Goal: Information Seeking & Learning: Learn about a topic

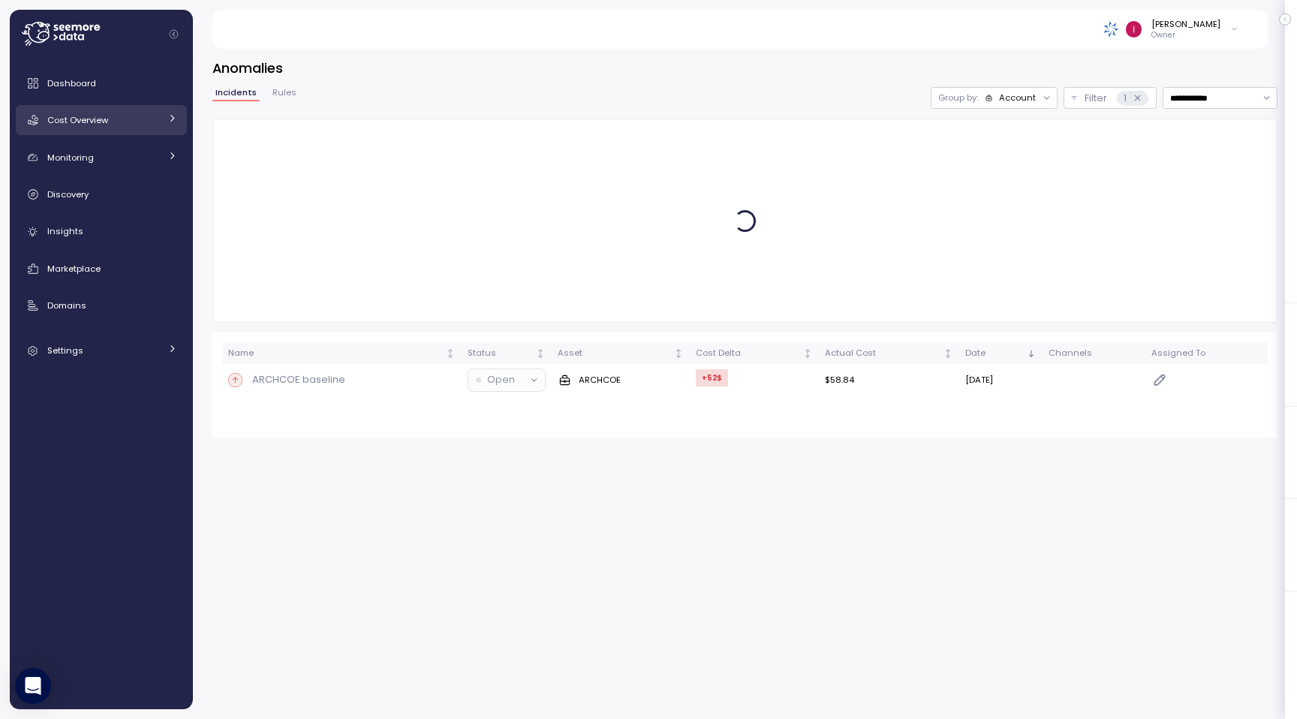
click at [110, 121] on div "Cost Overview" at bounding box center [103, 120] width 113 height 15
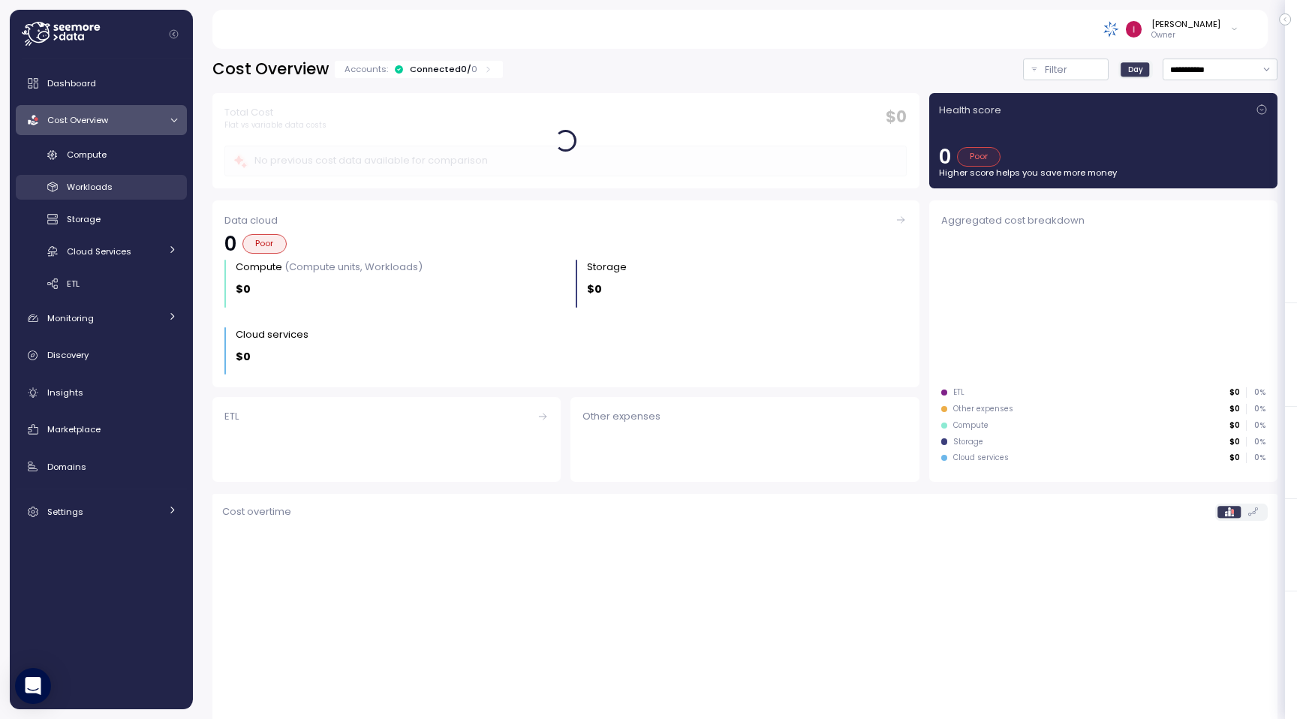
click at [95, 184] on span "Workloads" at bounding box center [90, 187] width 46 height 12
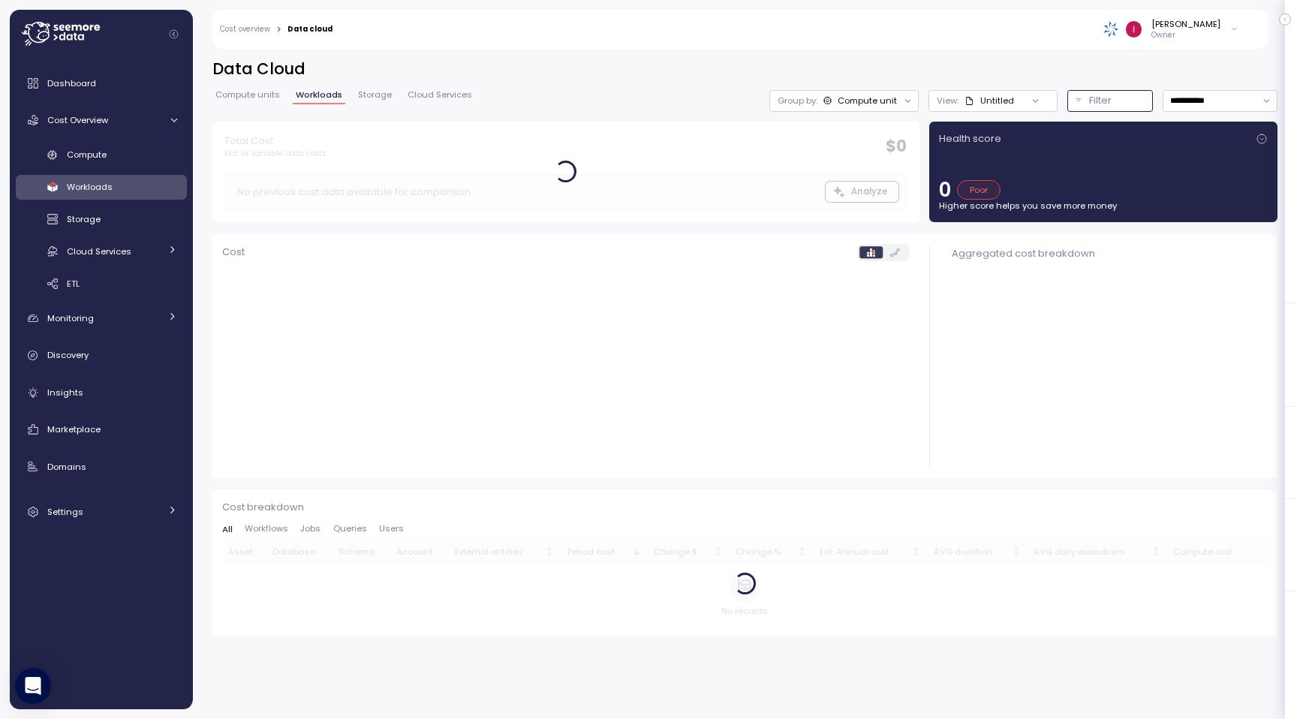
click at [1091, 102] on p "Filter" at bounding box center [1100, 100] width 23 height 15
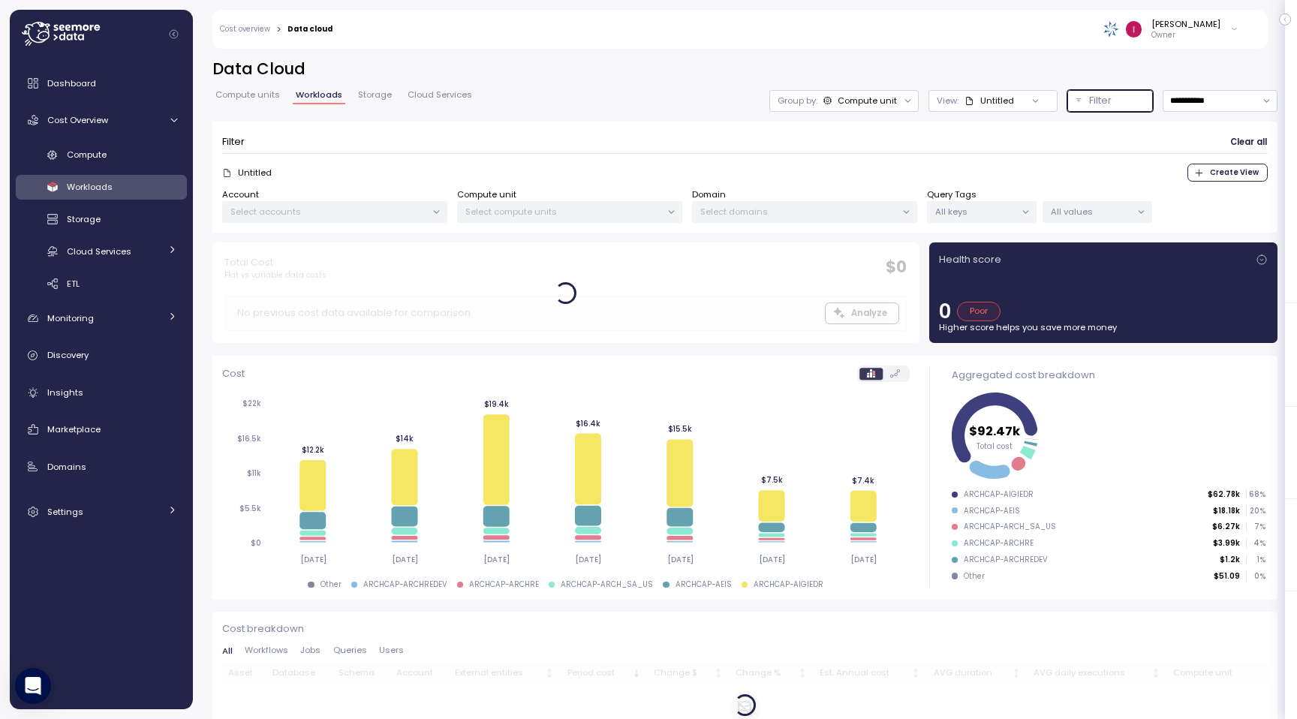
click at [1091, 102] on p "Filter" at bounding box center [1100, 100] width 23 height 15
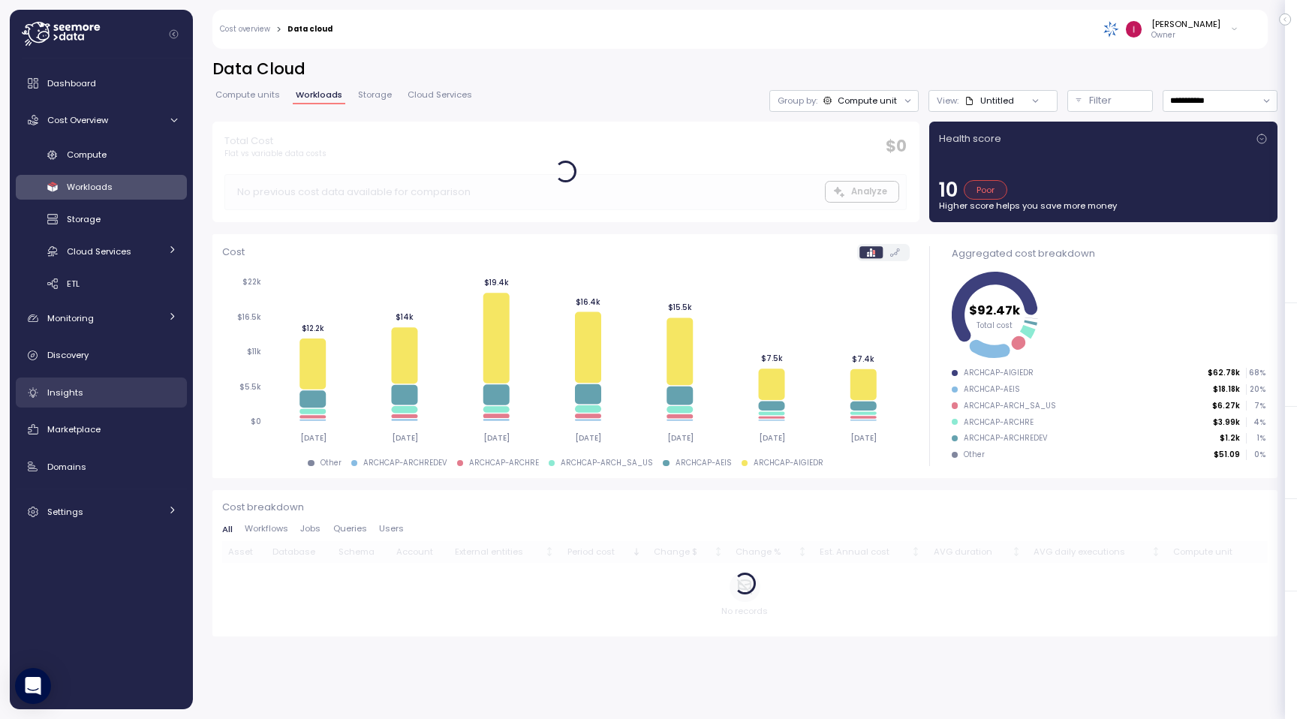
click at [110, 387] on div "Insights" at bounding box center [112, 392] width 130 height 15
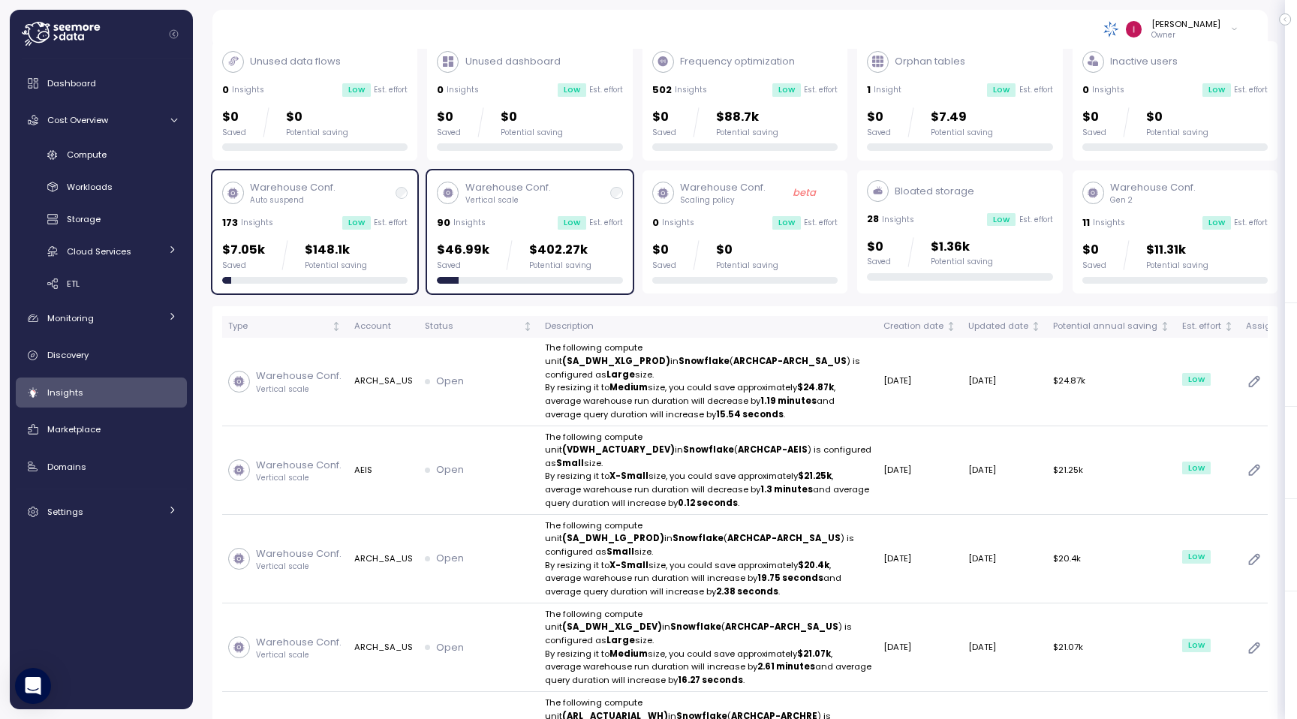
scroll to position [89, 0]
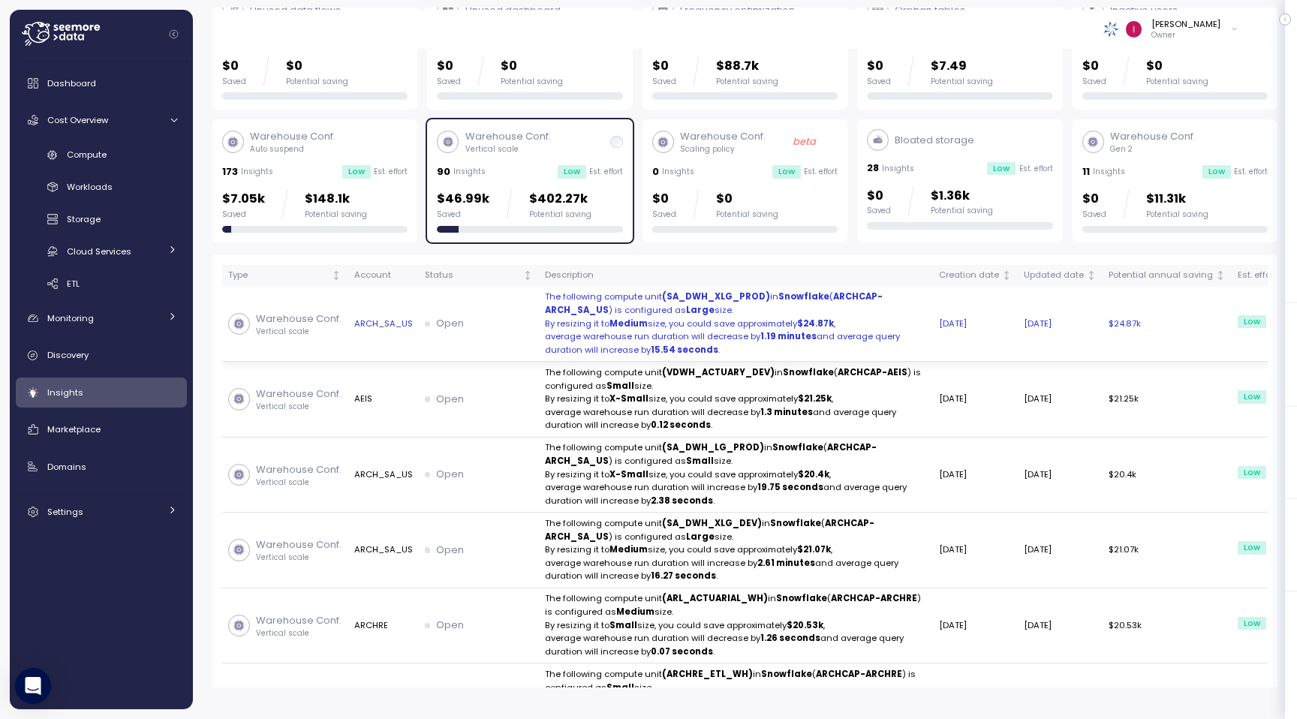
scroll to position [110, 0]
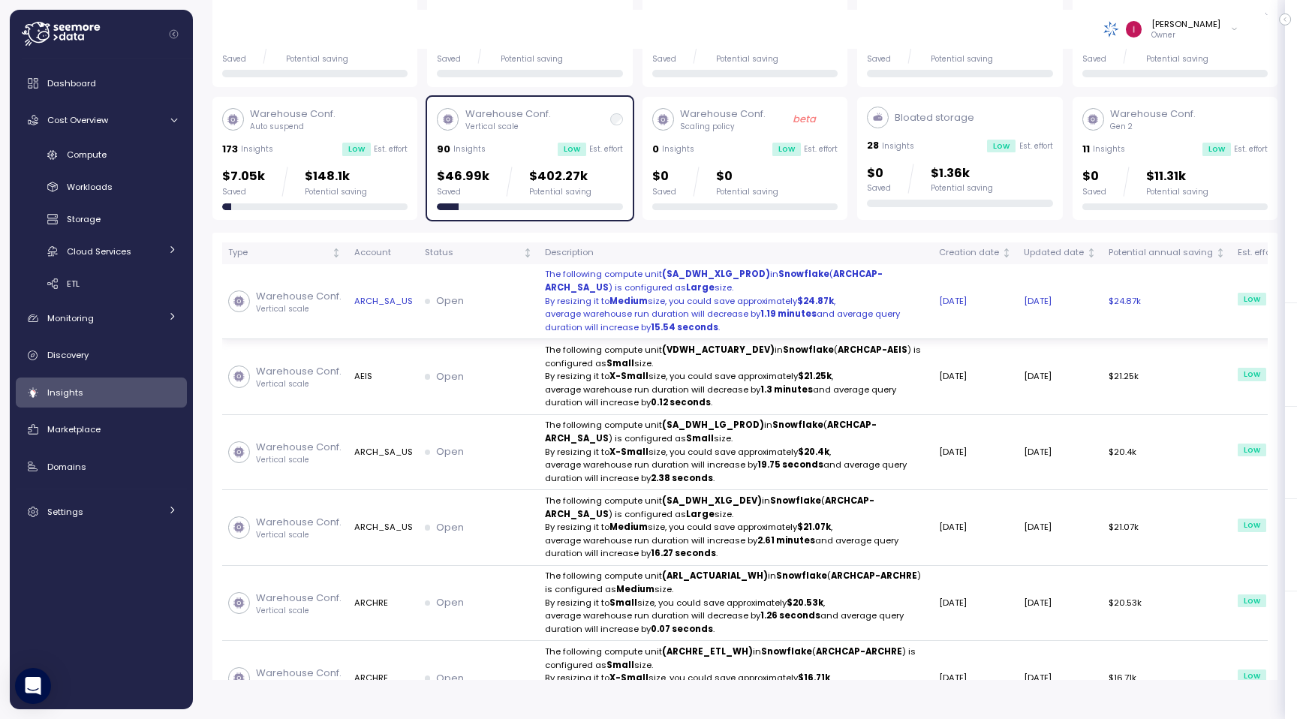
click at [264, 340] on td "Warehouse Conf. Vertical scale" at bounding box center [285, 302] width 126 height 76
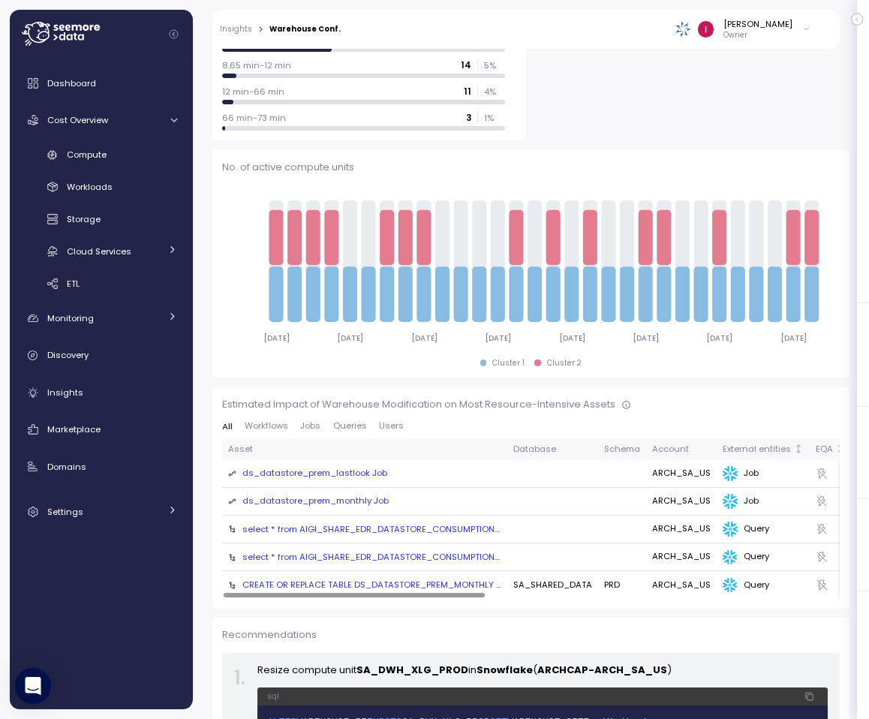
scroll to position [788, 0]
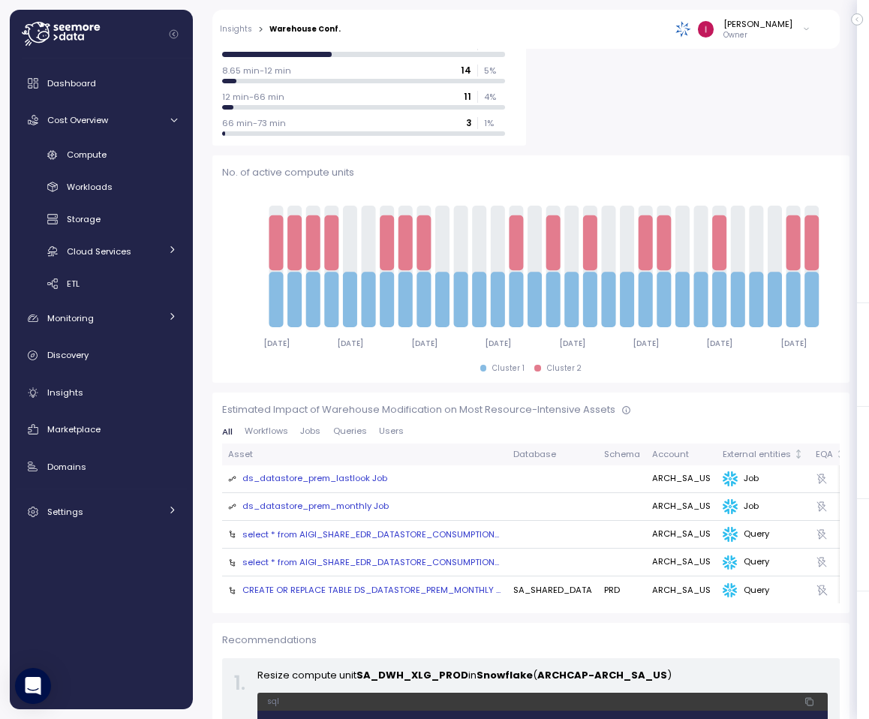
click at [269, 432] on span "Workflows" at bounding box center [267, 431] width 44 height 8
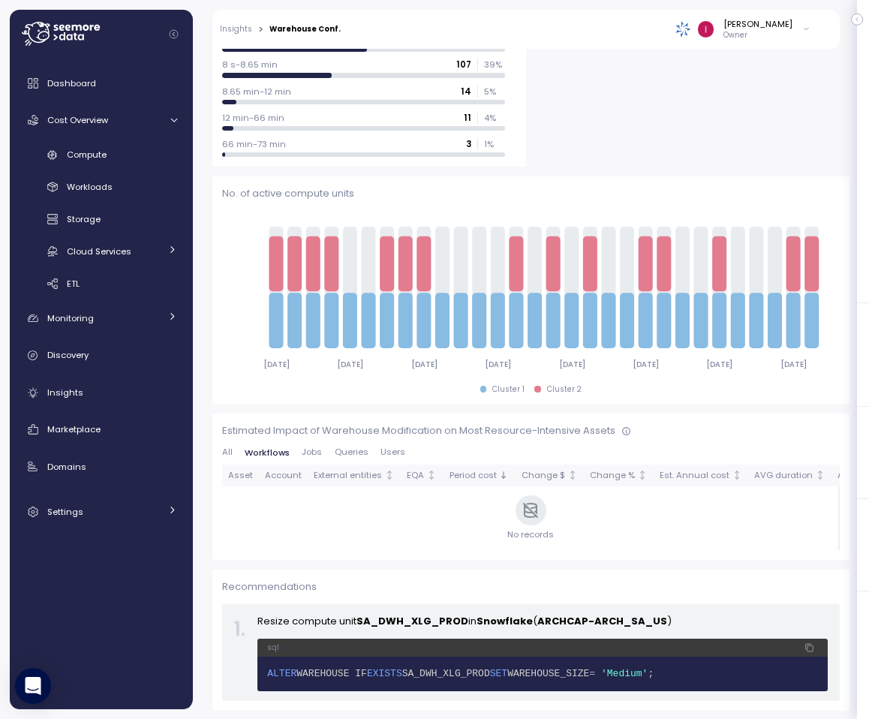
click at [309, 450] on span "Jobs" at bounding box center [312, 452] width 20 height 8
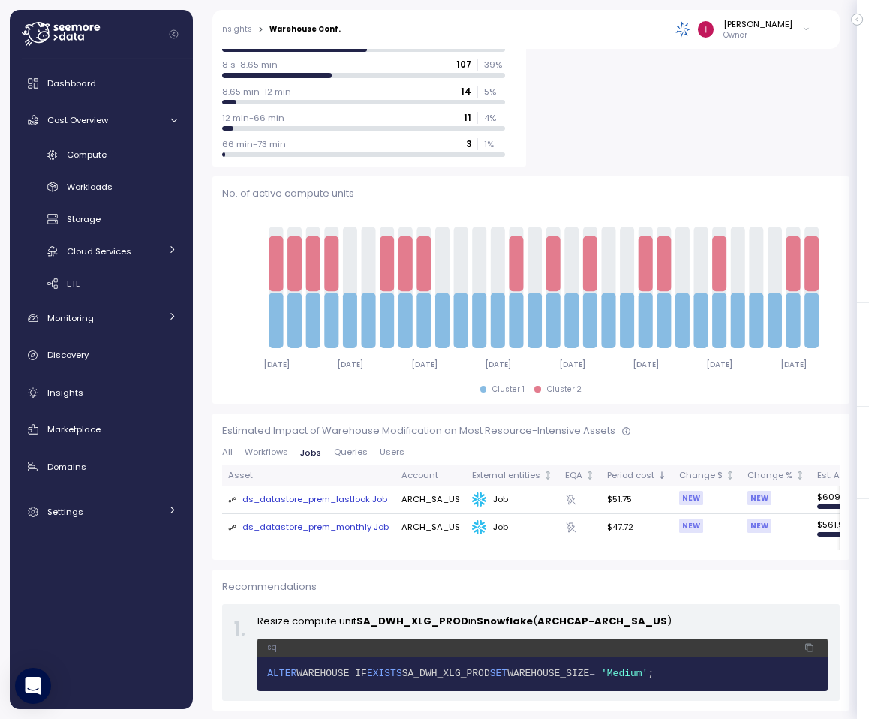
click at [349, 451] on span "Queries" at bounding box center [351, 452] width 34 height 8
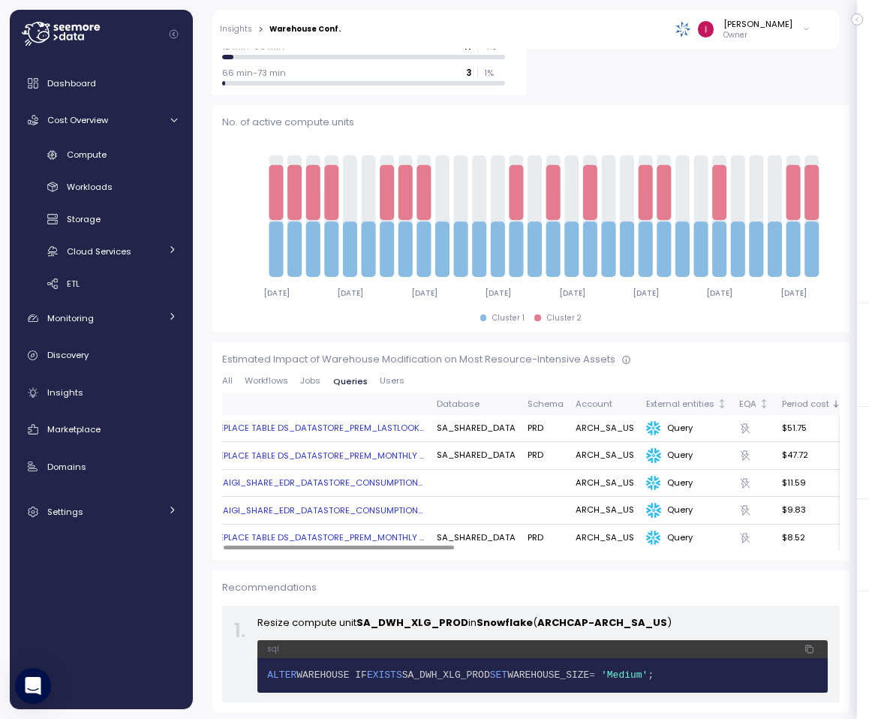
scroll to position [0, 0]
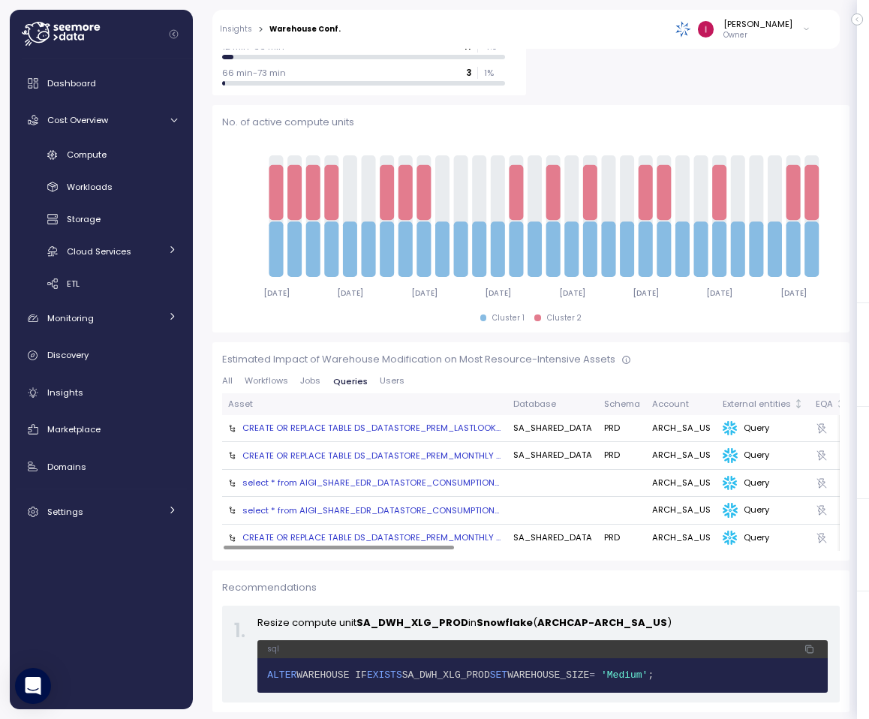
click at [390, 381] on span "Users" at bounding box center [392, 381] width 25 height 8
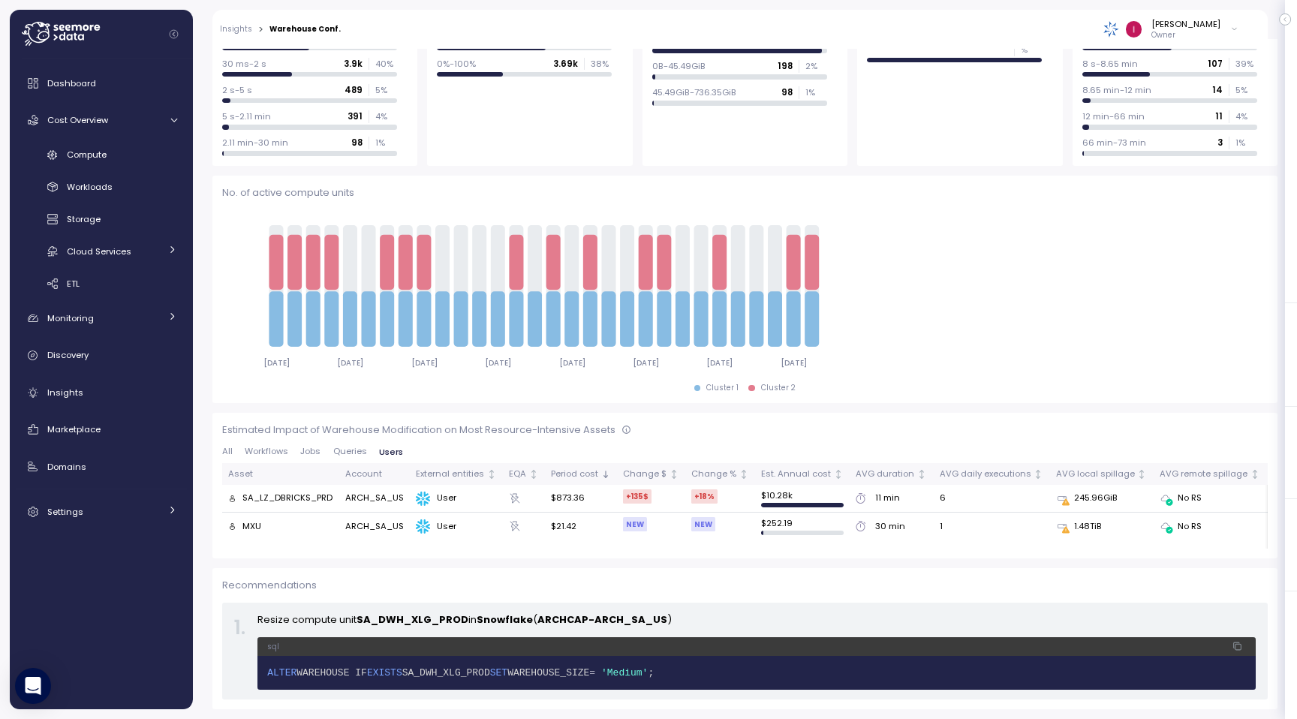
scroll to position [363, 0]
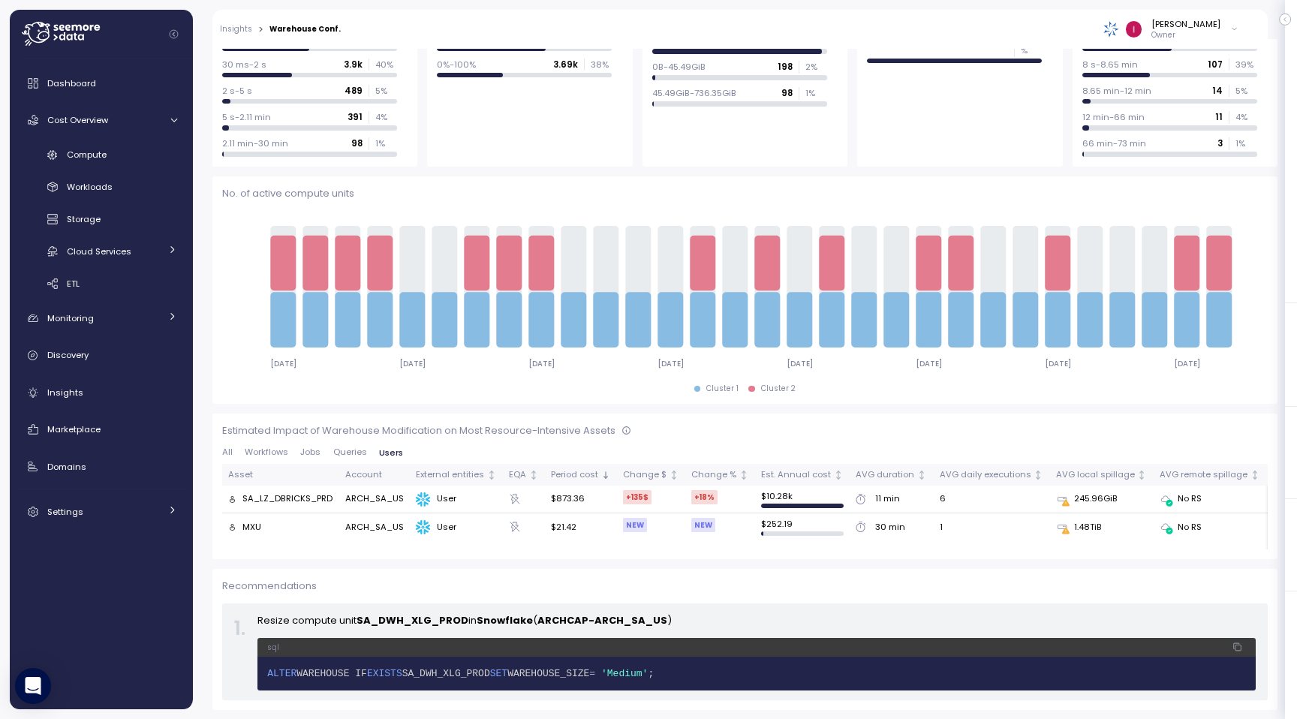
click at [327, 444] on div "Estimated Impact of Warehouse Modification on Most Resource-Intensive Assets Al…" at bounding box center [745, 486] width 1046 height 126
click at [335, 444] on div "Estimated Impact of Warehouse Modification on Most Resource-Intensive Assets Al…" at bounding box center [745, 486] width 1046 height 126
click at [347, 453] on span "Queries" at bounding box center [350, 452] width 34 height 8
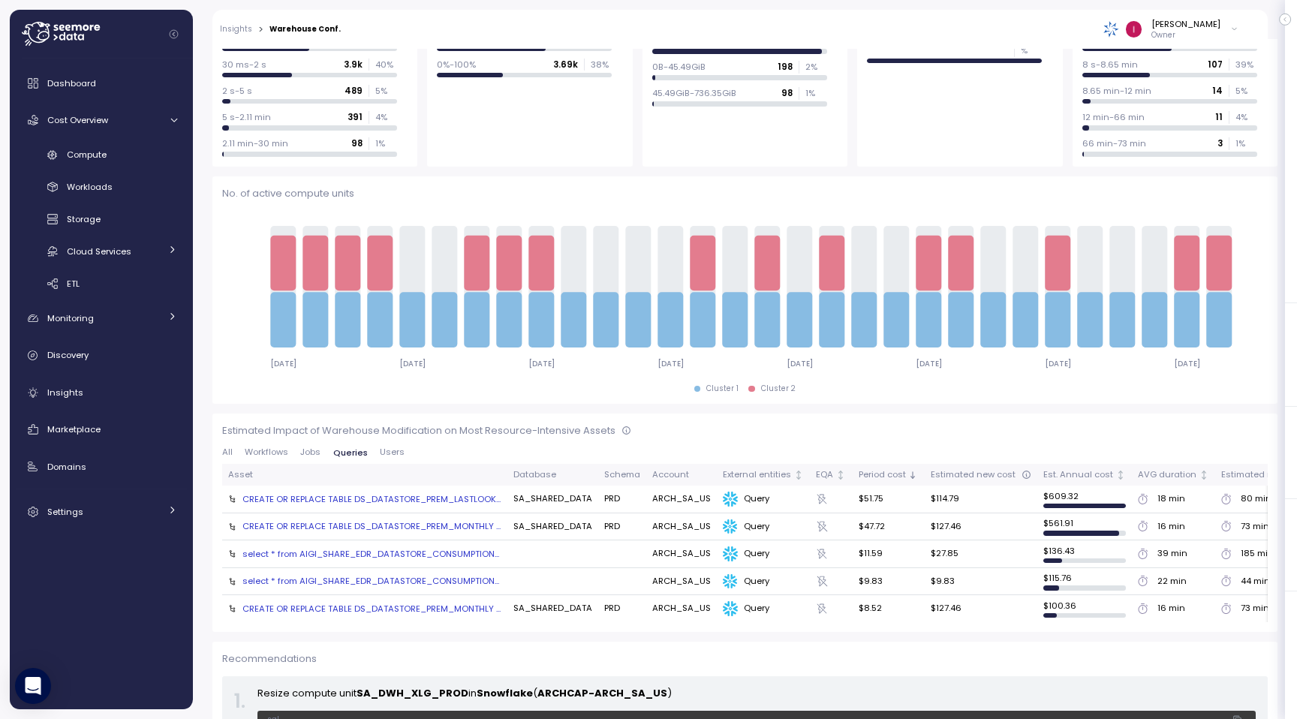
click at [311, 453] on span "Jobs" at bounding box center [310, 452] width 20 height 8
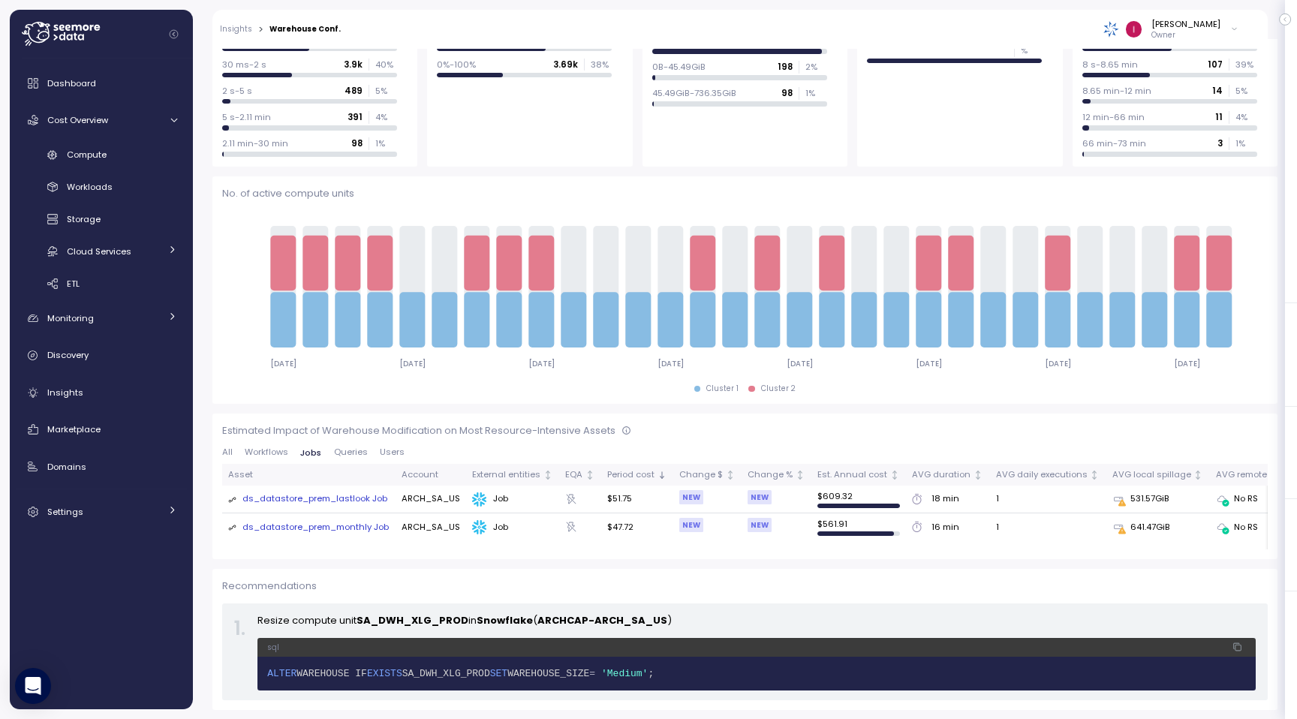
click at [281, 448] on span "Workflows" at bounding box center [267, 452] width 44 height 8
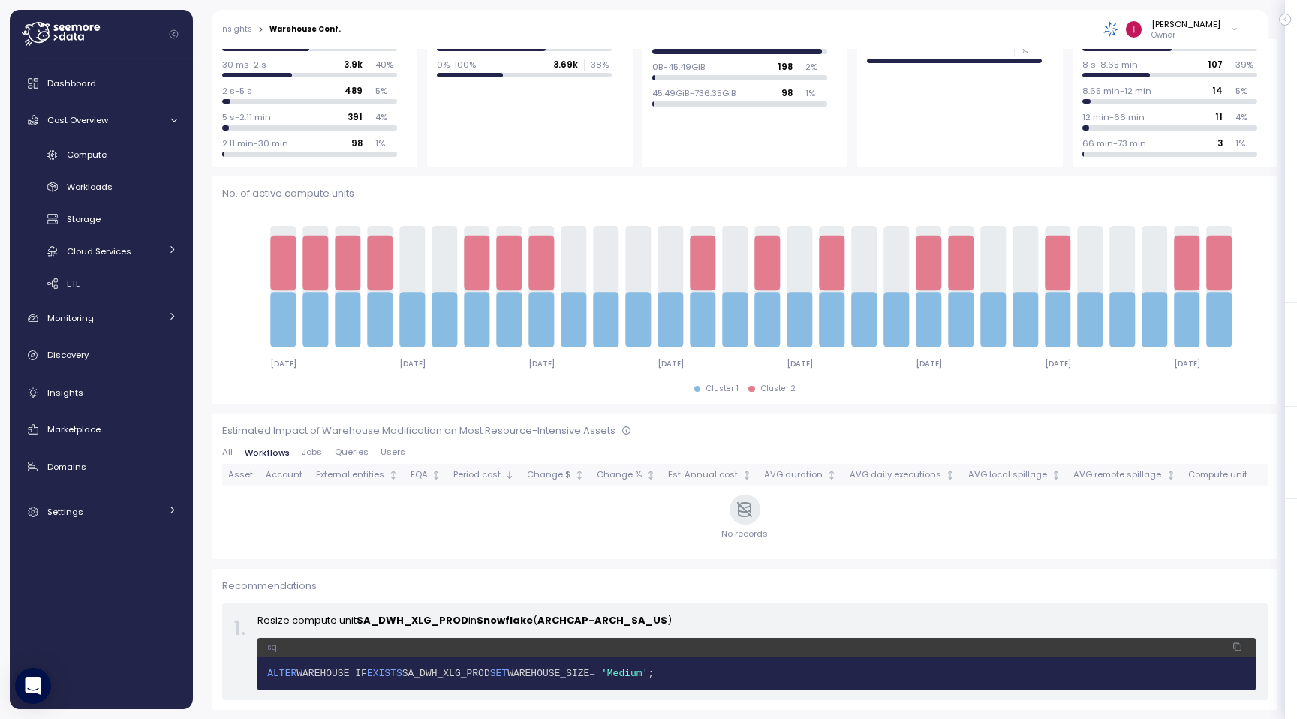
click at [347, 448] on span "Queries" at bounding box center [352, 452] width 34 height 8
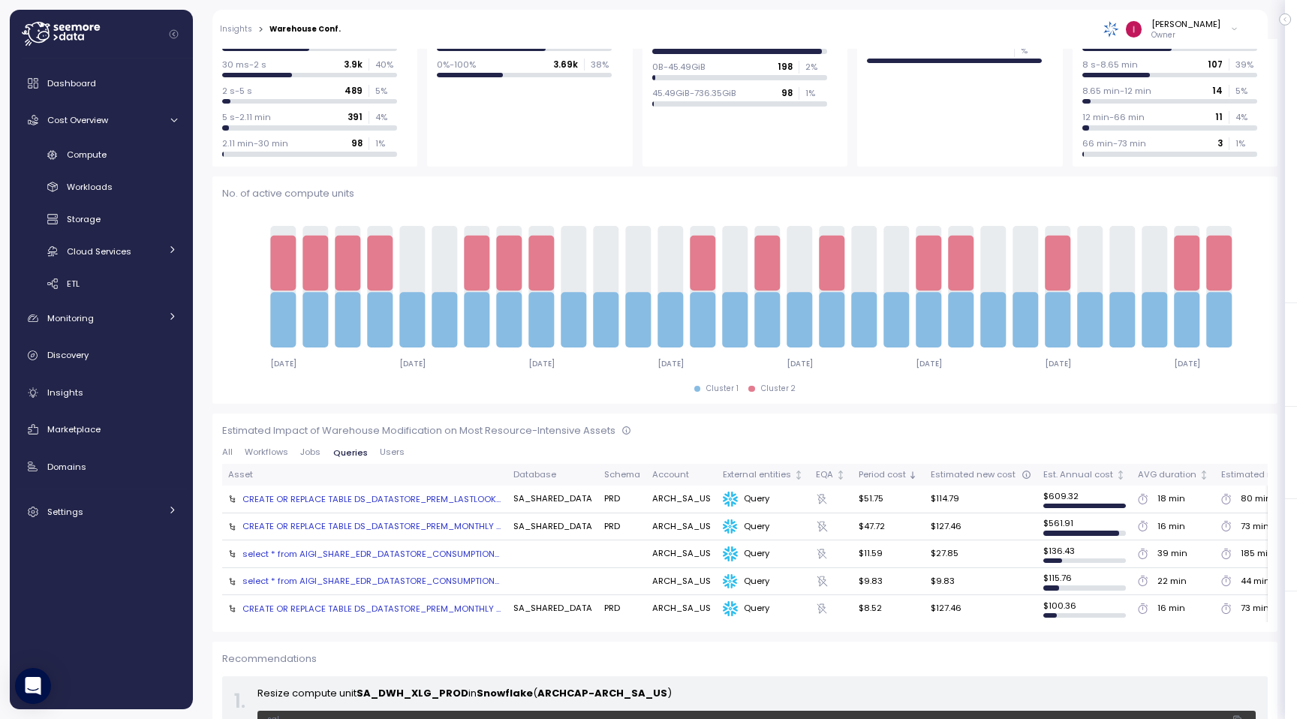
click at [322, 448] on button "Jobs" at bounding box center [310, 453] width 32 height 10
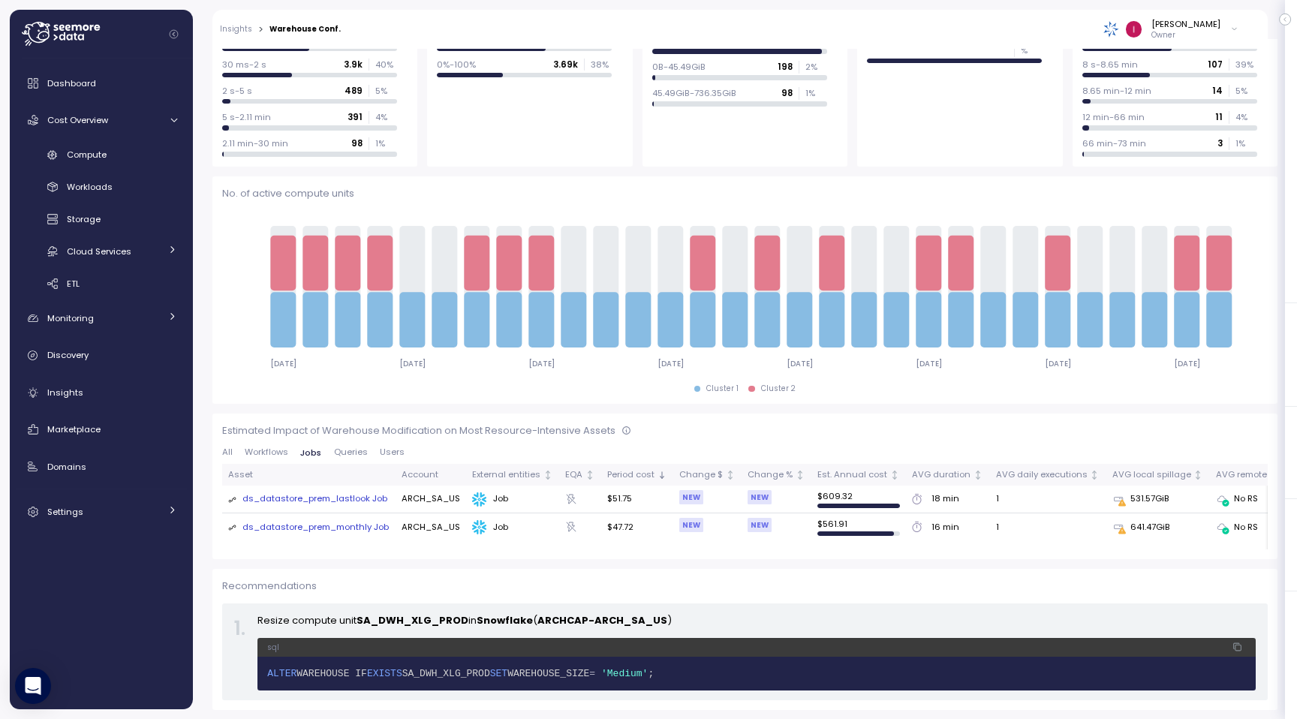
click at [402, 454] on button "Users" at bounding box center [392, 453] width 37 height 10
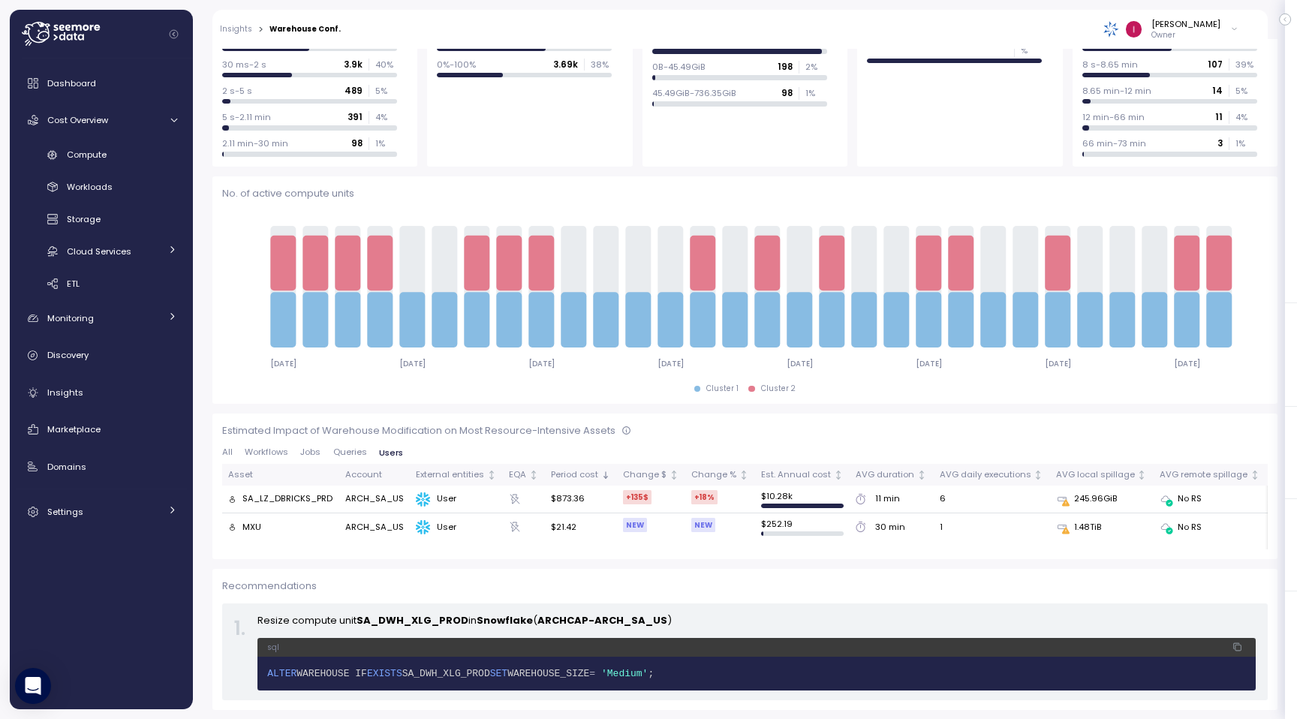
click at [374, 454] on button "Users" at bounding box center [391, 453] width 36 height 10
click at [343, 452] on span "Queries" at bounding box center [350, 452] width 34 height 8
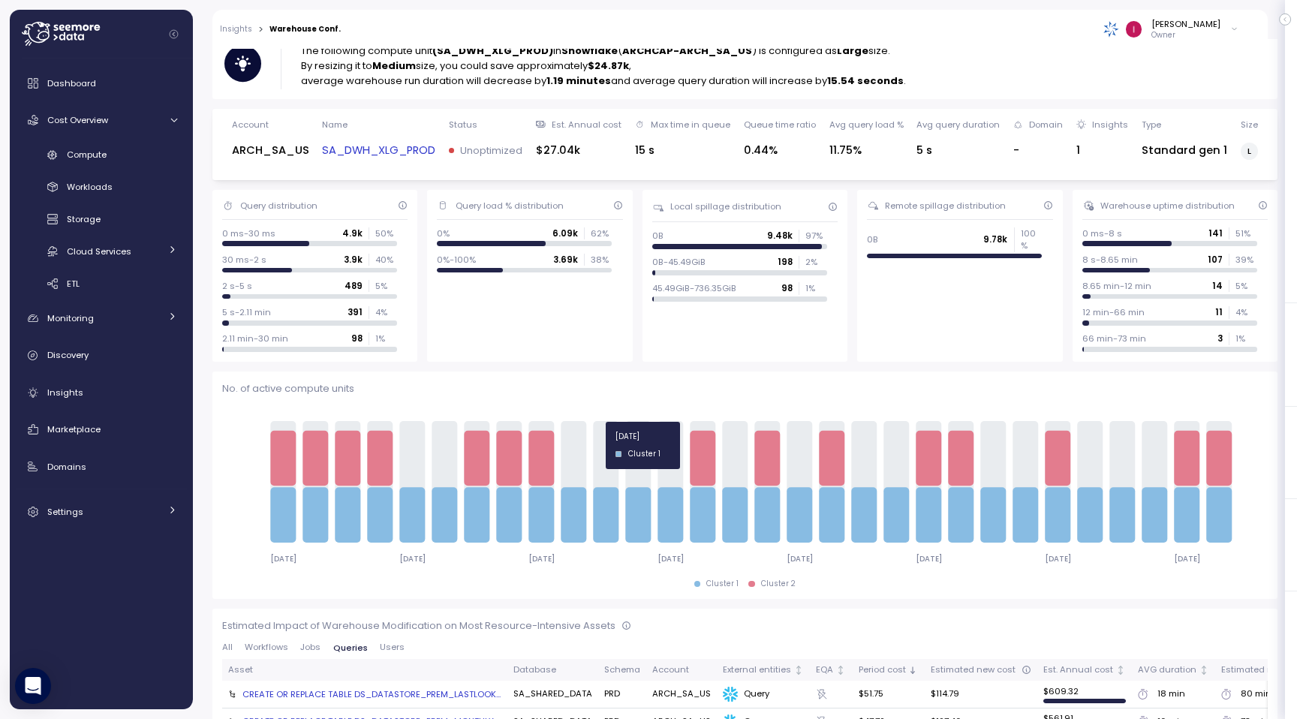
scroll to position [0, 0]
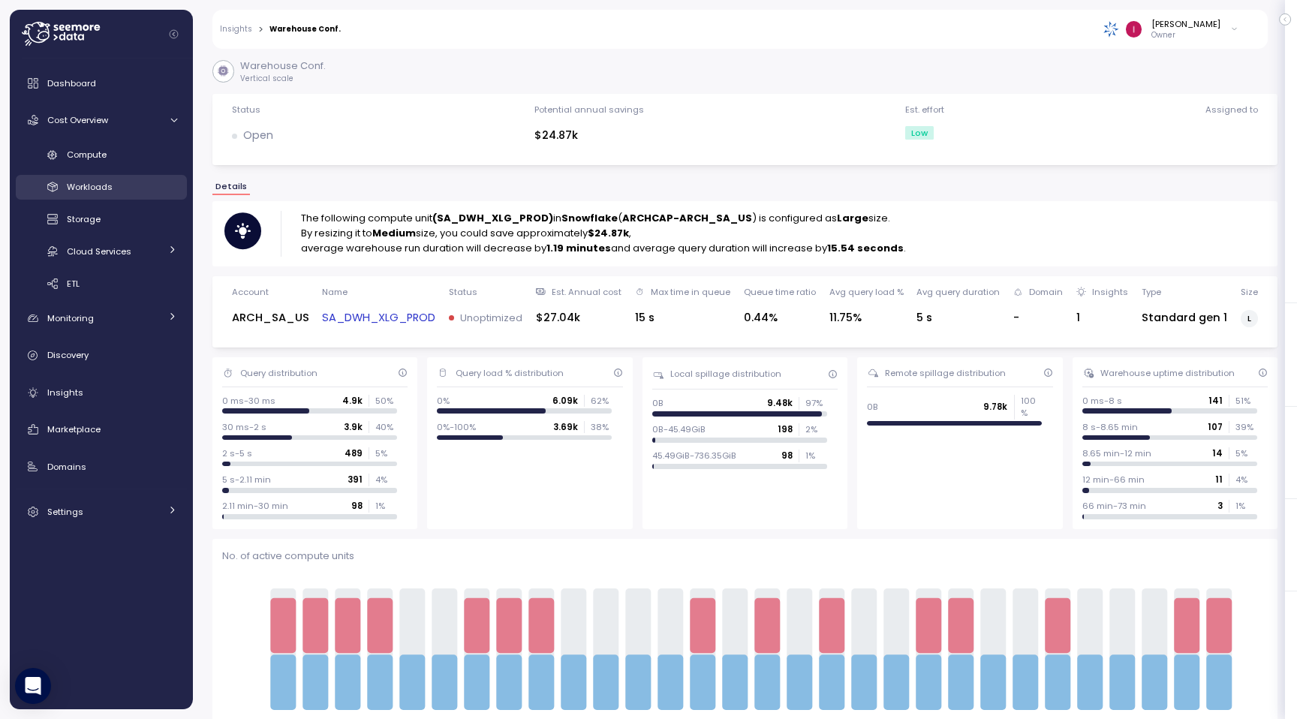
click at [140, 188] on div "Workloads" at bounding box center [122, 186] width 110 height 15
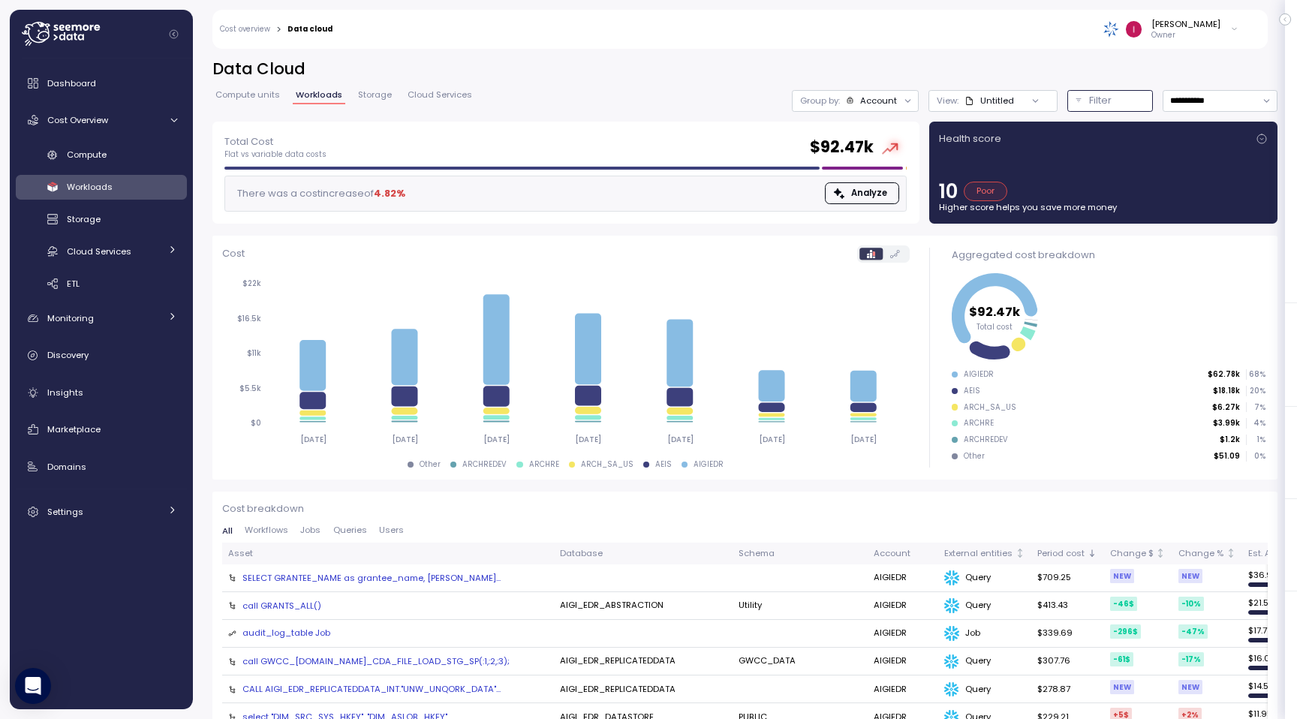
click at [1104, 106] on p "Filter" at bounding box center [1100, 100] width 23 height 15
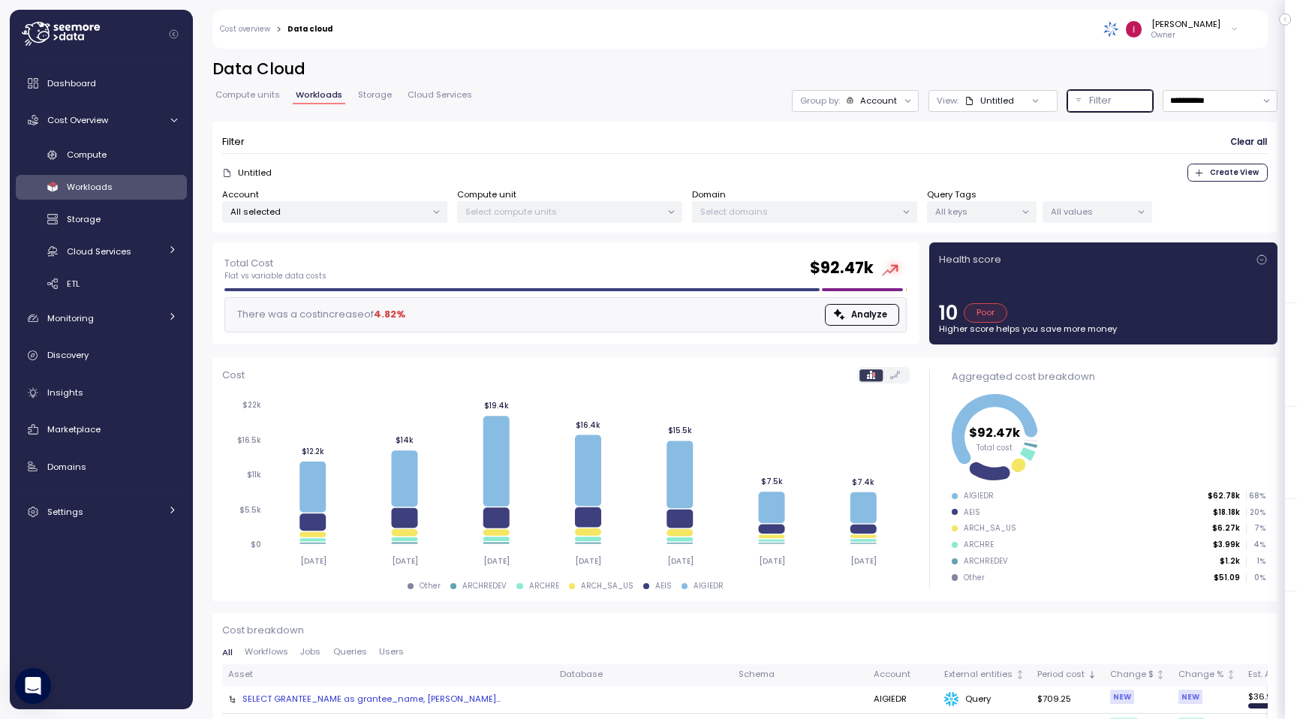
click at [1104, 106] on p "Filter" at bounding box center [1100, 100] width 23 height 15
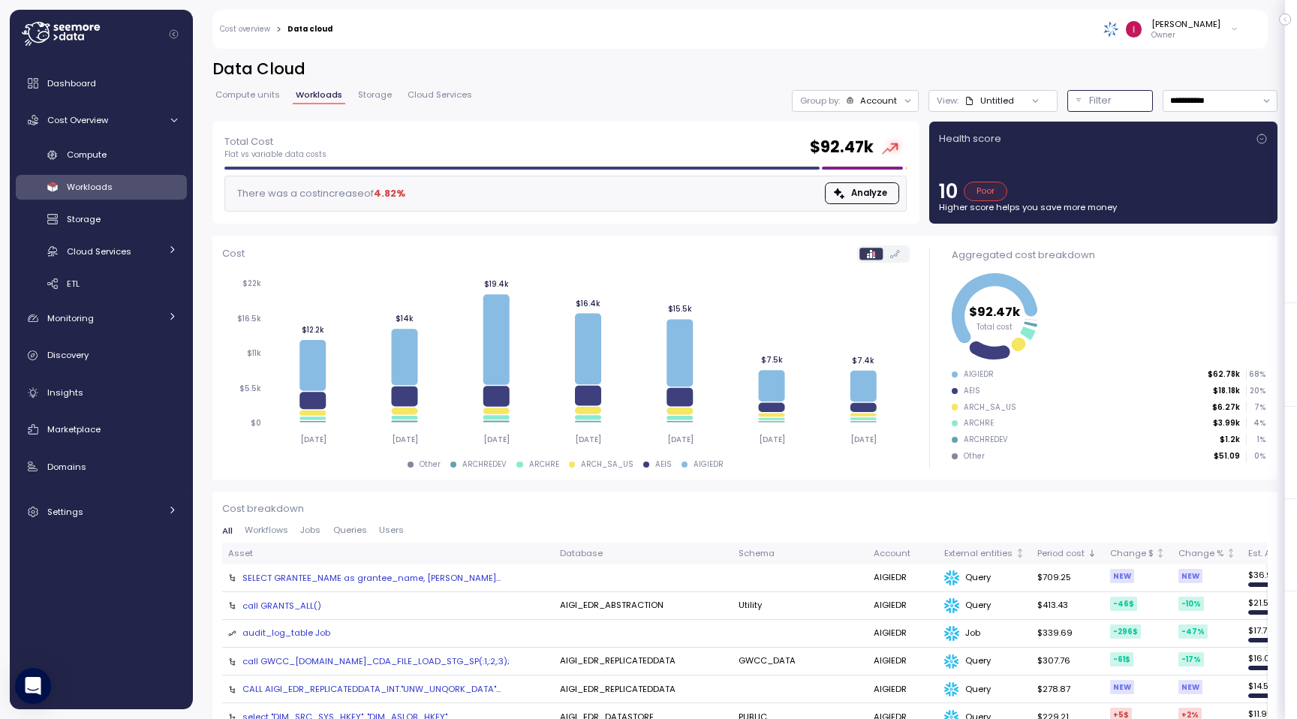
click at [1114, 108] on button "Filter" at bounding box center [1110, 101] width 86 height 22
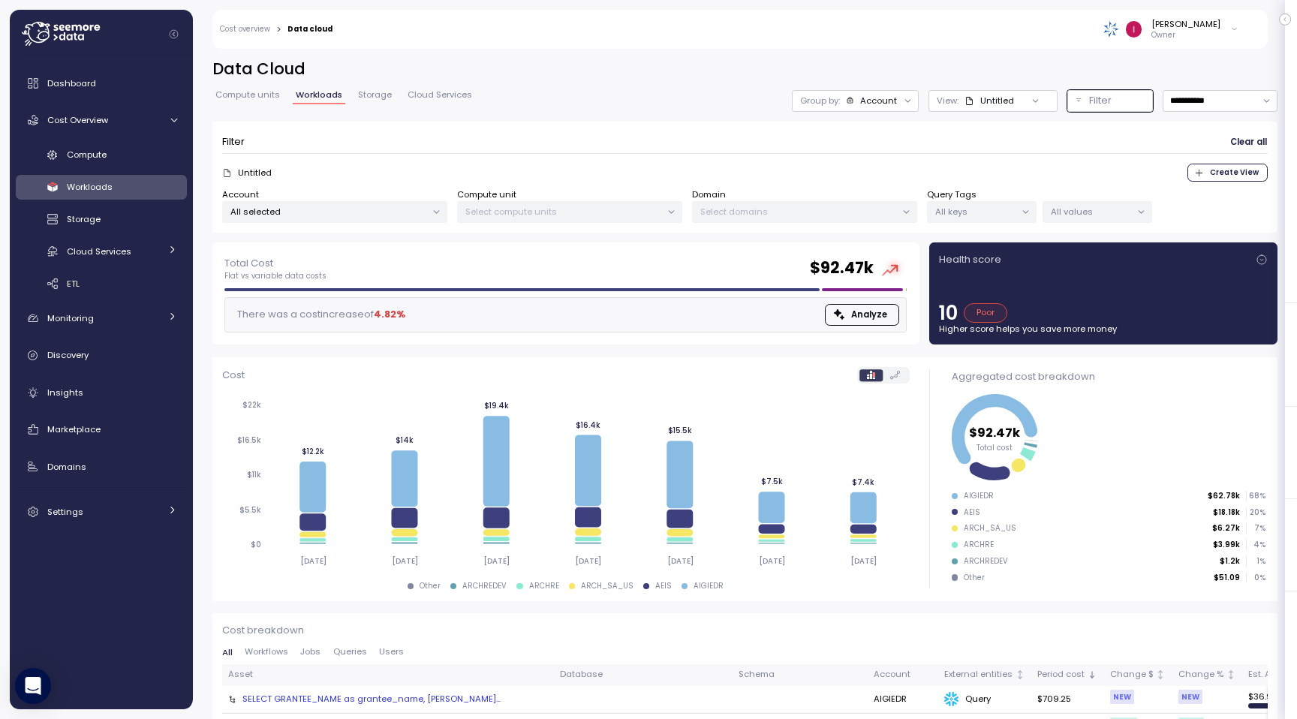
click at [320, 224] on div "Filter Clear all Untitled Create View Account All selected Compute unit Select …" at bounding box center [744, 178] width 1065 height 112
click at [327, 217] on div "All selected" at bounding box center [334, 212] width 225 height 22
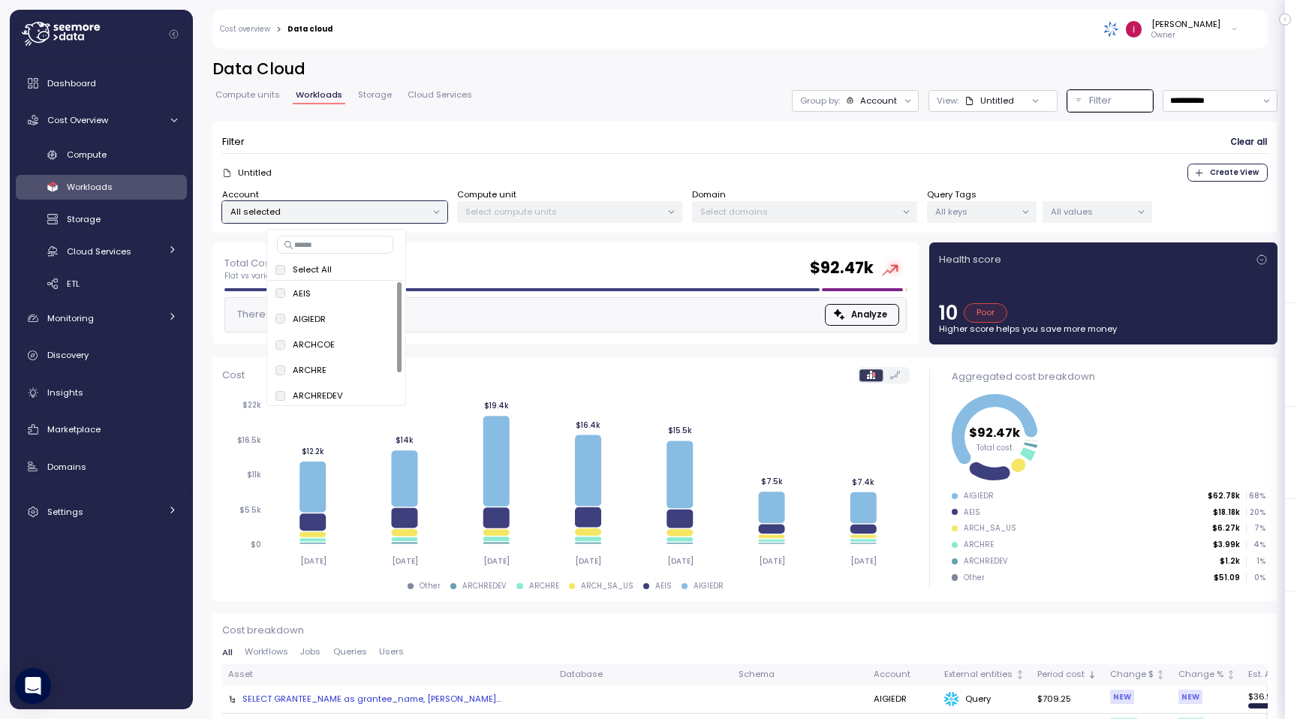
click at [447, 147] on div "Filter Clear all" at bounding box center [745, 142] width 1046 height 22
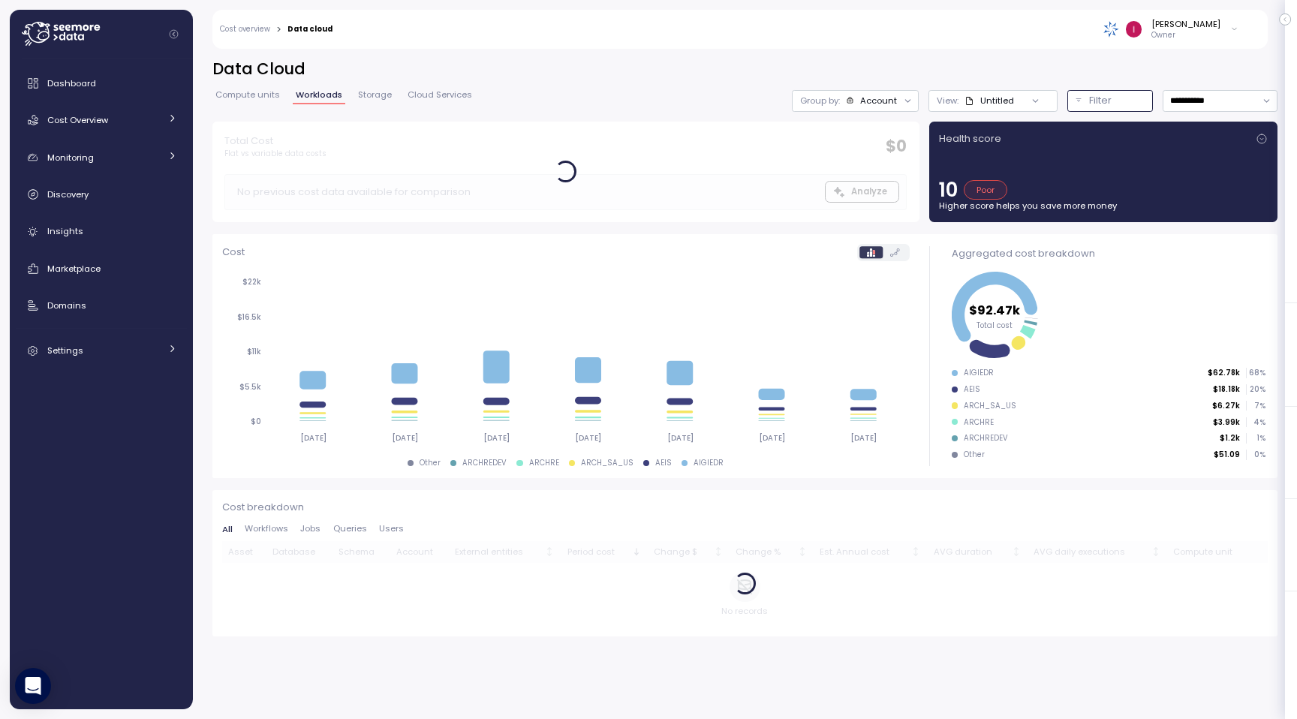
click at [1109, 103] on p "Filter" at bounding box center [1100, 100] width 23 height 15
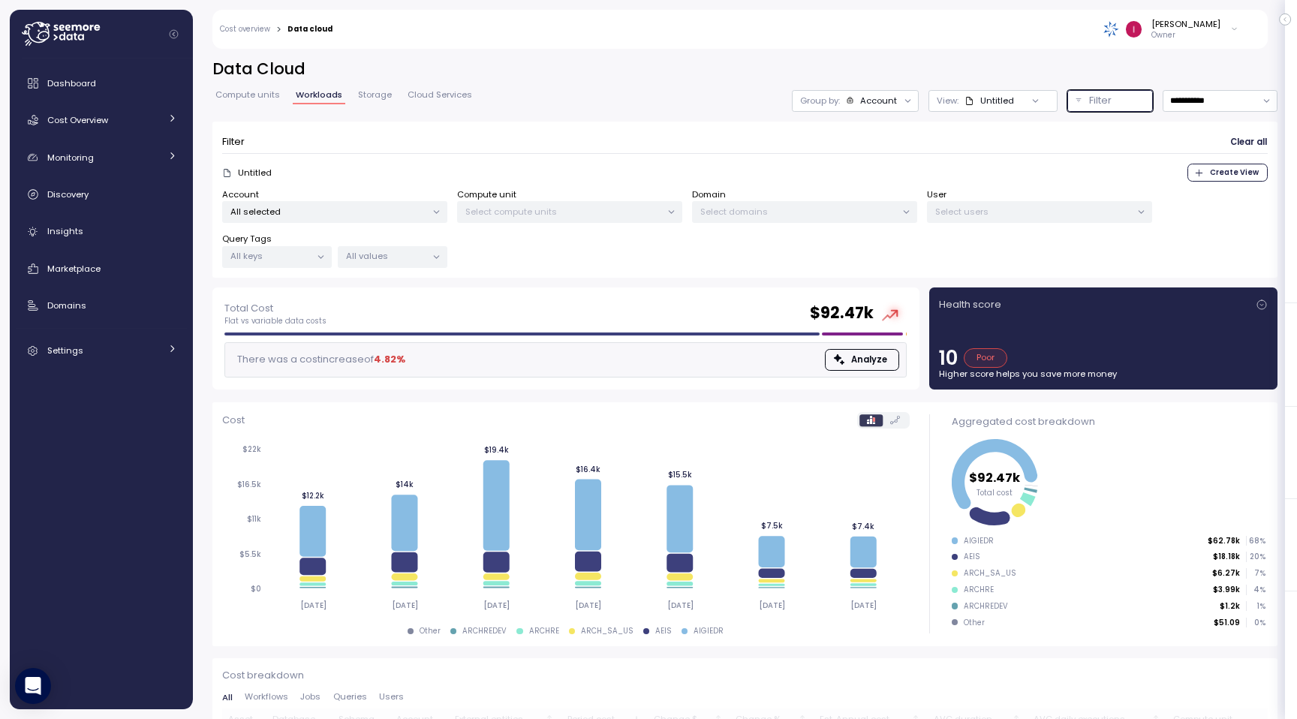
click at [999, 217] on div "Select users" at bounding box center [1039, 212] width 225 height 22
click at [366, 219] on div "All selected" at bounding box center [334, 212] width 225 height 22
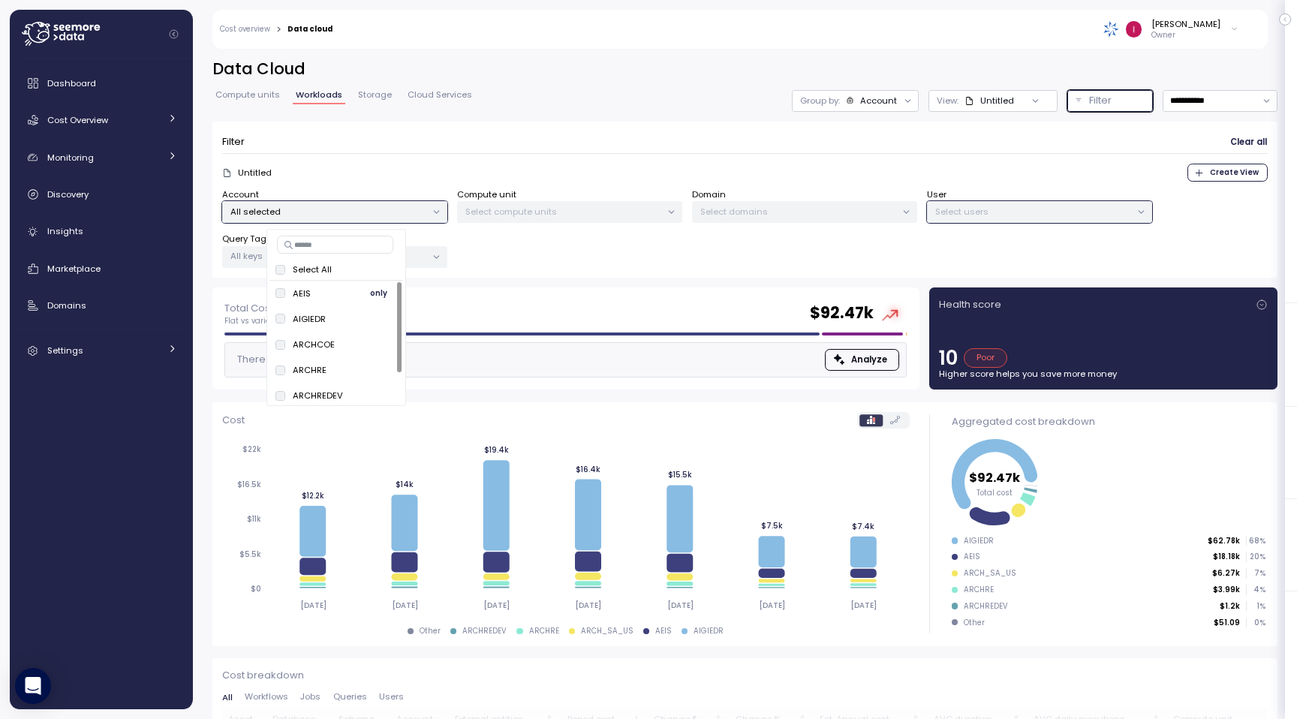
click at [337, 294] on div "AEIS only" at bounding box center [336, 294] width 122 height 18
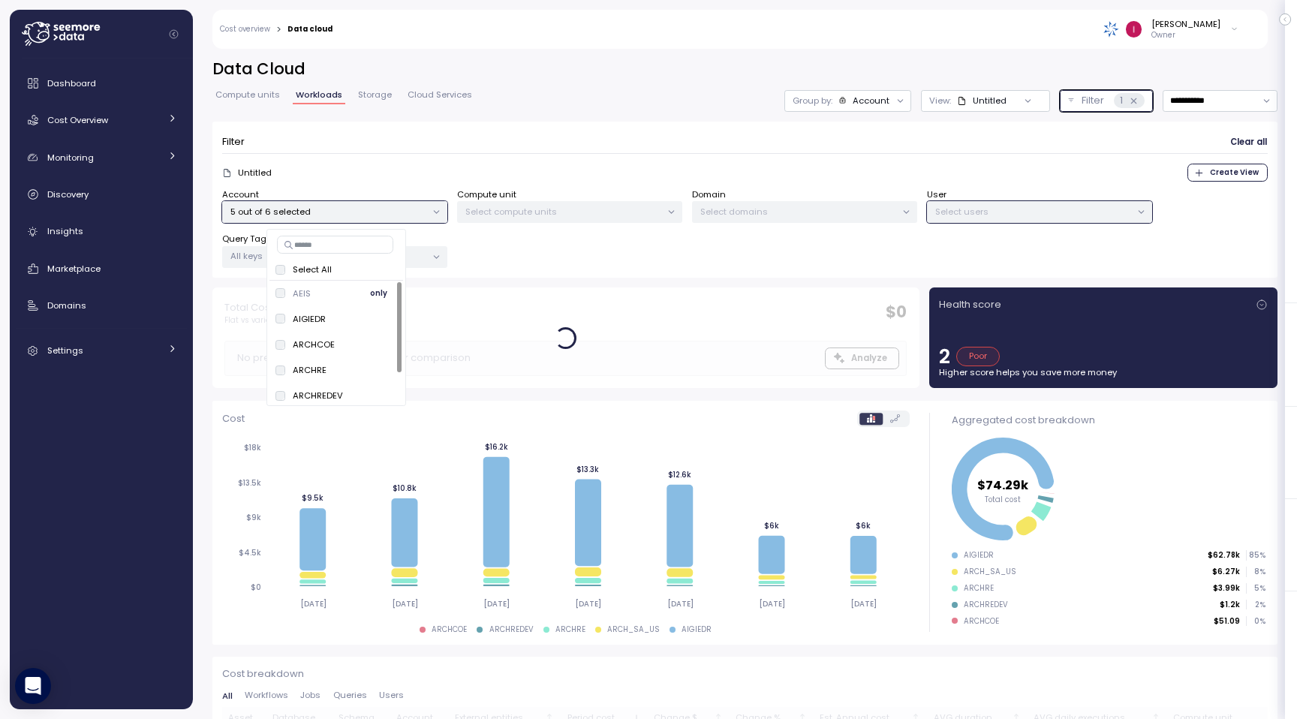
click at [381, 296] on span "only" at bounding box center [378, 293] width 17 height 17
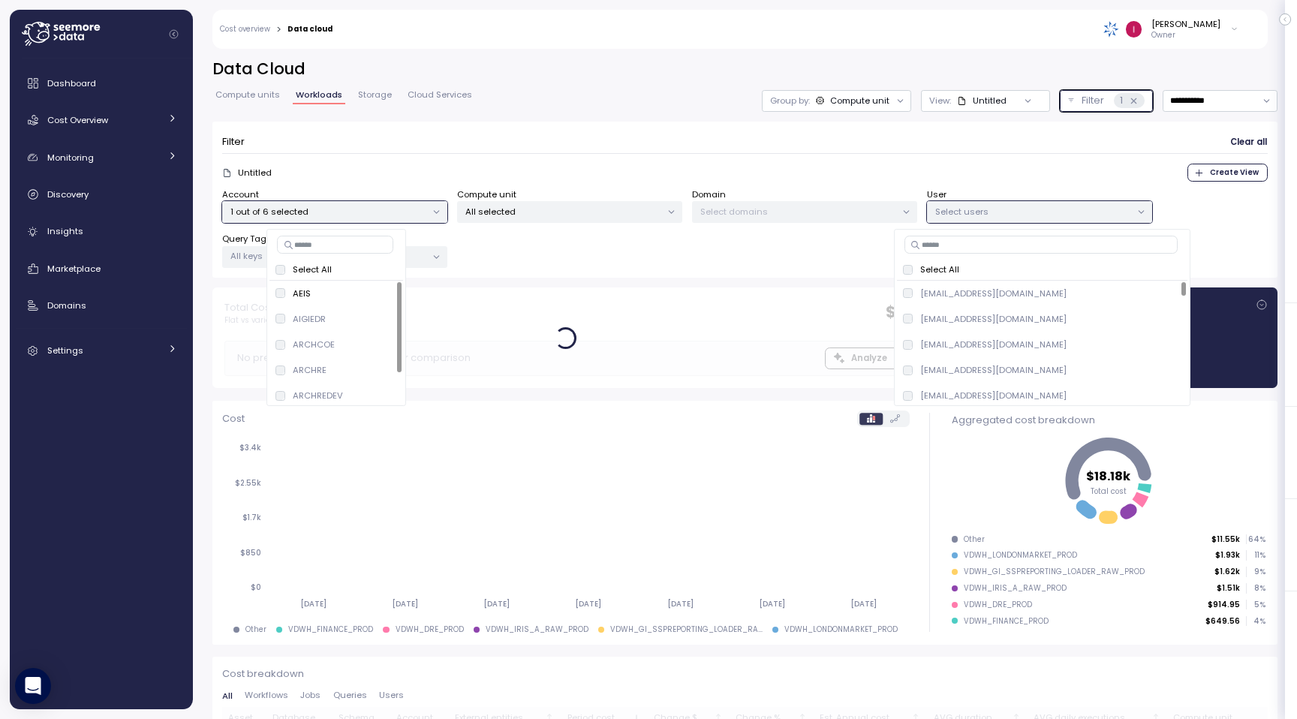
click at [691, 318] on div at bounding box center [565, 338] width 707 height 101
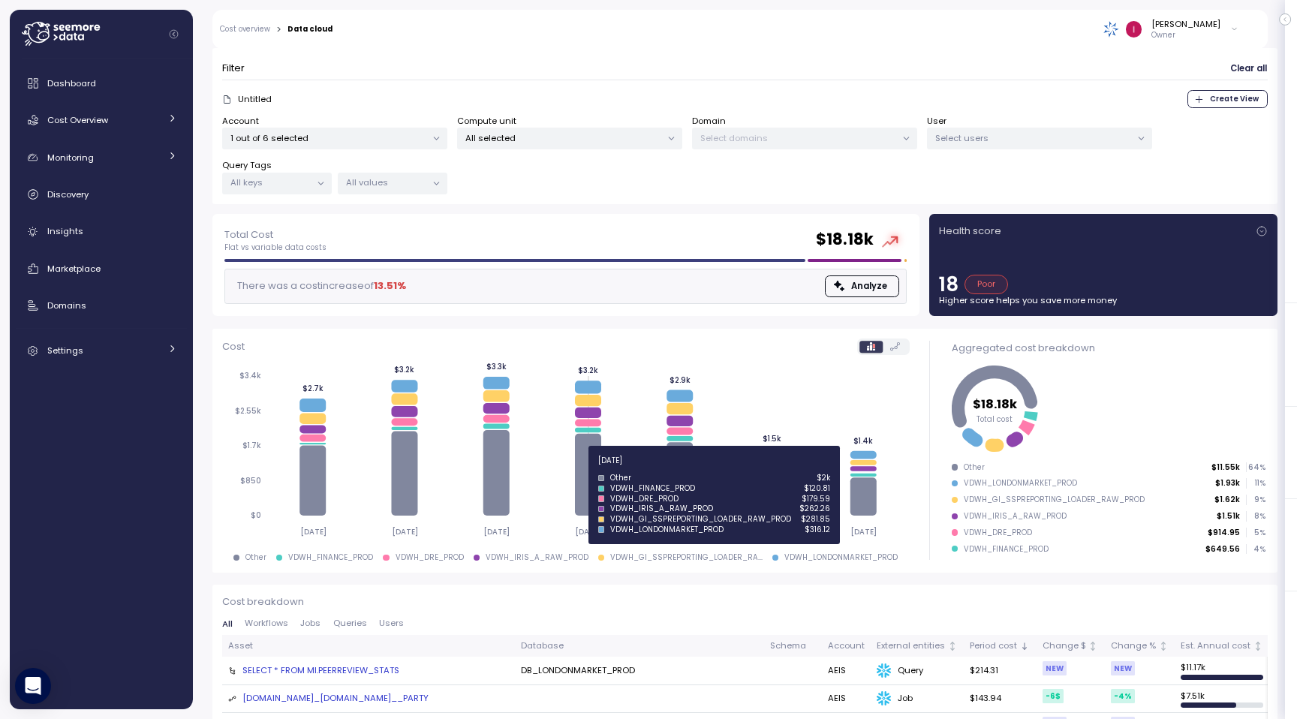
scroll to position [42, 0]
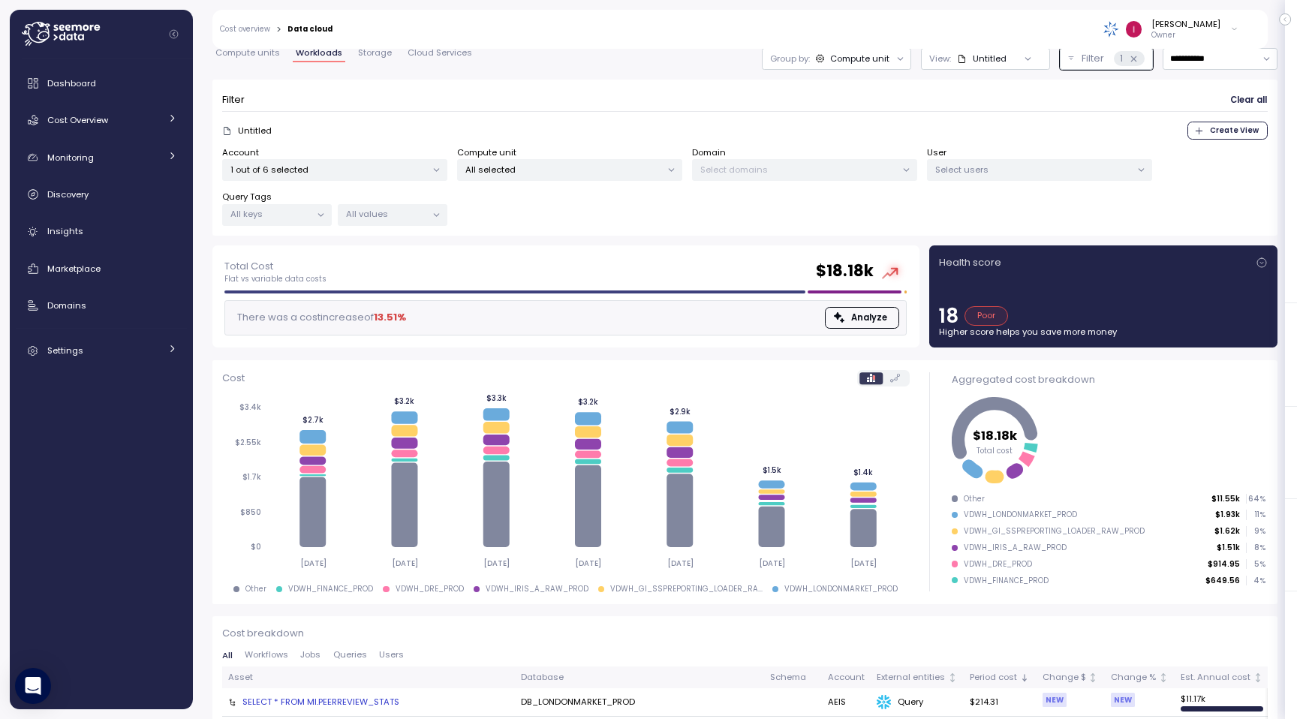
click at [973, 184] on div "Account 1 out of 6 selected Compute unit All selected Domain Select domains Use…" at bounding box center [745, 186] width 1046 height 80
click at [978, 173] on p "Select users" at bounding box center [1033, 170] width 196 height 12
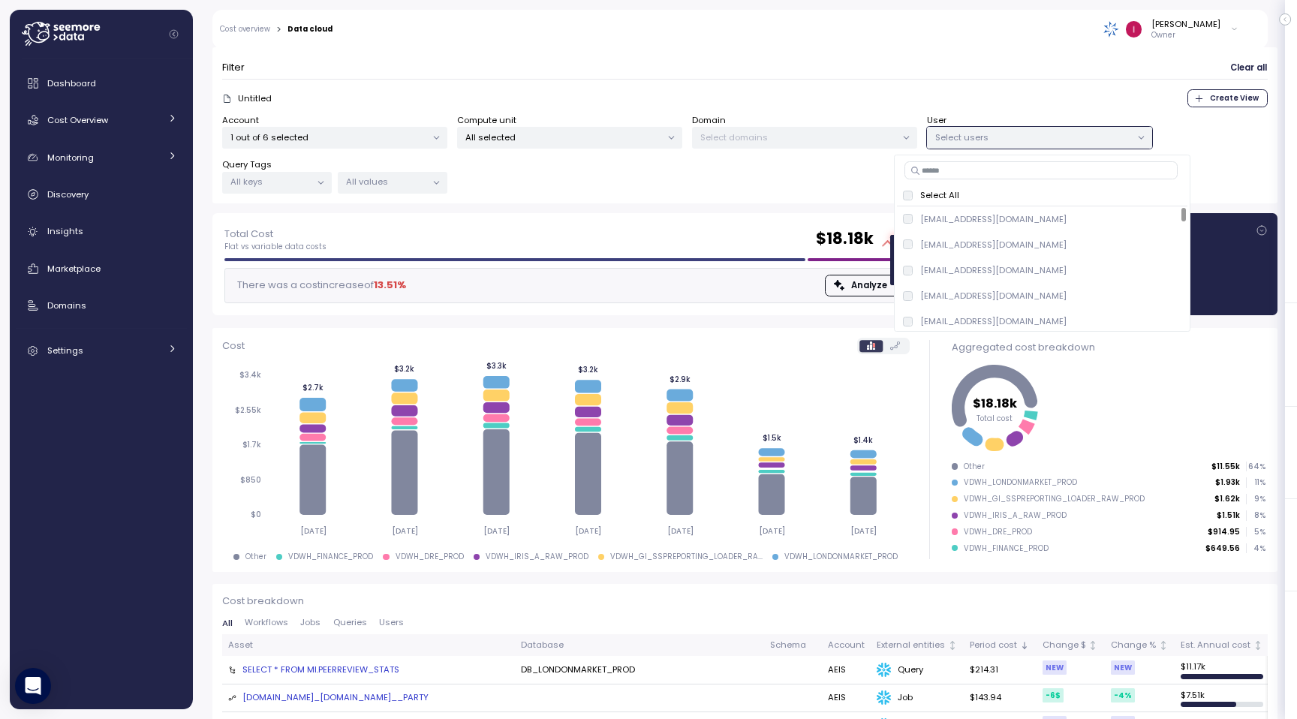
scroll to position [53, 0]
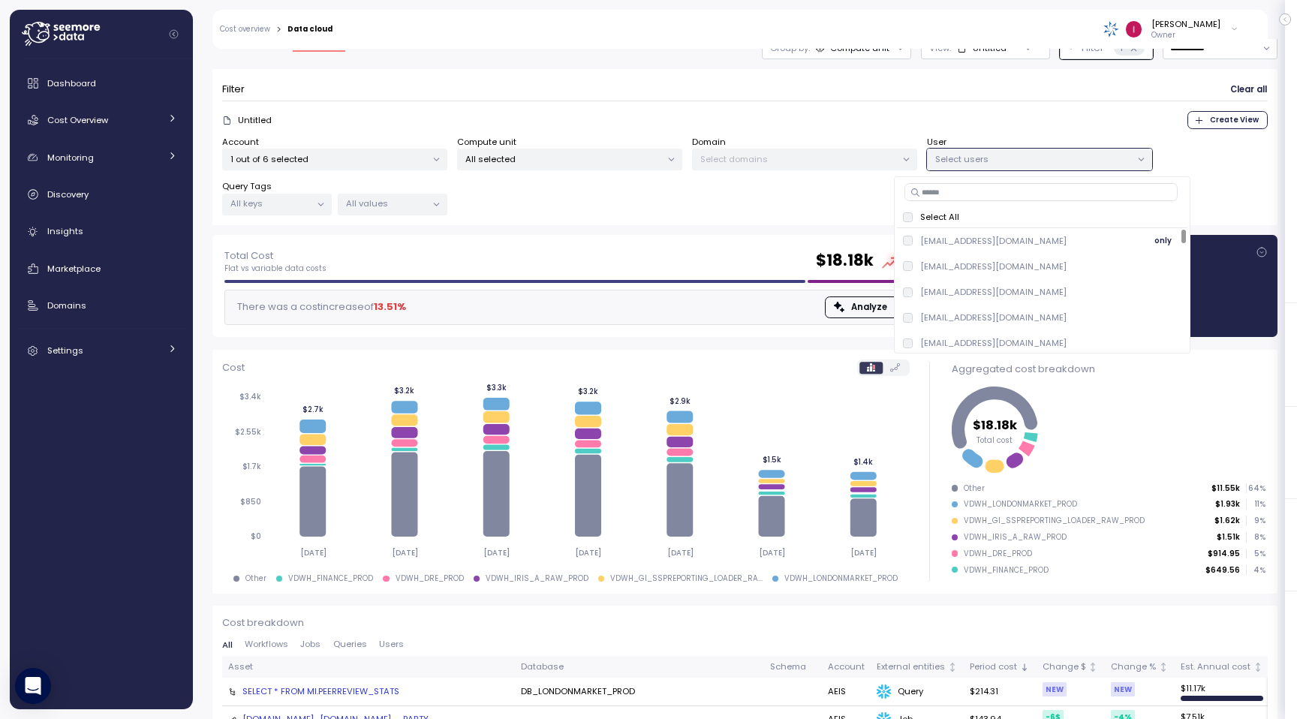
click at [931, 244] on p "AAFOLABI@ARCHINSURANCE.COM" at bounding box center [993, 241] width 146 height 12
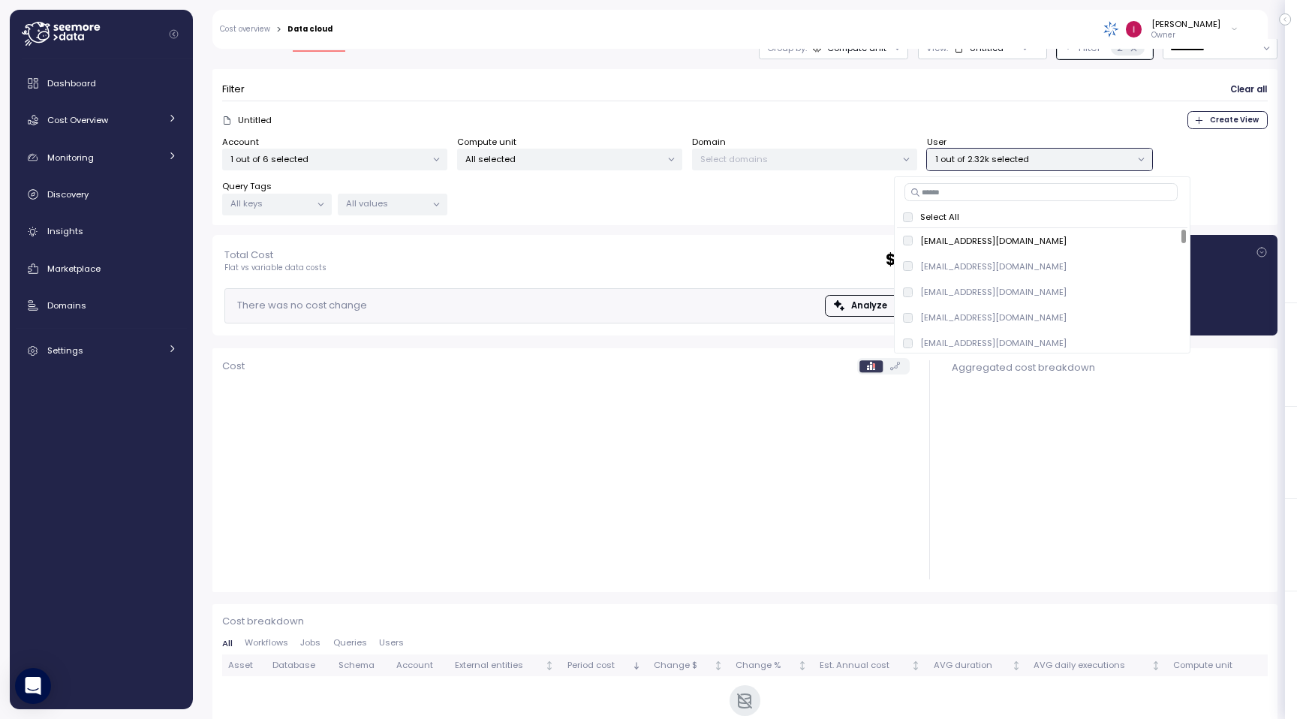
click at [683, 230] on div "Total Cost Flat vs variable data costs $ 0 There was no cost change Analyze" at bounding box center [565, 285] width 717 height 110
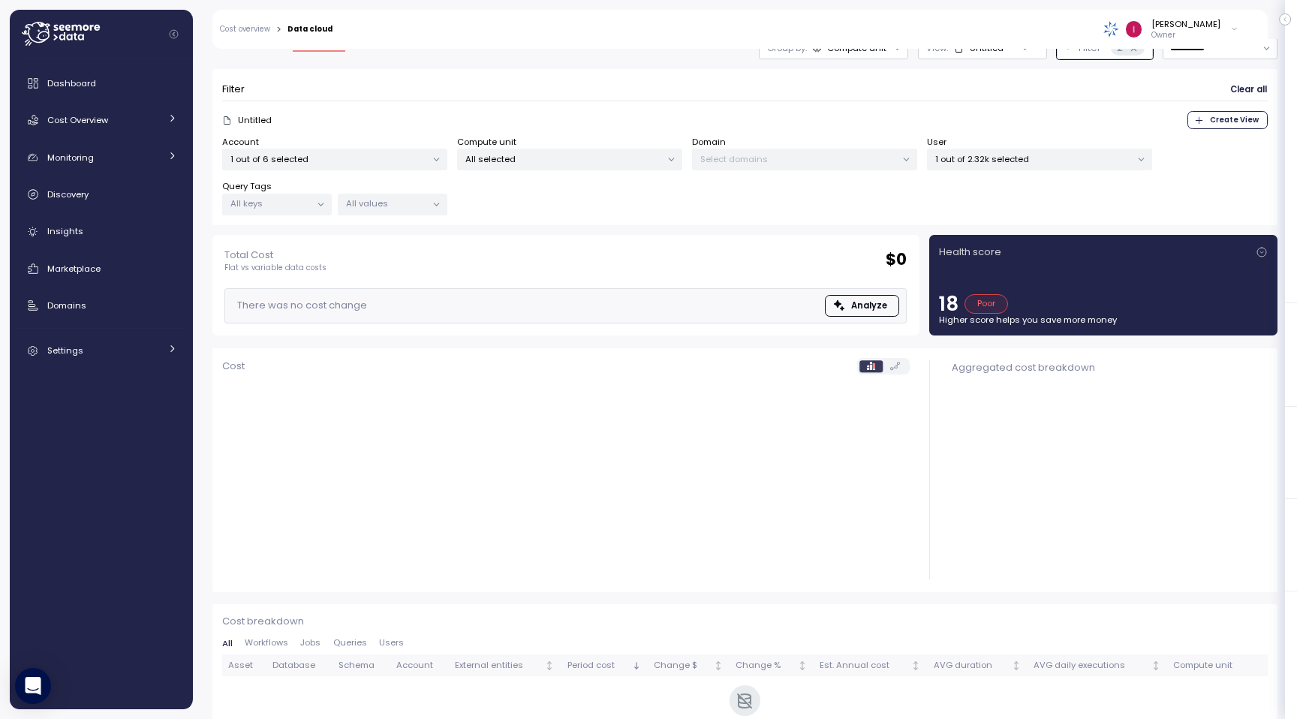
click at [1041, 158] on p "1 out of 2.32k selected" at bounding box center [1033, 159] width 196 height 12
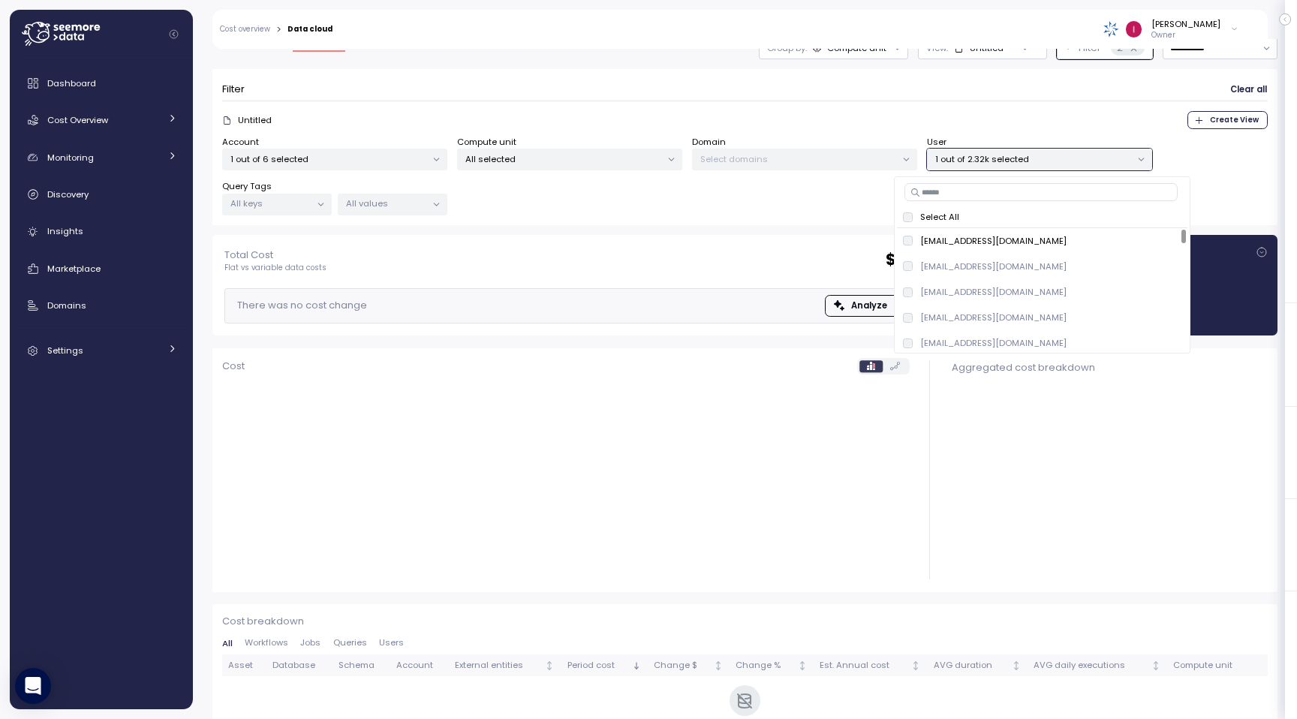
click at [1041, 158] on p "1 out of 2.32k selected" at bounding box center [1033, 159] width 196 height 12
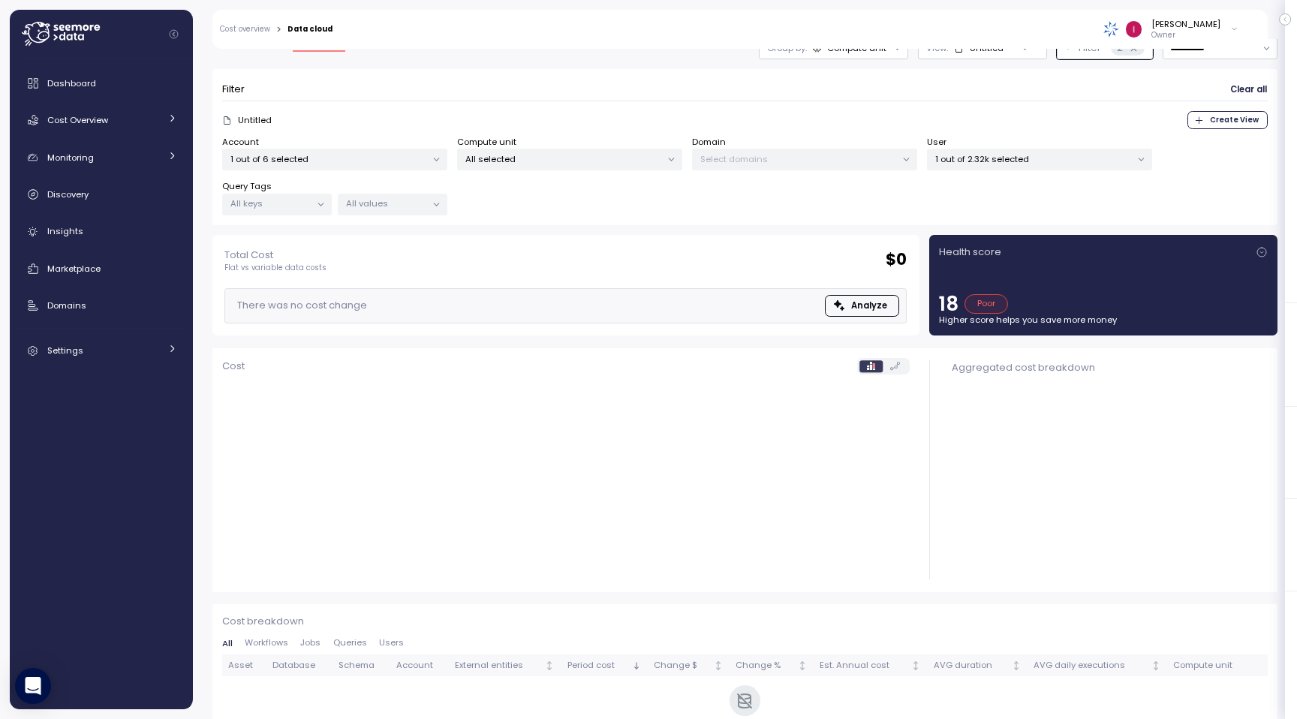
click at [1167, 291] on div "Health score 18 Poor Higher score helps you save more money" at bounding box center [1103, 285] width 329 height 81
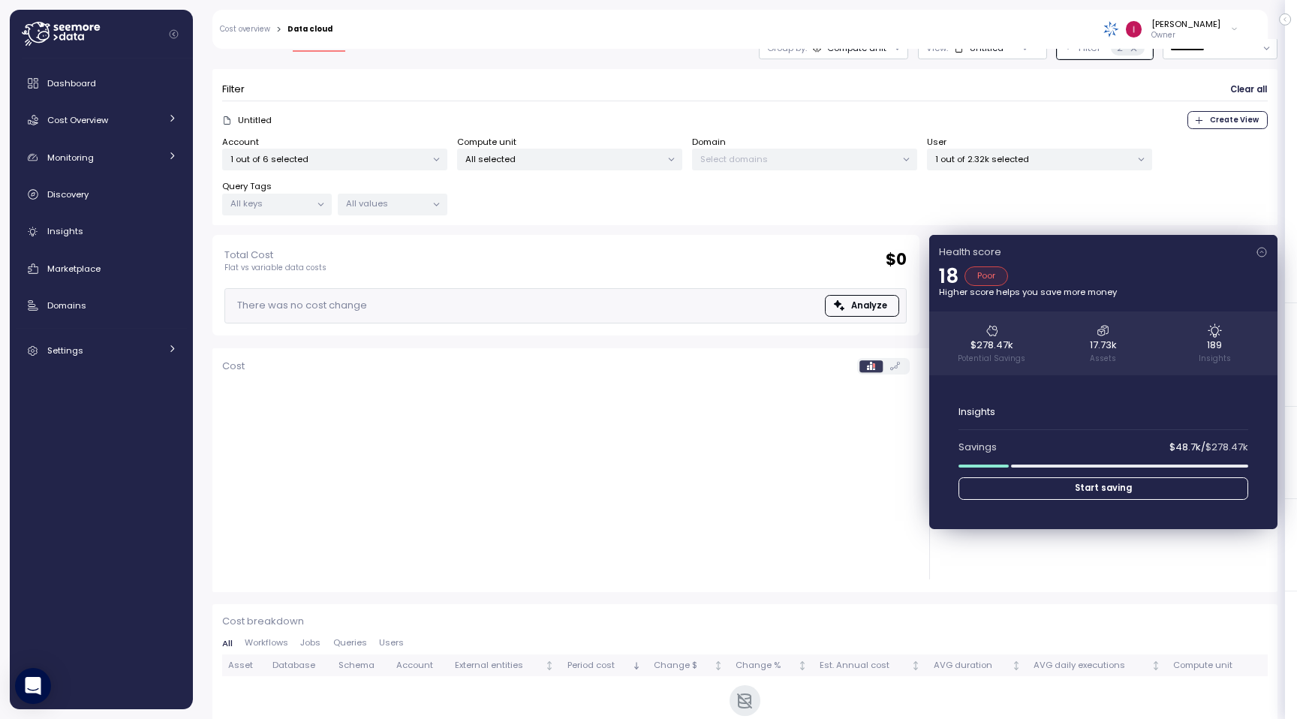
click at [1167, 286] on p "Higher score helps you save more money" at bounding box center [1103, 292] width 329 height 12
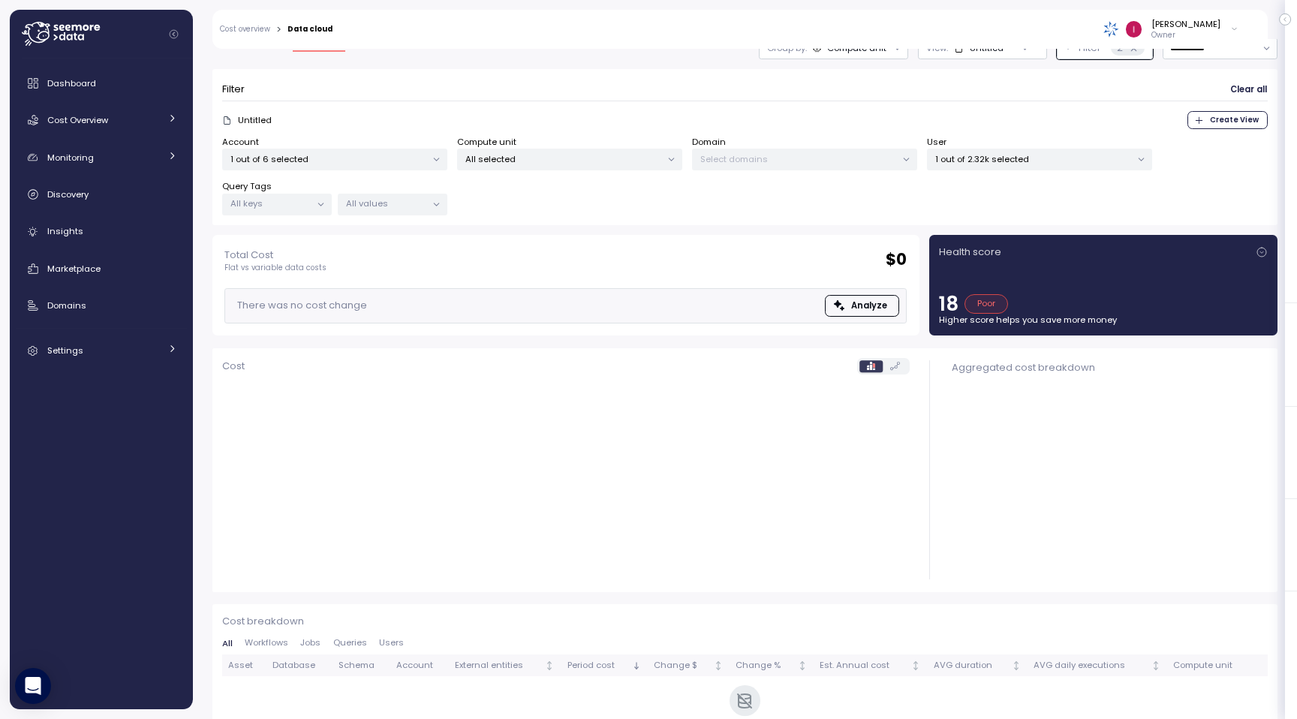
click at [1058, 157] on p "1 out of 2.32k selected" at bounding box center [1033, 159] width 196 height 12
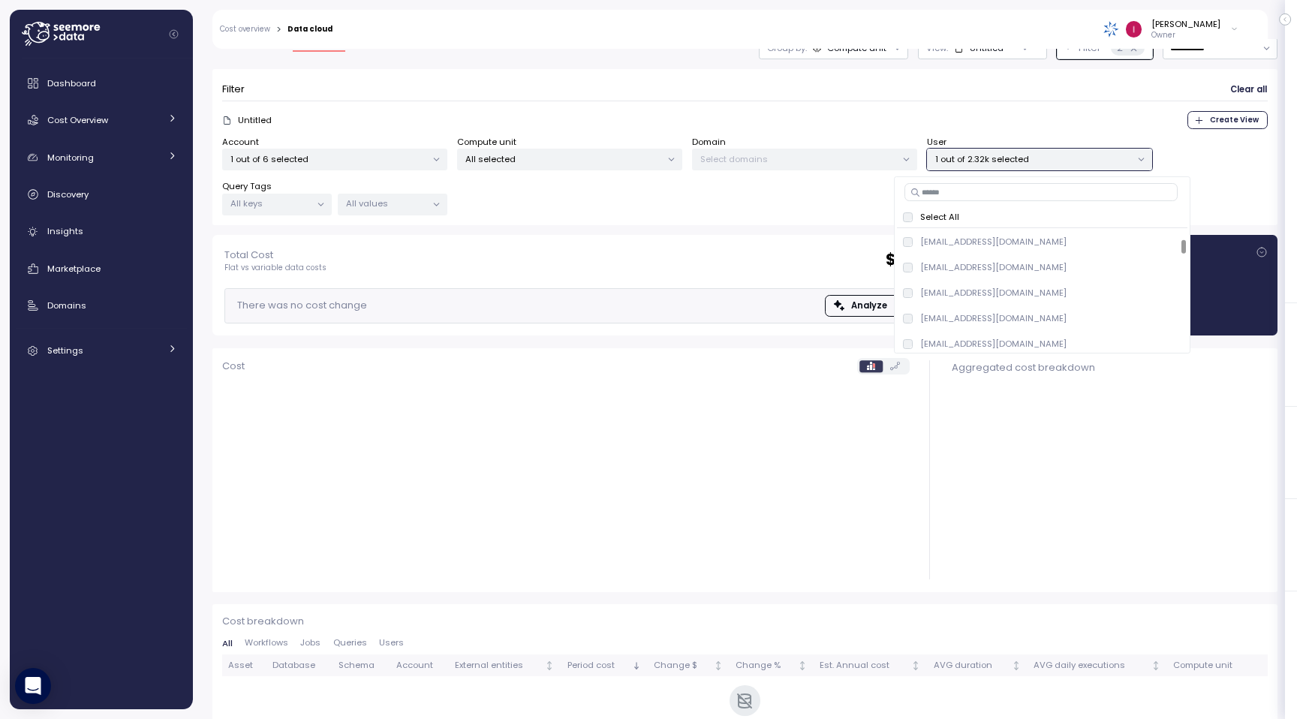
scroll to position [2624, 0]
click at [994, 254] on p "AKOCHHAR@ARCHINSURANCE.COM" at bounding box center [993, 255] width 146 height 12
click at [402, 634] on div "Cost breakdown All Workflows Jobs Queries Users Asset Database Schema Account E…" at bounding box center [745, 677] width 1046 height 126
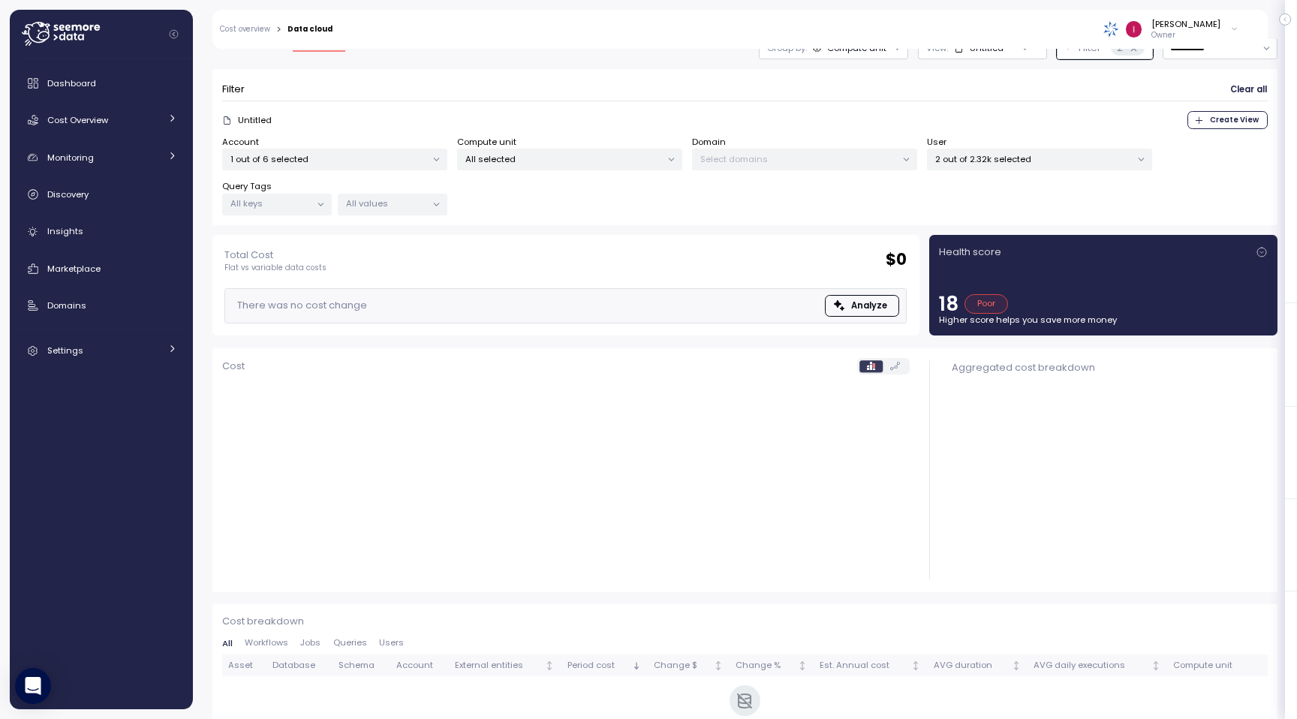
click at [399, 640] on span "Users" at bounding box center [391, 643] width 25 height 8
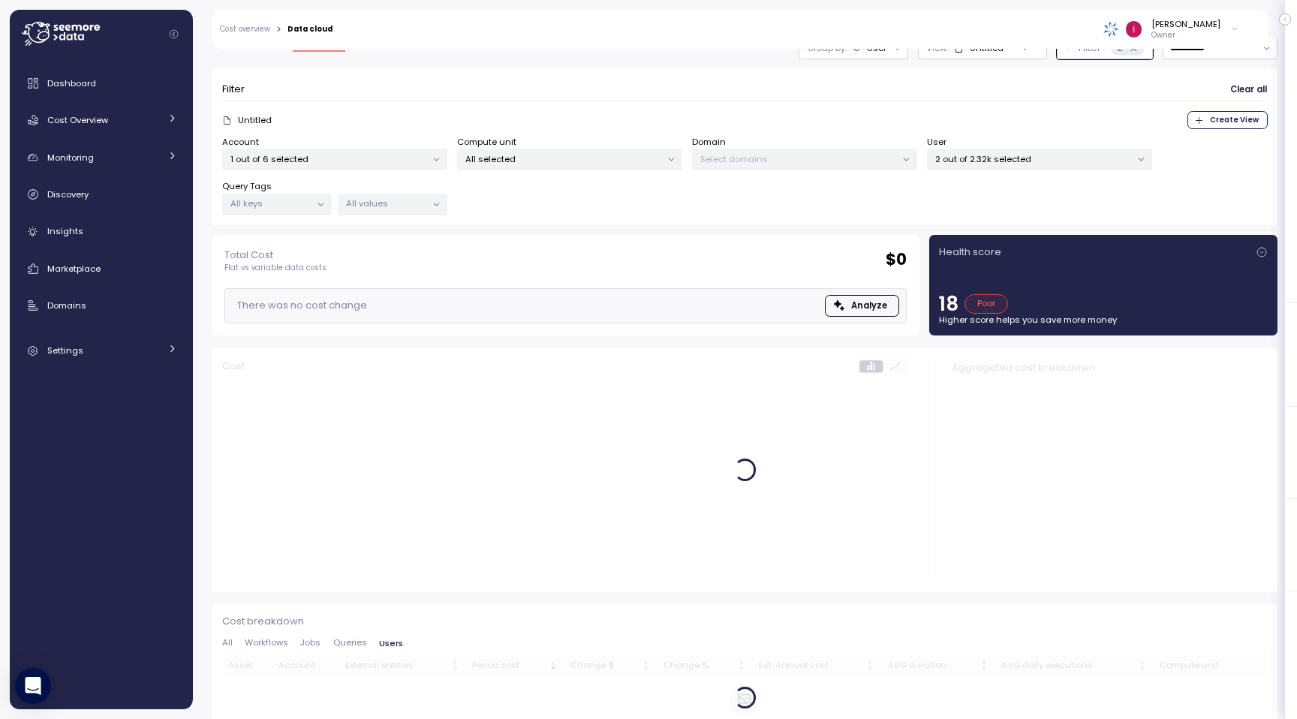
click at [1067, 155] on p "2 out of 2.32k selected" at bounding box center [1033, 159] width 196 height 12
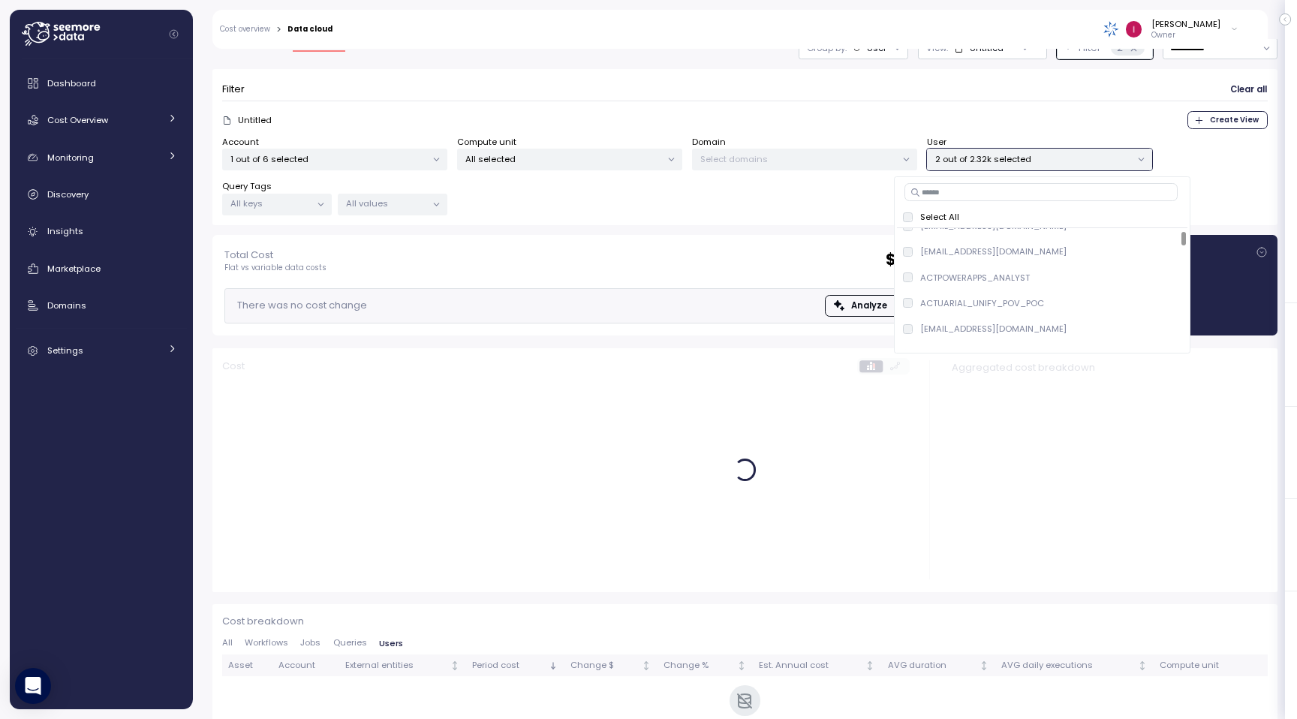
scroll to position [0, 0]
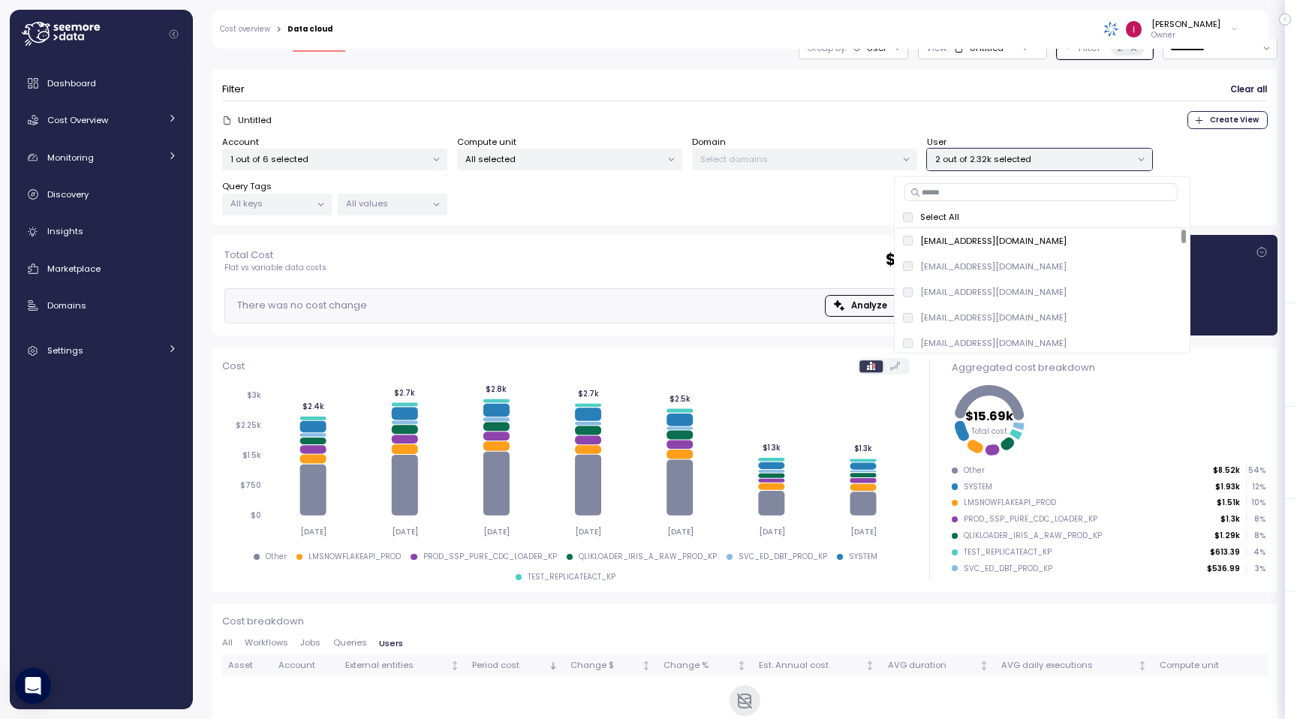
click at [743, 254] on div "Total Cost Flat vs variable data costs $ 0" at bounding box center [565, 261] width 682 height 26
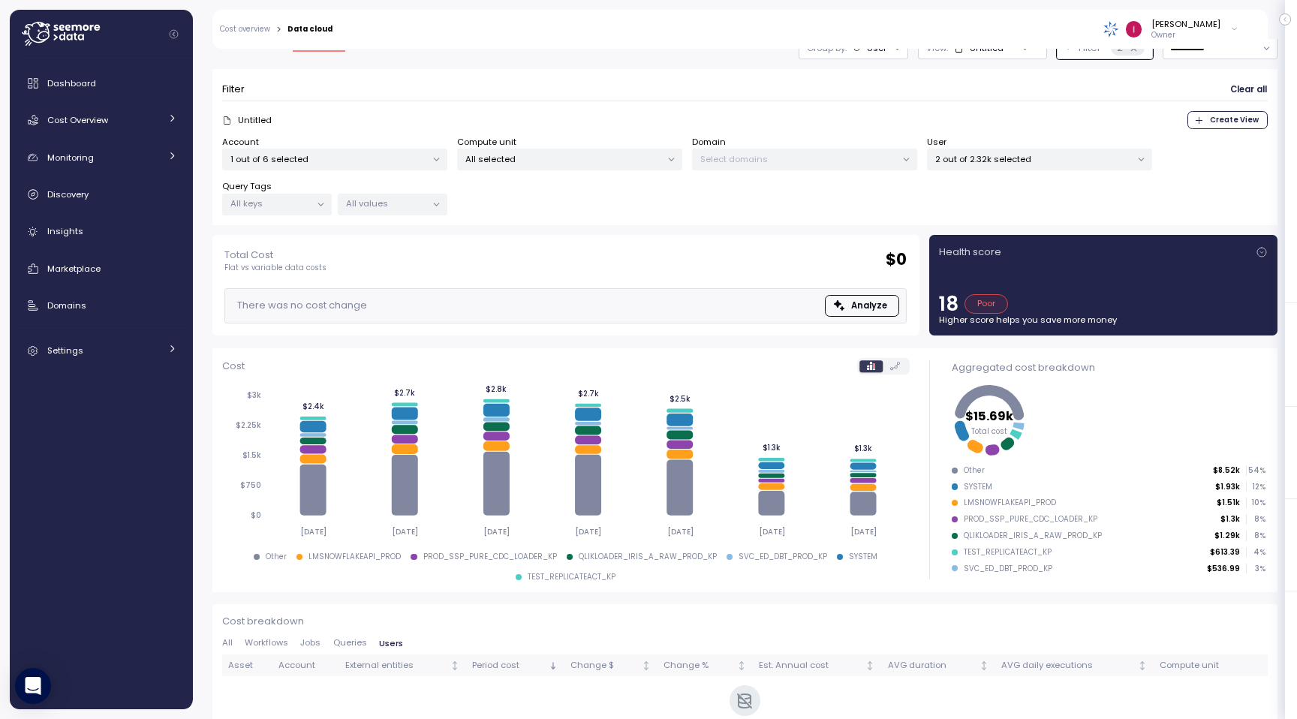
scroll to position [92, 0]
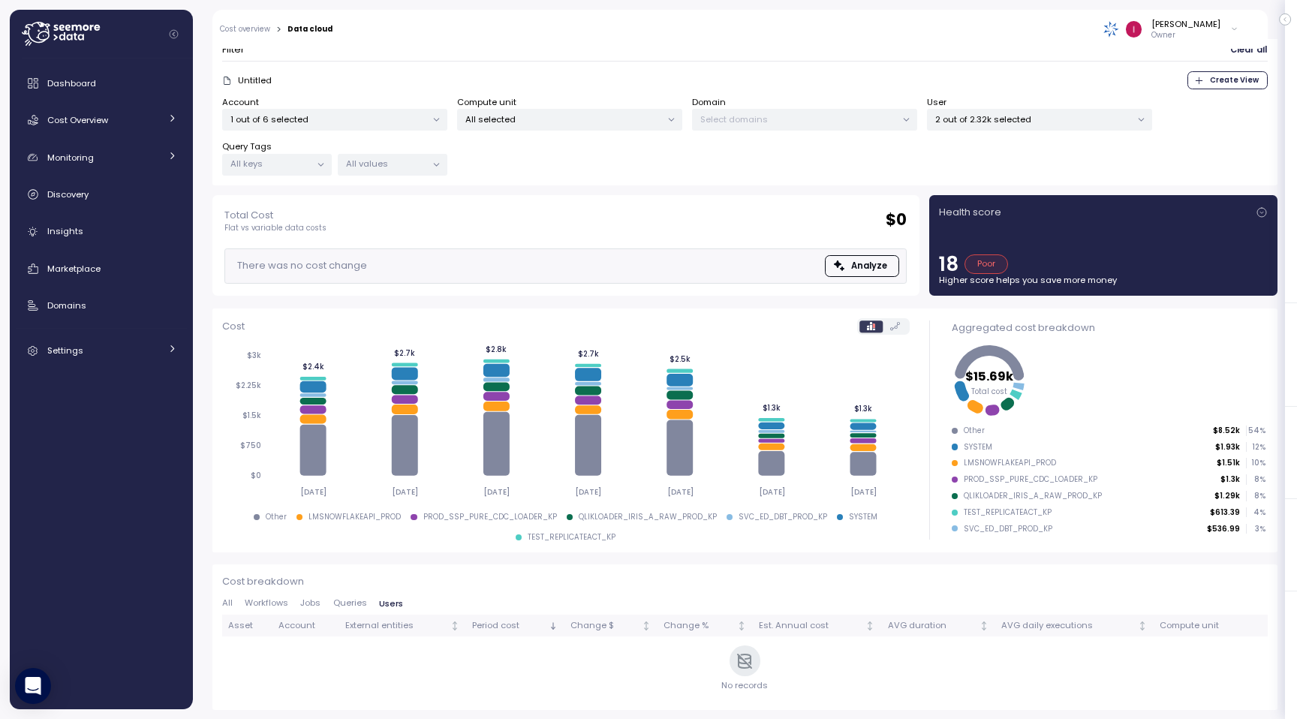
click at [989, 124] on div "2 out of 2.32k selected" at bounding box center [1039, 120] width 225 height 22
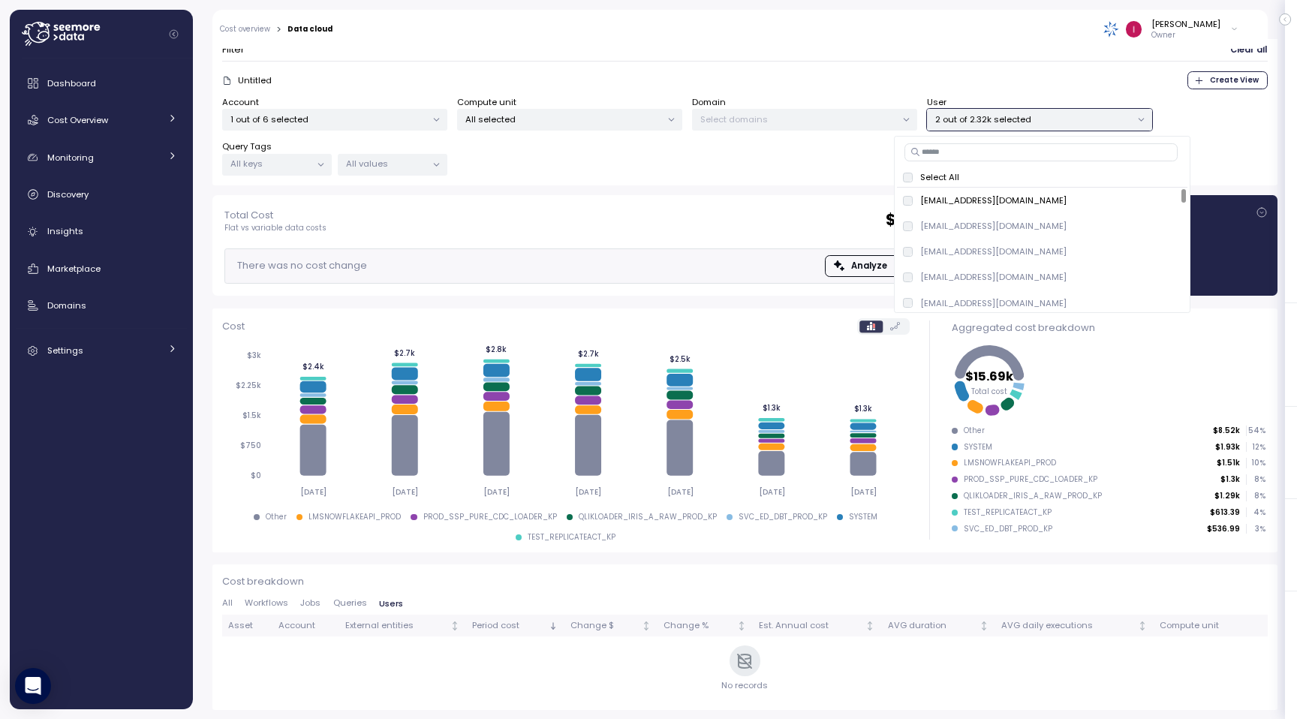
click at [957, 185] on div "Select All" at bounding box center [1042, 177] width 291 height 20
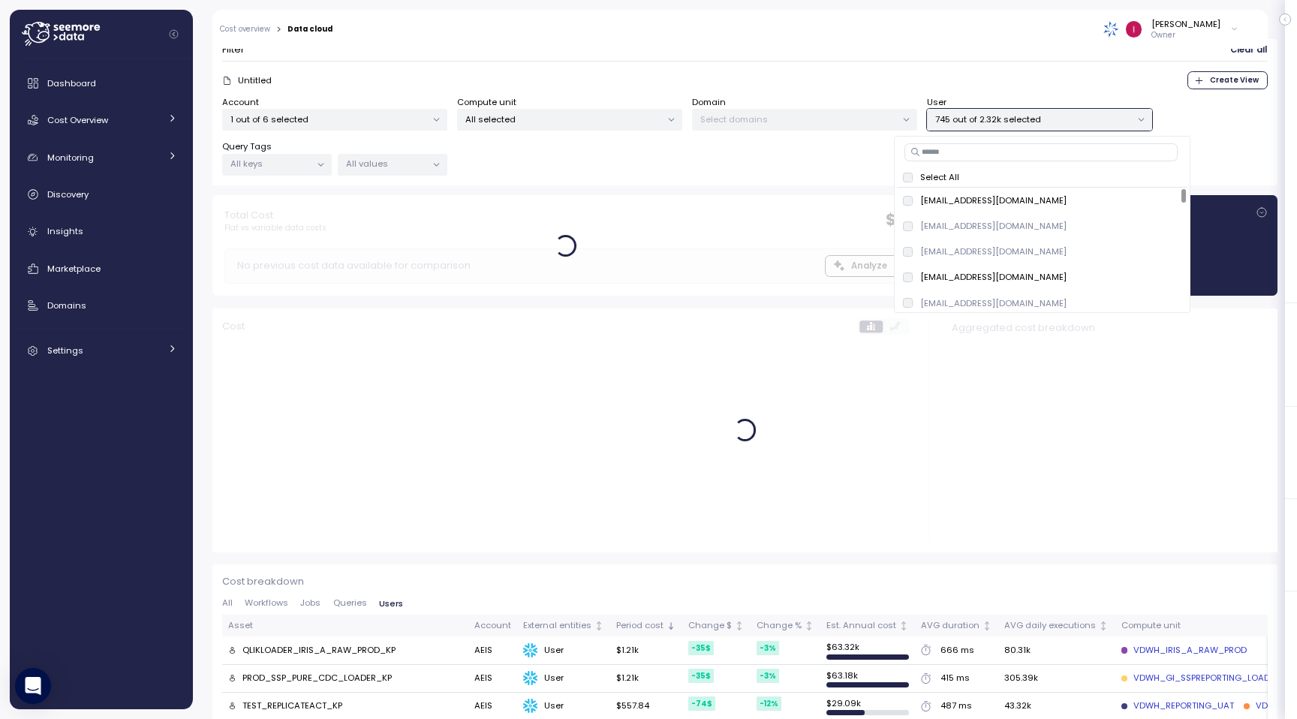
click at [968, 179] on div "Select All" at bounding box center [1042, 177] width 278 height 12
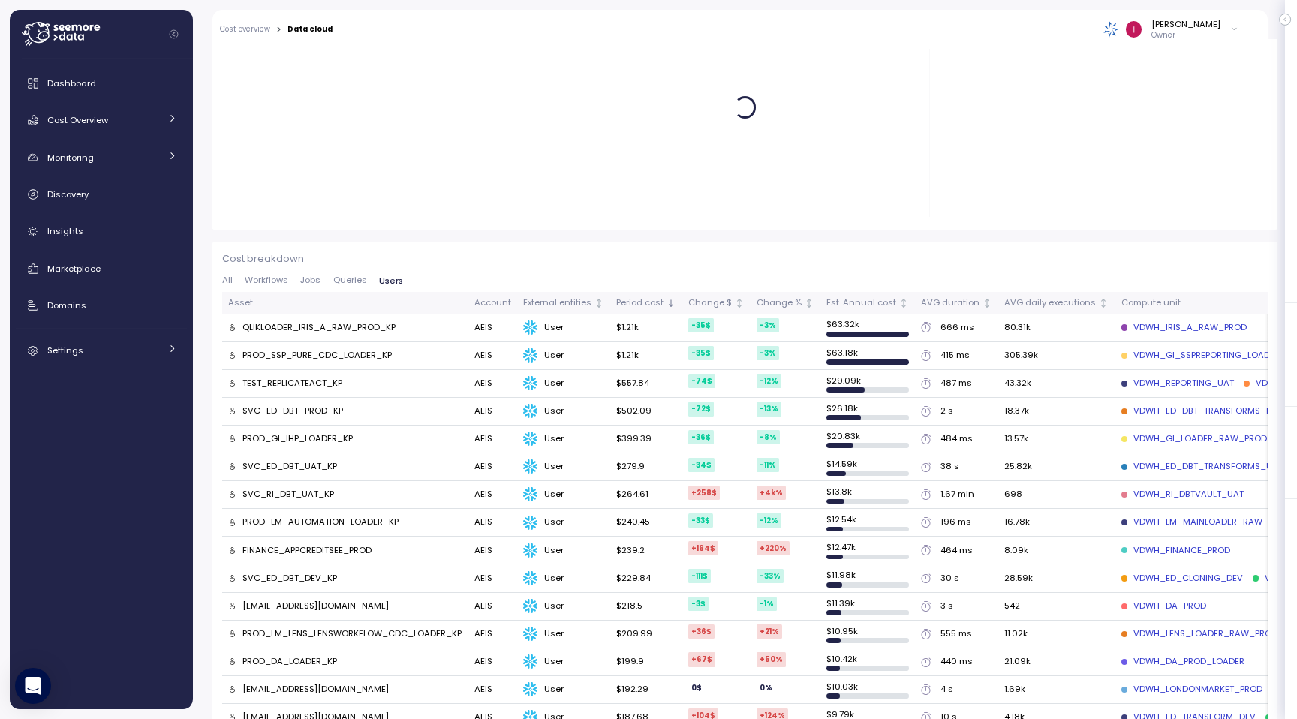
scroll to position [414, 0]
drag, startPoint x: 402, startPoint y: 332, endPoint x: 242, endPoint y: 324, distance: 160.8
click at [242, 324] on div "QLIKLOADER_IRIS_A_RAW_PROD_KP" at bounding box center [345, 329] width 234 height 14
copy div "QLIKLOADER_IRIS_A_RAW_PROD_KP"
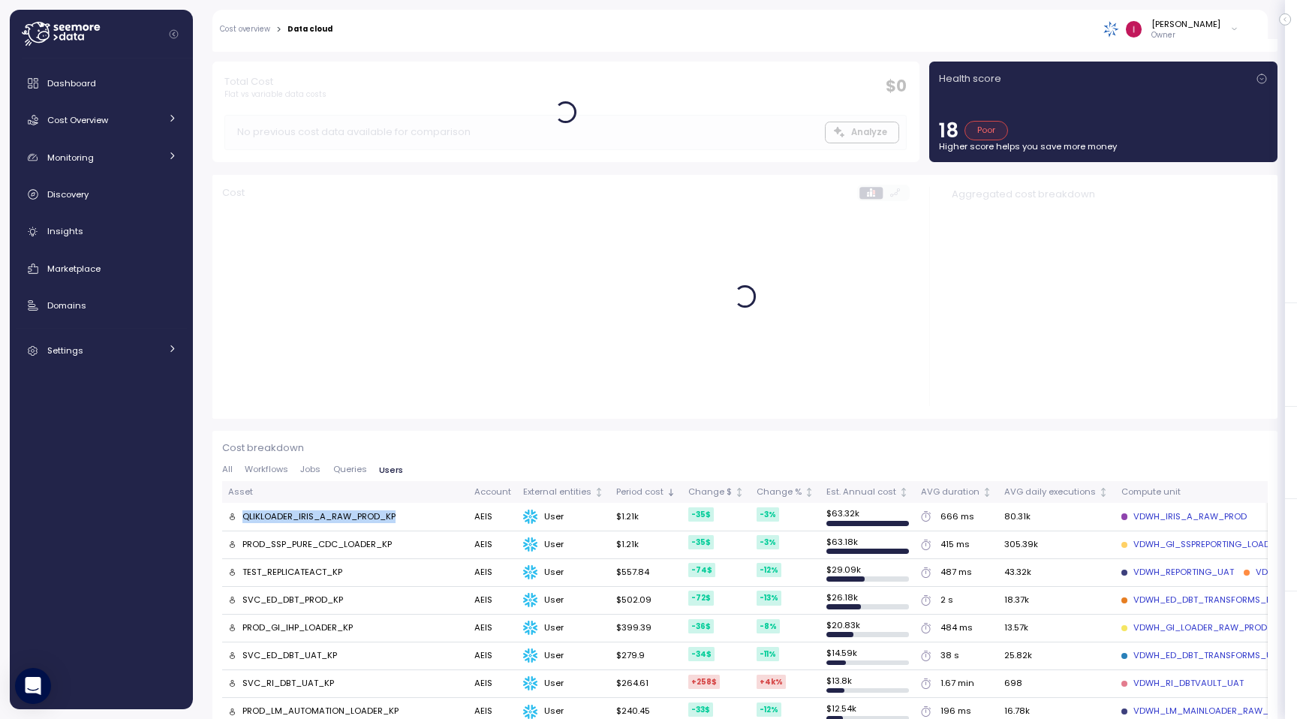
scroll to position [0, 0]
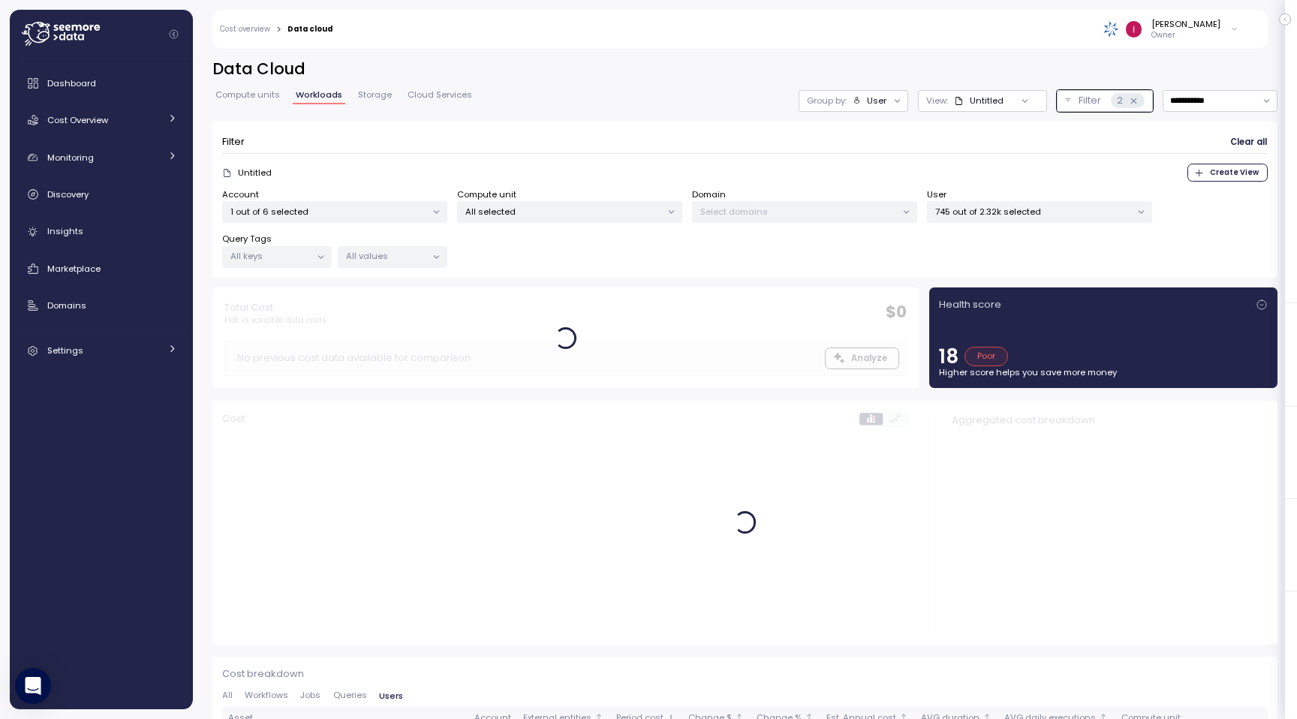
click at [1018, 206] on p "745 out of 2.32k selected" at bounding box center [1033, 212] width 196 height 12
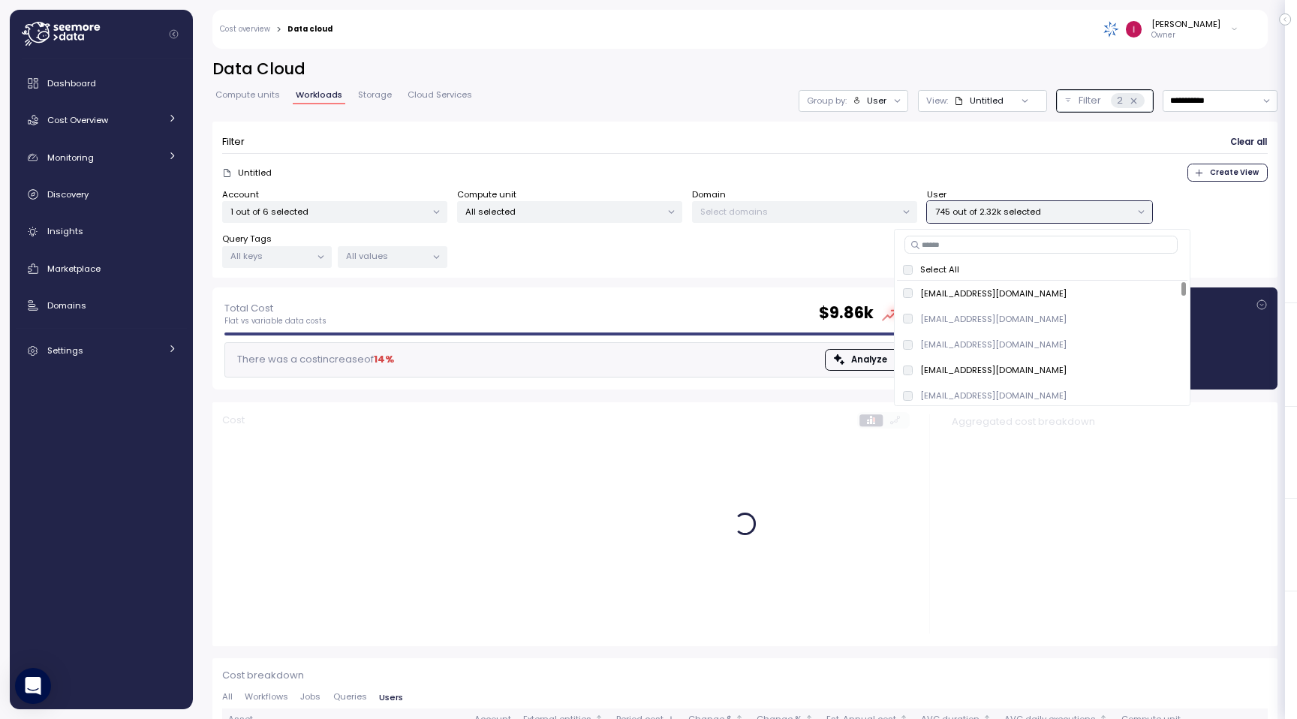
click at [846, 263] on div "Account 1 out of 6 selected Compute unit All selected Domain Select domains Use…" at bounding box center [745, 228] width 1046 height 80
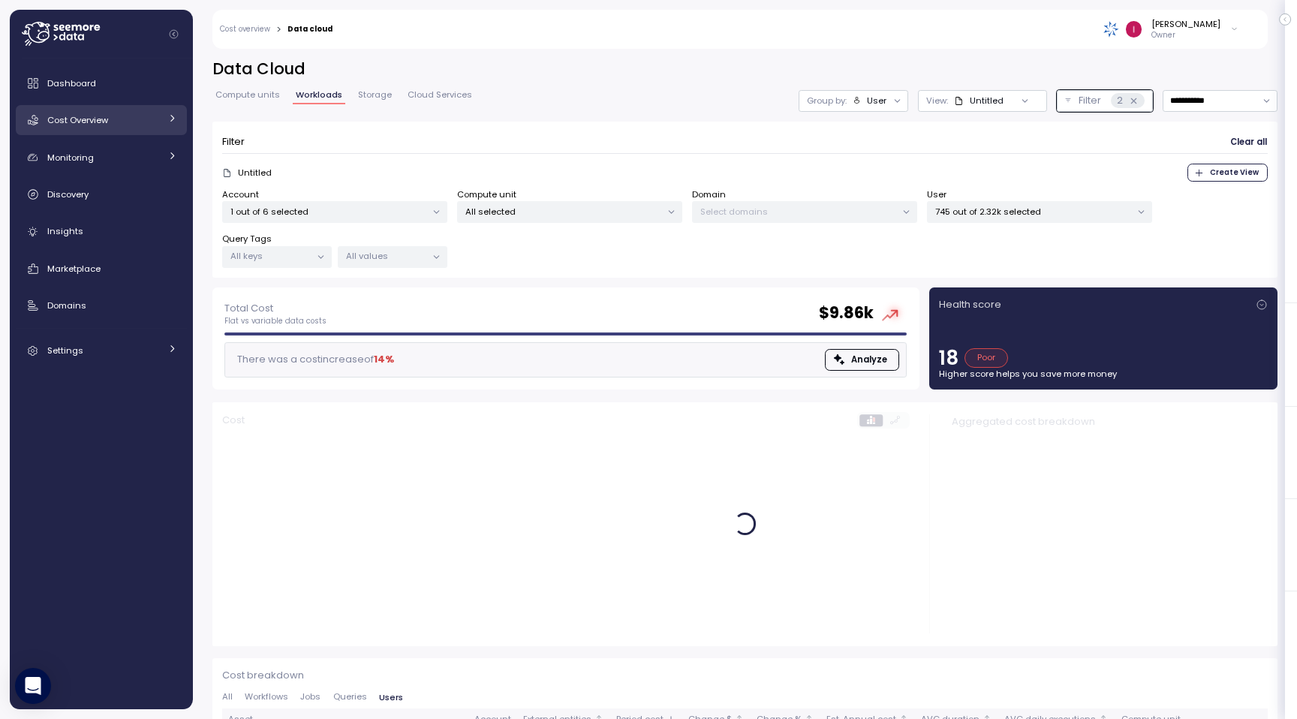
click at [105, 124] on span "Cost Overview" at bounding box center [77, 120] width 61 height 12
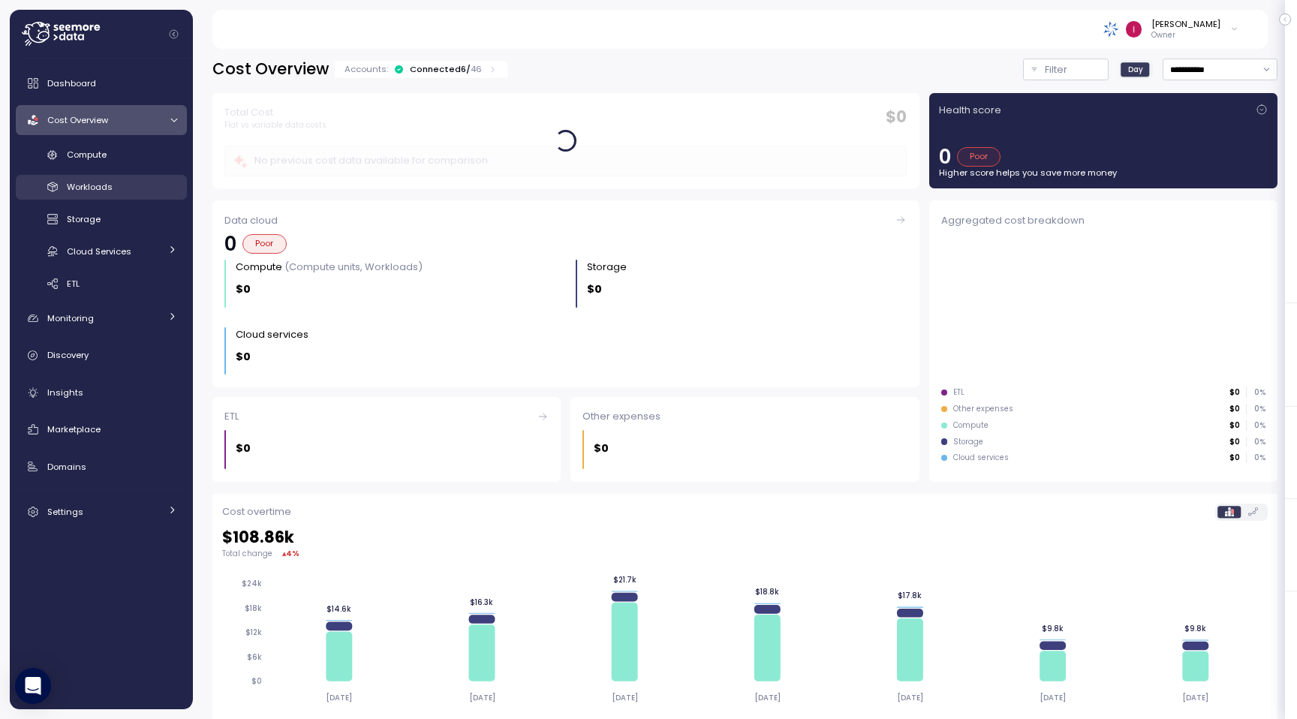
click at [97, 192] on span "Workloads" at bounding box center [90, 187] width 46 height 12
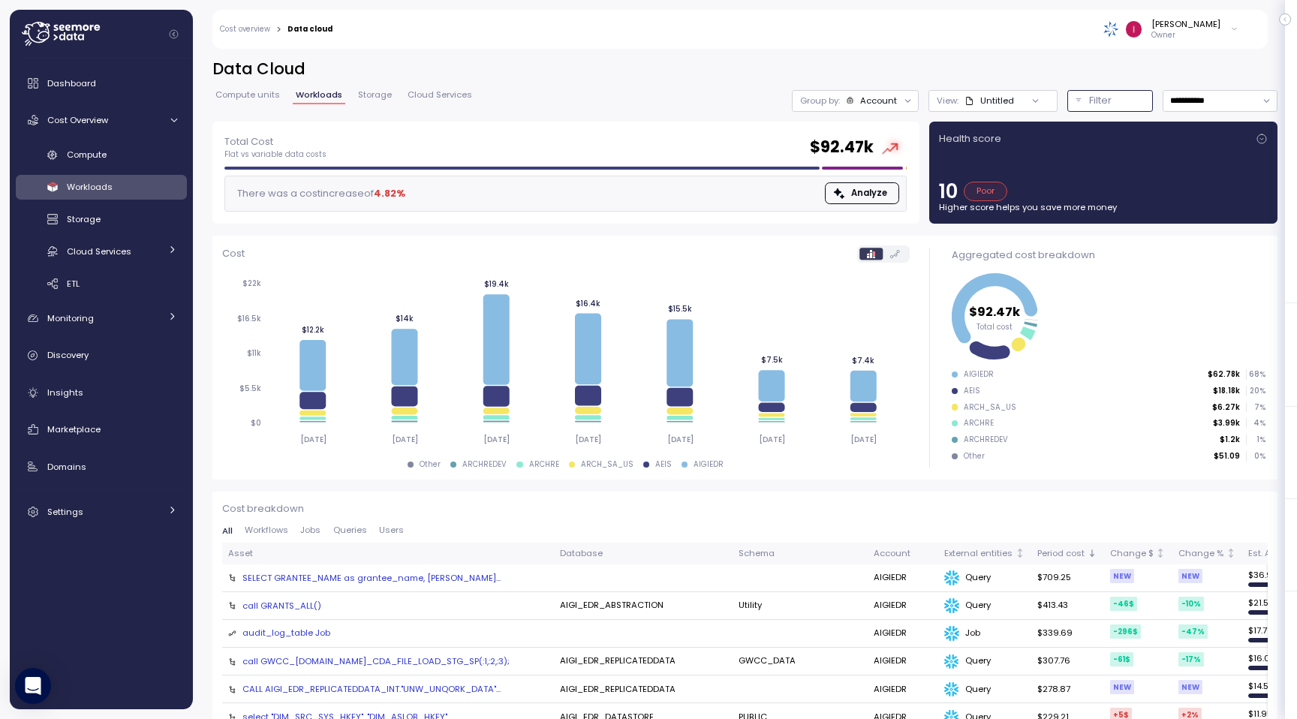
click at [1103, 96] on p "Filter" at bounding box center [1100, 100] width 23 height 15
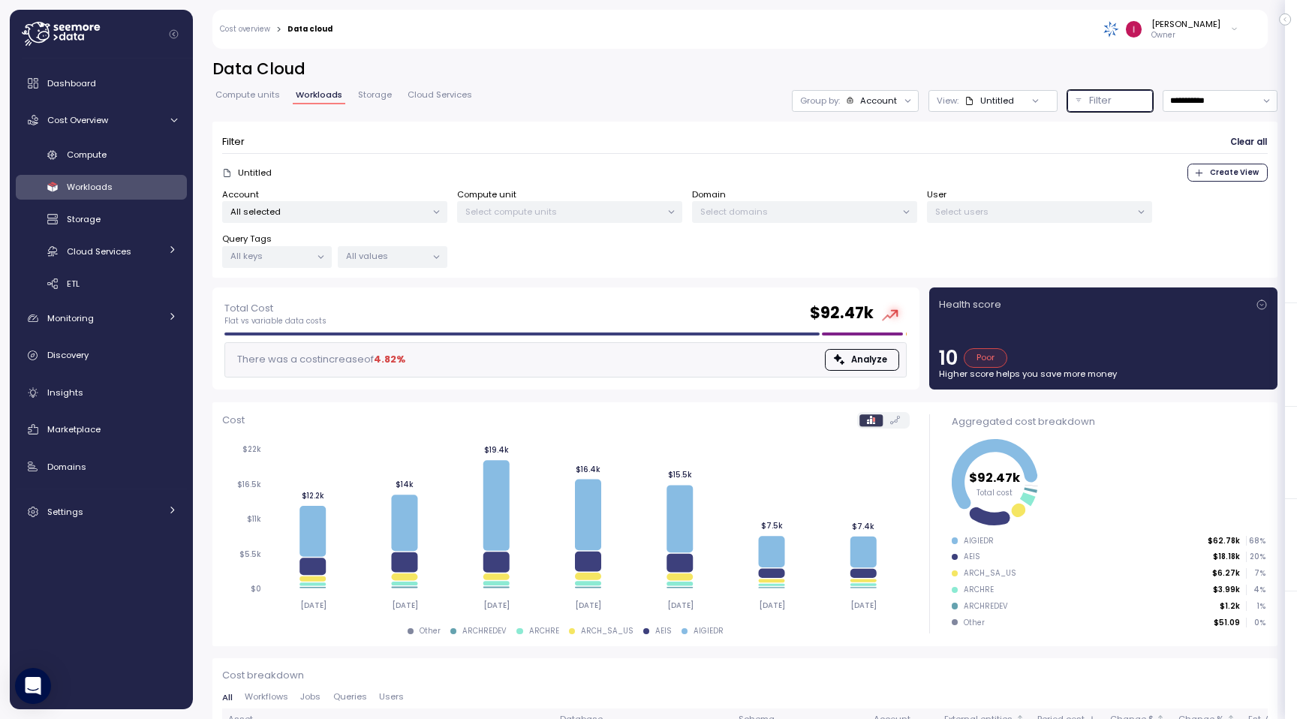
drag, startPoint x: 1103, startPoint y: 95, endPoint x: 694, endPoint y: 245, distance: 435.5
click at [726, 233] on div "**********" at bounding box center [744, 173] width 1065 height 229
click at [351, 215] on p "All selected" at bounding box center [328, 212] width 196 height 12
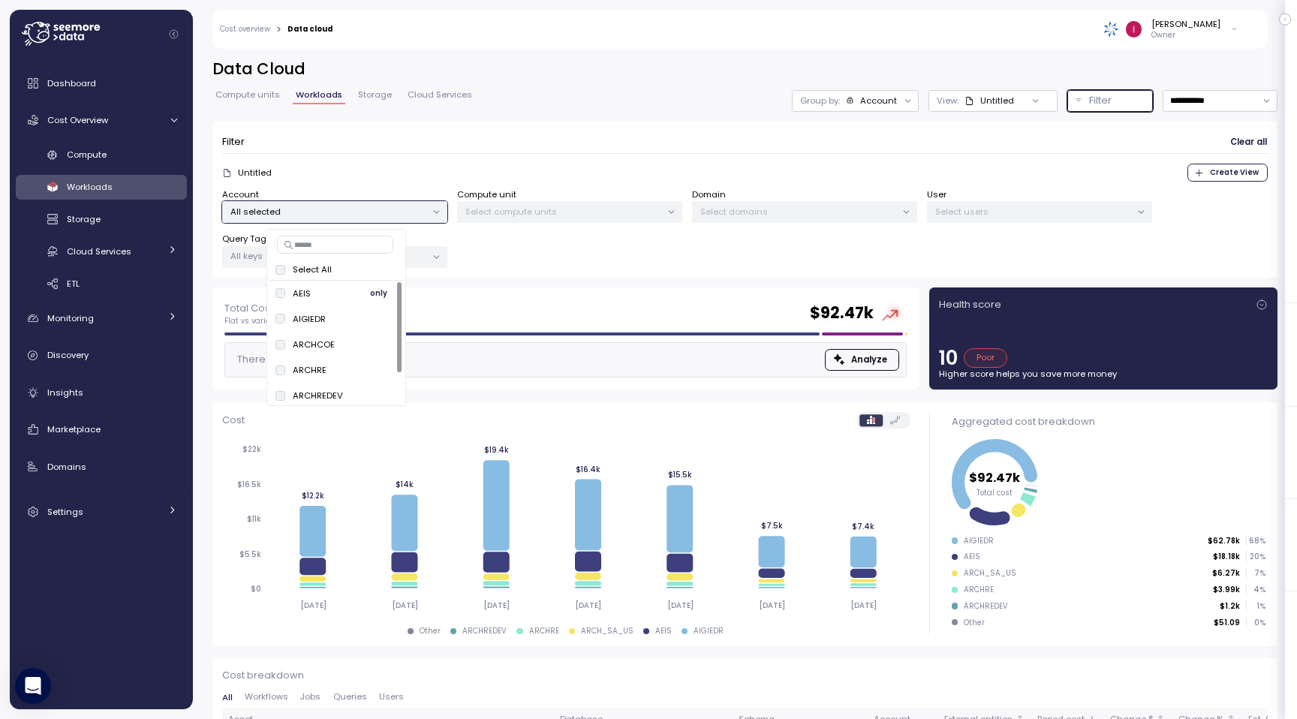
click at [372, 295] on span "only" at bounding box center [378, 293] width 17 height 17
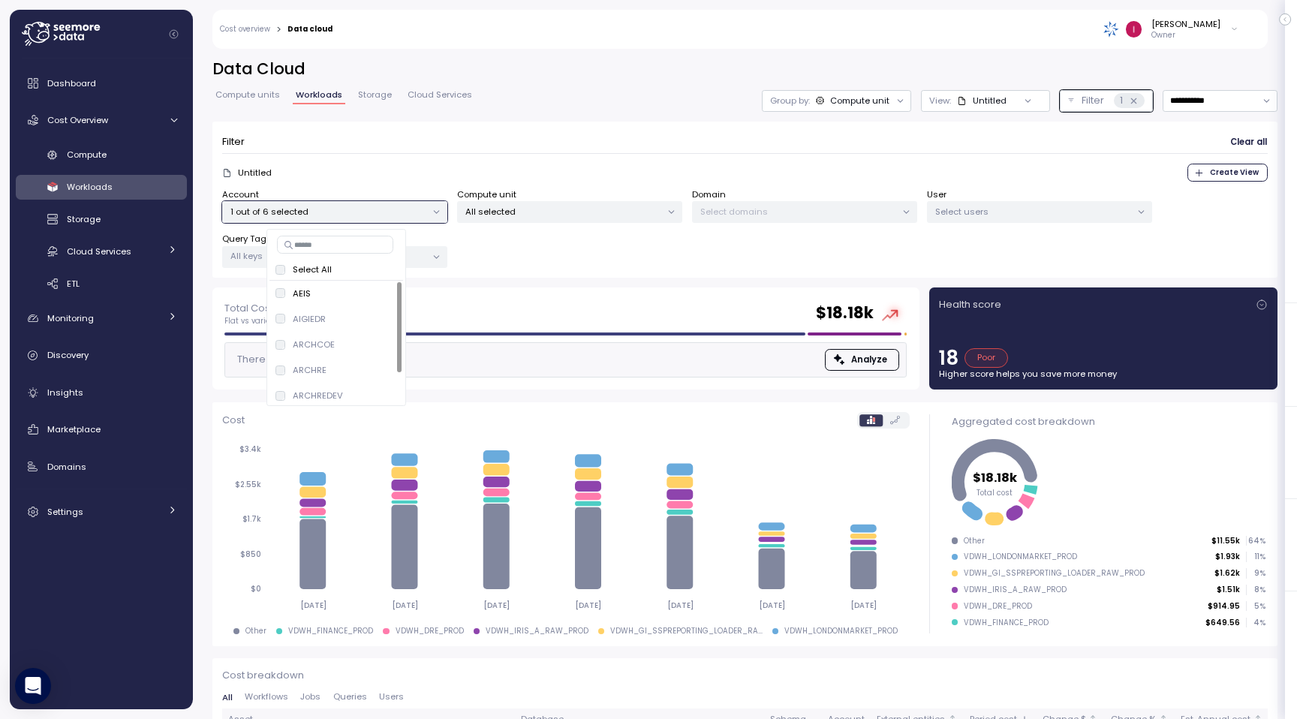
click at [631, 369] on div "There was a cost increase of 13.51 % Analyze" at bounding box center [565, 360] width 682 height 36
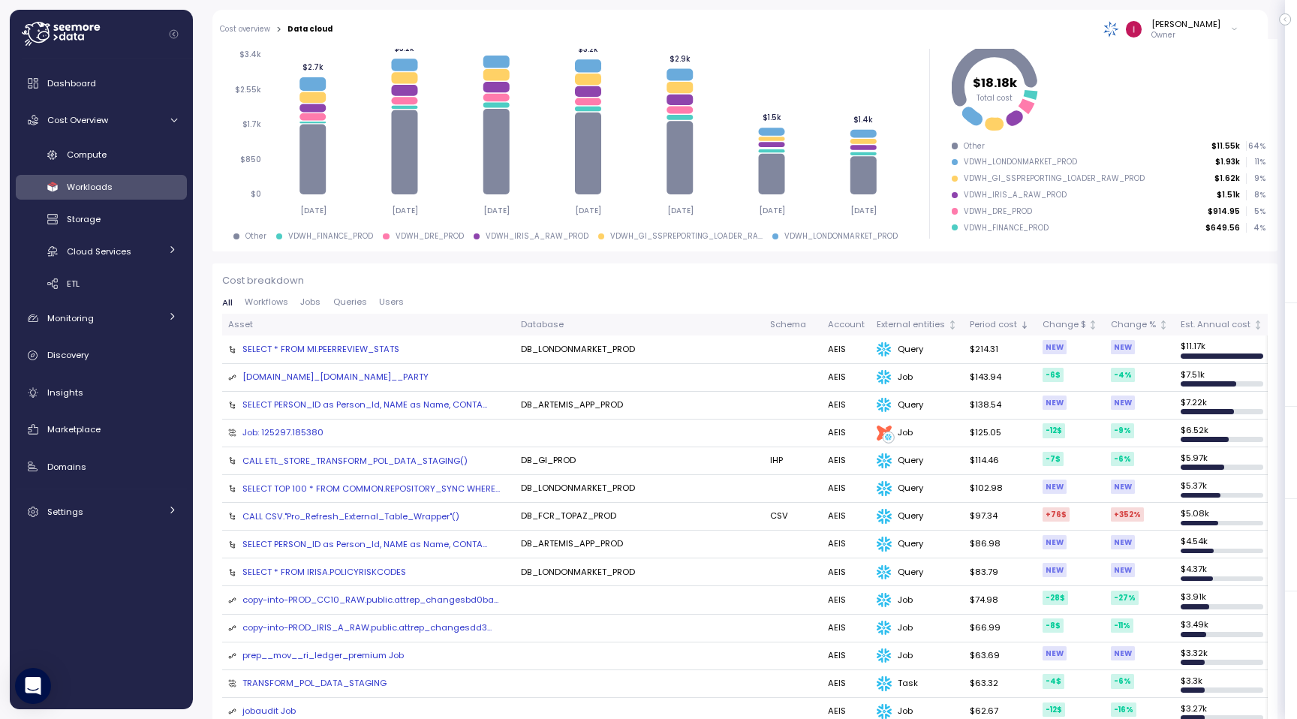
click at [384, 300] on span "Users" at bounding box center [391, 302] width 25 height 8
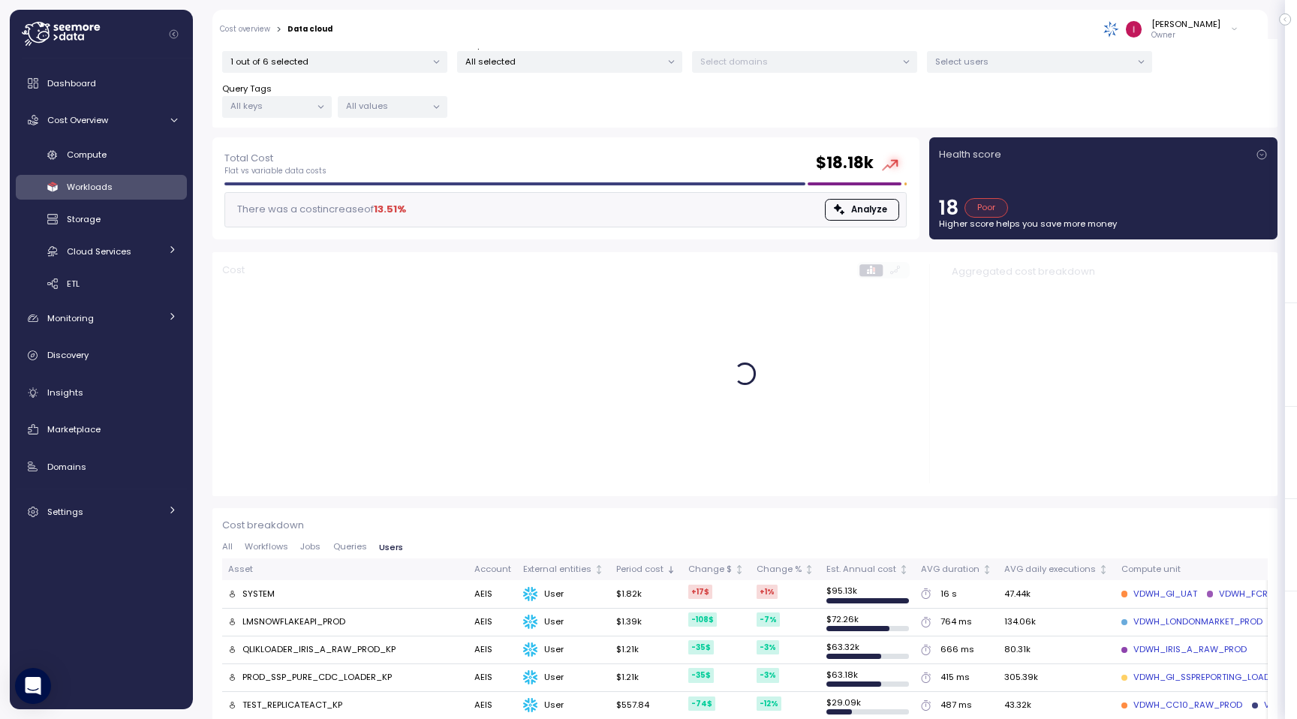
scroll to position [189, 0]
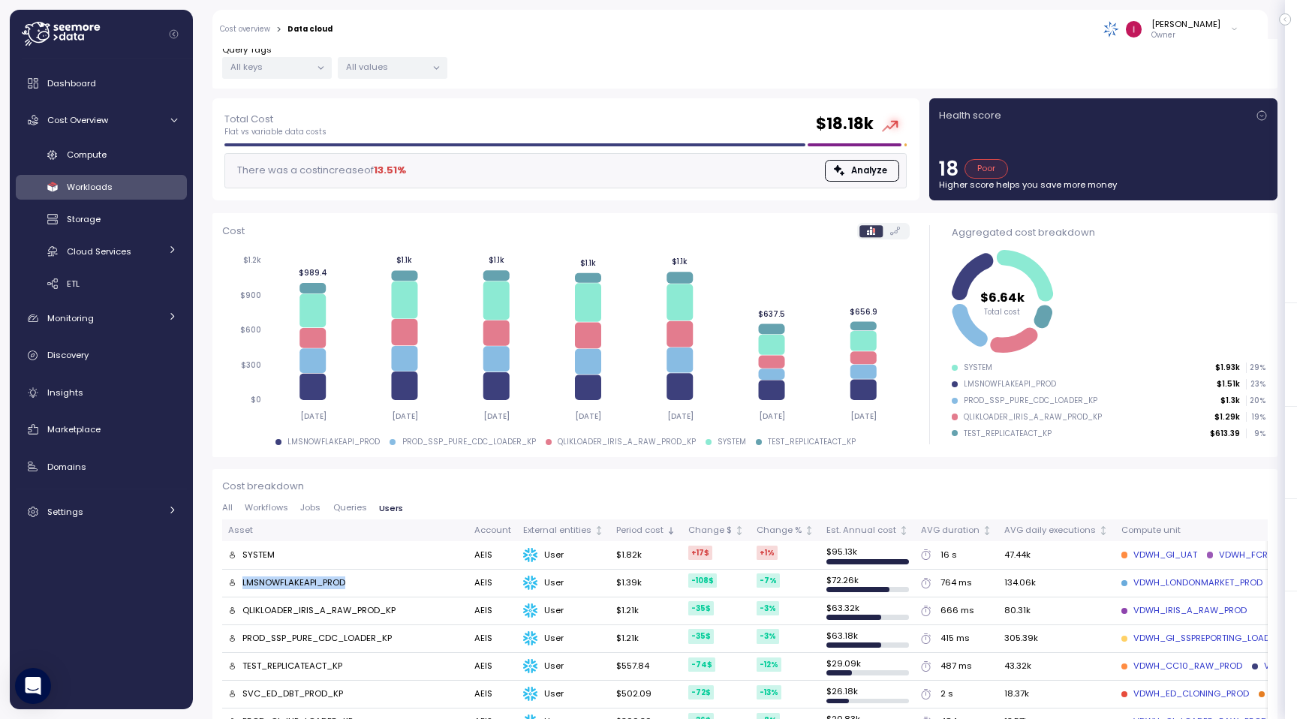
drag, startPoint x: 347, startPoint y: 582, endPoint x: 240, endPoint y: 581, distance: 106.6
click at [240, 581] on div "LMSNOWFLAKEAPI_PROD" at bounding box center [345, 584] width 234 height 14
copy div "LMSNOWFLAKEAPI_PROD"
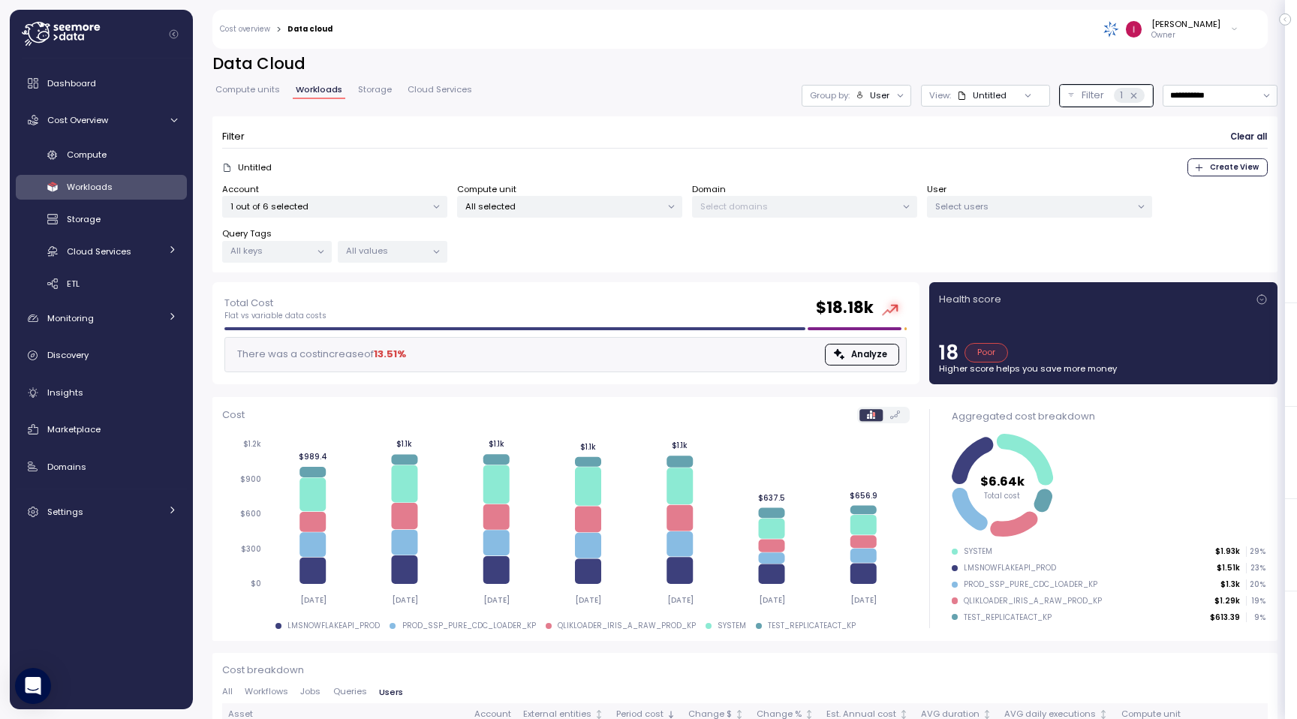
scroll to position [0, 0]
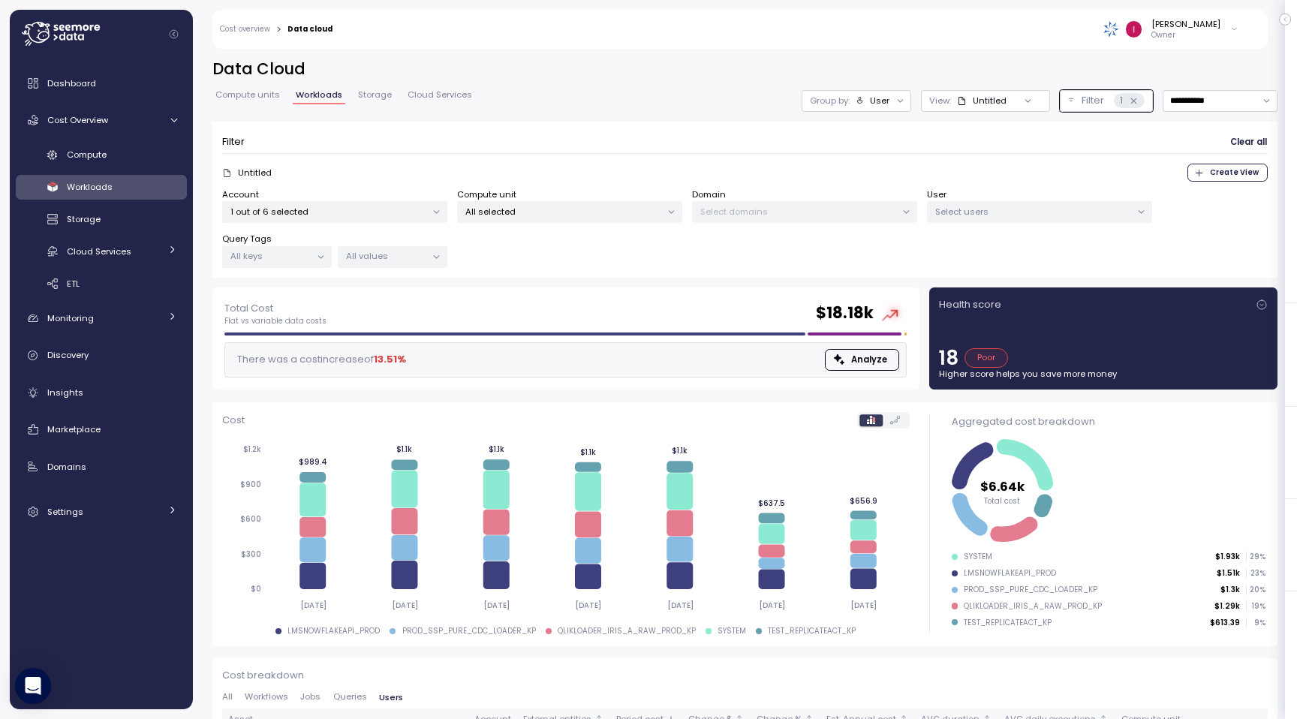
click at [1055, 216] on p "Select users" at bounding box center [1033, 212] width 196 height 12
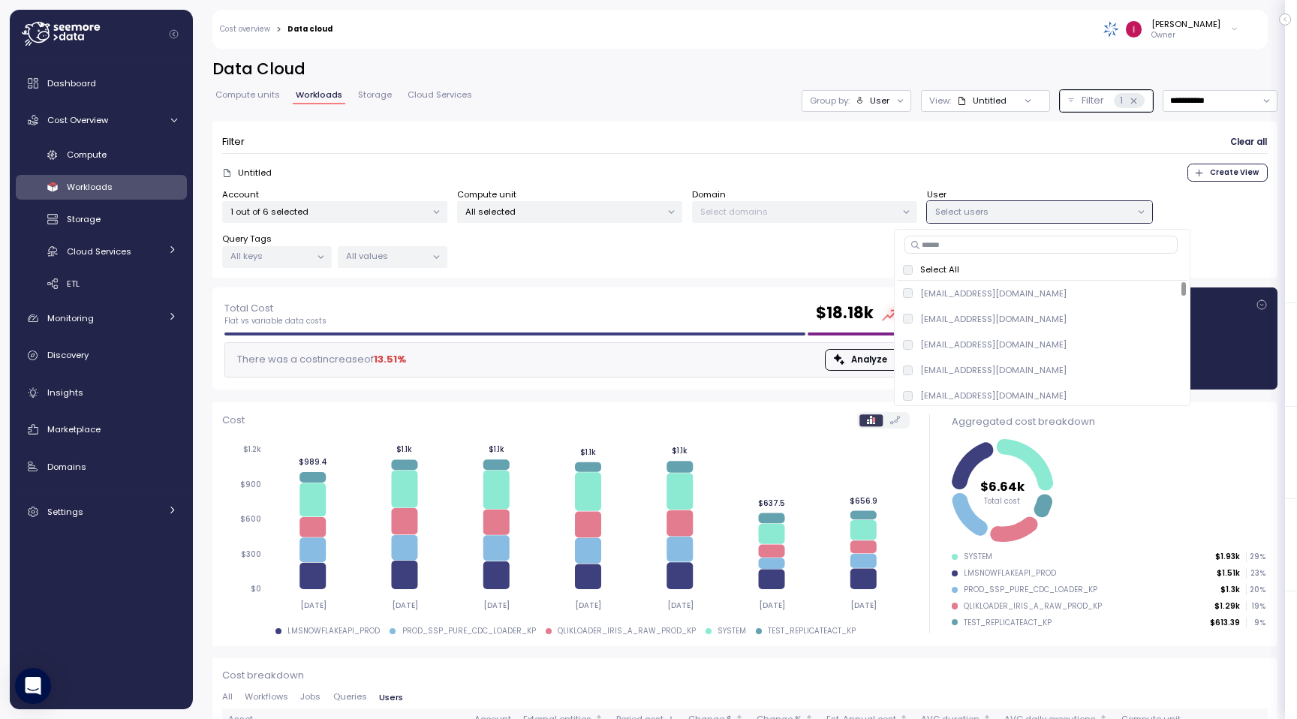
click at [1016, 239] on input at bounding box center [1041, 245] width 273 height 18
paste input "**********"
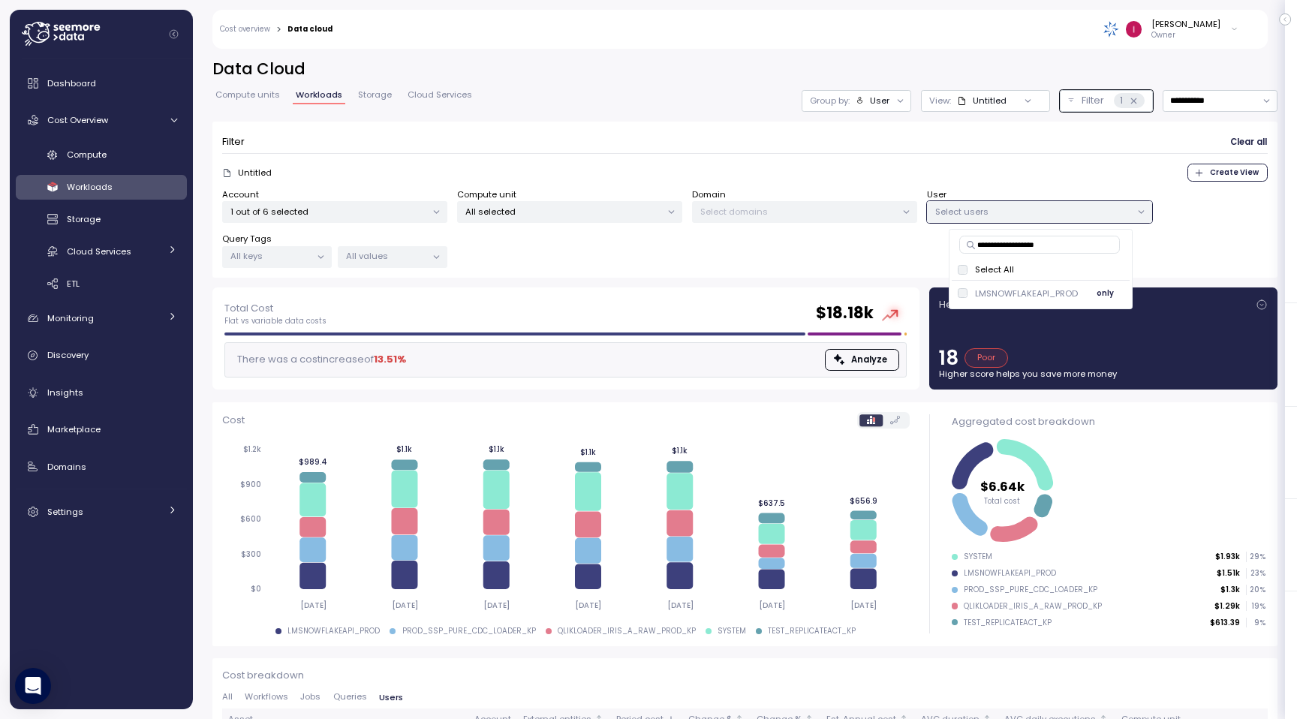
click at [1066, 295] on p "LMSNOWFLAKEAPI_PROD" at bounding box center [1026, 294] width 103 height 12
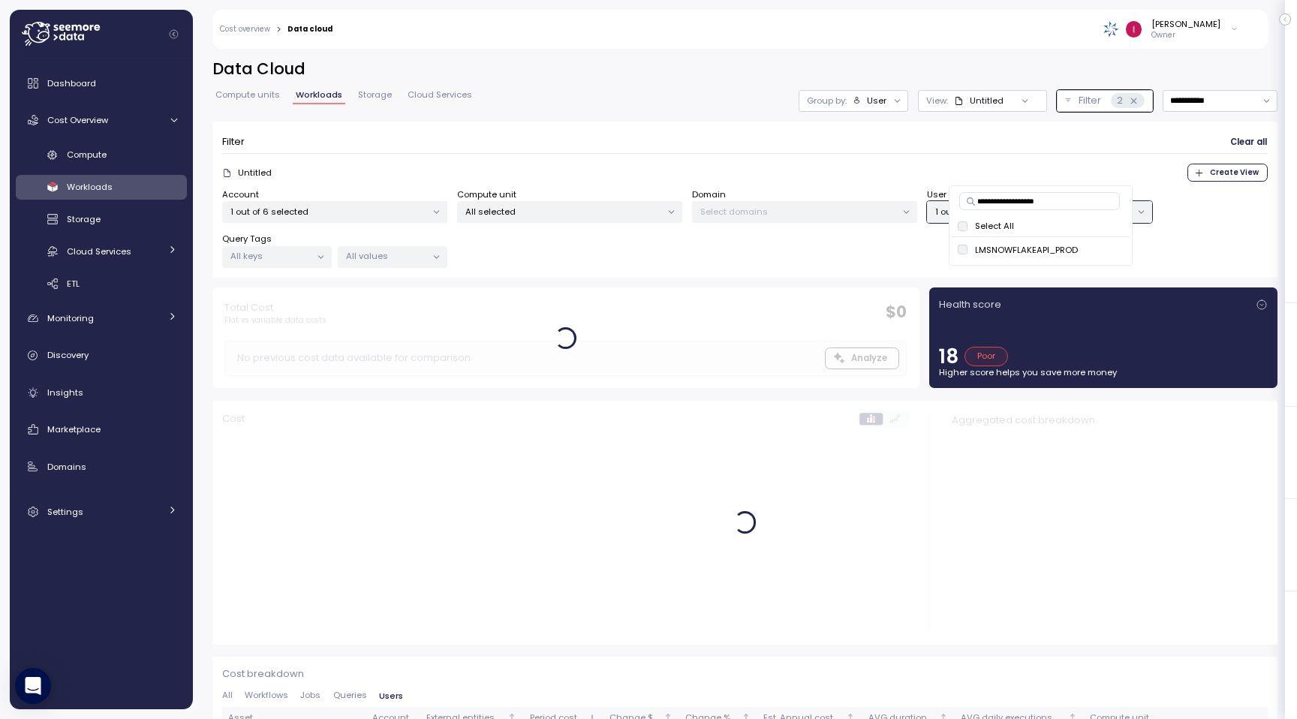
scroll to position [92, 0]
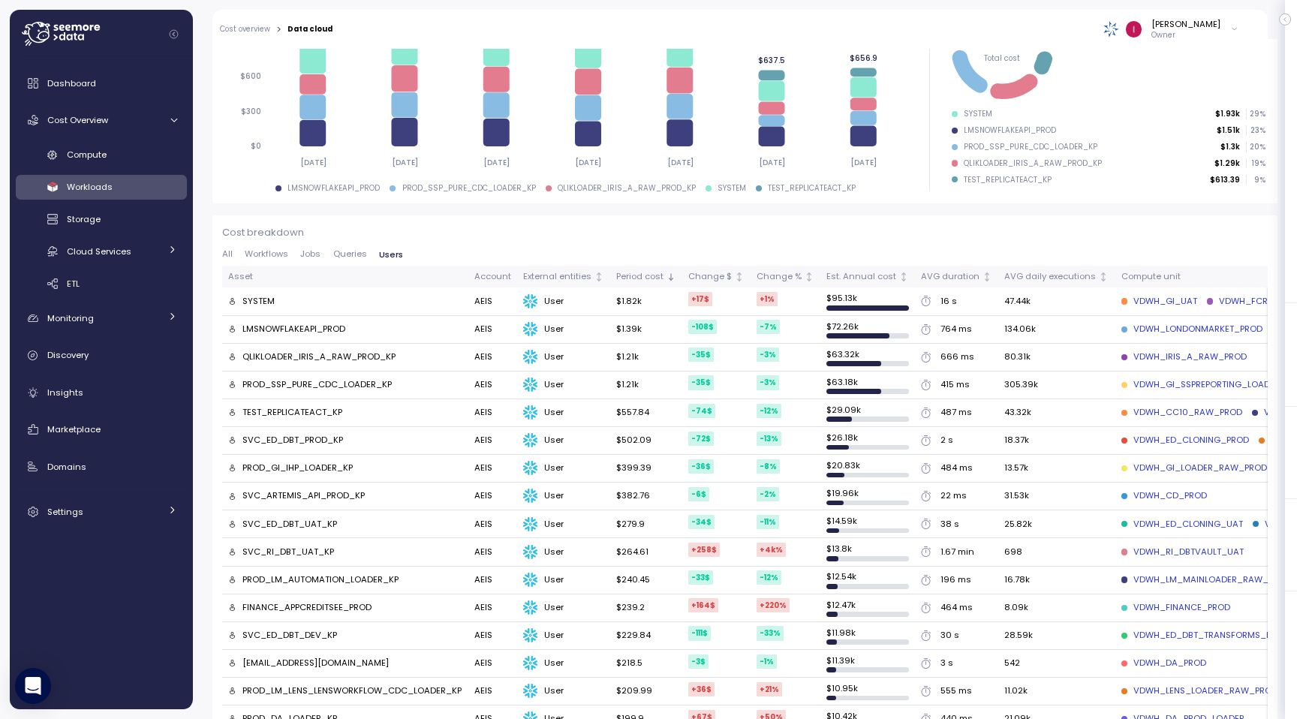
scroll to position [450, 0]
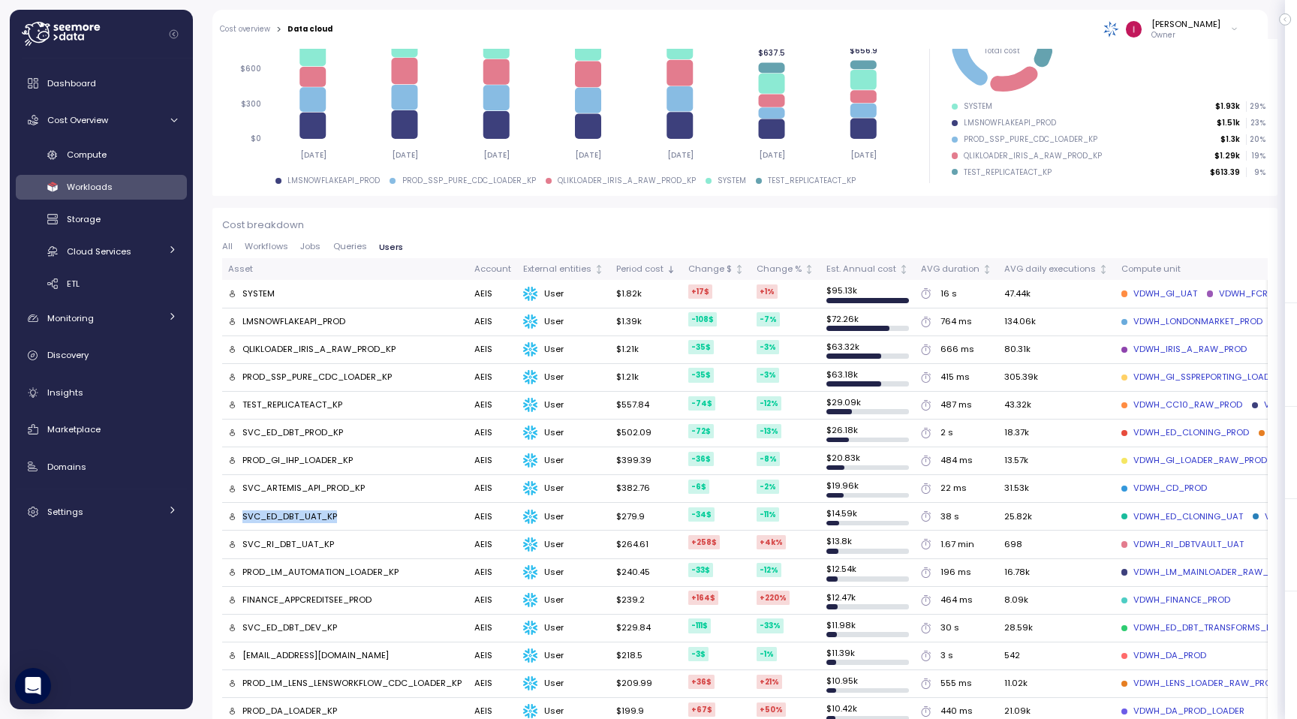
drag, startPoint x: 265, startPoint y: 508, endPoint x: 244, endPoint y: 509, distance: 21.0
click at [244, 510] on div "SVC_ED_DBT_UAT_KP" at bounding box center [345, 517] width 234 height 14
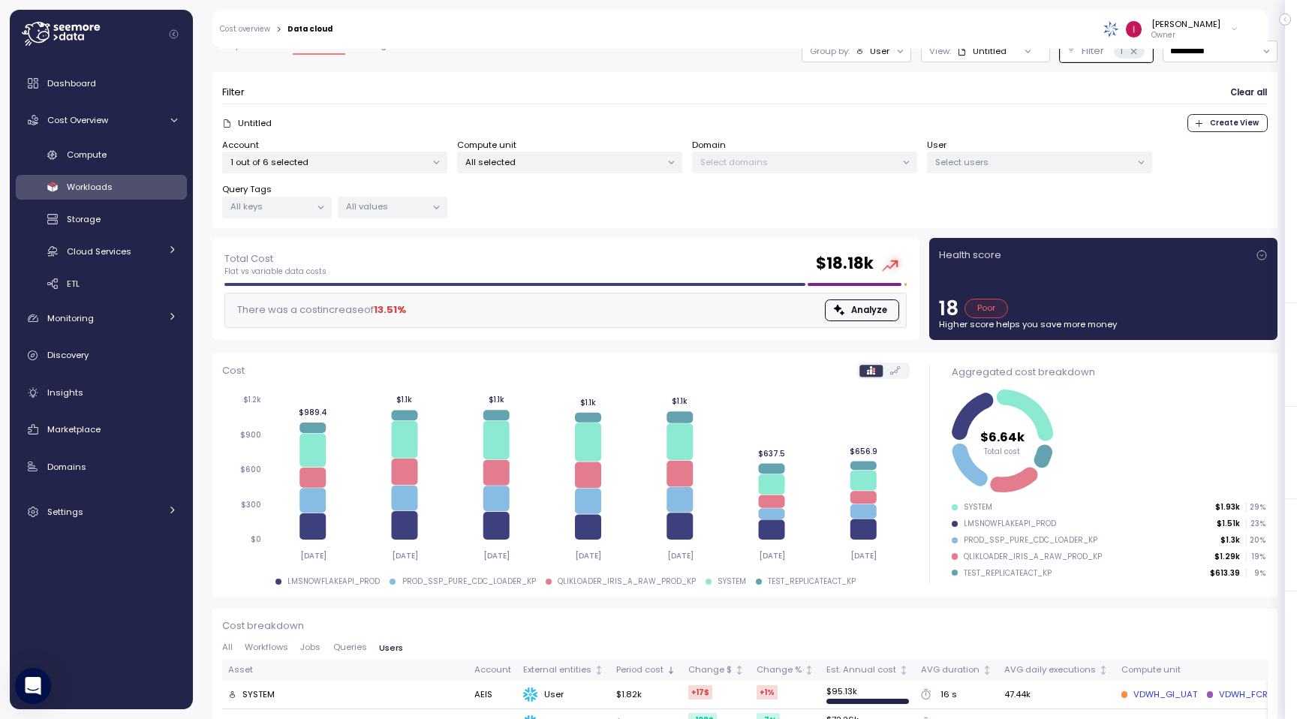
scroll to position [0, 0]
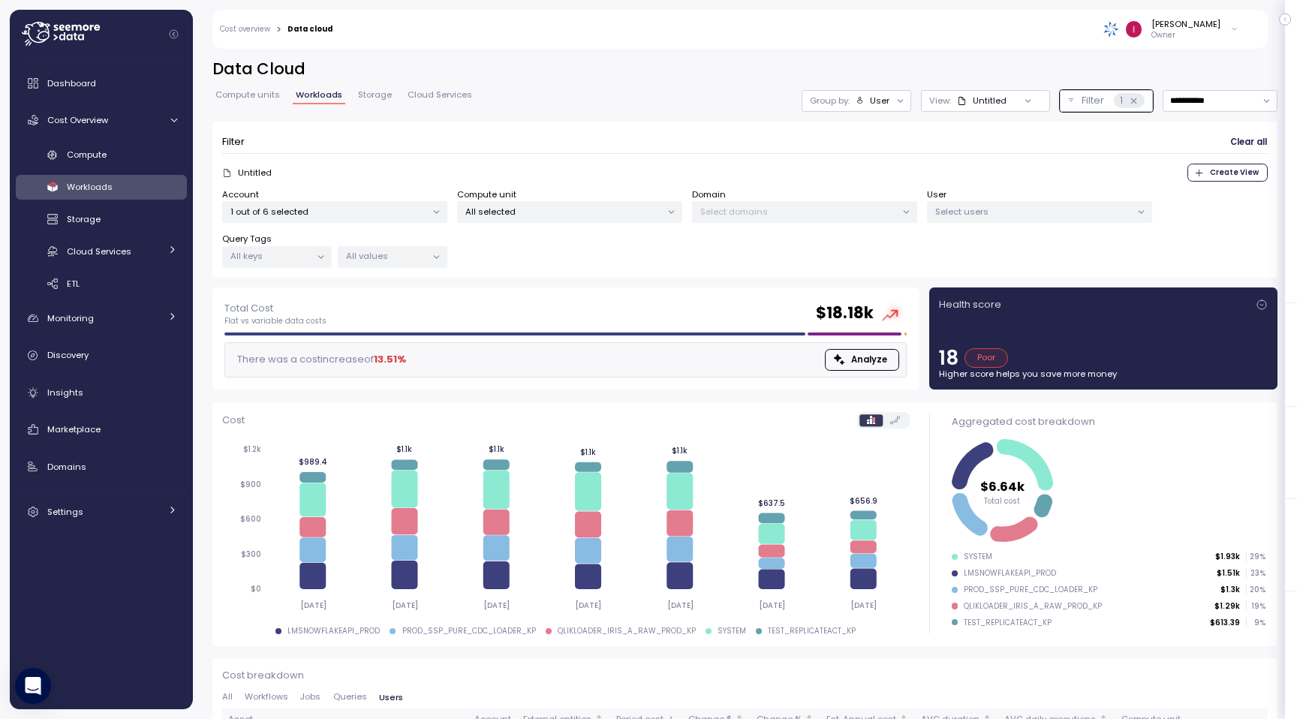
click at [1004, 215] on p "Select users" at bounding box center [1033, 212] width 196 height 12
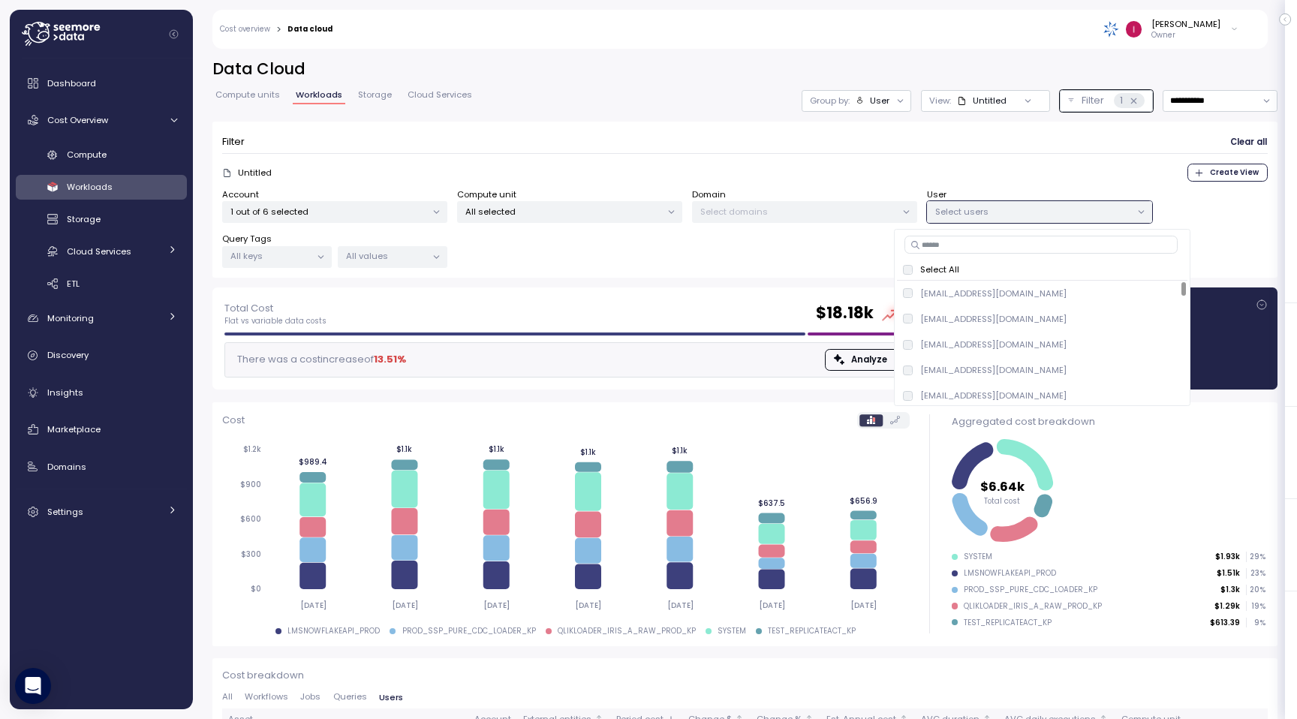
click at [959, 239] on input at bounding box center [1041, 245] width 273 height 18
paste input "**********"
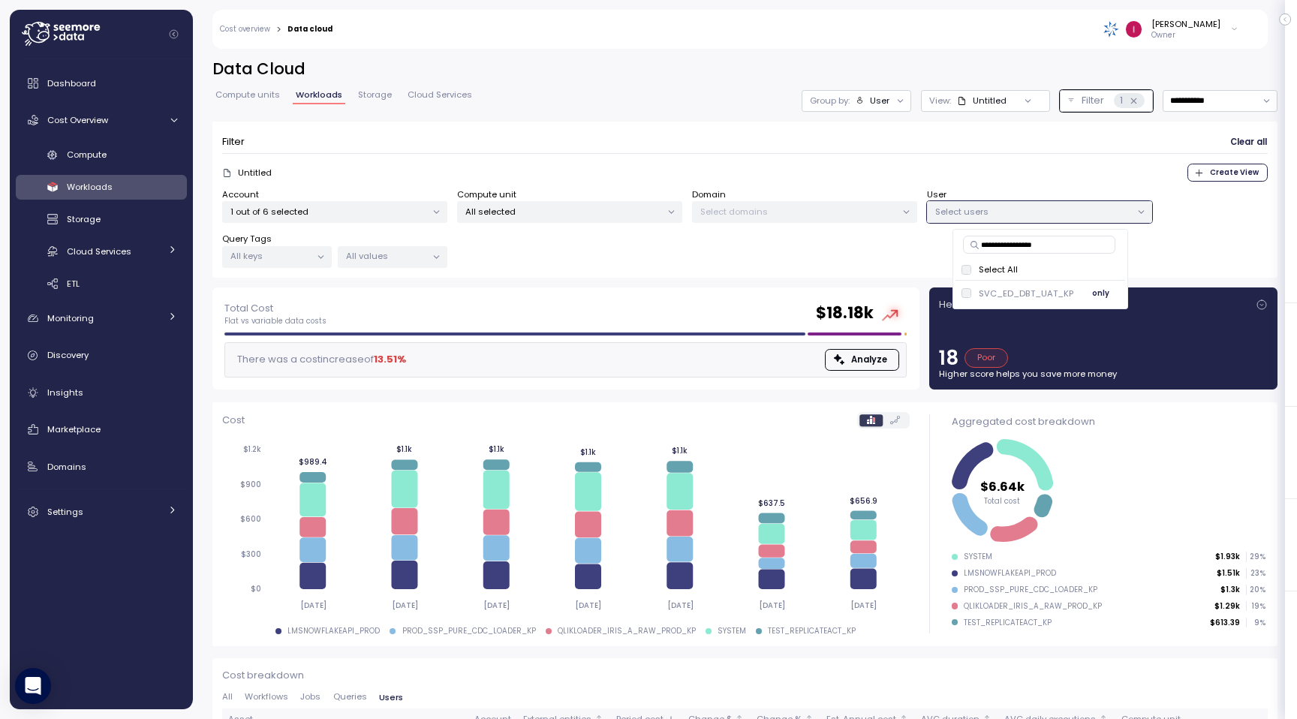
click at [1003, 289] on p "SVC_ED_DBT_UAT_KP" at bounding box center [1026, 294] width 95 height 12
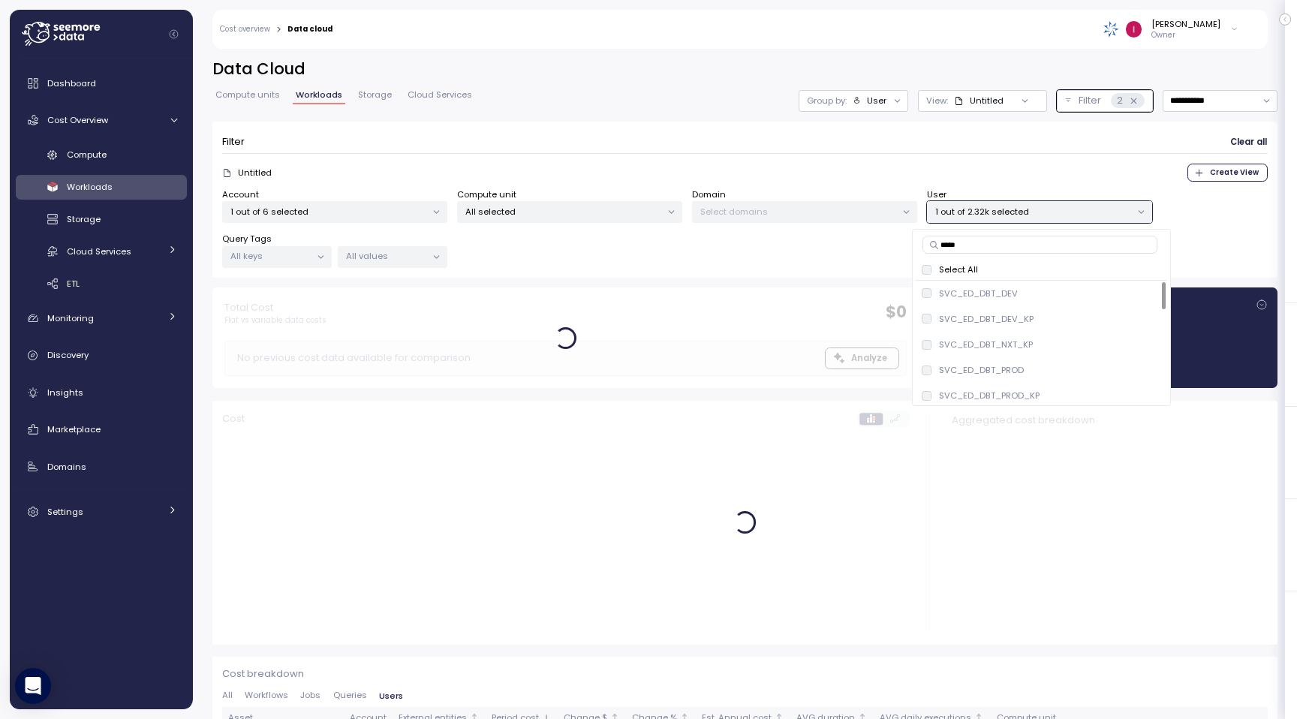
type input "******"
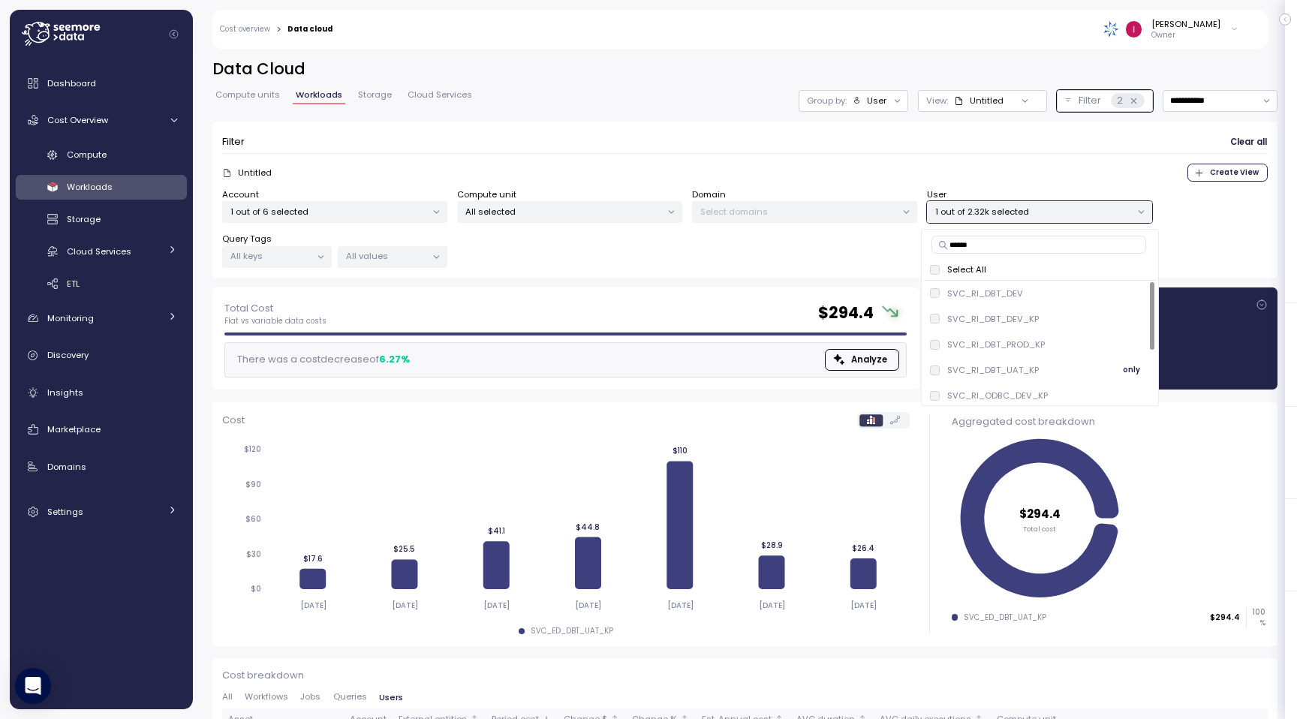
click at [1018, 369] on p "SVC_RI_DBT_UAT_KP" at bounding box center [993, 370] width 92 height 12
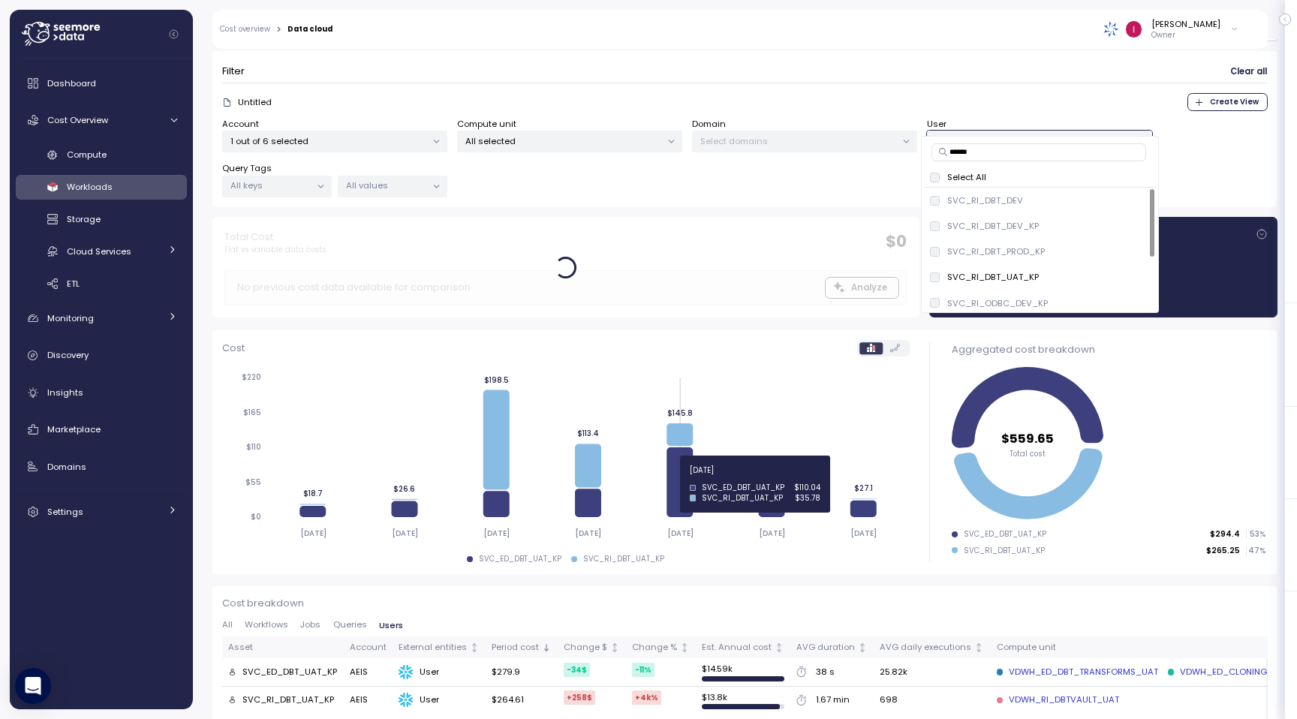
scroll to position [92, 0]
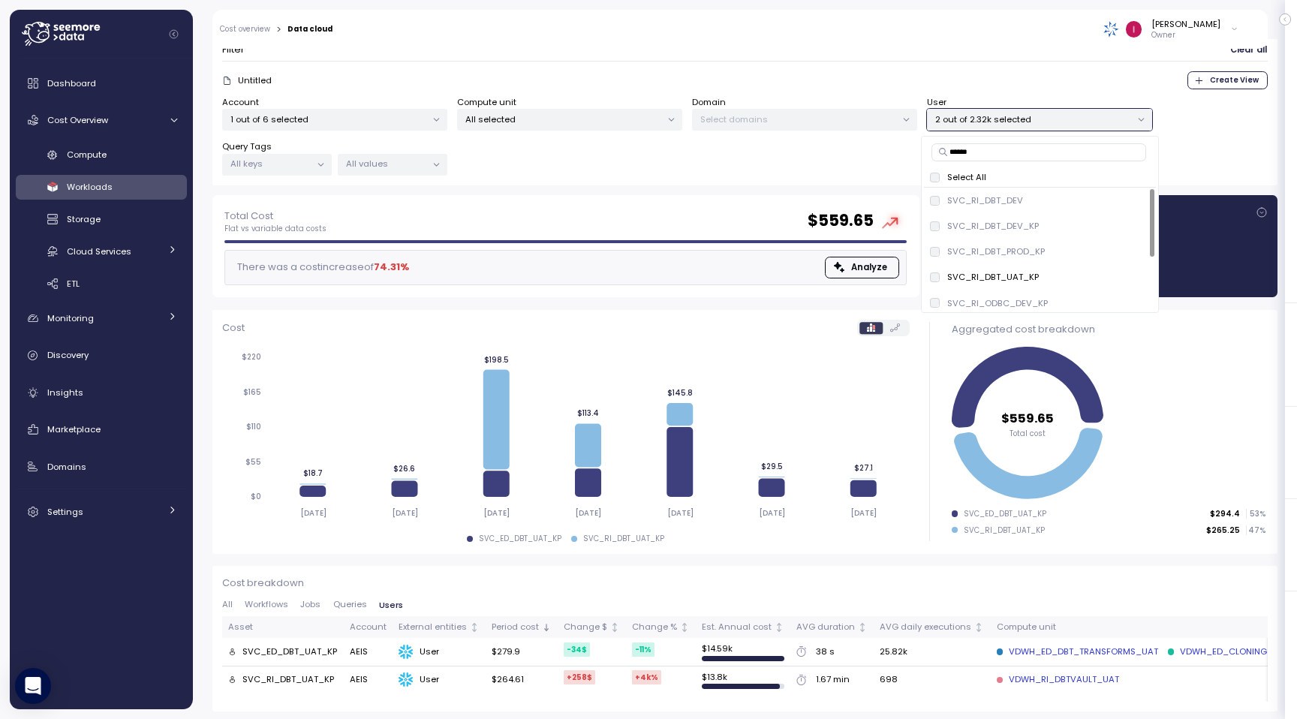
click at [829, 169] on div "Account 1 out of 6 selected Compute unit All selected Domain Select domains Use…" at bounding box center [745, 136] width 1046 height 80
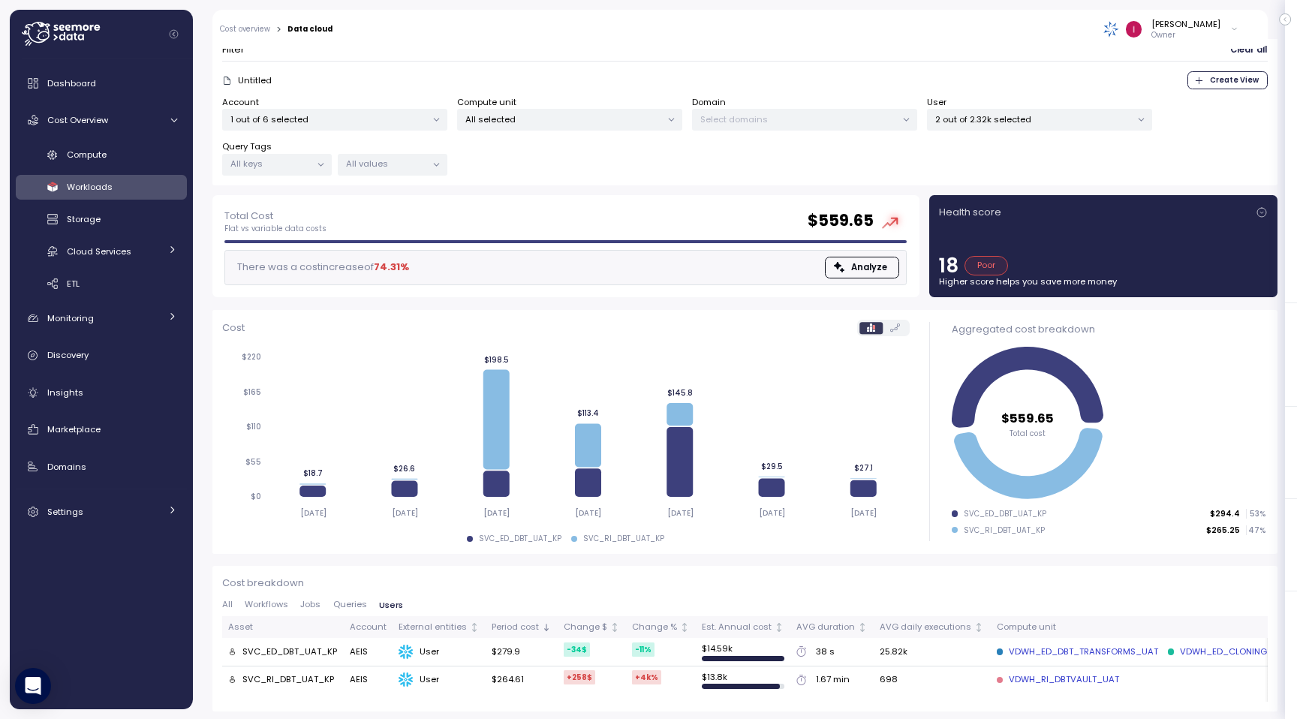
click at [1096, 117] on p "2 out of 2.32k selected" at bounding box center [1033, 119] width 196 height 12
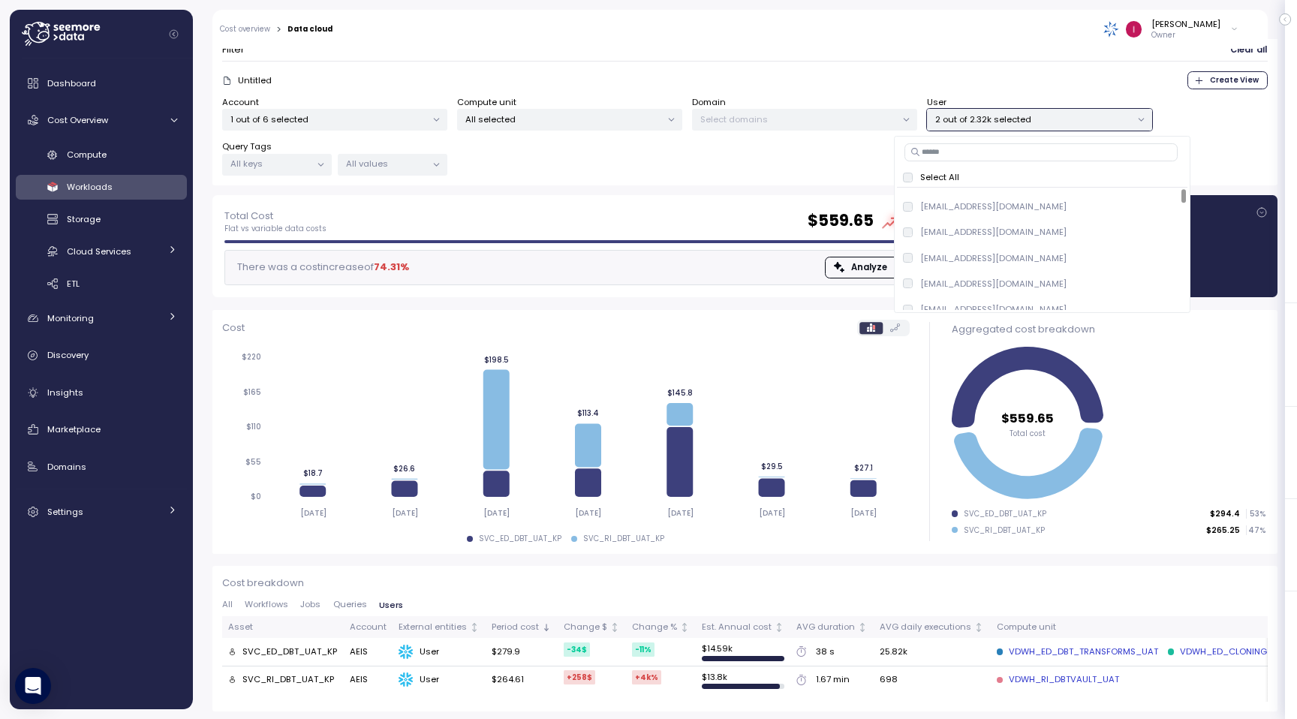
scroll to position [0, 0]
click at [1110, 127] on div "2 out of 2.32k selected" at bounding box center [1039, 120] width 225 height 22
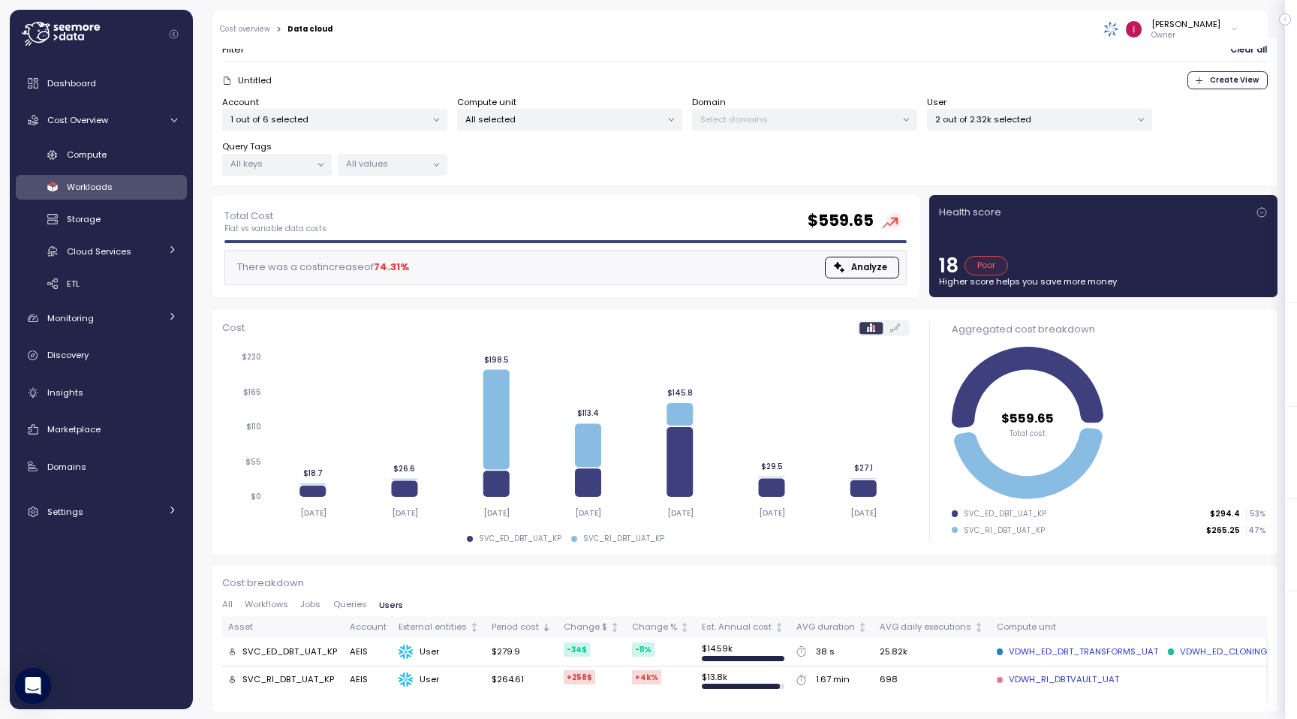
click at [1110, 116] on p "2 out of 2.32k selected" at bounding box center [1033, 119] width 196 height 12
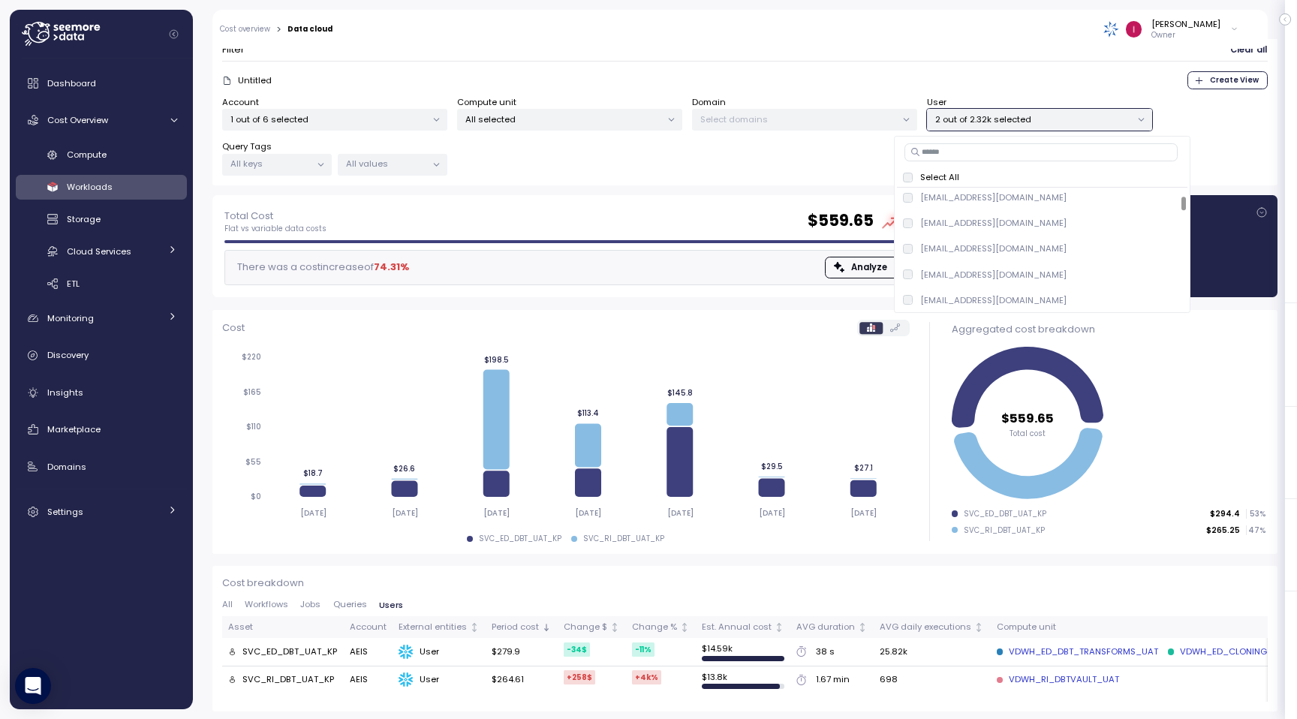
scroll to position [2272, 0]
click at [1053, 118] on p "2 out of 2.32k selected" at bounding box center [1033, 119] width 196 height 12
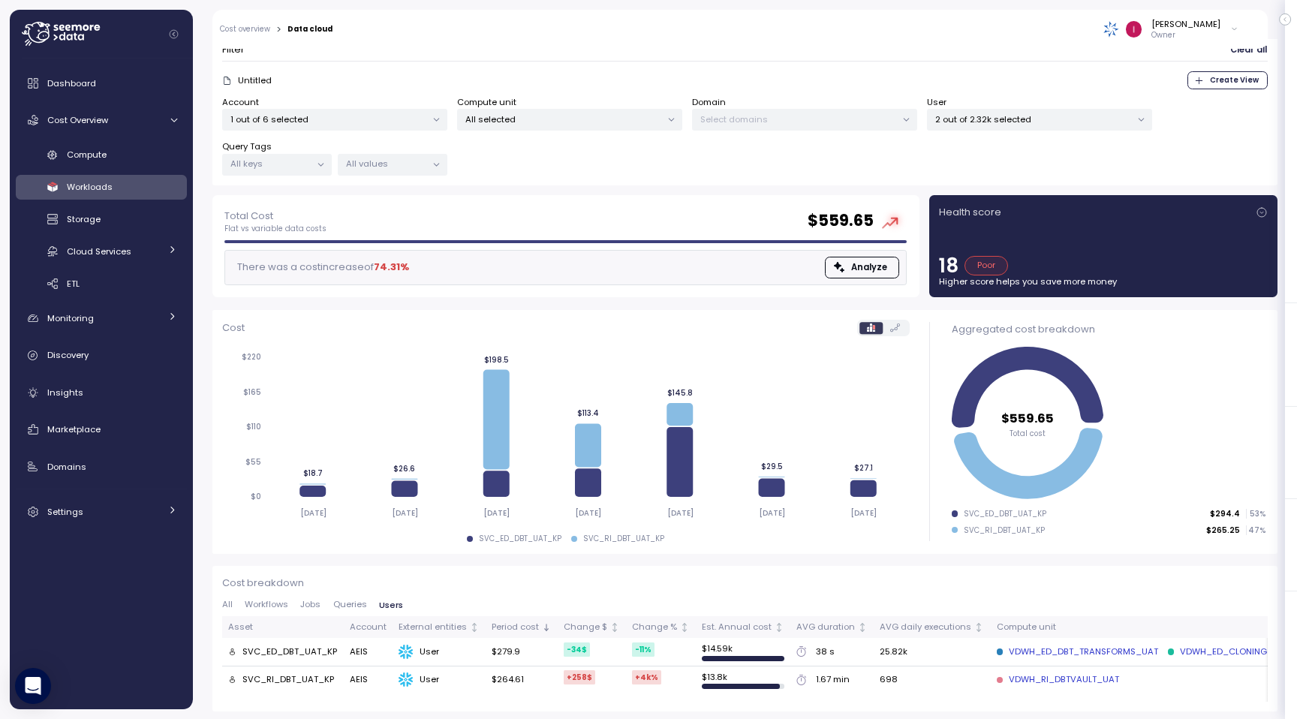
click at [1036, 116] on p "2 out of 2.32k selected" at bounding box center [1033, 119] width 196 height 12
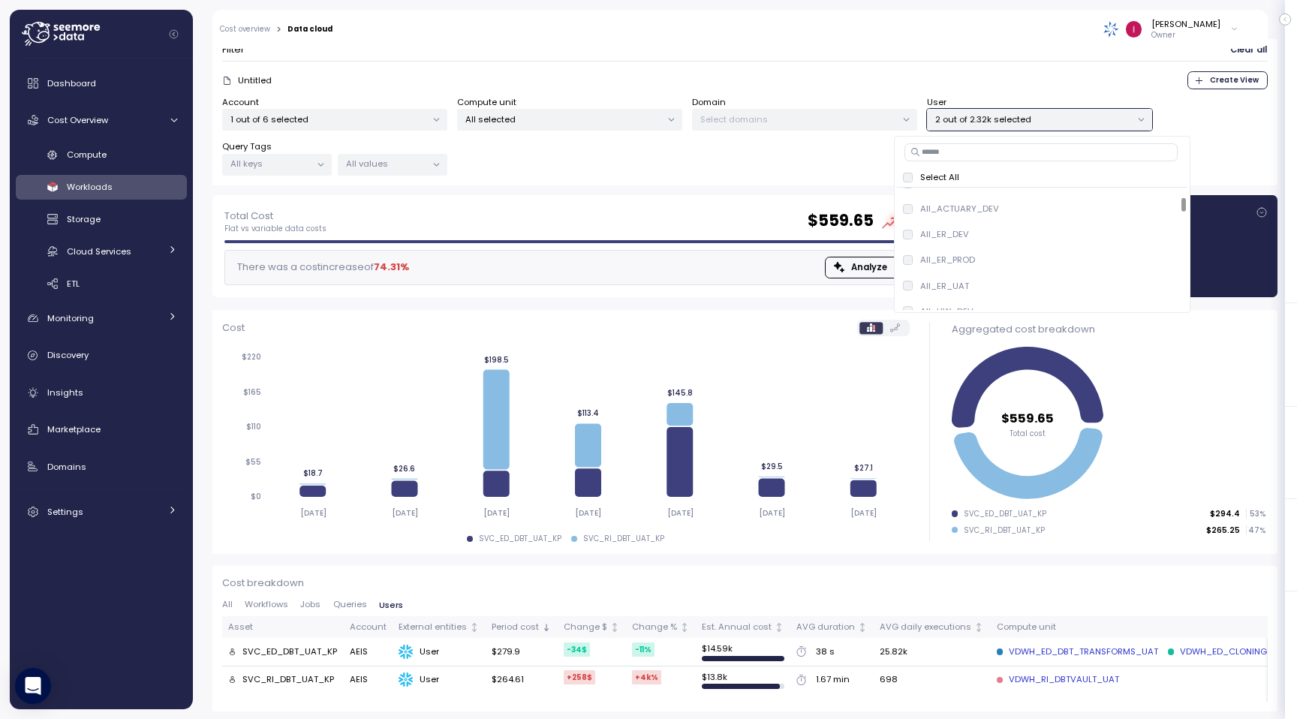
click at [1036, 116] on p "2 out of 2.32k selected" at bounding box center [1033, 119] width 196 height 12
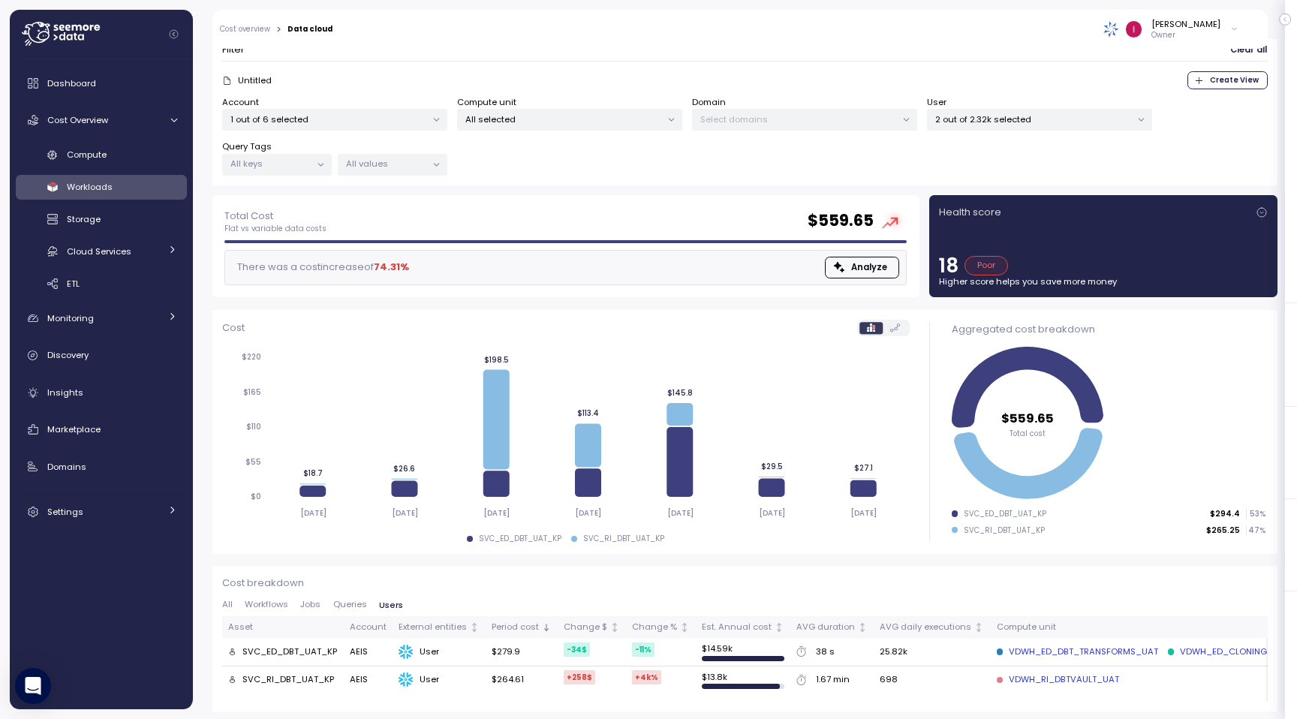
scroll to position [0, 0]
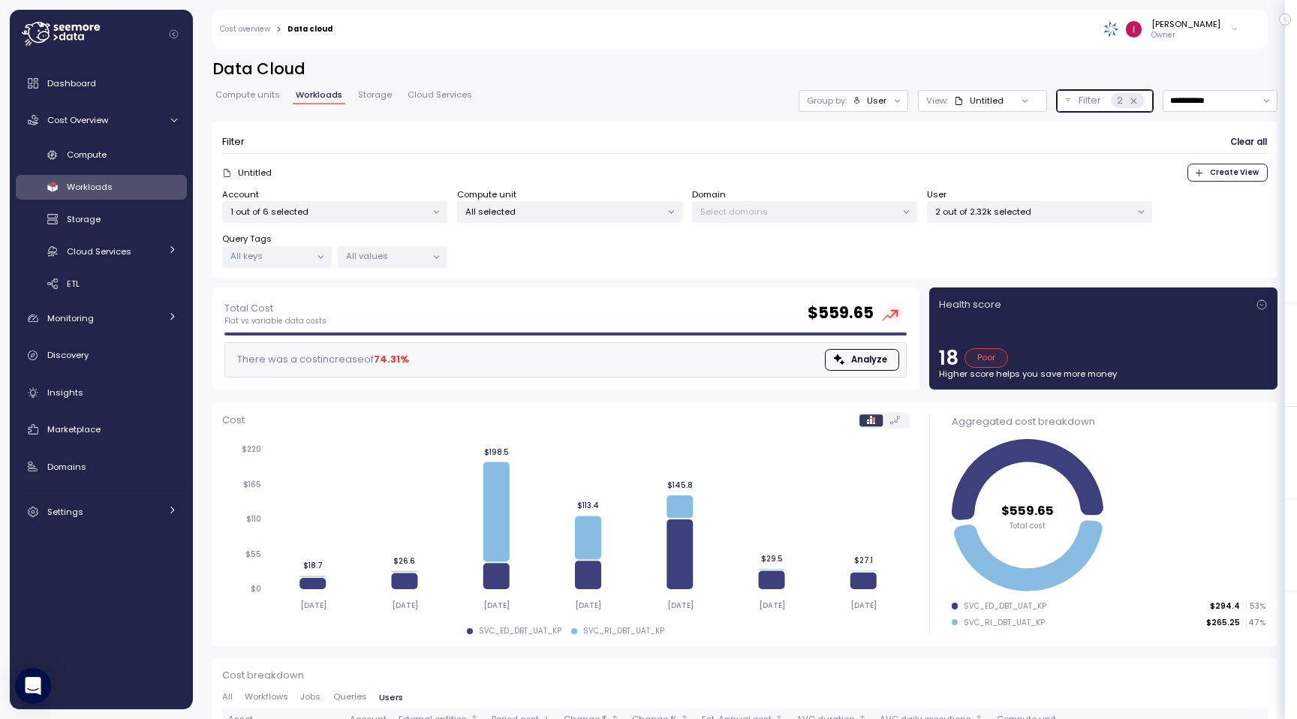
click at [1130, 90] on button "Filter 2" at bounding box center [1105, 101] width 96 height 22
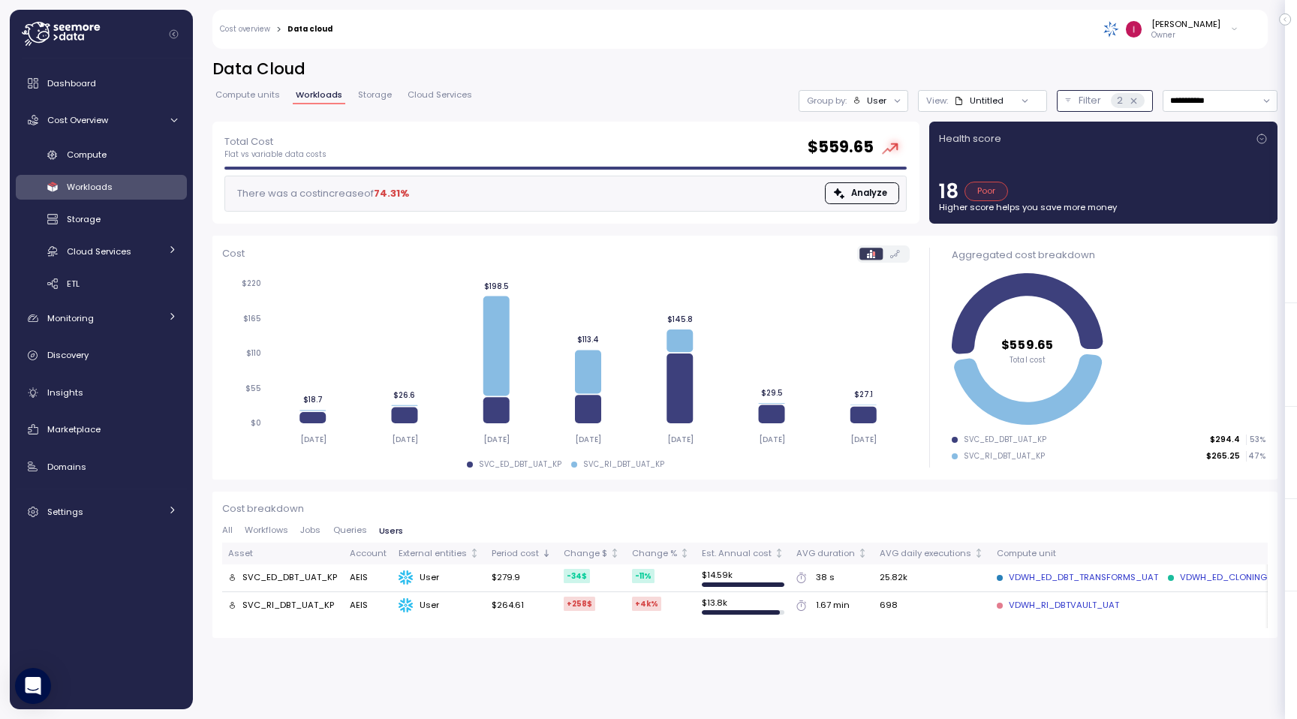
click at [1104, 98] on div "Filter 2" at bounding box center [1112, 100] width 66 height 15
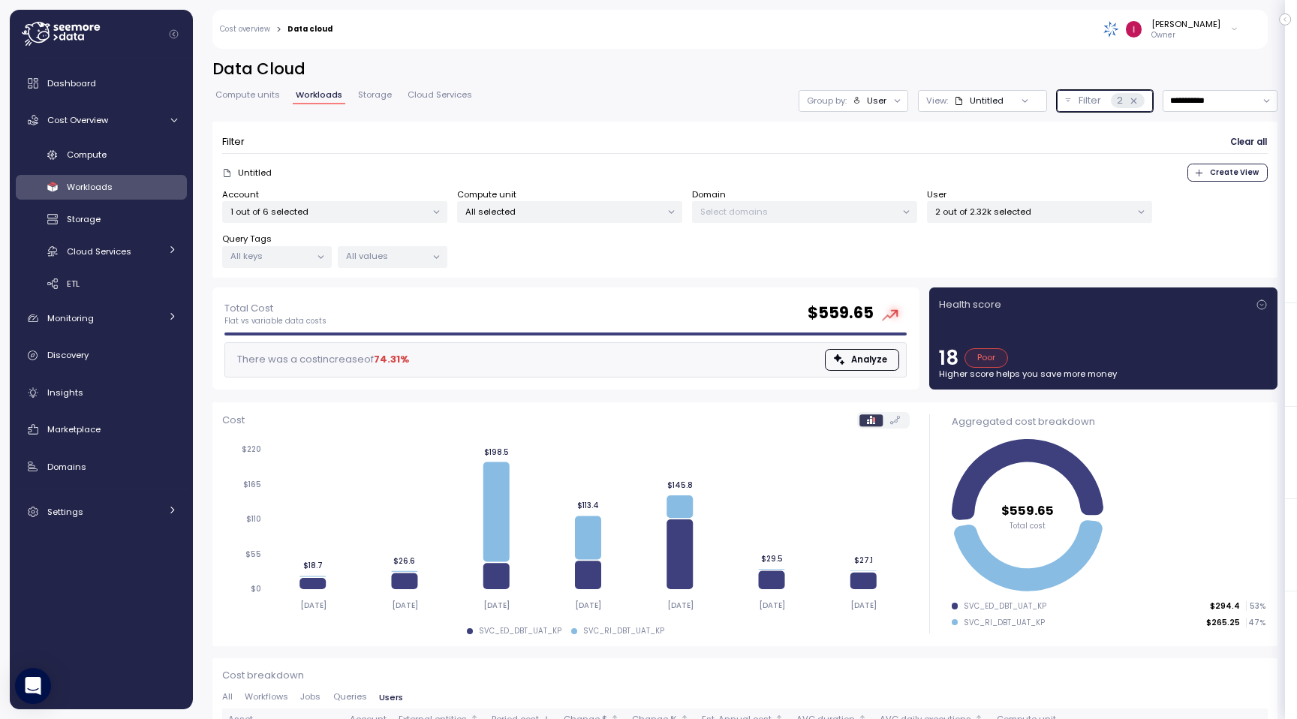
click at [1130, 101] on icon at bounding box center [1134, 101] width 10 height 10
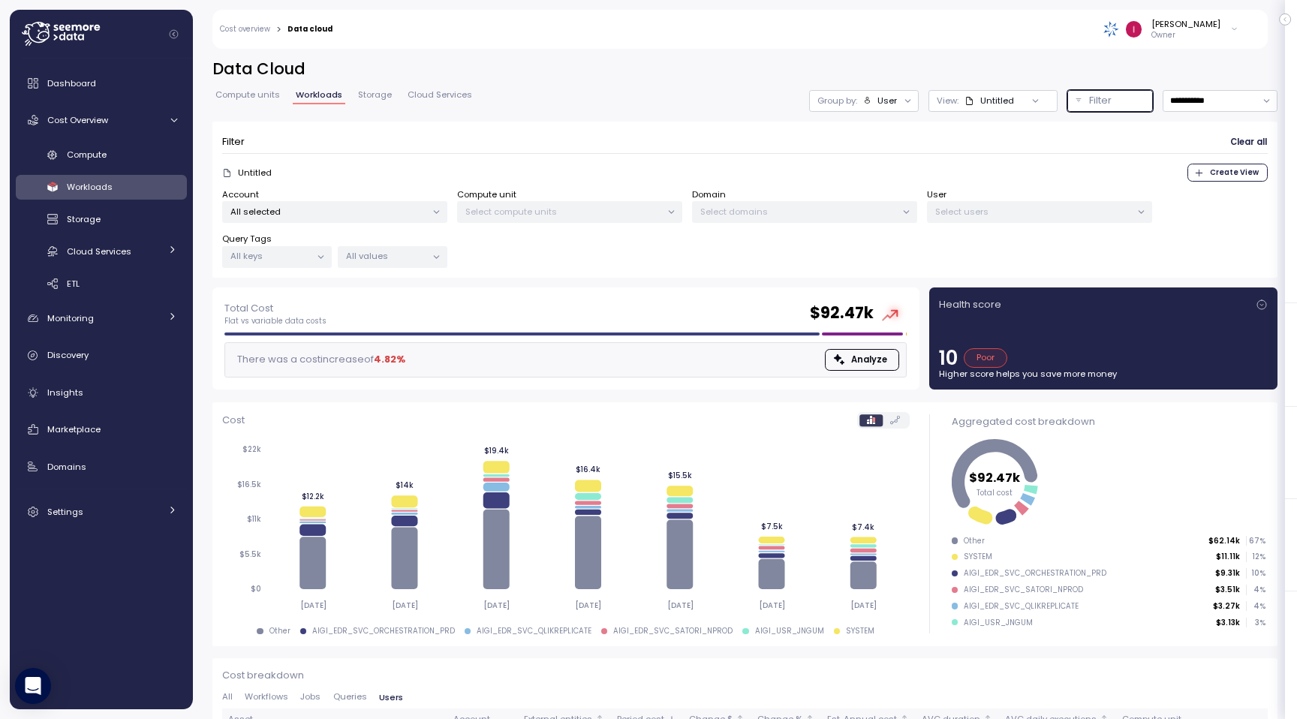
click at [345, 215] on p "All selected" at bounding box center [328, 212] width 196 height 12
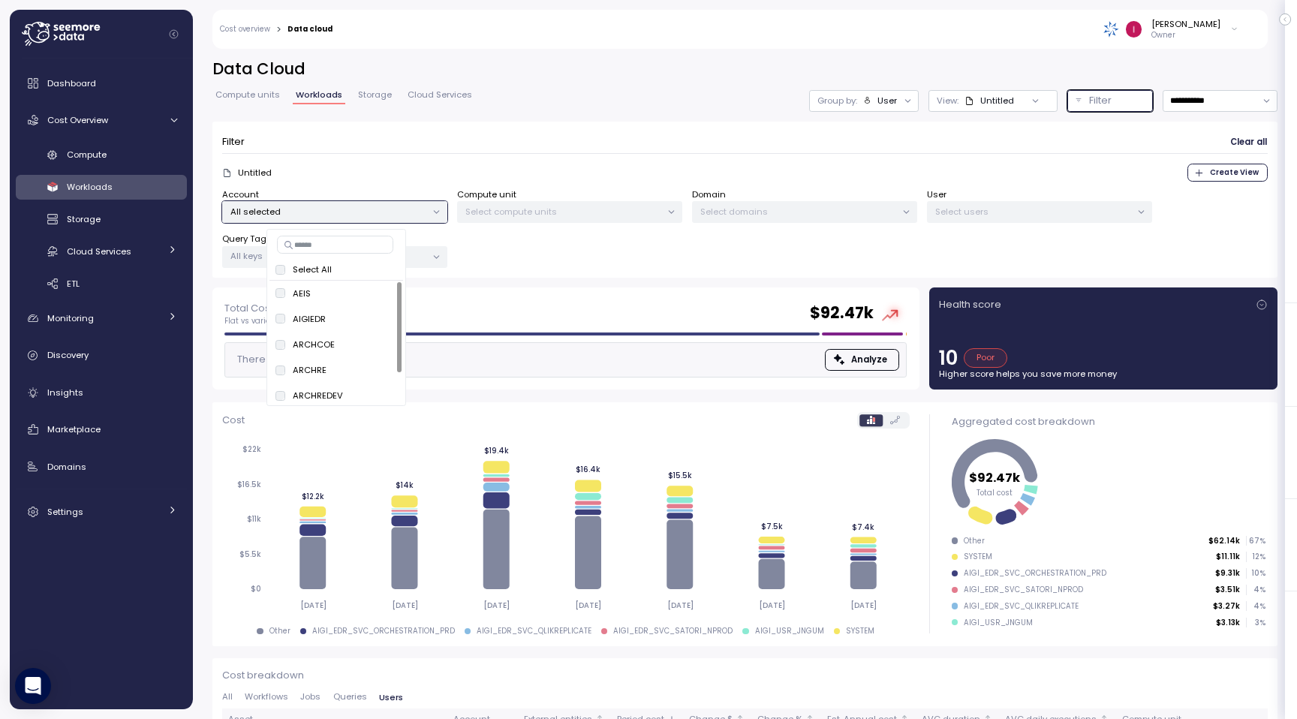
click at [368, 294] on button "only" at bounding box center [379, 294] width 36 height 18
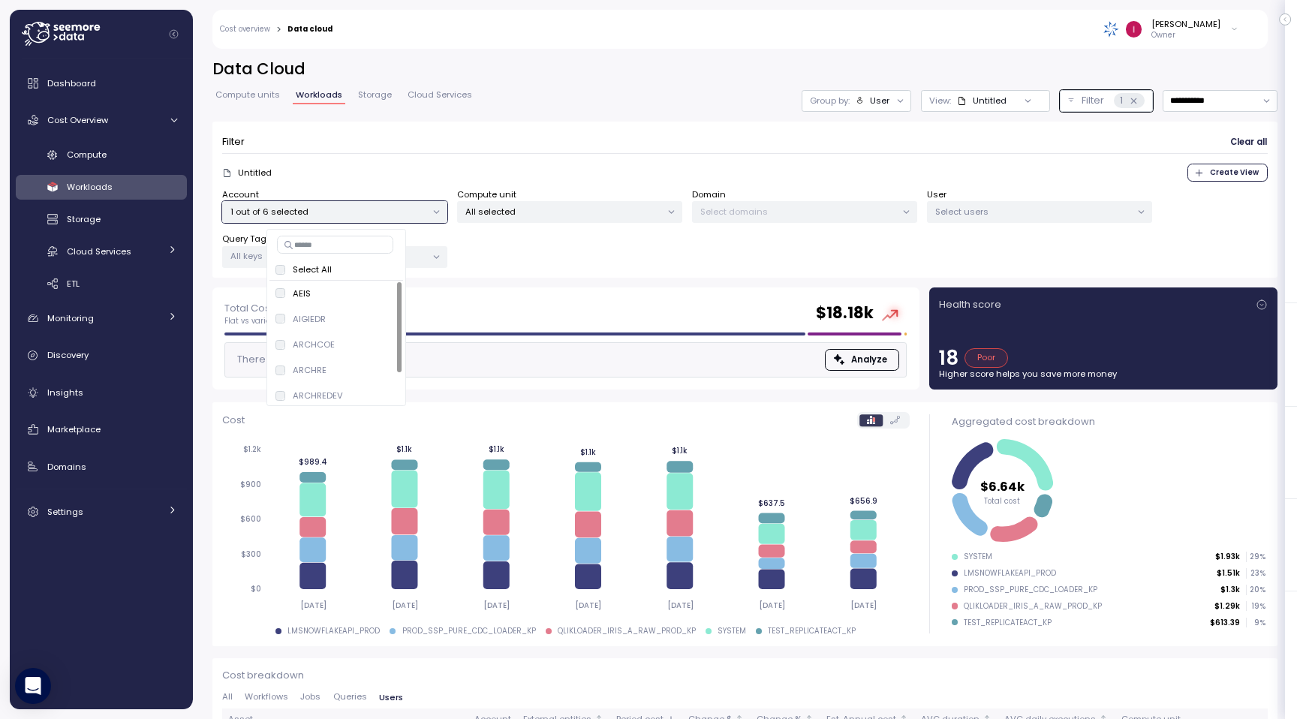
click at [827, 260] on div "Account 1 out of 6 selected Compute unit All selected Domain Select domains Use…" at bounding box center [745, 228] width 1046 height 80
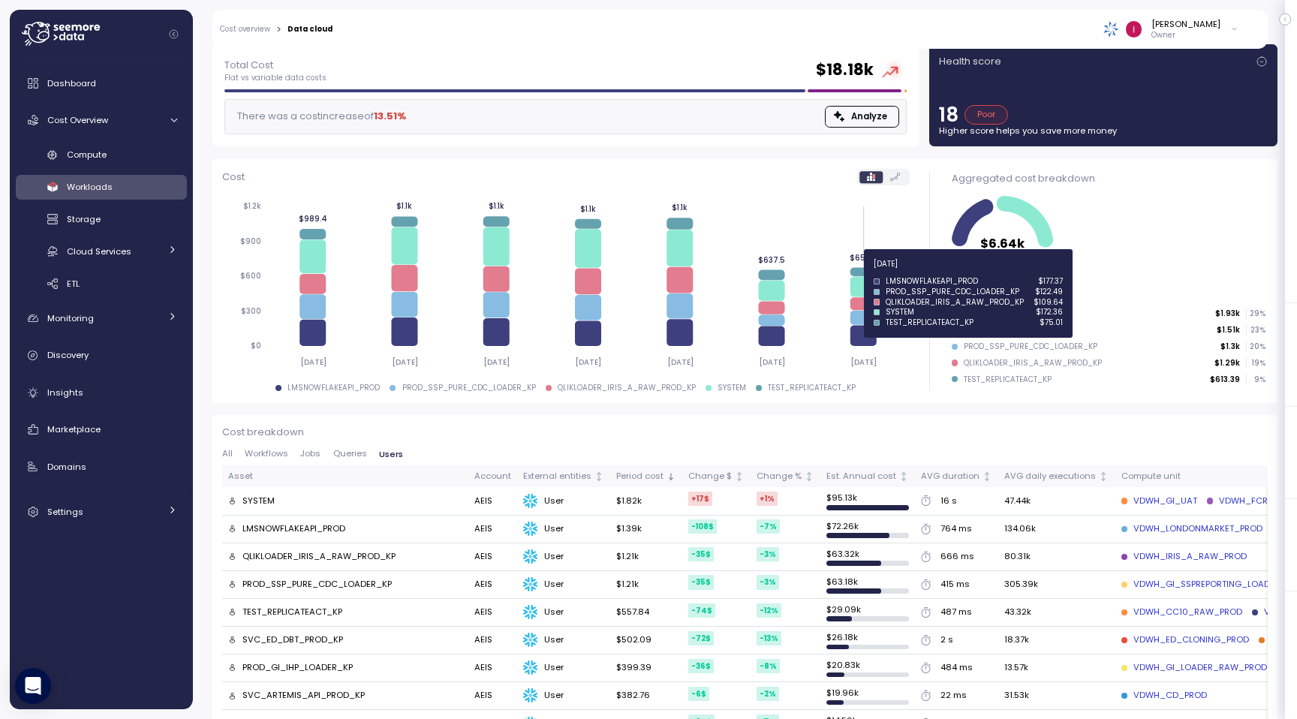
scroll to position [242, 0]
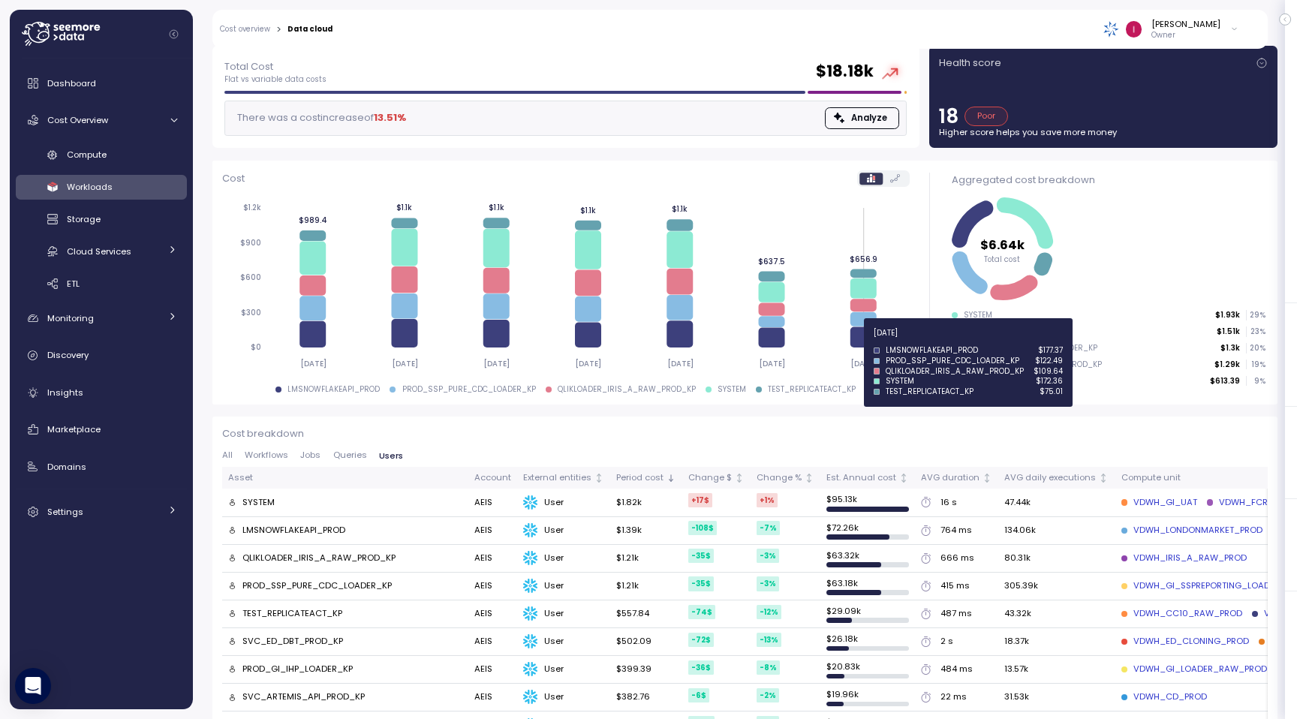
click at [861, 342] on icon at bounding box center [863, 337] width 26 height 20
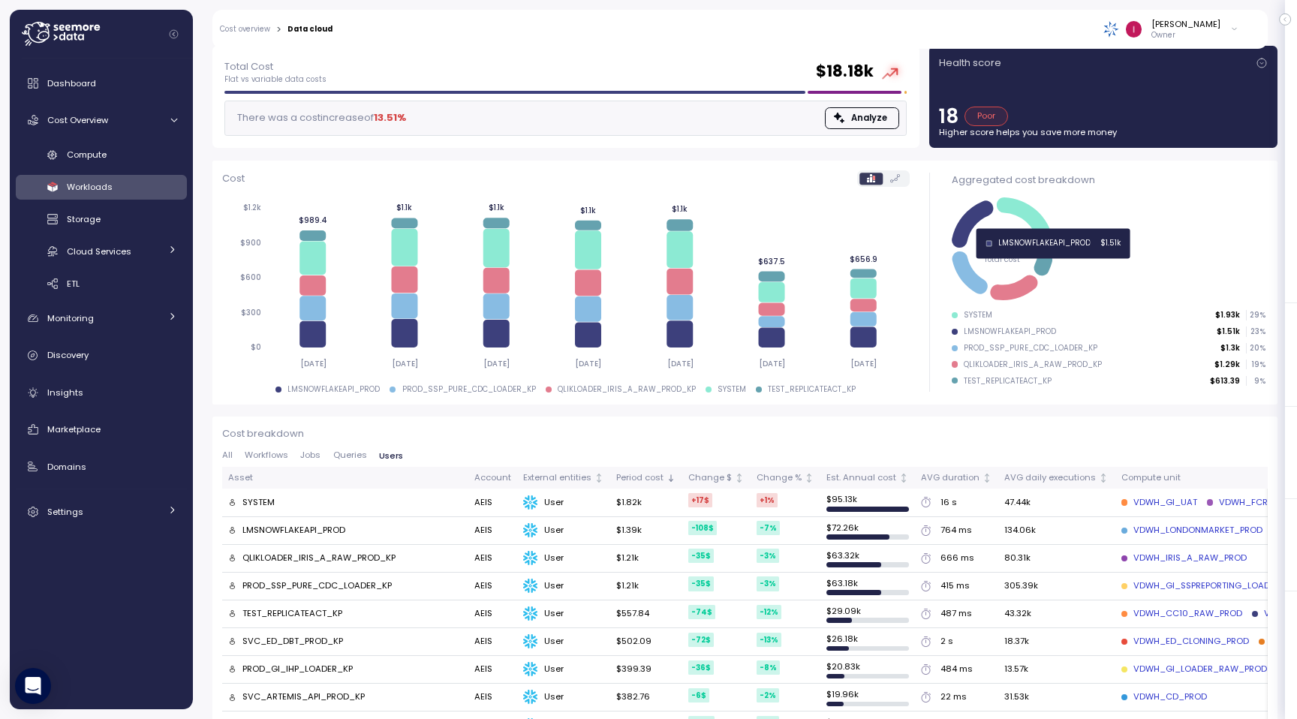
click at [971, 220] on icon at bounding box center [972, 223] width 41 height 47
drag, startPoint x: 352, startPoint y: 528, endPoint x: 240, endPoint y: 517, distance: 112.3
click at [239, 517] on td "LMSNOWFLAKEAPI_PROD" at bounding box center [345, 531] width 246 height 28
copy div "LMSNOWFLAKEAPI_PROD"
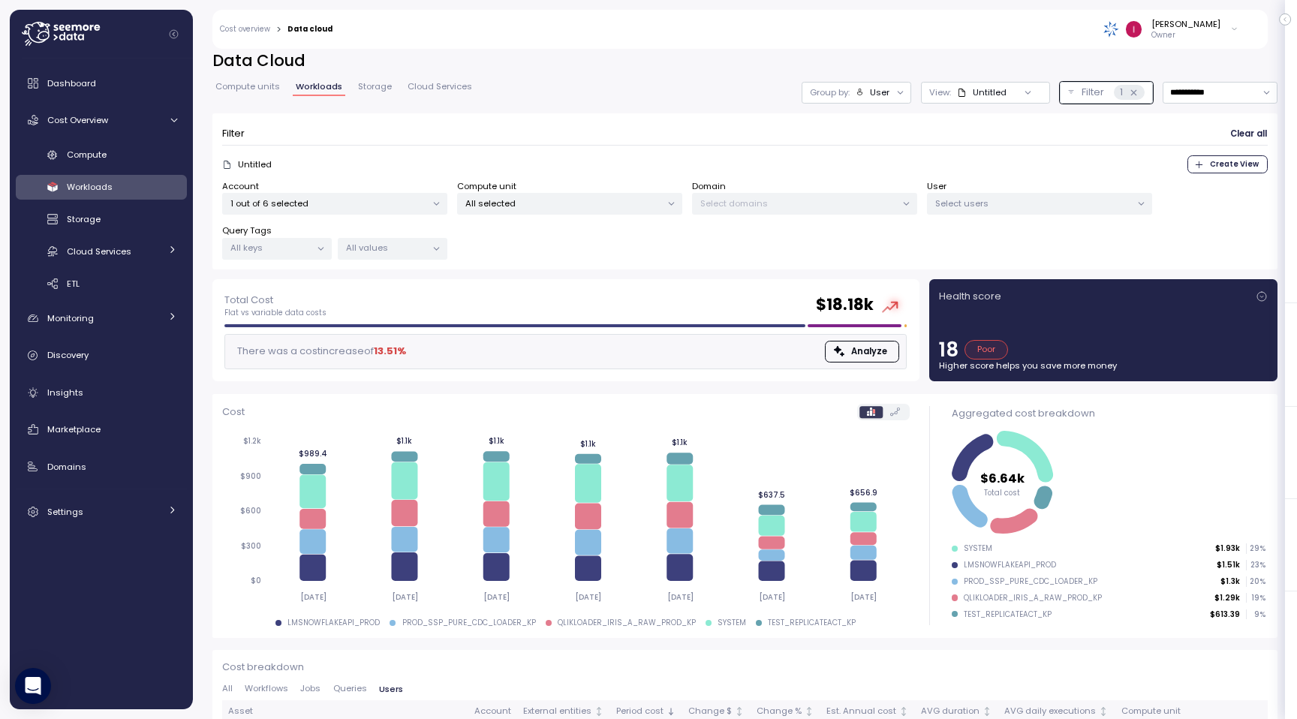
scroll to position [0, 0]
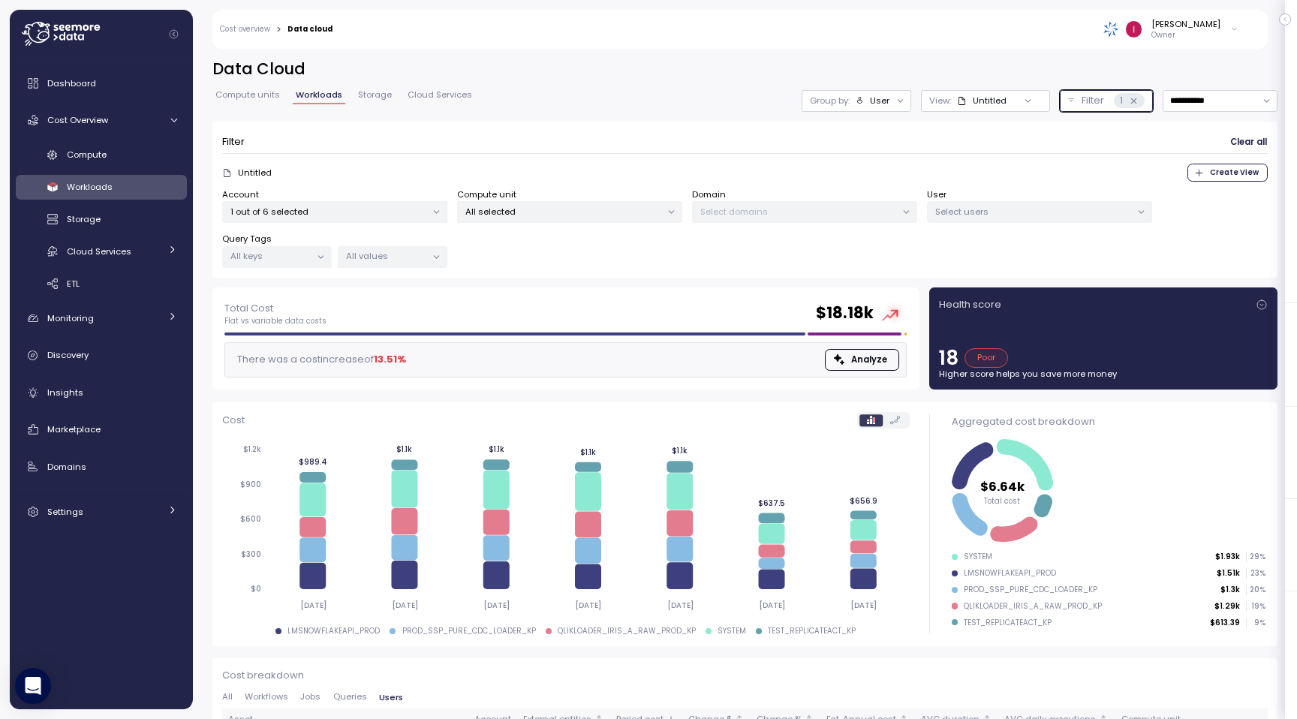
click at [1092, 99] on p "Filter" at bounding box center [1093, 100] width 23 height 15
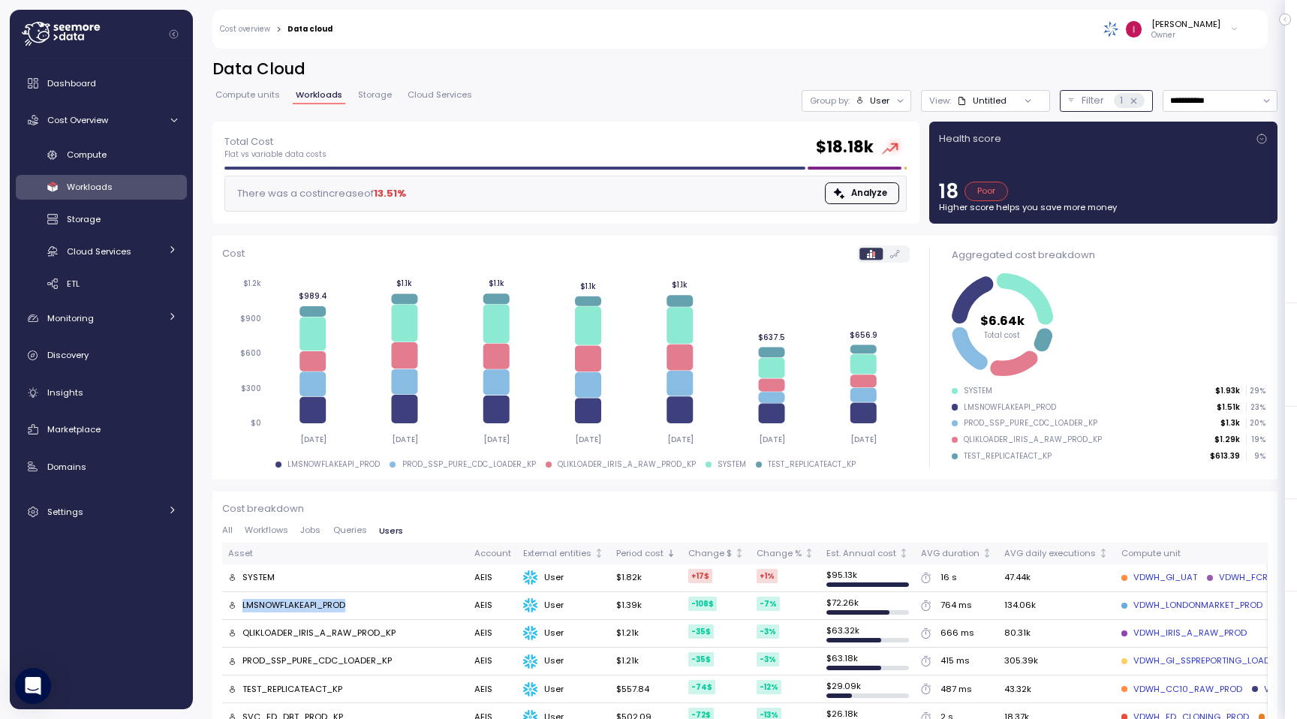
click at [1092, 99] on p "Filter" at bounding box center [1093, 100] width 23 height 15
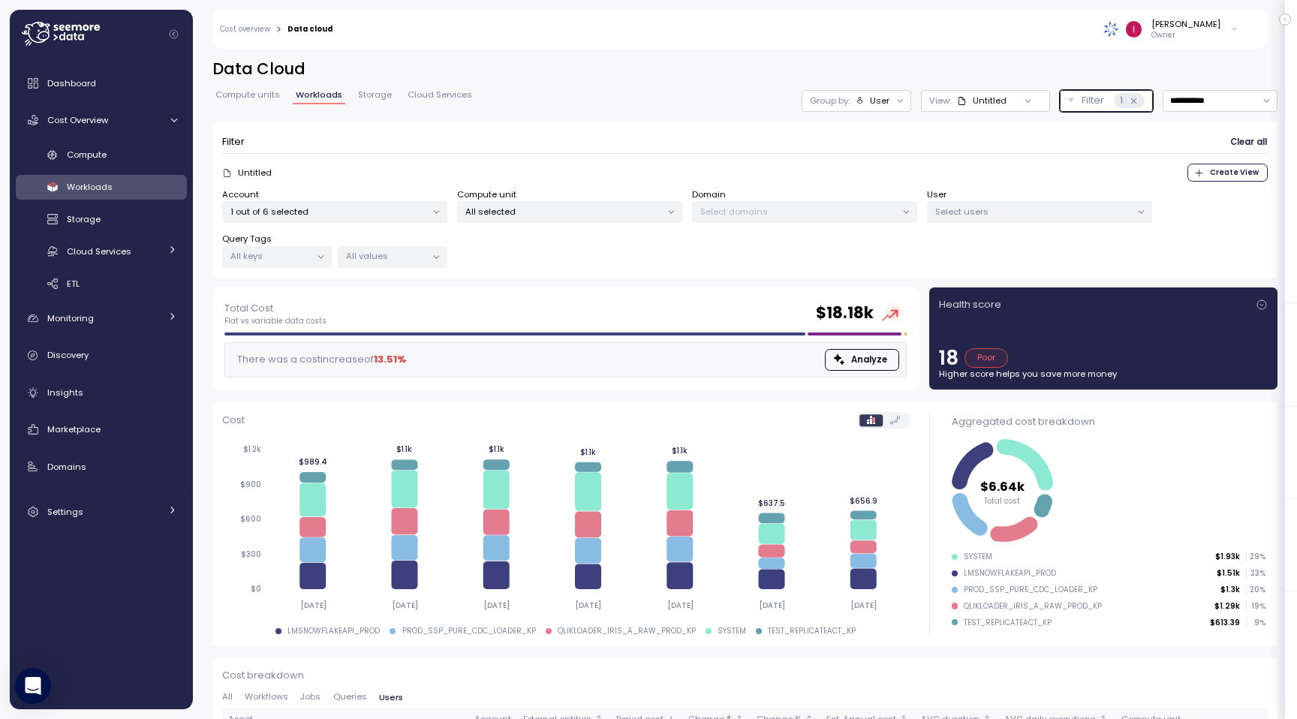
click at [992, 217] on div "Select users" at bounding box center [1039, 212] width 225 height 22
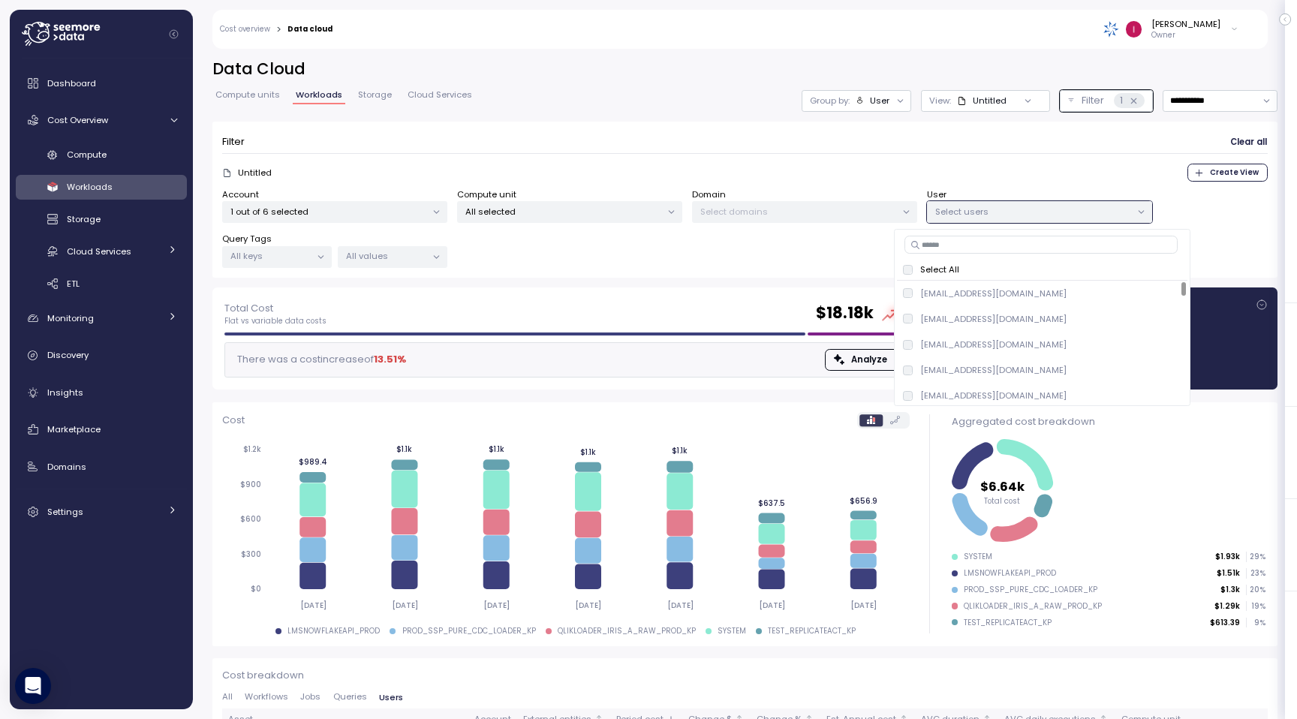
click at [970, 246] on input at bounding box center [1041, 245] width 273 height 18
paste input "**********"
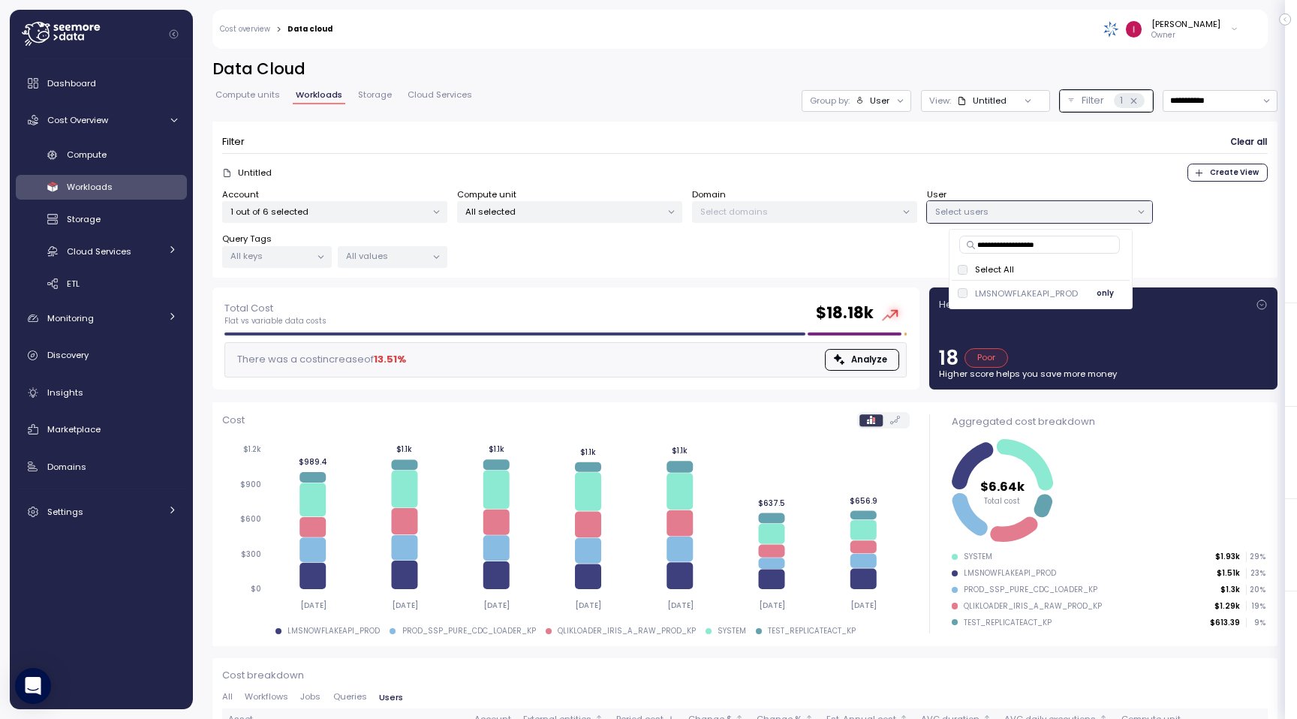
click at [1011, 291] on p "LMSNOWFLAKEAPI_PROD" at bounding box center [1026, 294] width 103 height 12
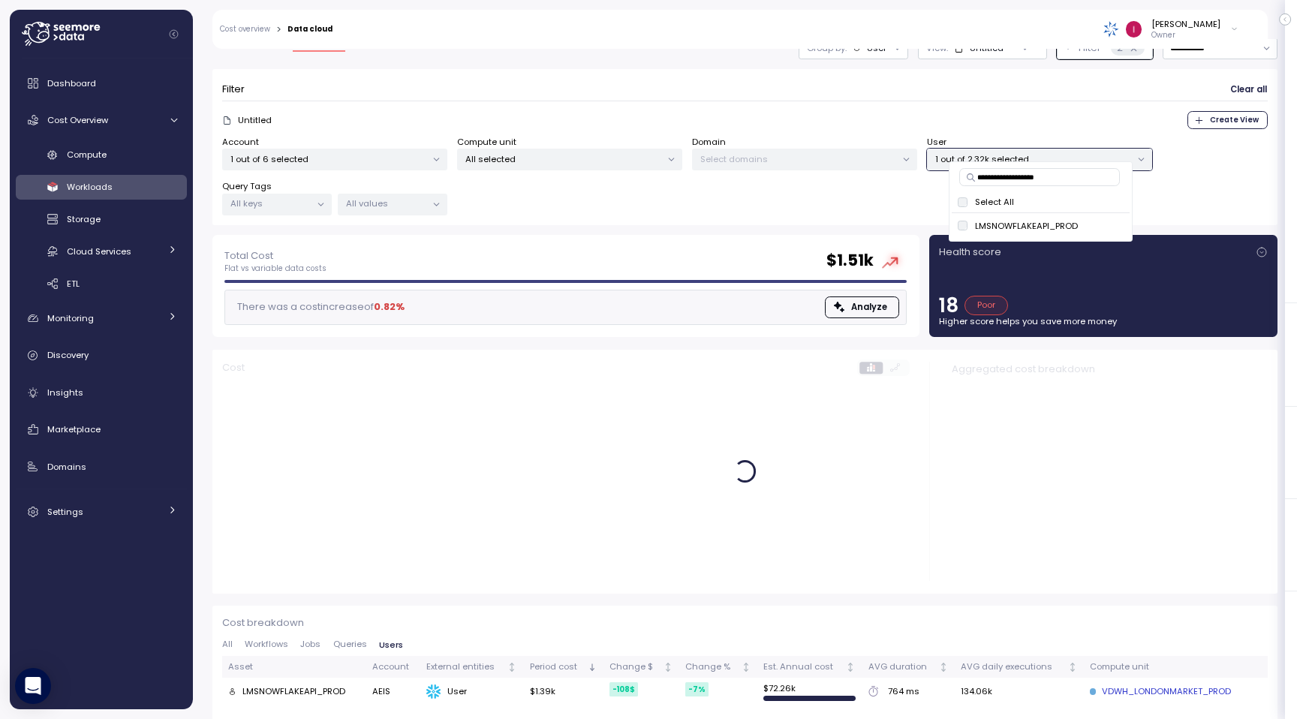
scroll to position [94, 0]
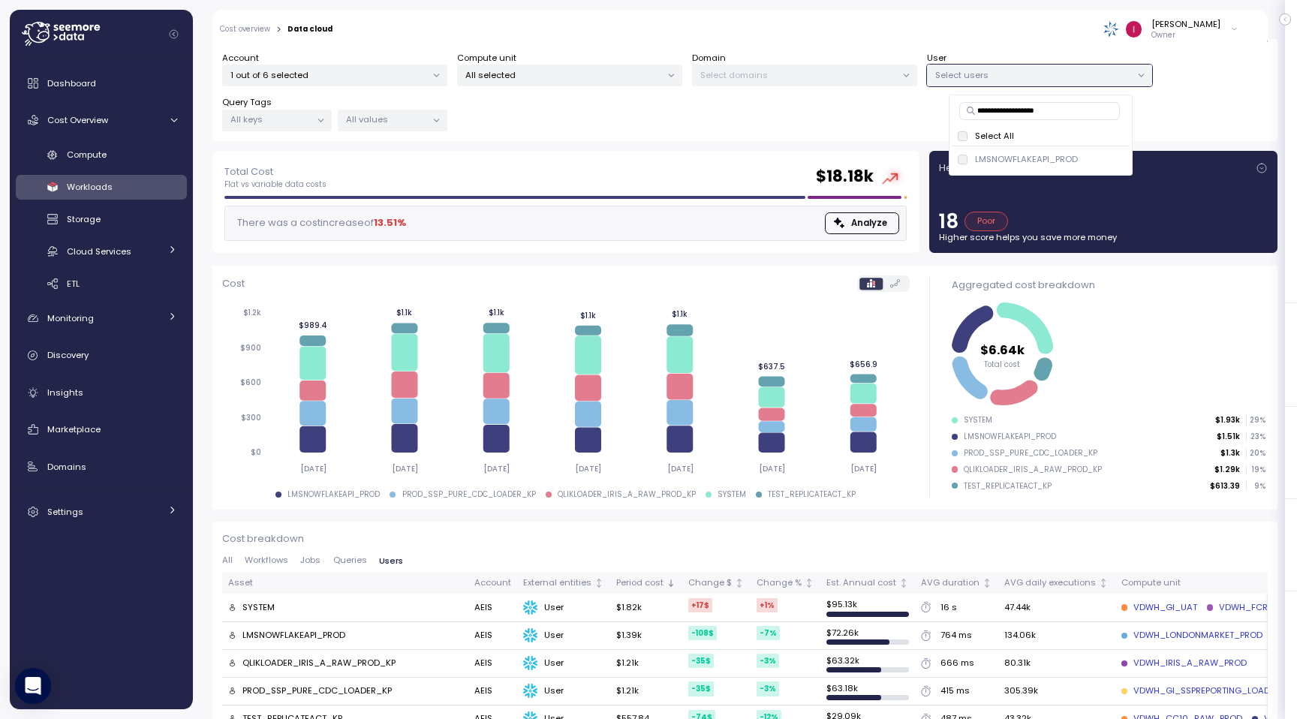
scroll to position [133, 0]
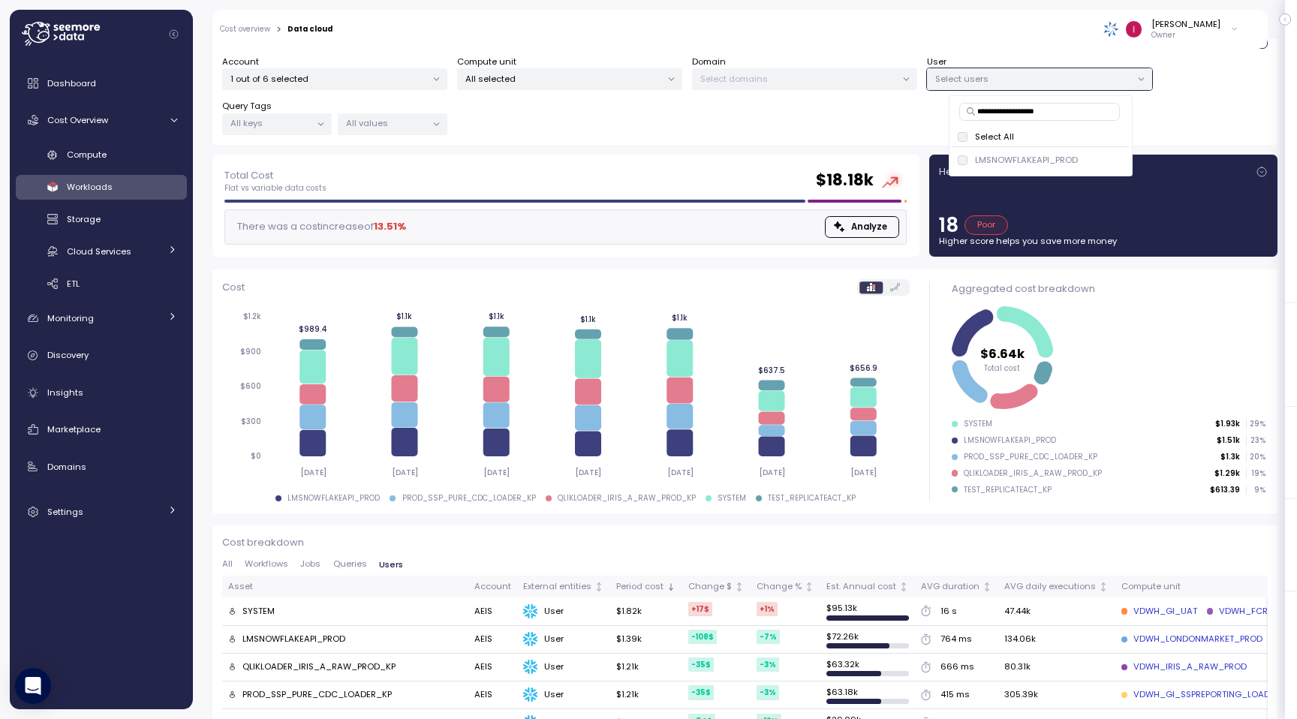
click at [860, 134] on div "Account 1 out of 6 selected Compute unit All selected Domain Select domains Use…" at bounding box center [745, 96] width 1046 height 80
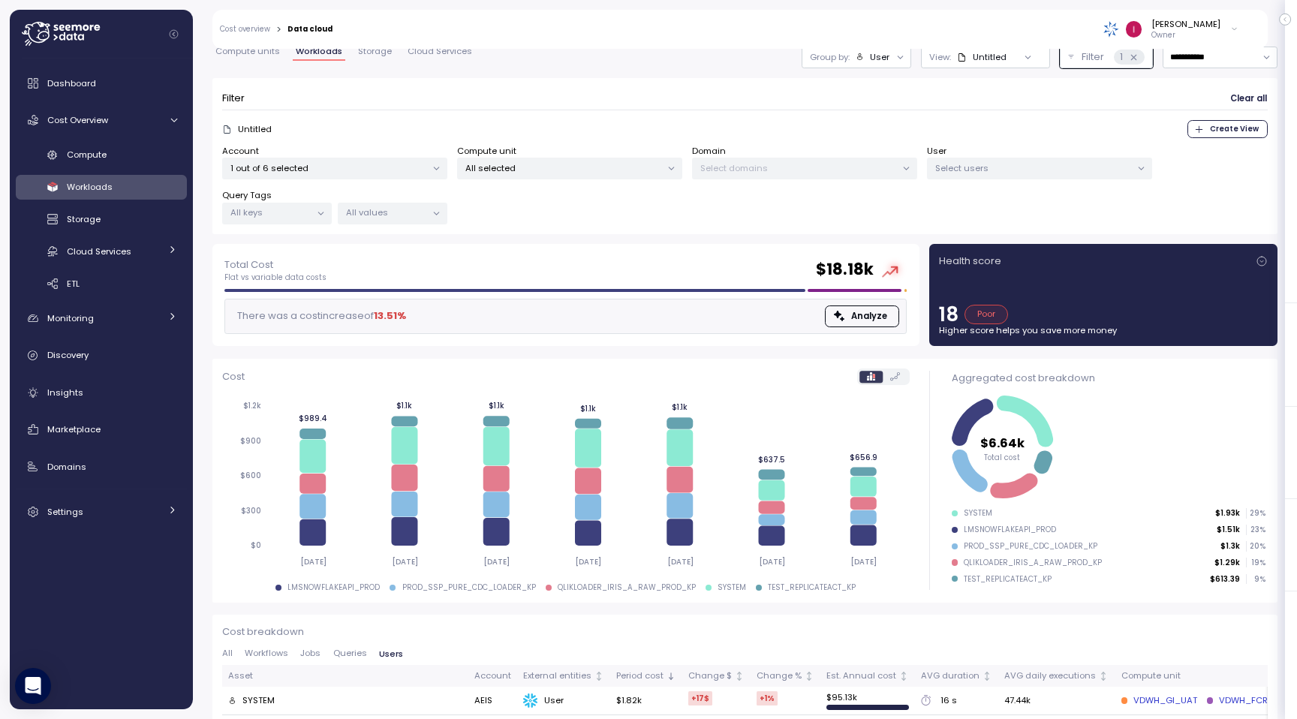
scroll to position [46, 0]
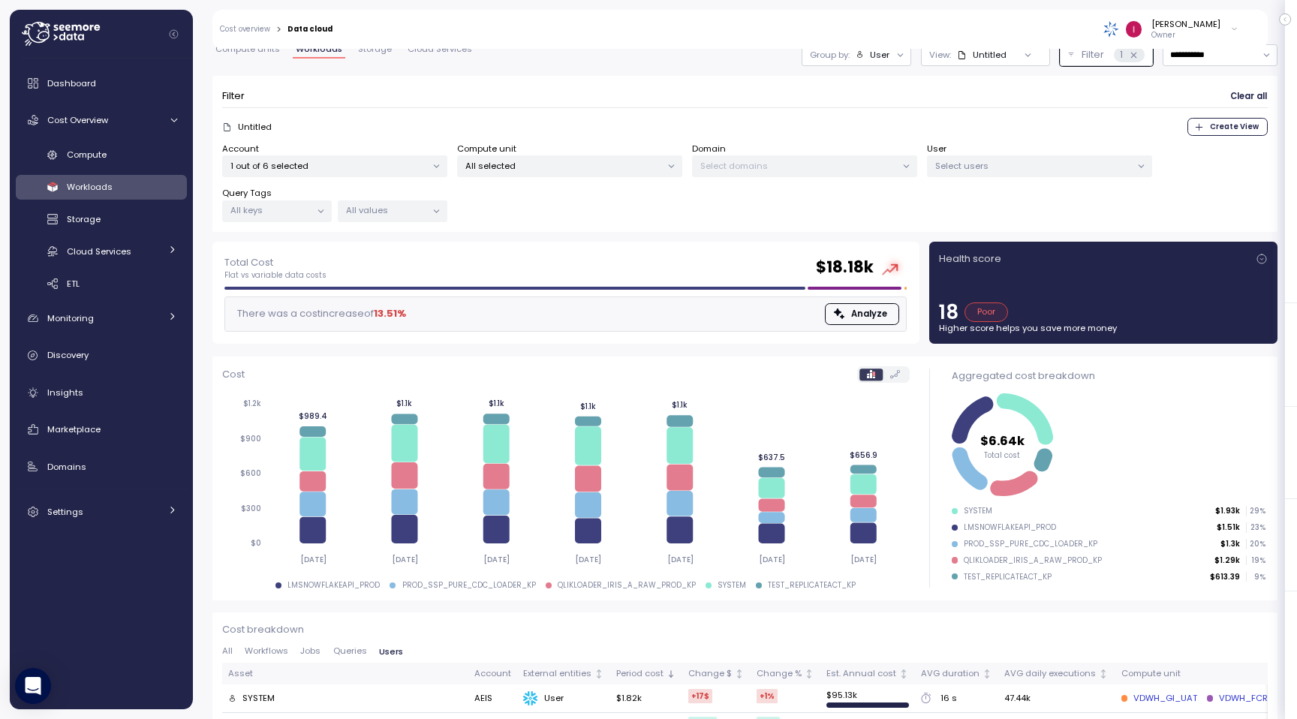
click at [366, 170] on p "1 out of 6 selected" at bounding box center [328, 166] width 196 height 12
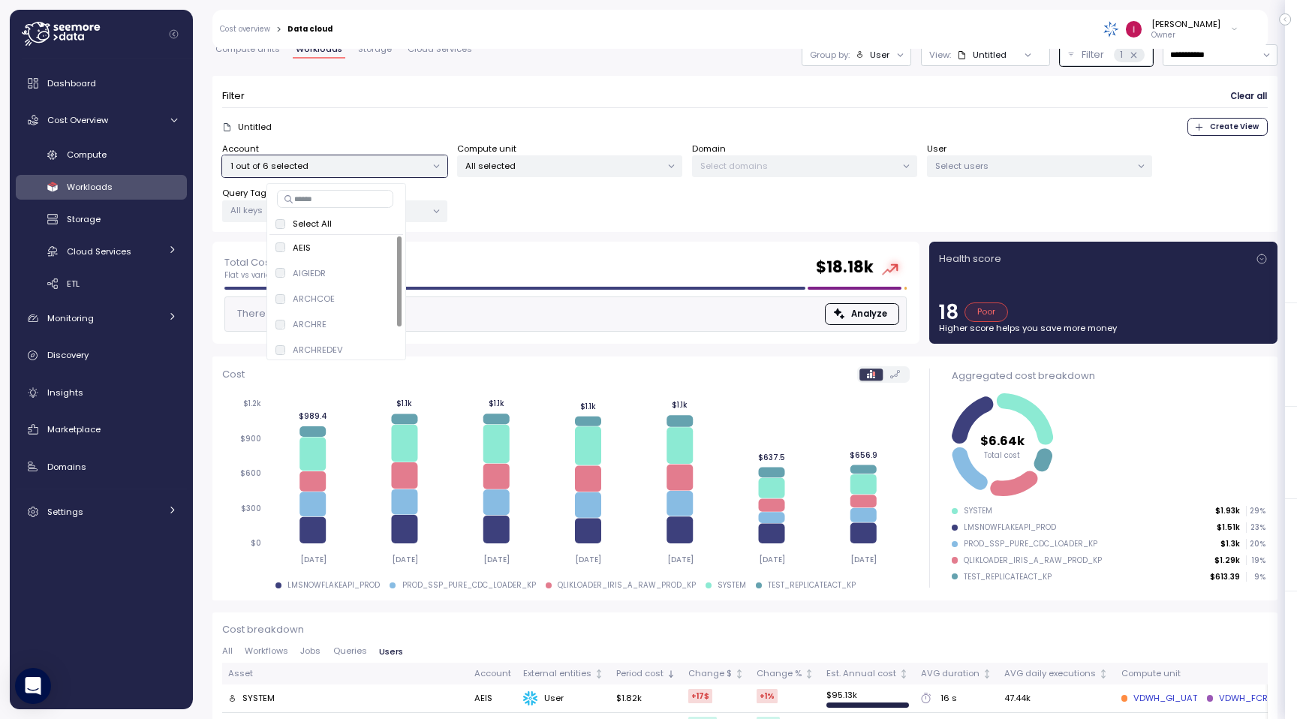
click at [437, 119] on div "Untitled Create View" at bounding box center [745, 127] width 1046 height 18
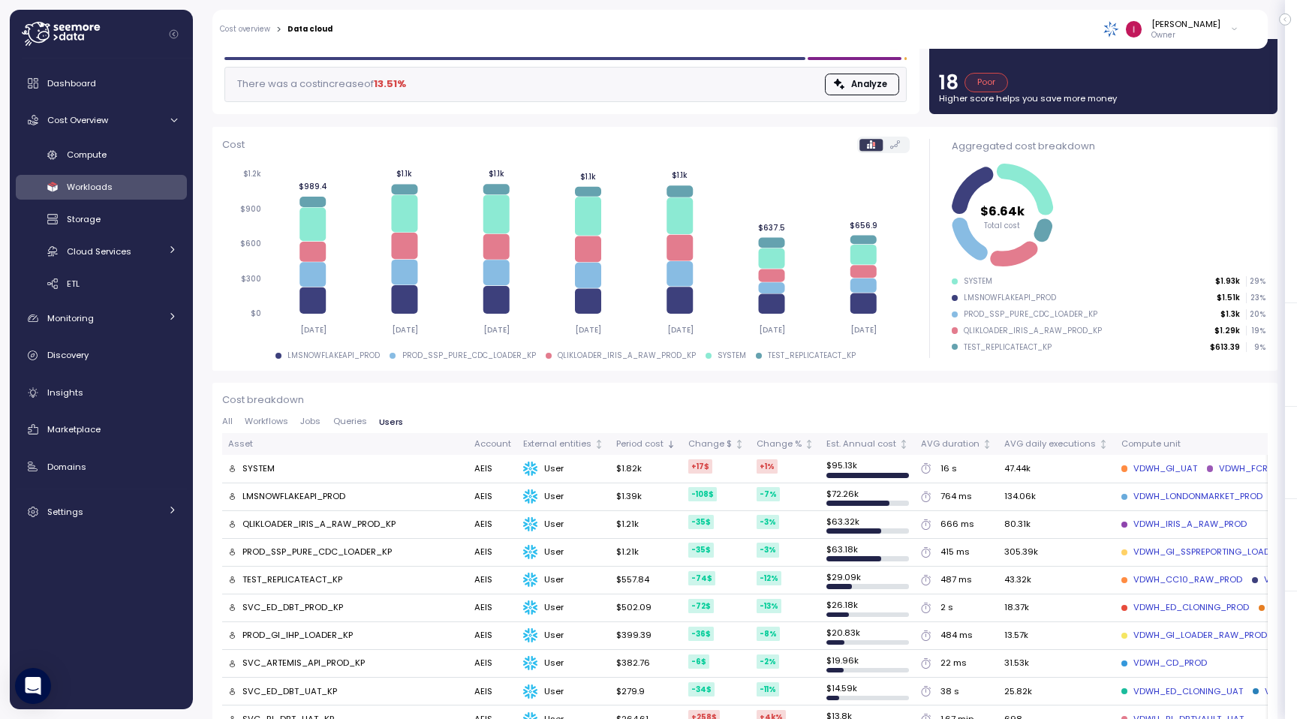
scroll to position [277, 0]
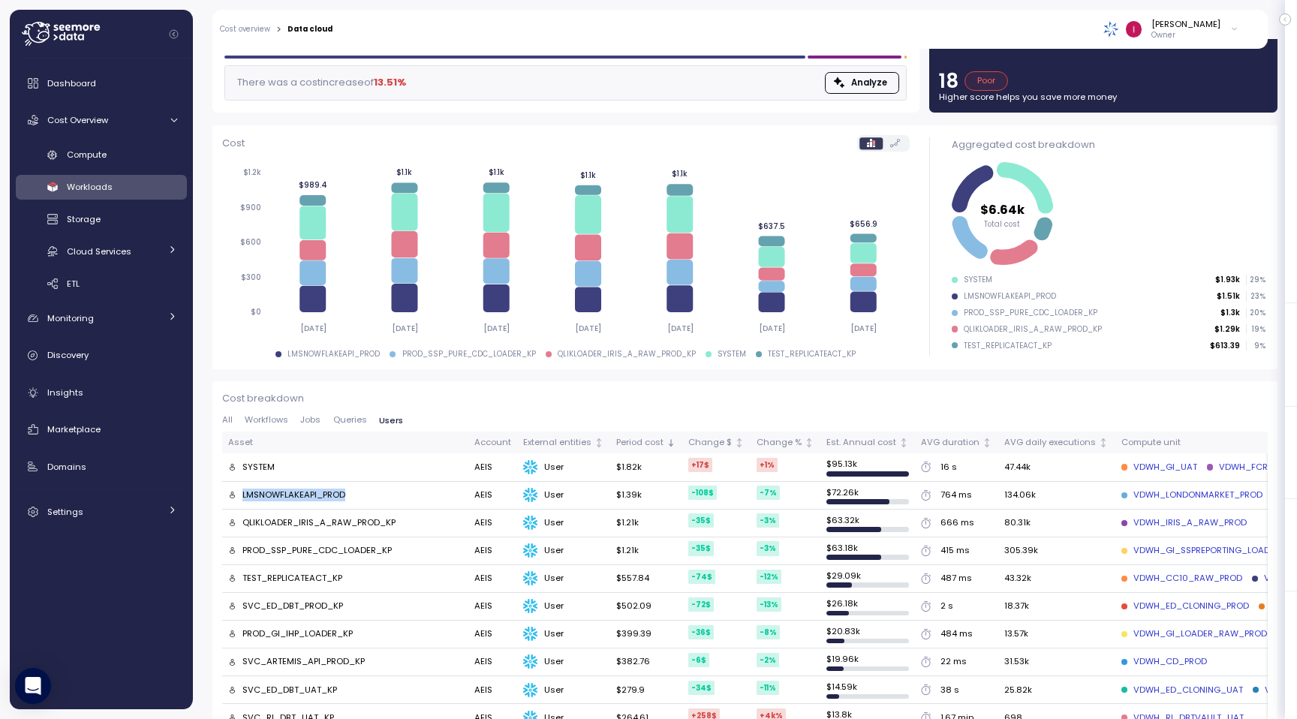
drag, startPoint x: 360, startPoint y: 492, endPoint x: 239, endPoint y: 492, distance: 121.6
click at [239, 492] on div "LMSNOWFLAKEAPI_PROD" at bounding box center [345, 496] width 234 height 14
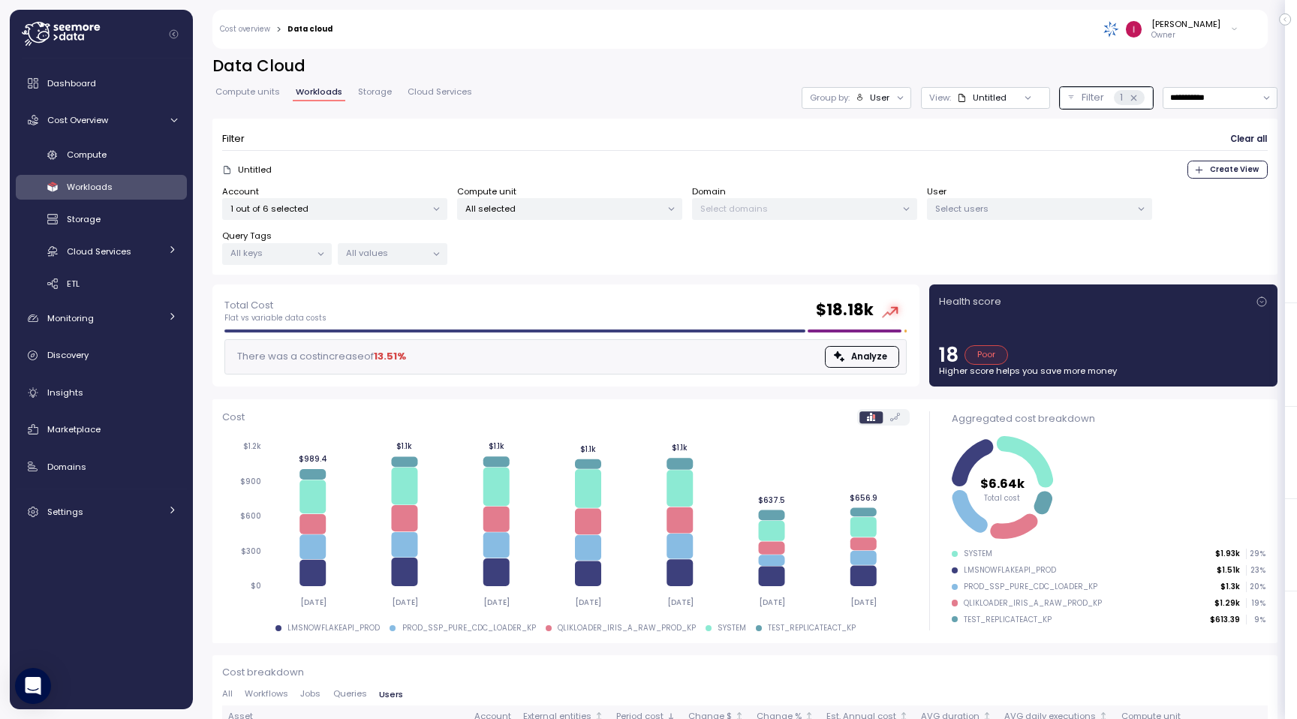
scroll to position [0, 0]
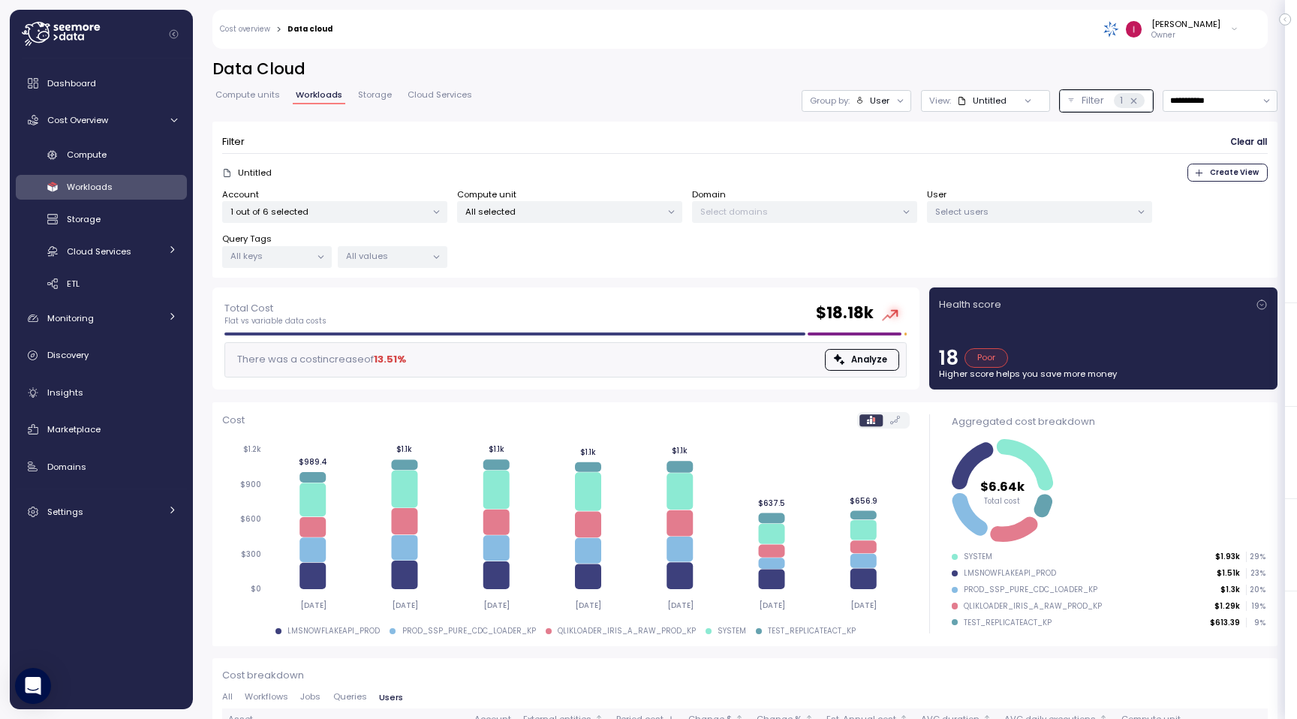
click at [1010, 212] on p "Select users" at bounding box center [1033, 212] width 196 height 12
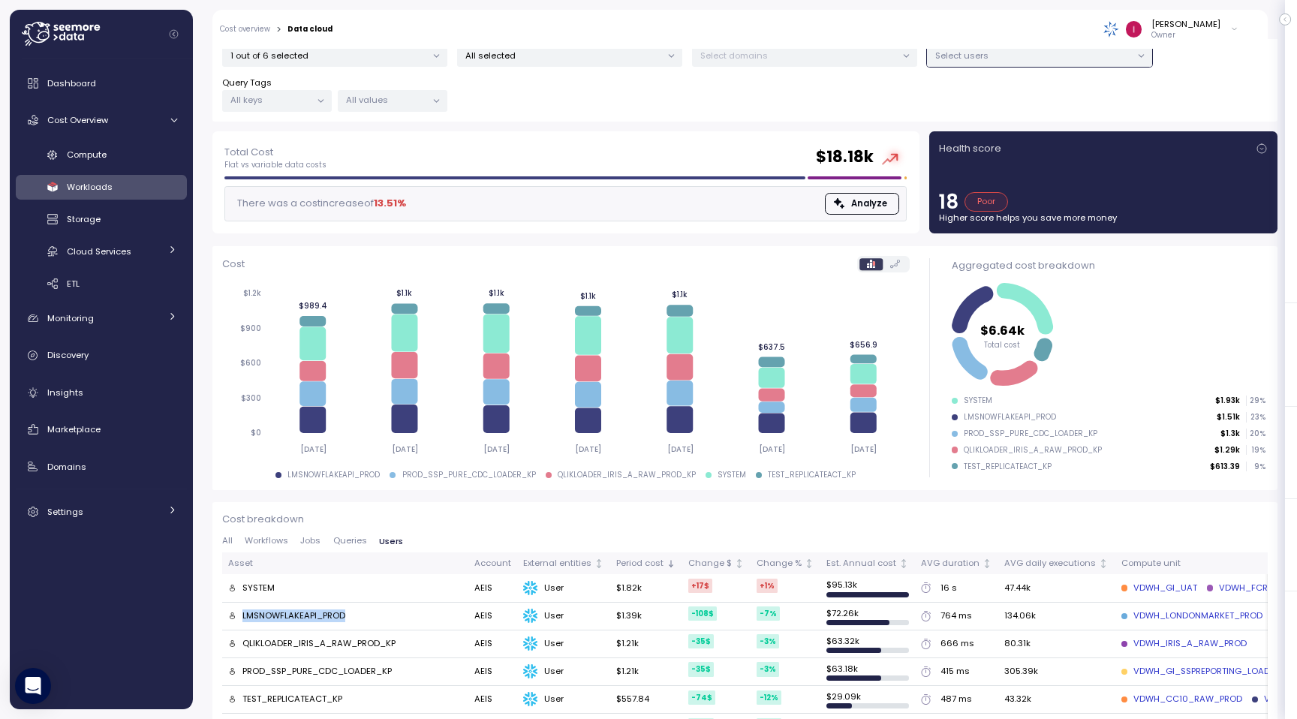
scroll to position [283, 0]
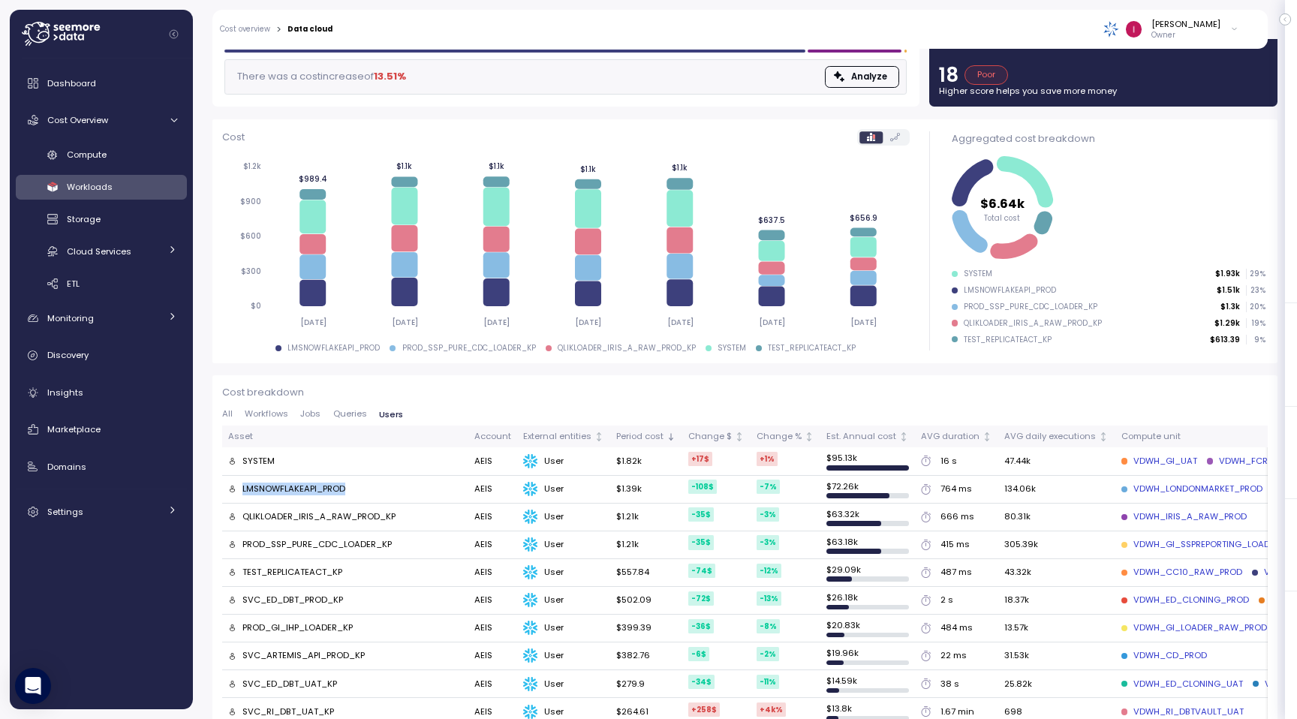
click at [276, 494] on td "LMSNOWFLAKEAPI_PROD" at bounding box center [345, 490] width 246 height 28
click at [292, 486] on div "LMSNOWFLAKEAPI_PROD" at bounding box center [293, 490] width 103 height 14
copy div "LMSNOWFLAKEAPI_PROD"
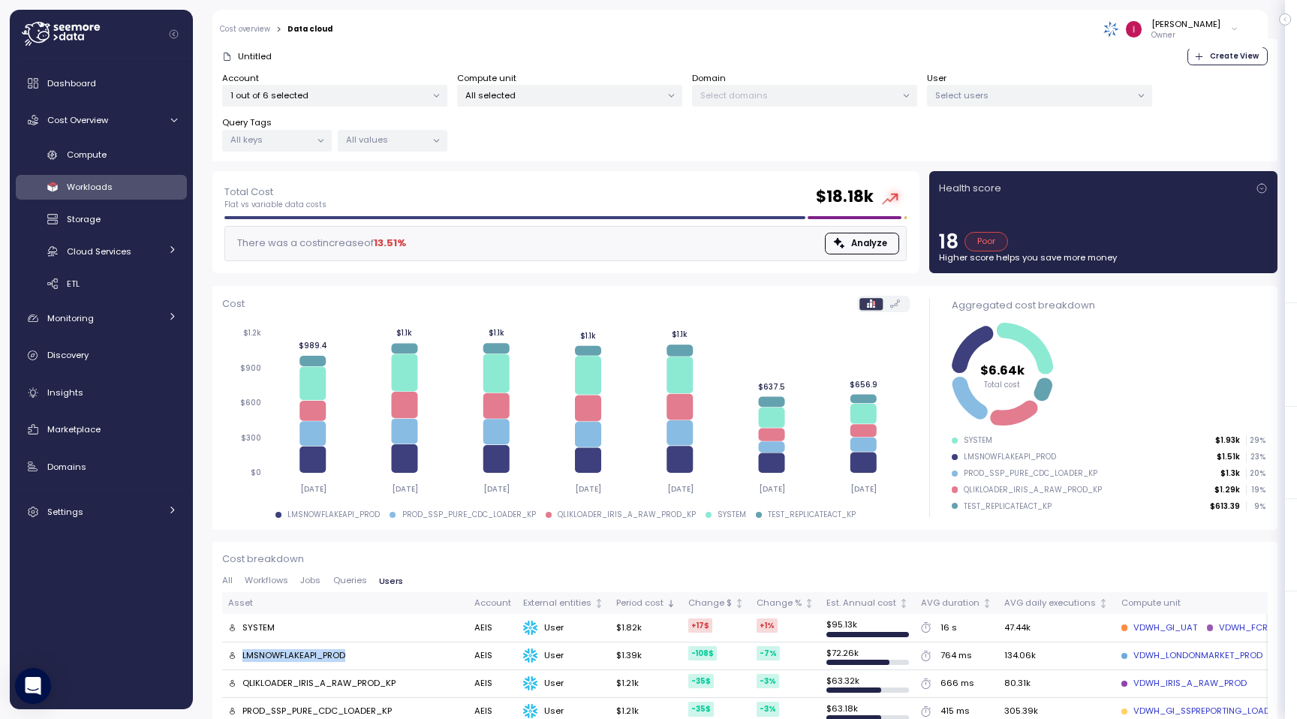
scroll to position [0, 0]
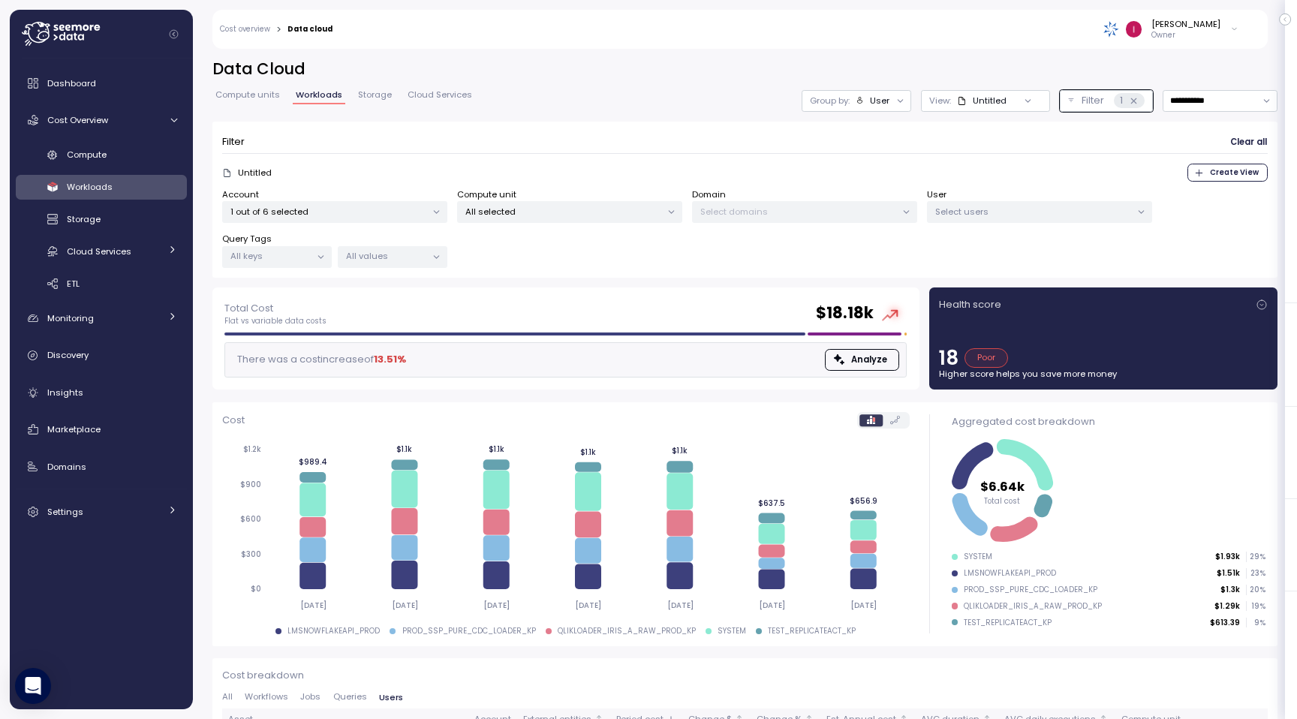
click at [1019, 208] on p "Select users" at bounding box center [1033, 212] width 196 height 12
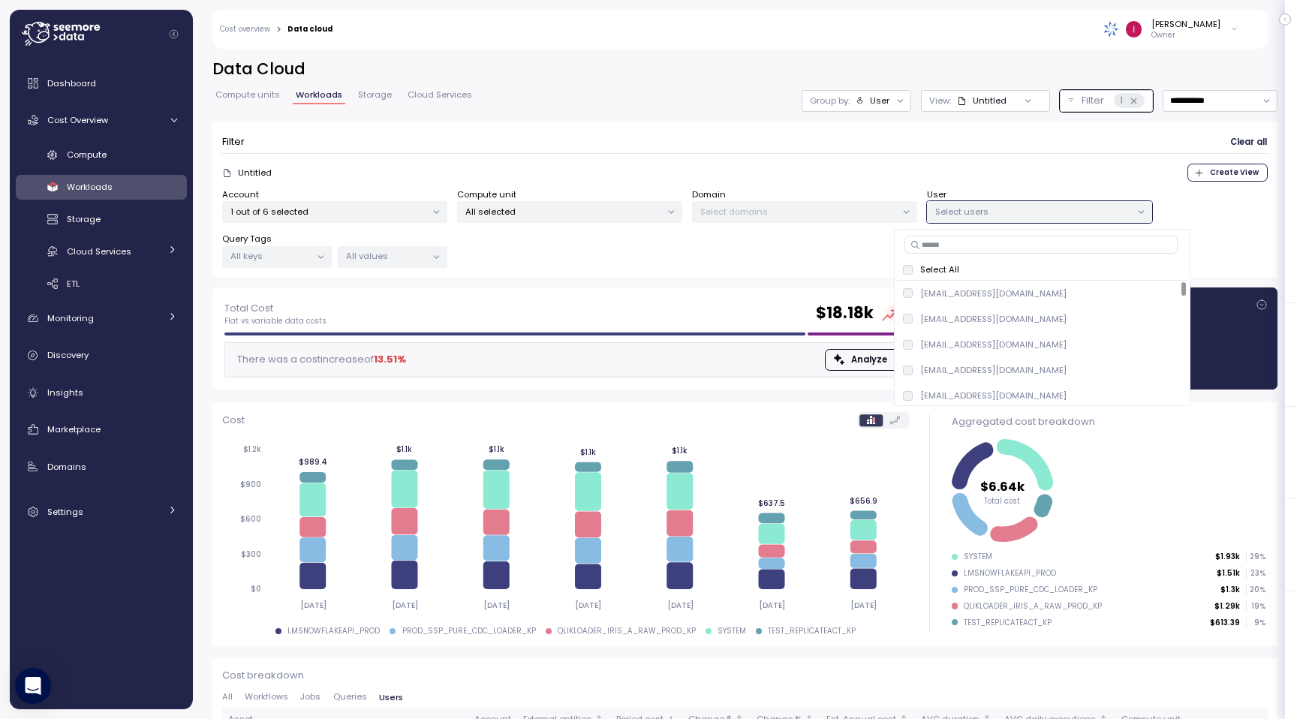
click at [977, 249] on input at bounding box center [1041, 245] width 273 height 18
paste input "**********"
type input "**********"
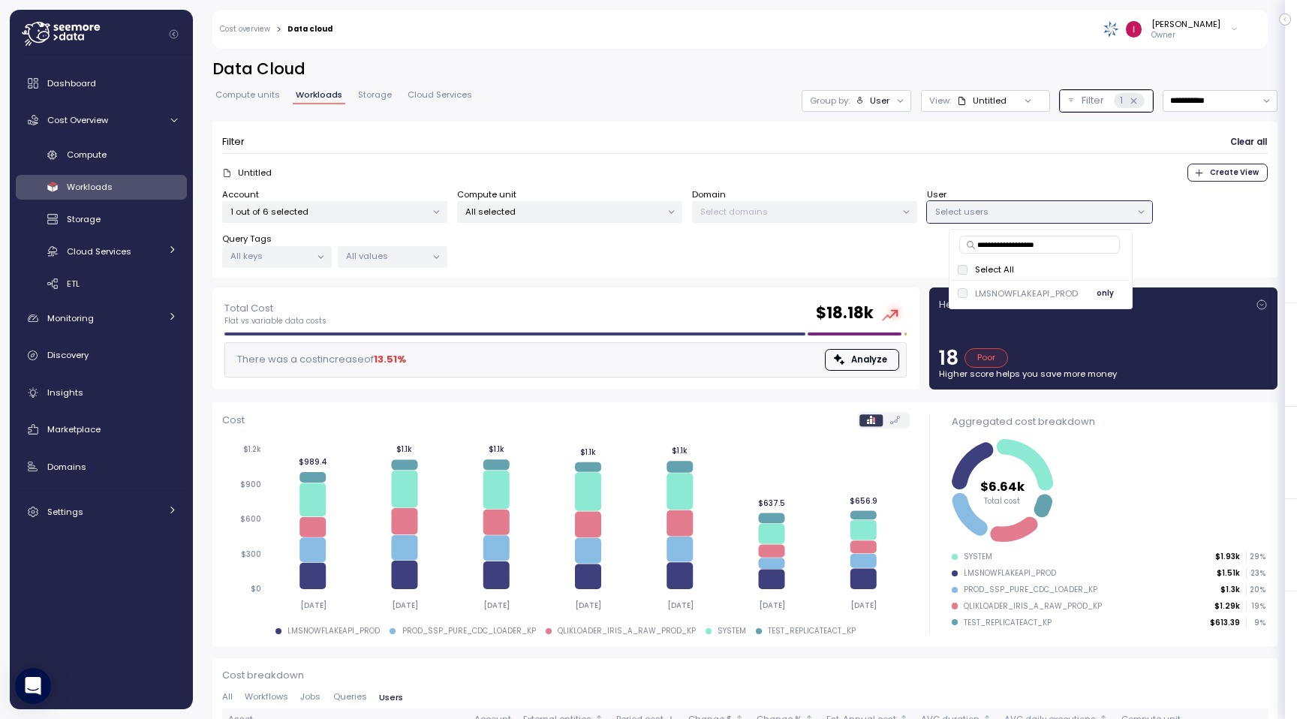
click at [1009, 288] on p "LMSNOWFLAKEAPI_PROD" at bounding box center [1026, 294] width 103 height 12
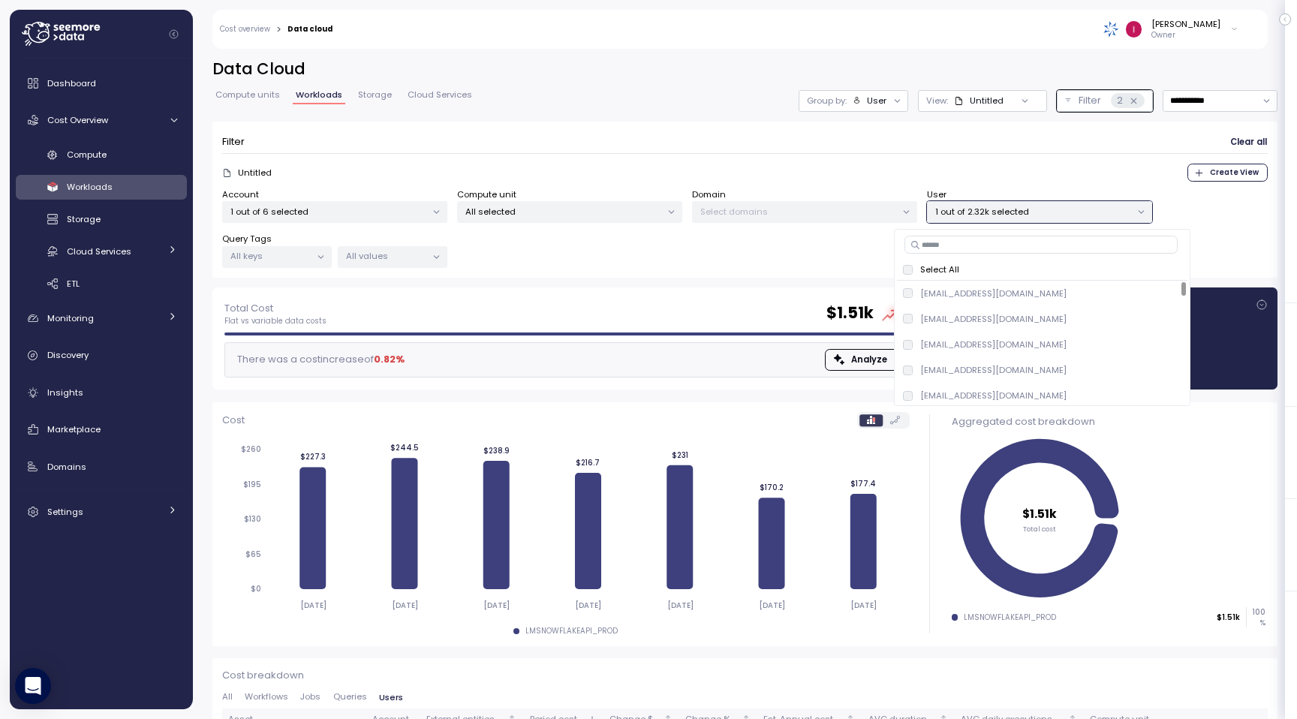
click at [661, 269] on div "Filter Clear all Untitled Create View Account 1 out of 6 selected Compute unit …" at bounding box center [744, 200] width 1065 height 157
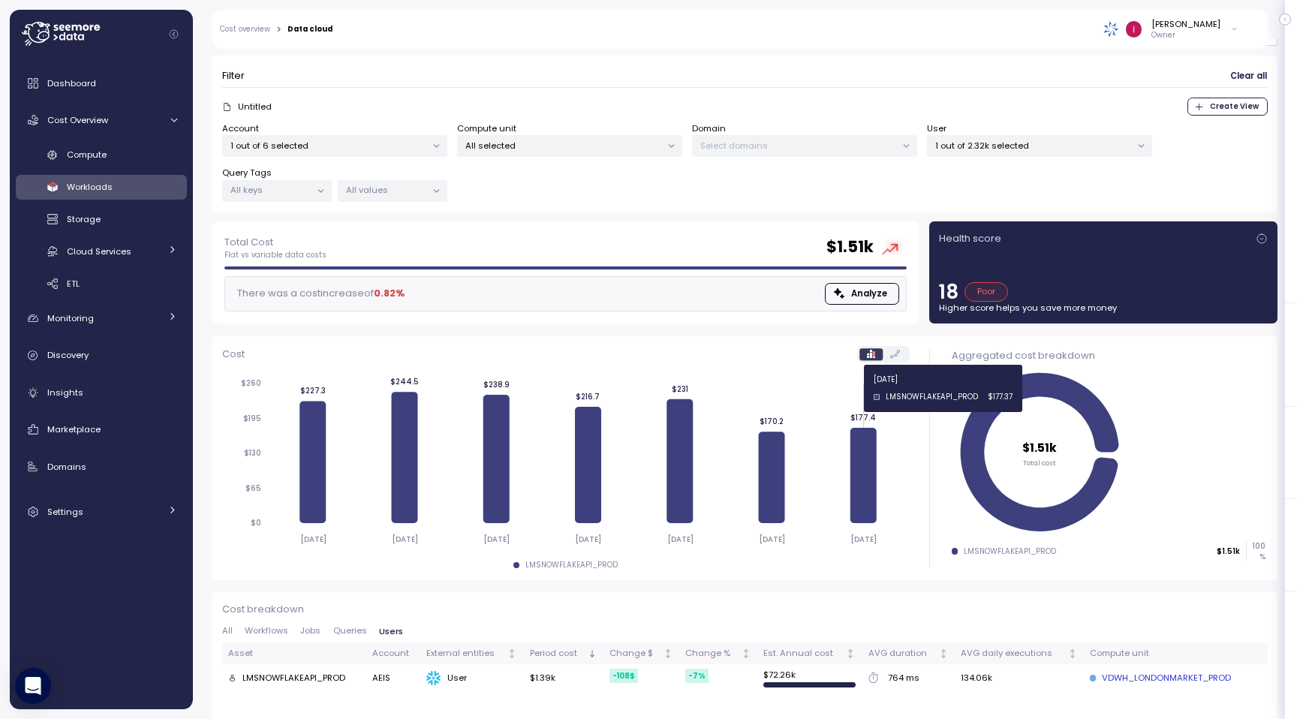
scroll to position [94, 0]
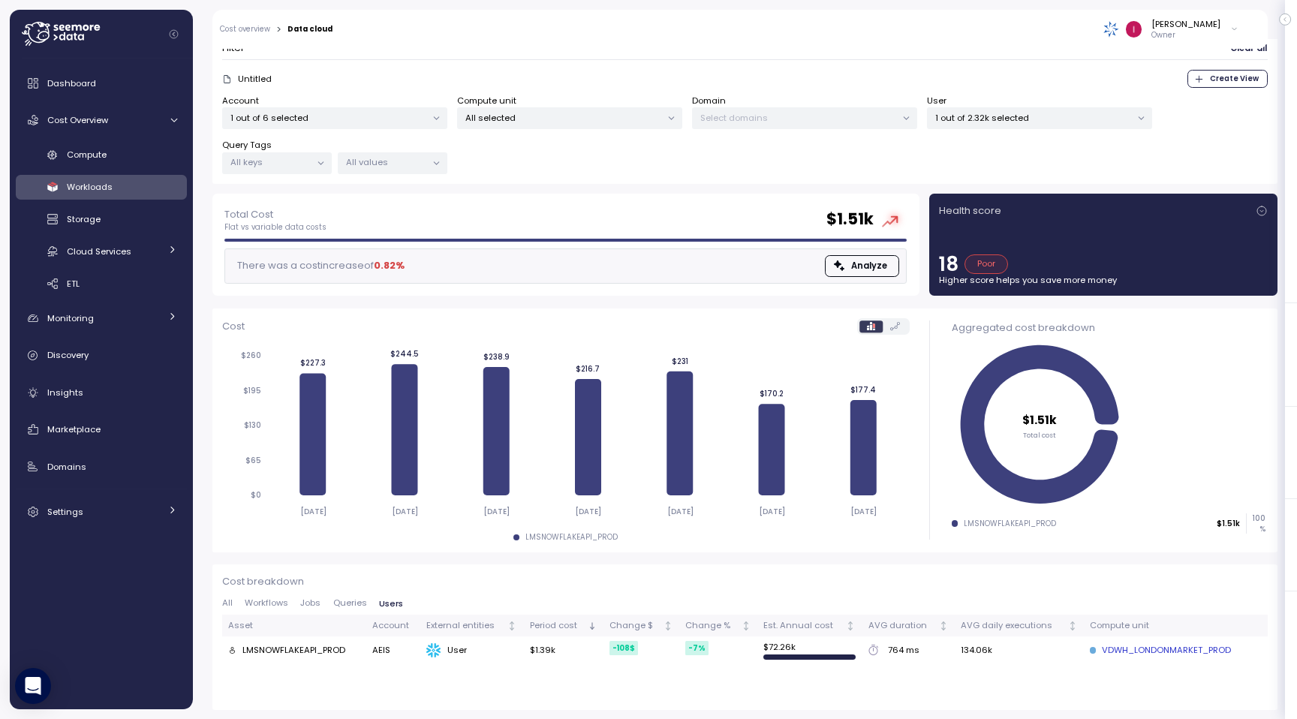
drag, startPoint x: 560, startPoint y: 650, endPoint x: 528, endPoint y: 650, distance: 31.5
click at [528, 650] on td "$1.39k" at bounding box center [564, 650] width 80 height 27
click at [347, 600] on span "Queries" at bounding box center [350, 603] width 34 height 8
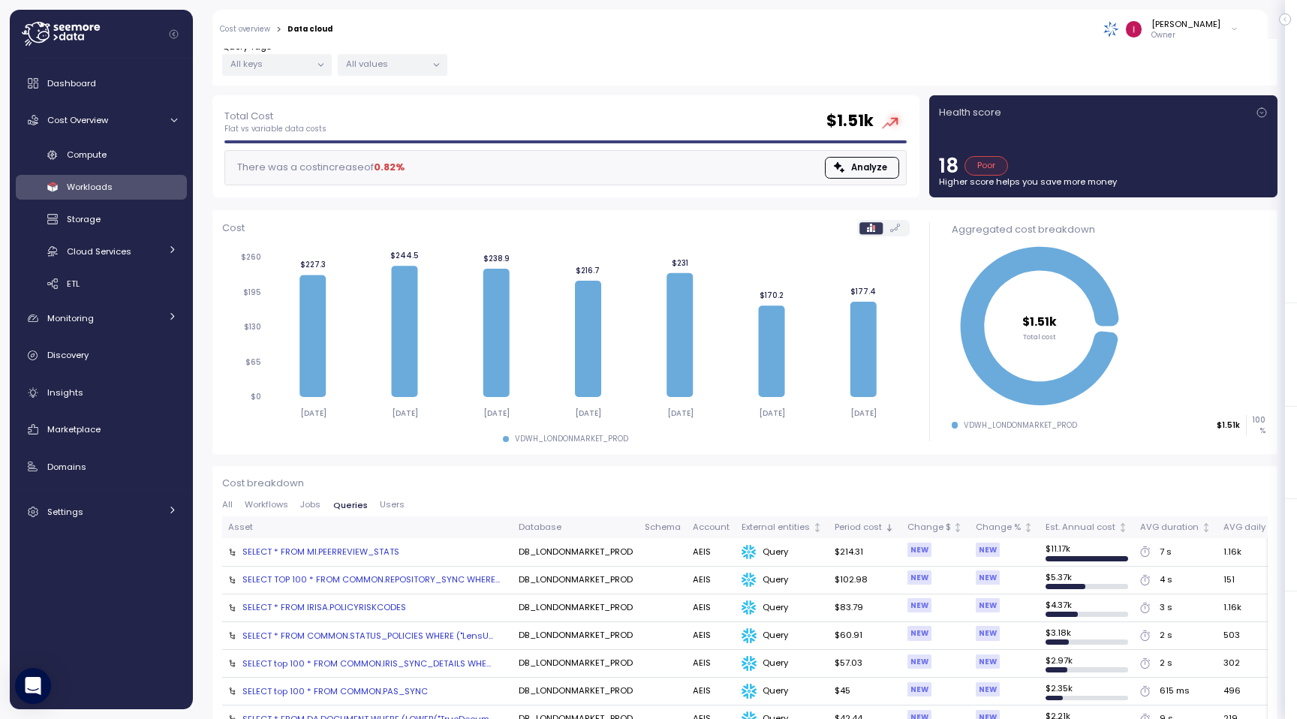
scroll to position [188, 0]
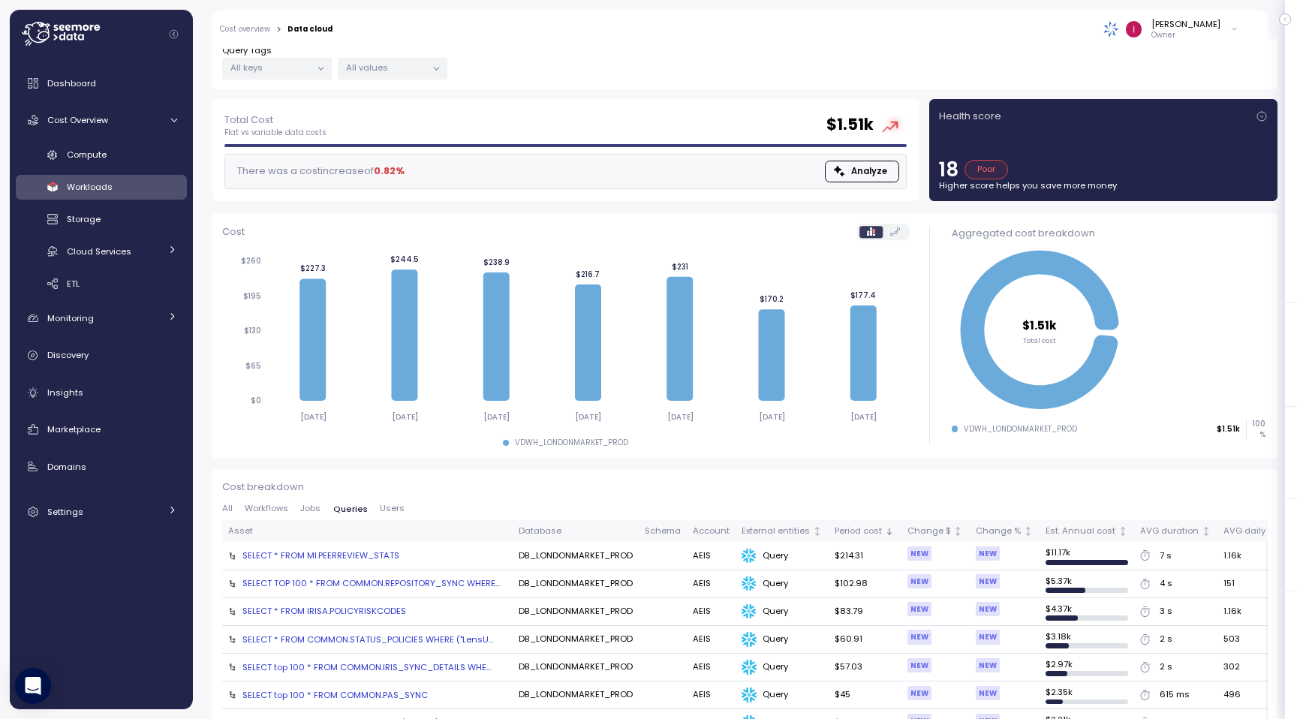
click at [563, 442] on div "VDWH_LONDONMARKET_PROD" at bounding box center [571, 443] width 113 height 11
click at [616, 444] on div "VDWH_LONDONMARKET_PROD" at bounding box center [571, 443] width 113 height 11
drag, startPoint x: 632, startPoint y: 440, endPoint x: 580, endPoint y: 440, distance: 51.8
click at [580, 440] on div "VDWH_LONDONMARKET_PROD" at bounding box center [566, 443] width 688 height 11
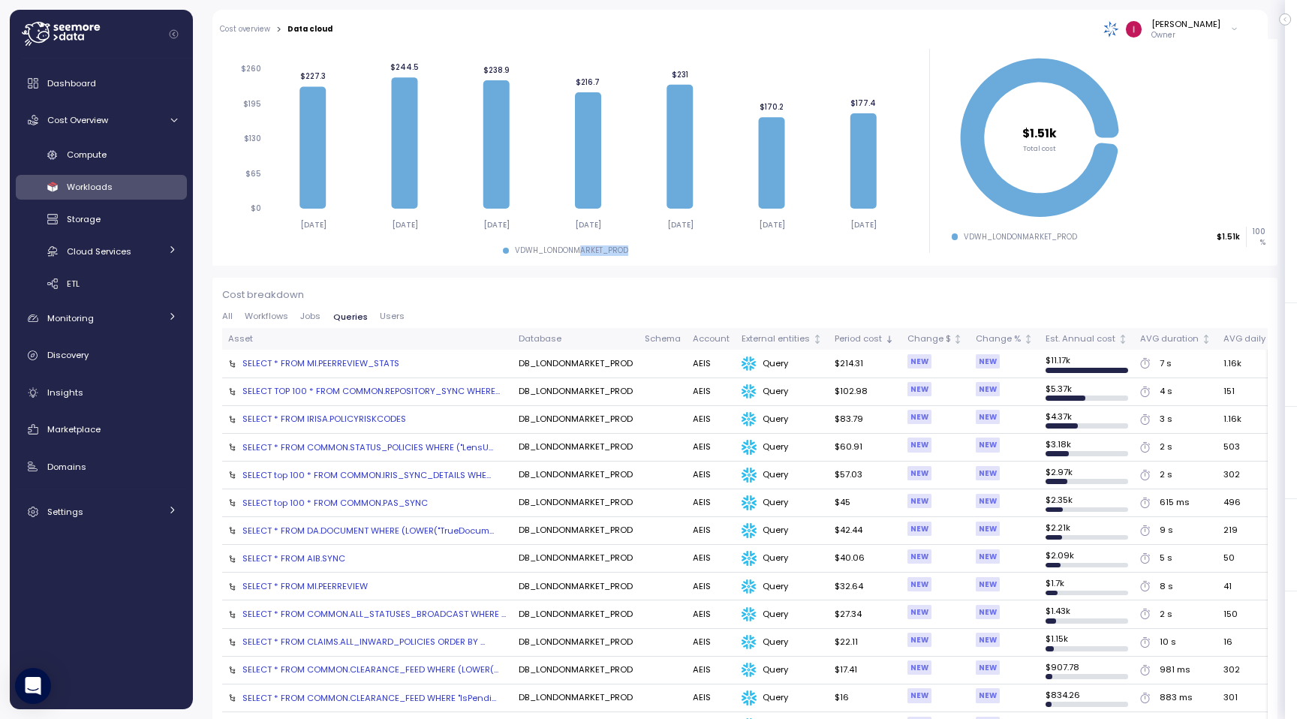
scroll to position [367, 0]
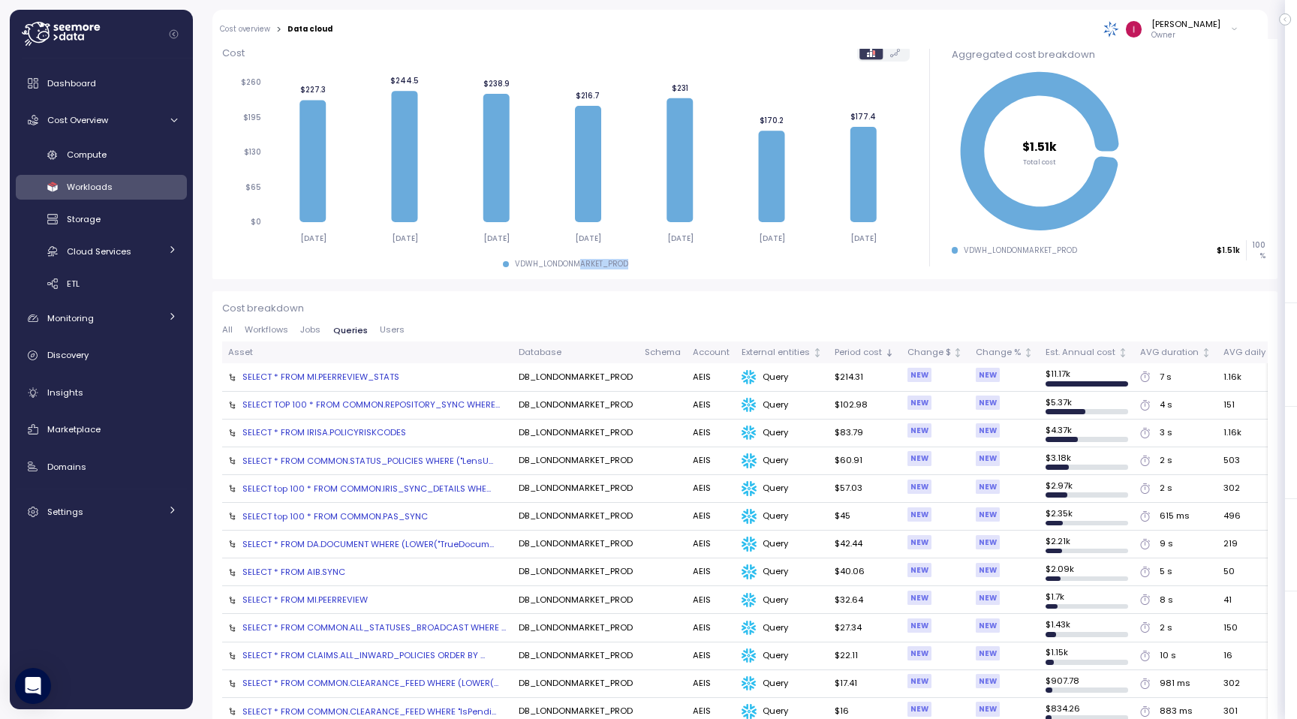
click at [313, 330] on span "Jobs" at bounding box center [310, 330] width 20 height 8
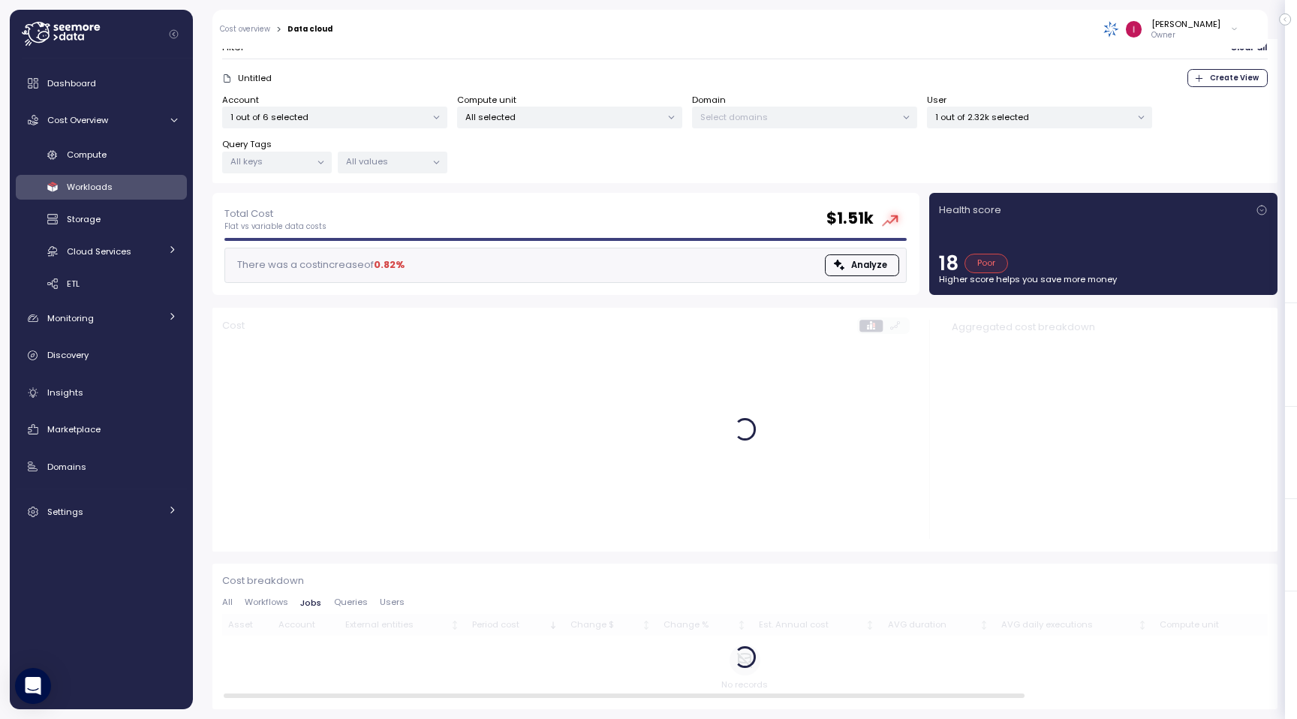
scroll to position [94, 0]
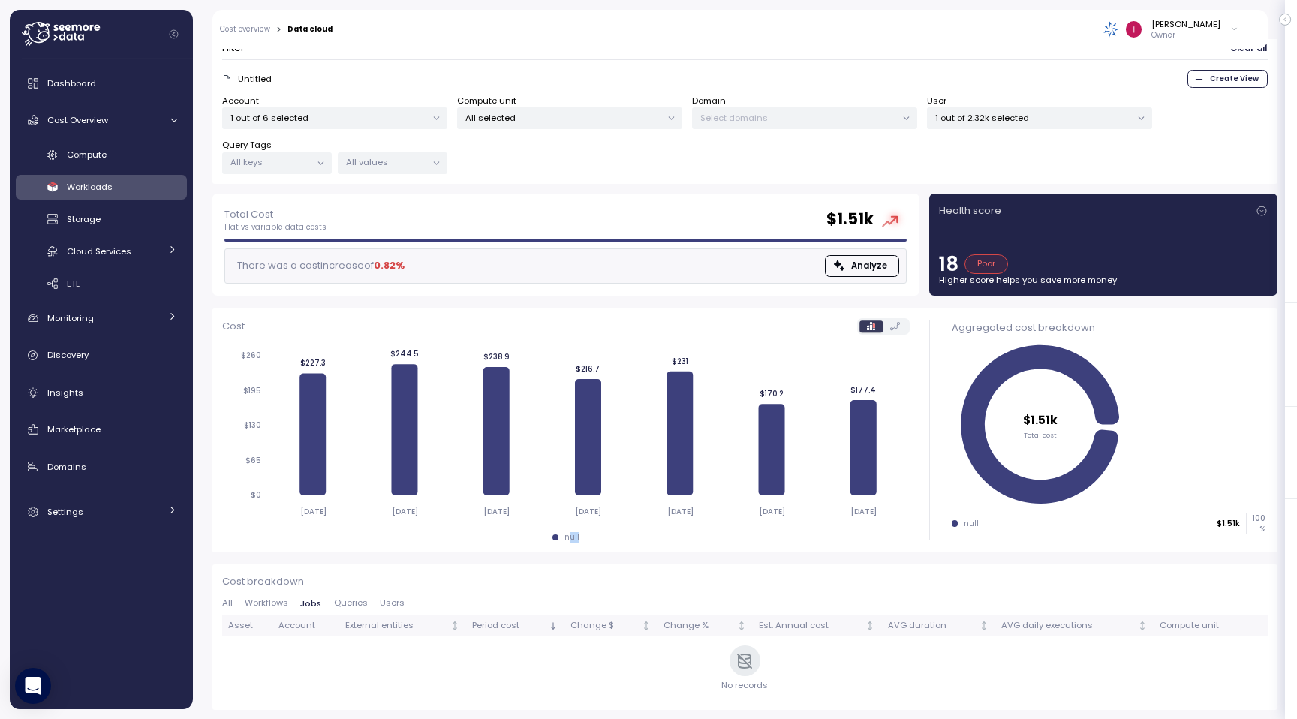
drag, startPoint x: 585, startPoint y: 539, endPoint x: 572, endPoint y: 533, distance: 14.1
click at [572, 533] on div "null" at bounding box center [566, 537] width 688 height 11
click at [272, 601] on span "Workflows" at bounding box center [267, 603] width 44 height 8
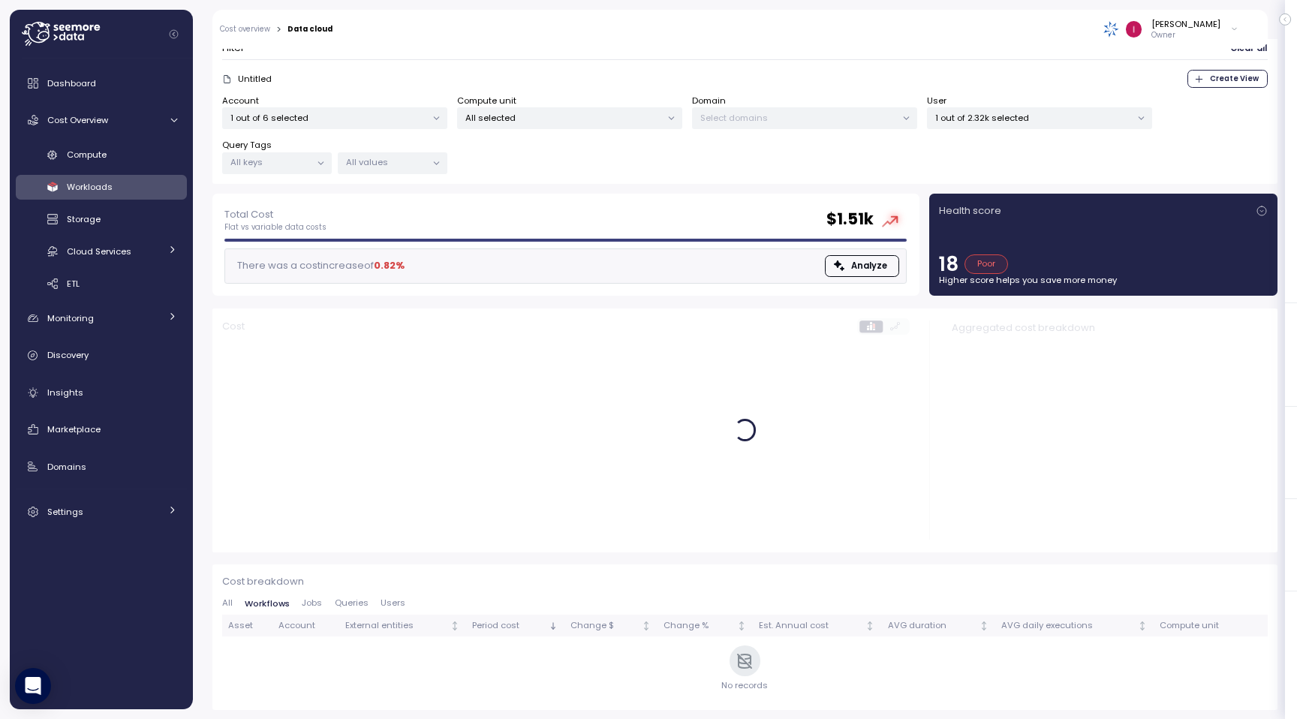
click at [315, 600] on span "Jobs" at bounding box center [312, 603] width 20 height 8
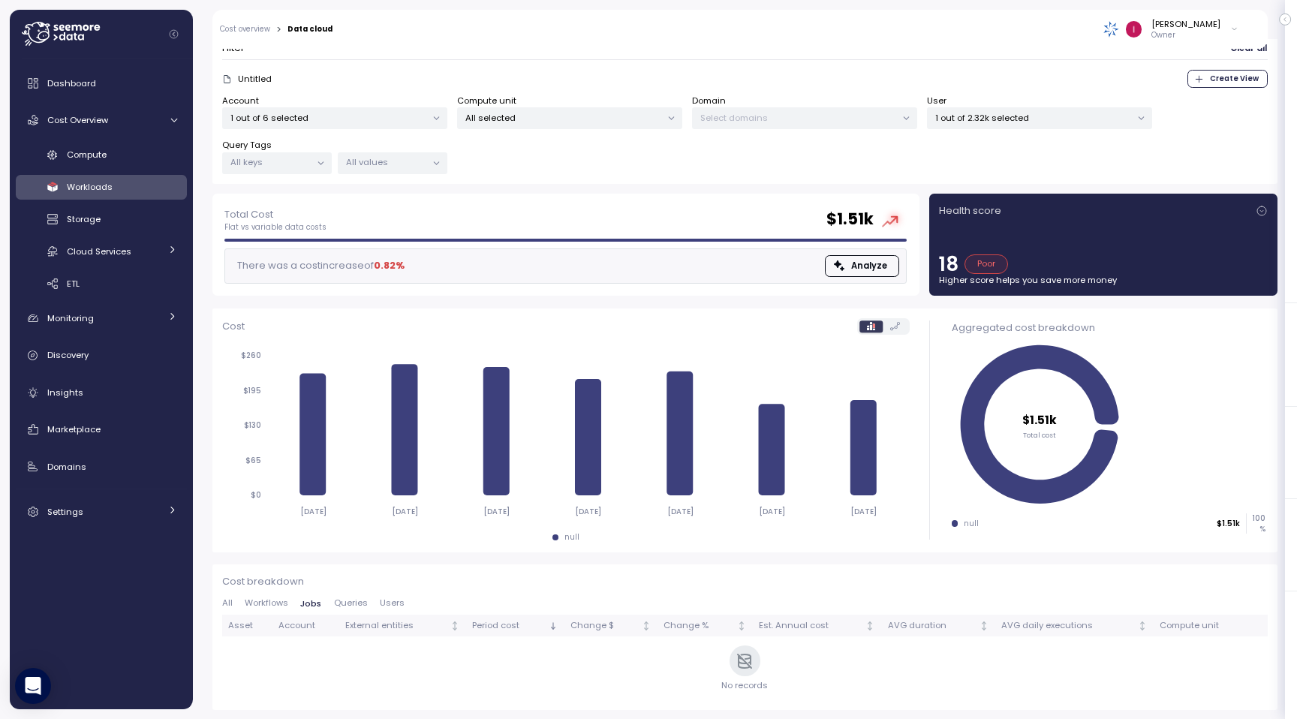
click at [357, 602] on span "Queries" at bounding box center [351, 603] width 34 height 8
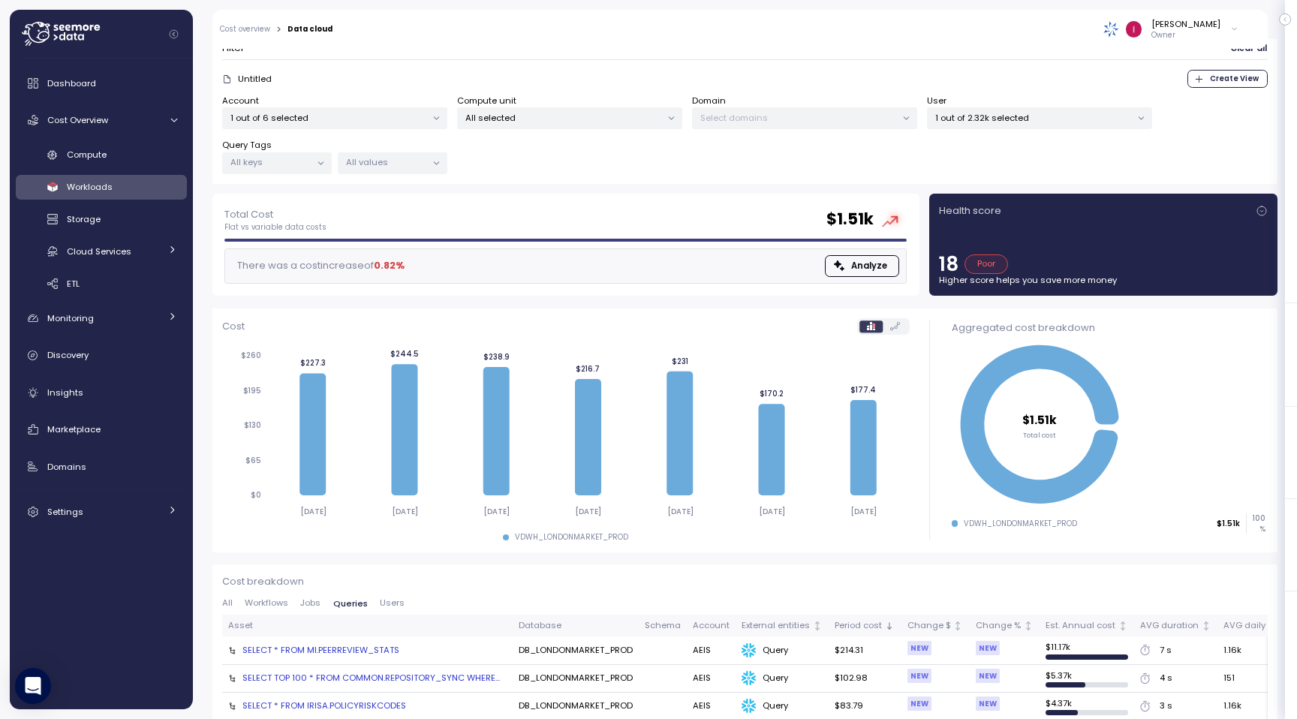
click at [300, 600] on span "Jobs" at bounding box center [310, 603] width 20 height 8
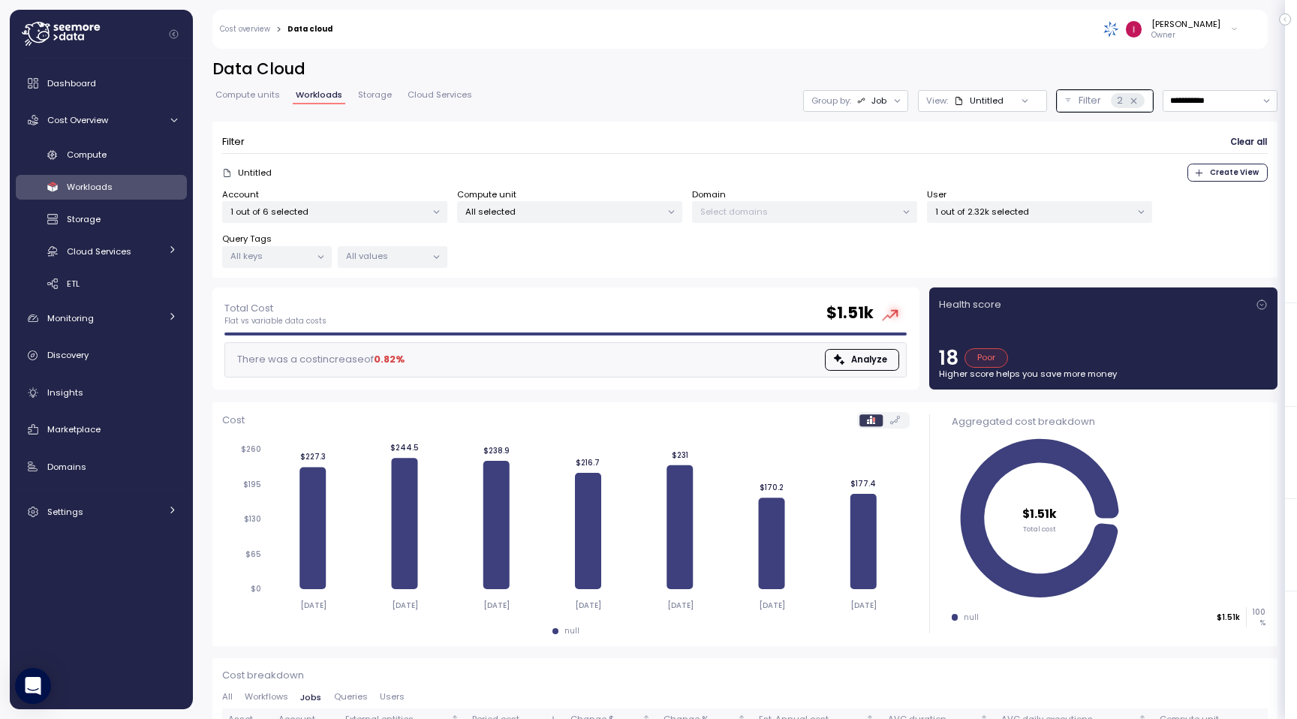
scroll to position [94, 0]
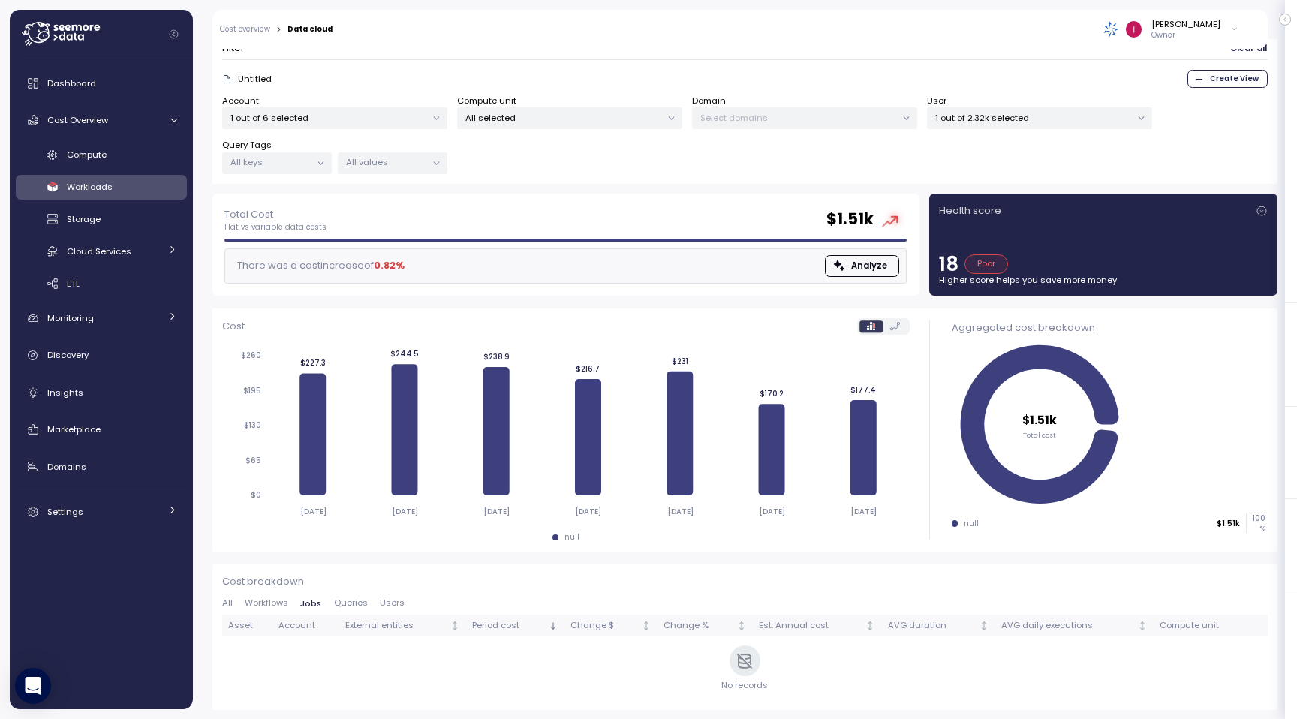
click at [357, 602] on span "Queries" at bounding box center [351, 603] width 34 height 8
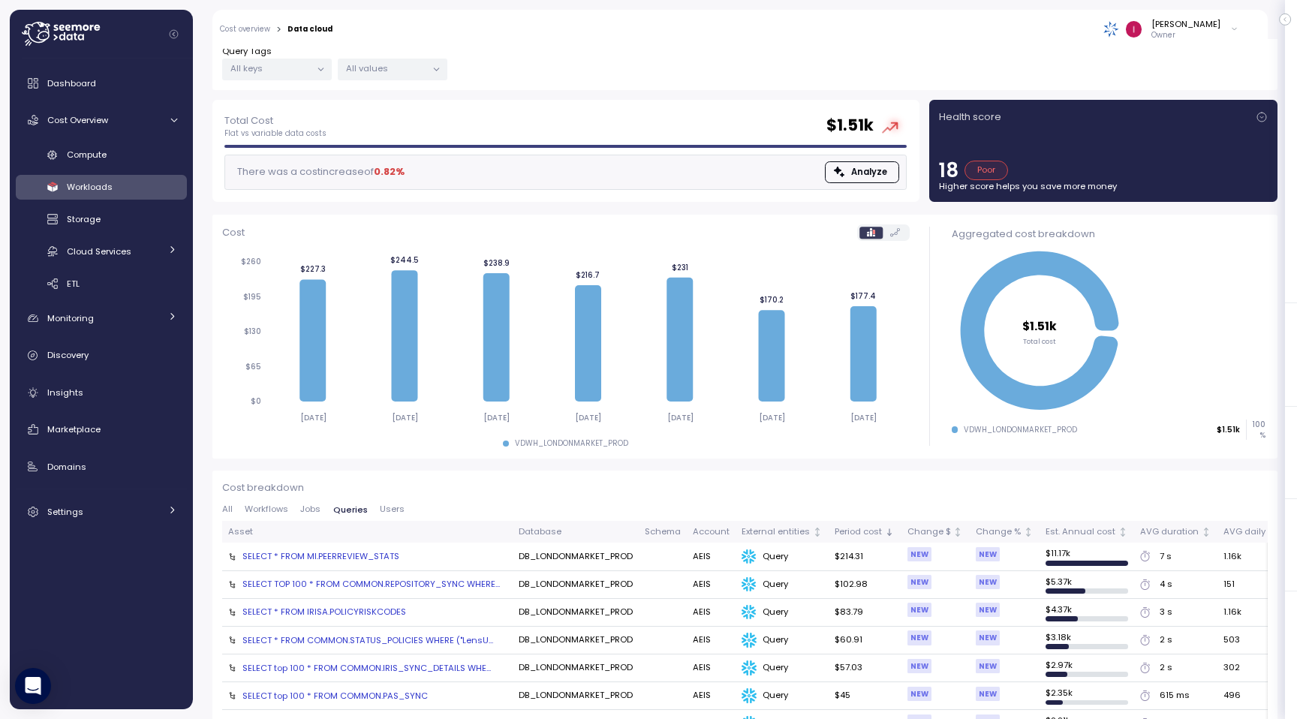
scroll to position [186, 0]
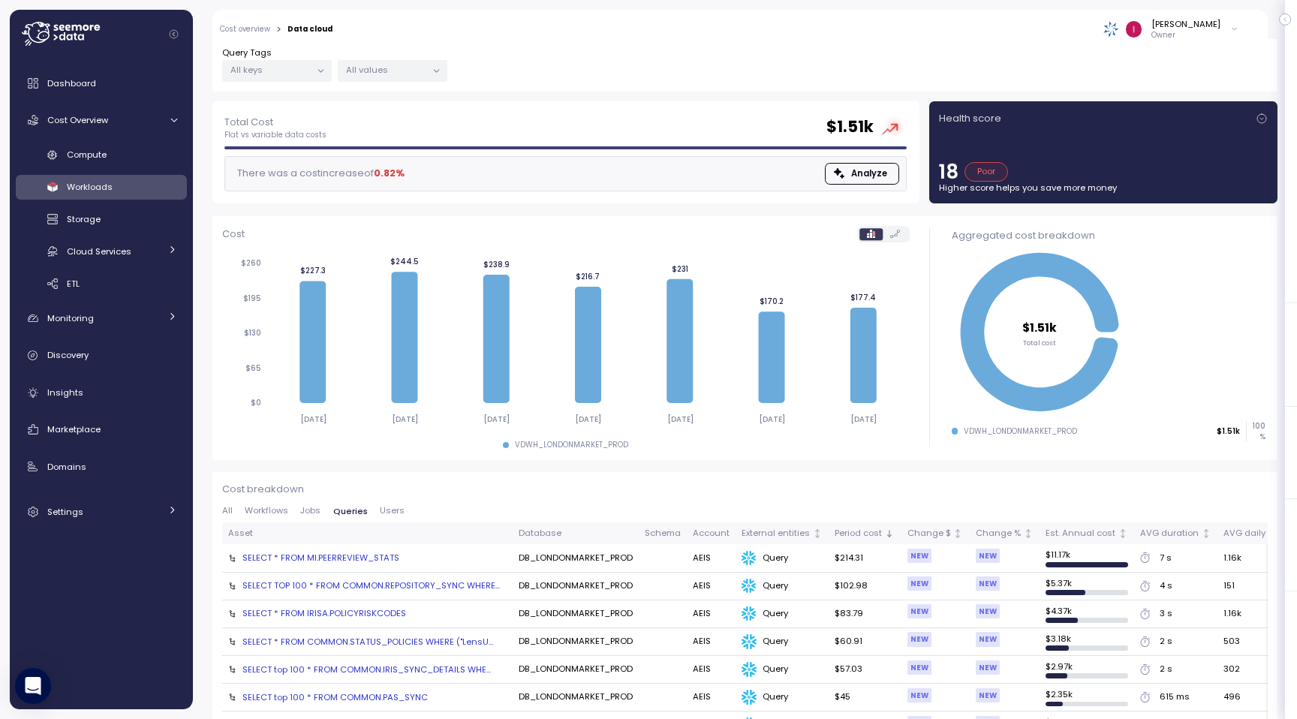
click at [393, 516] on div "All Workflows Jobs Queries Users" at bounding box center [745, 515] width 1046 height 17
click at [393, 507] on span "Users" at bounding box center [392, 511] width 25 height 8
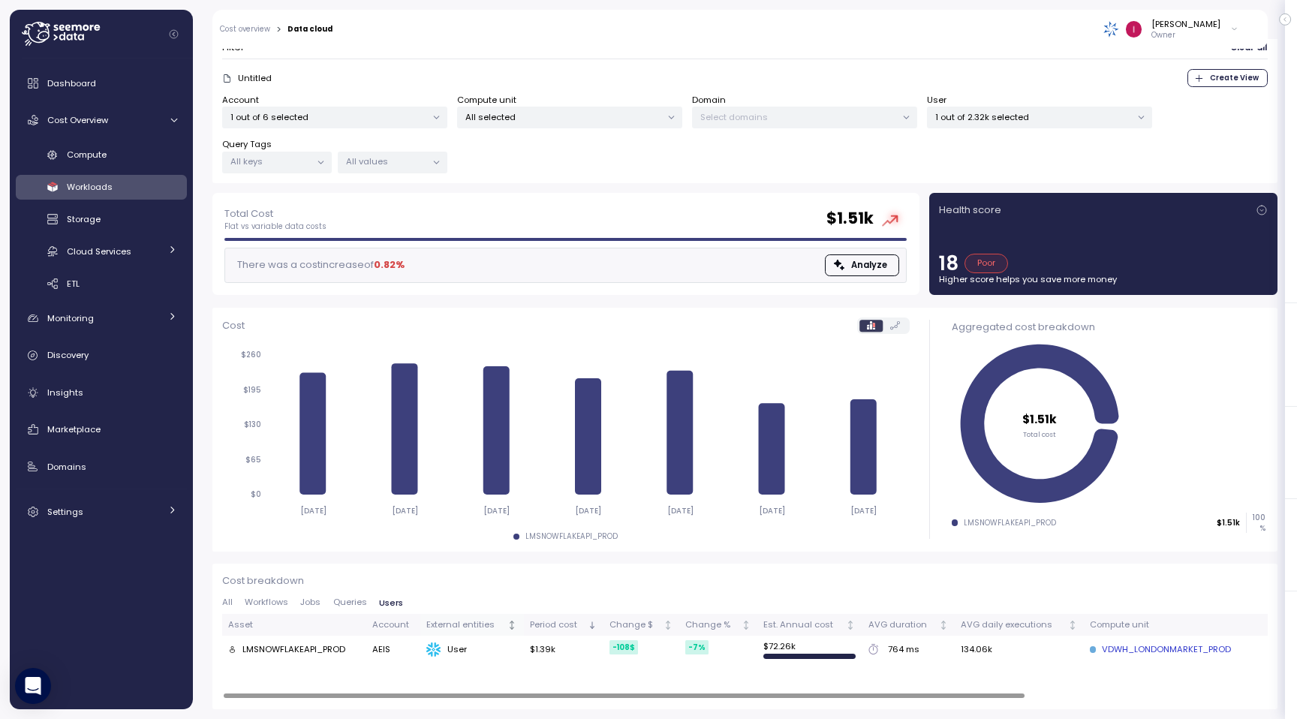
scroll to position [94, 0]
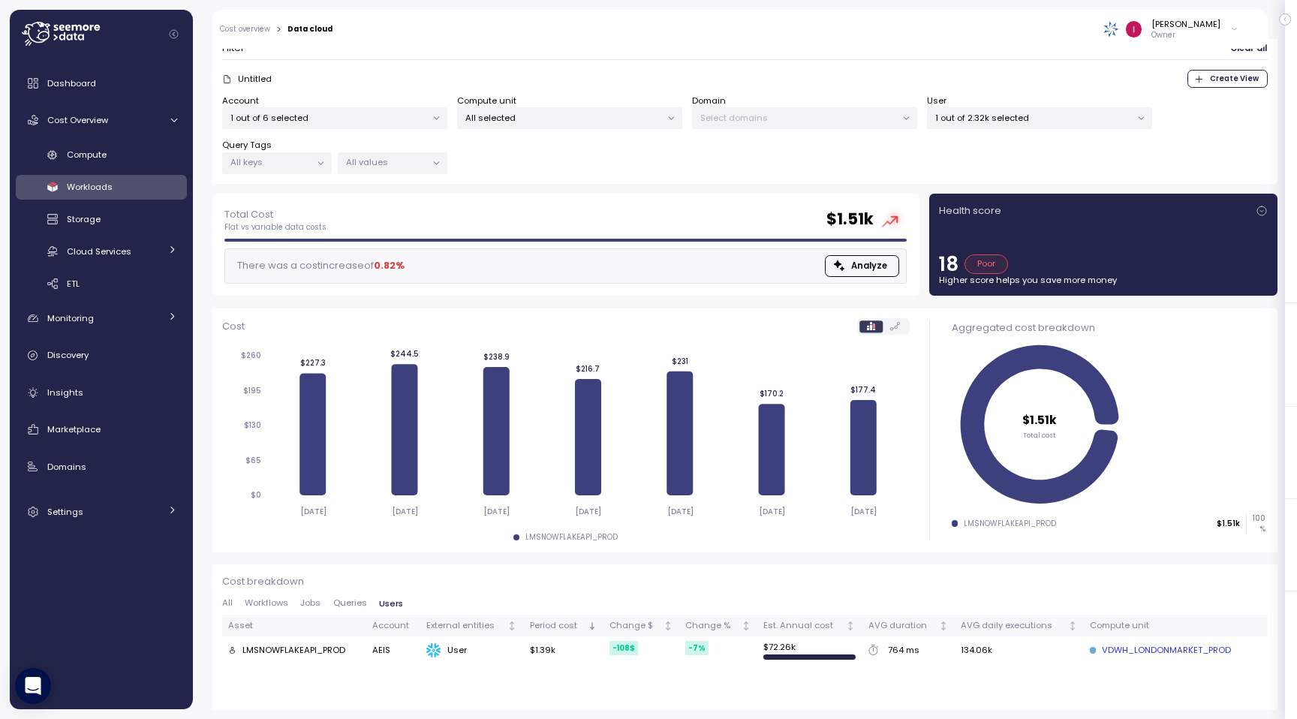
click at [1081, 112] on p "1 out of 2.32k selected" at bounding box center [1033, 118] width 196 height 12
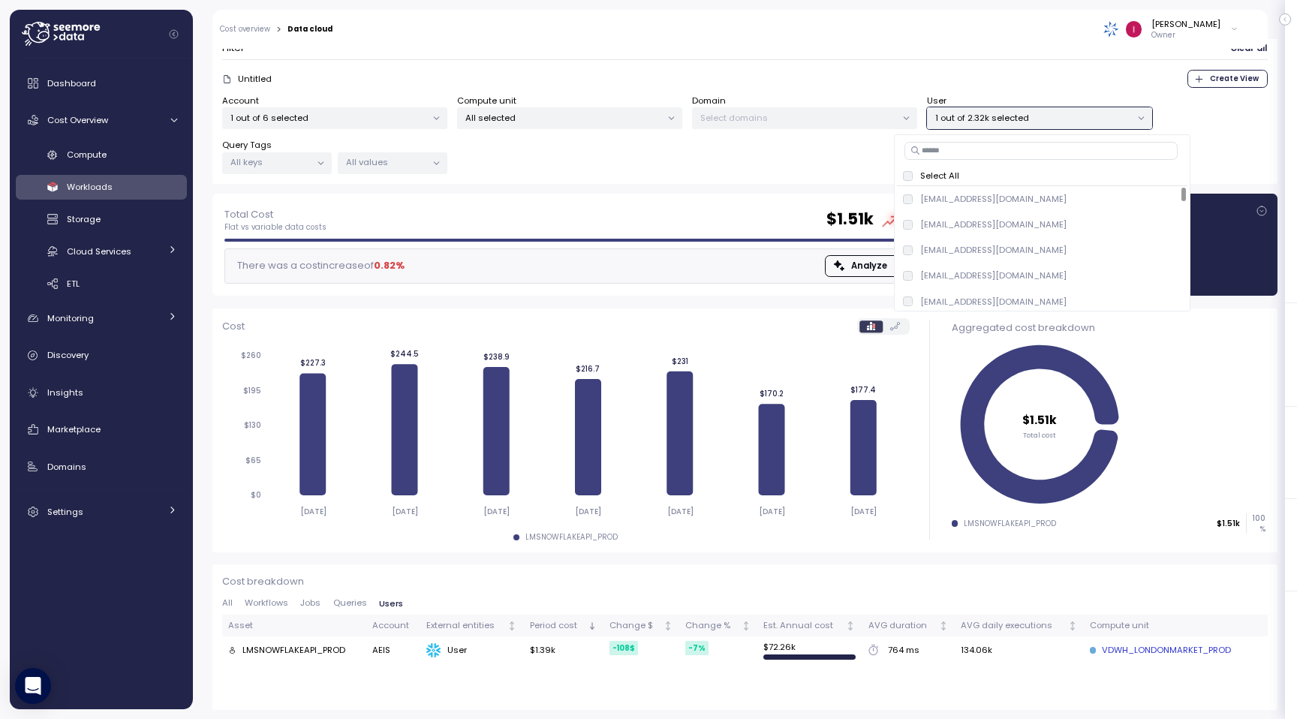
click at [1061, 147] on input at bounding box center [1041, 151] width 273 height 18
click at [303, 644] on div "LMSNOWFLAKEAPI_PROD" at bounding box center [293, 651] width 103 height 14
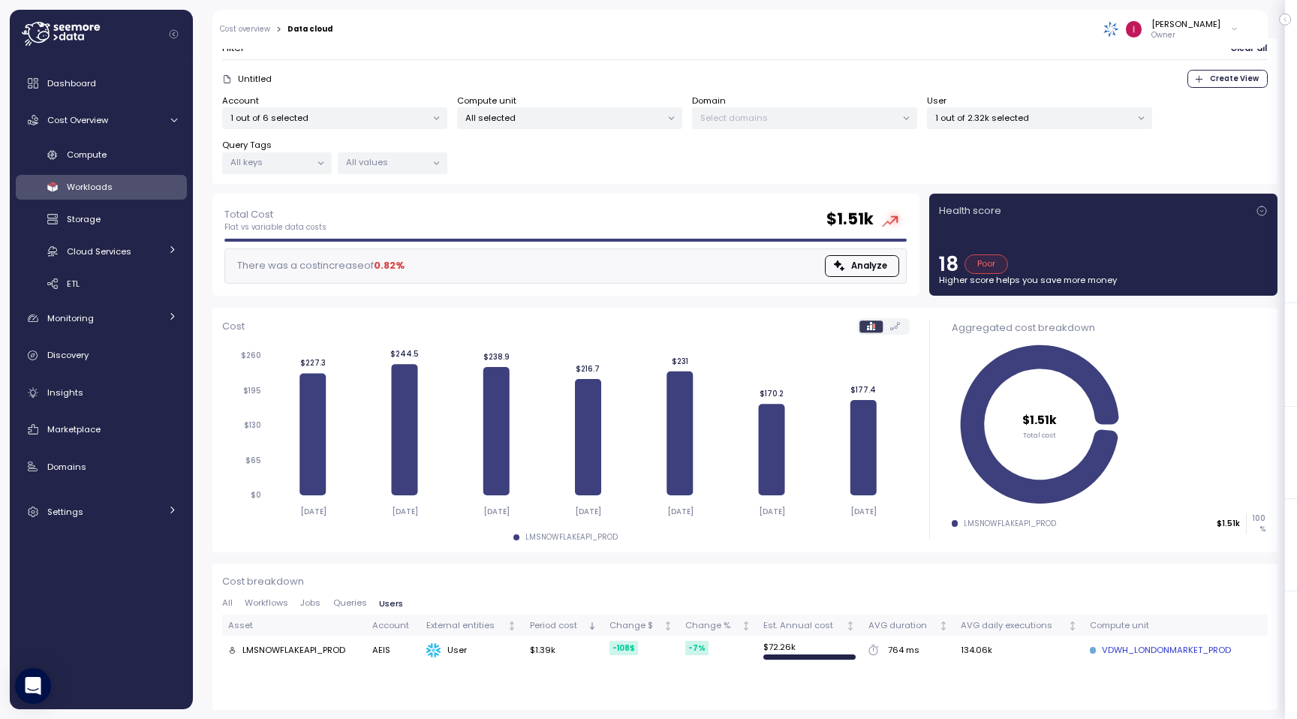
click at [303, 644] on div "LMSNOWFLAKEAPI_PROD" at bounding box center [293, 651] width 103 height 14
copy div "LMSNOWFLAKEAPI_PROD"
click at [995, 110] on div "1 out of 2.32k selected" at bounding box center [1039, 118] width 225 height 22
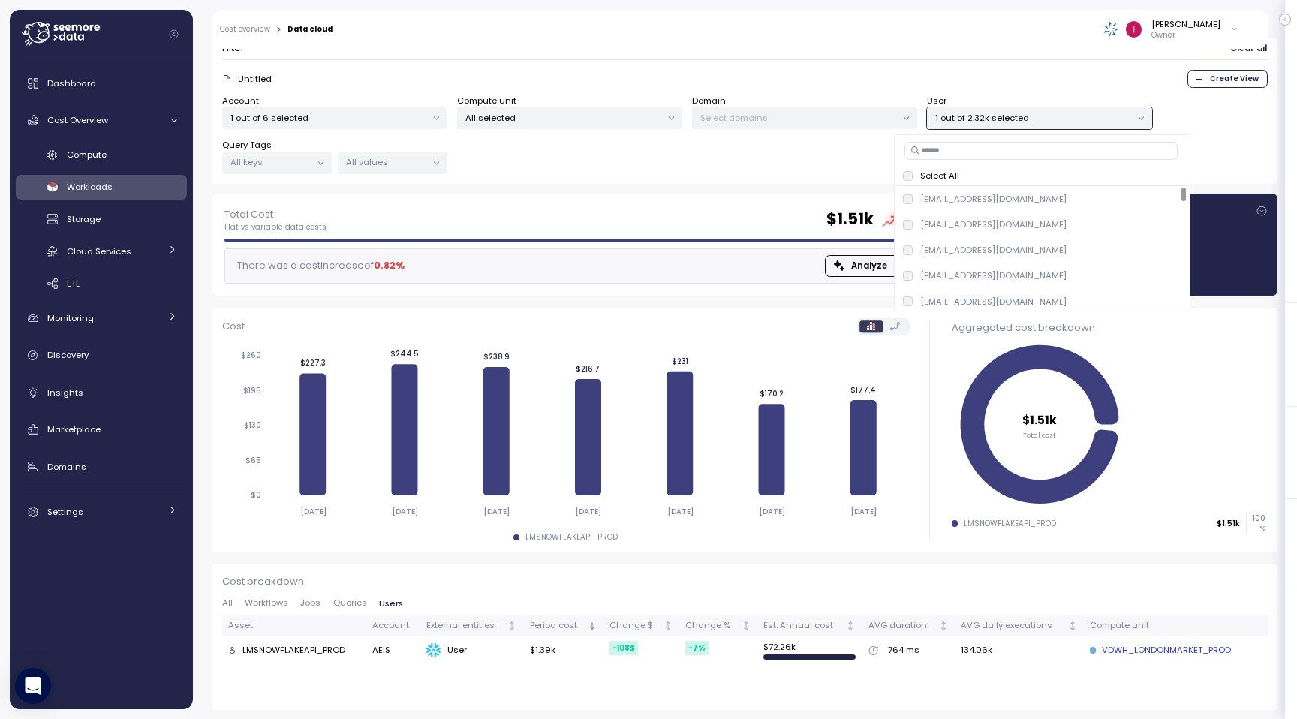
click at [986, 152] on input at bounding box center [1041, 151] width 273 height 18
paste input "**********"
type input "**********"
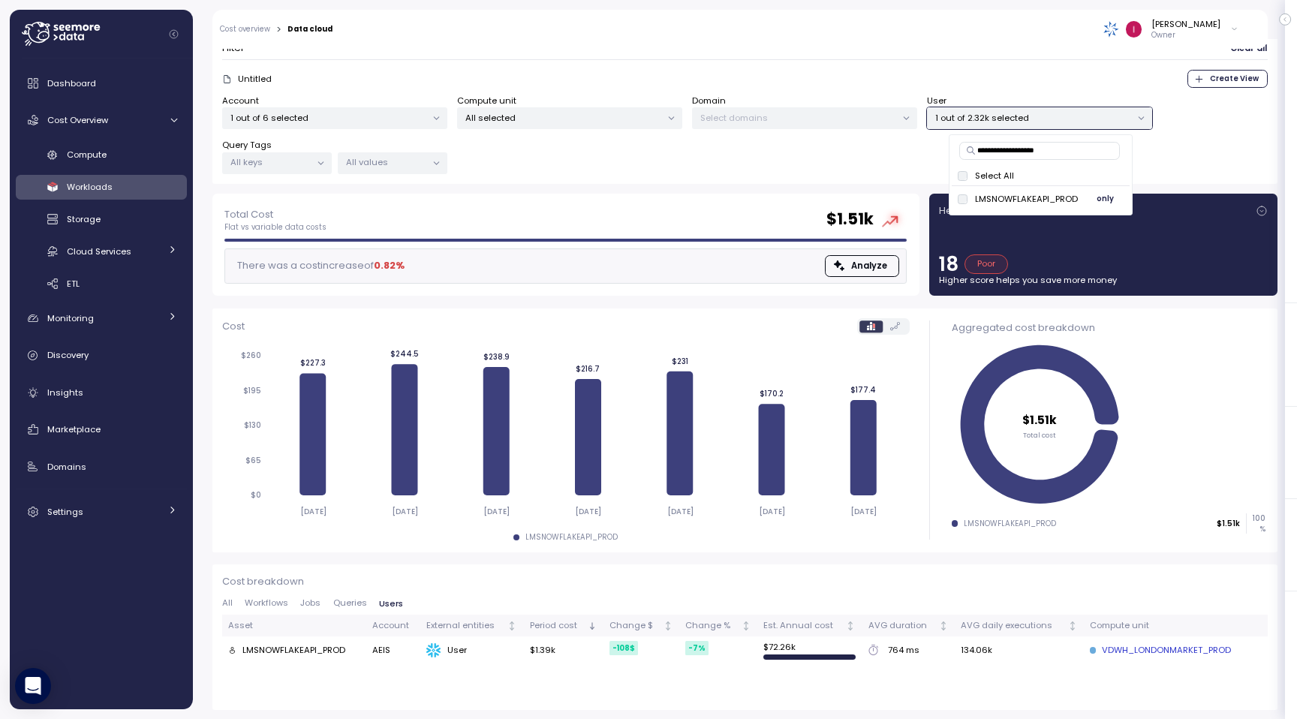
click at [1112, 196] on span "only" at bounding box center [1105, 199] width 17 height 17
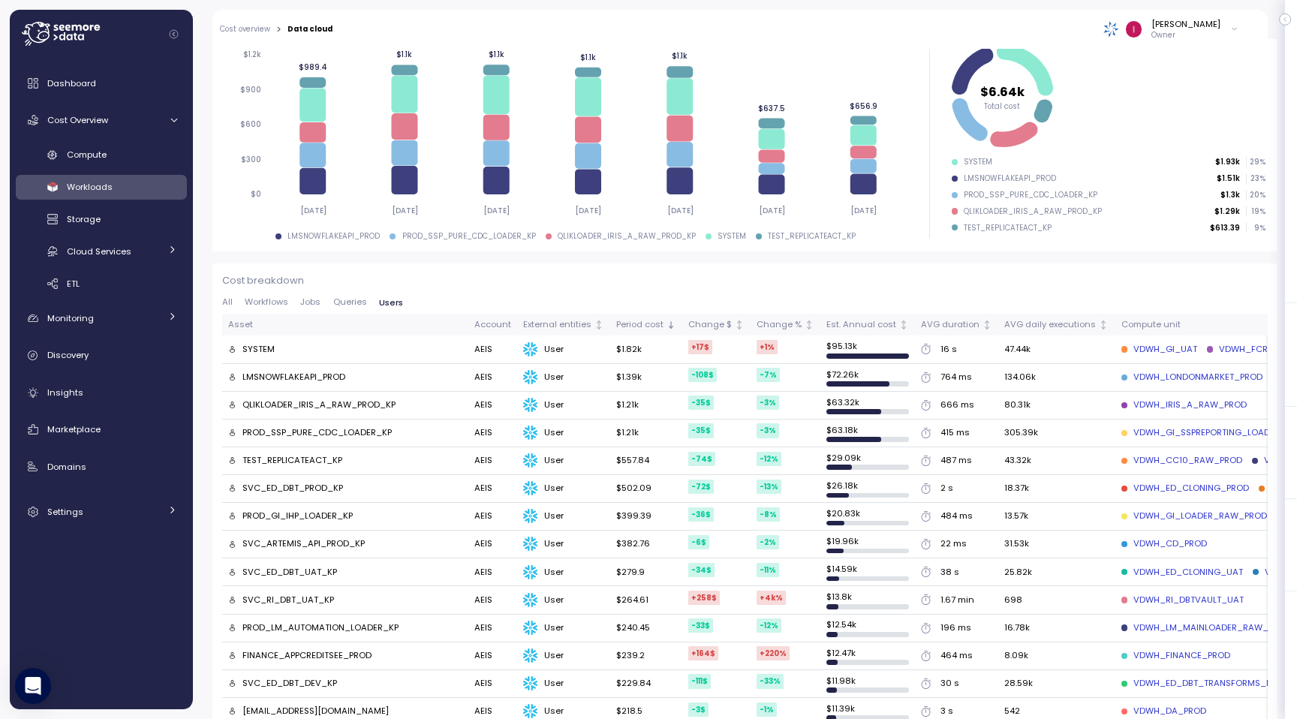
scroll to position [398, 0]
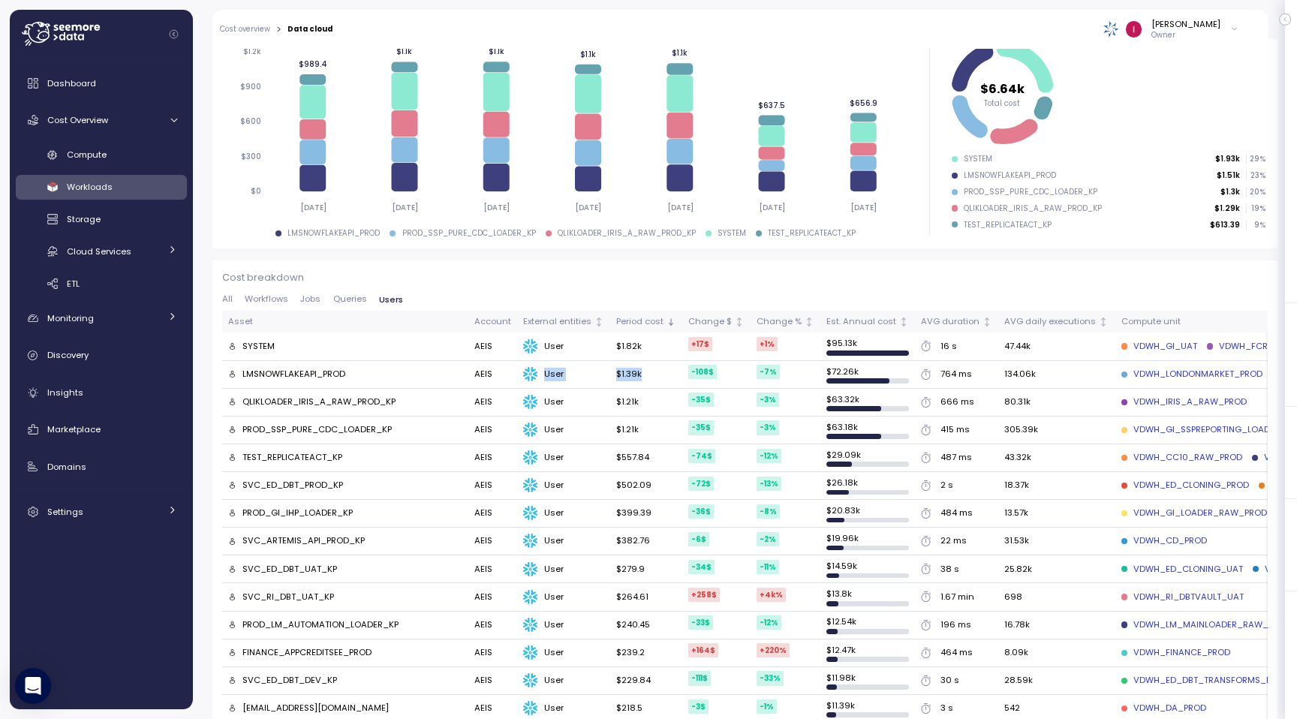
drag, startPoint x: 645, startPoint y: 369, endPoint x: 592, endPoint y: 368, distance: 52.6
click at [637, 342] on td "$1.82k" at bounding box center [646, 347] width 72 height 28
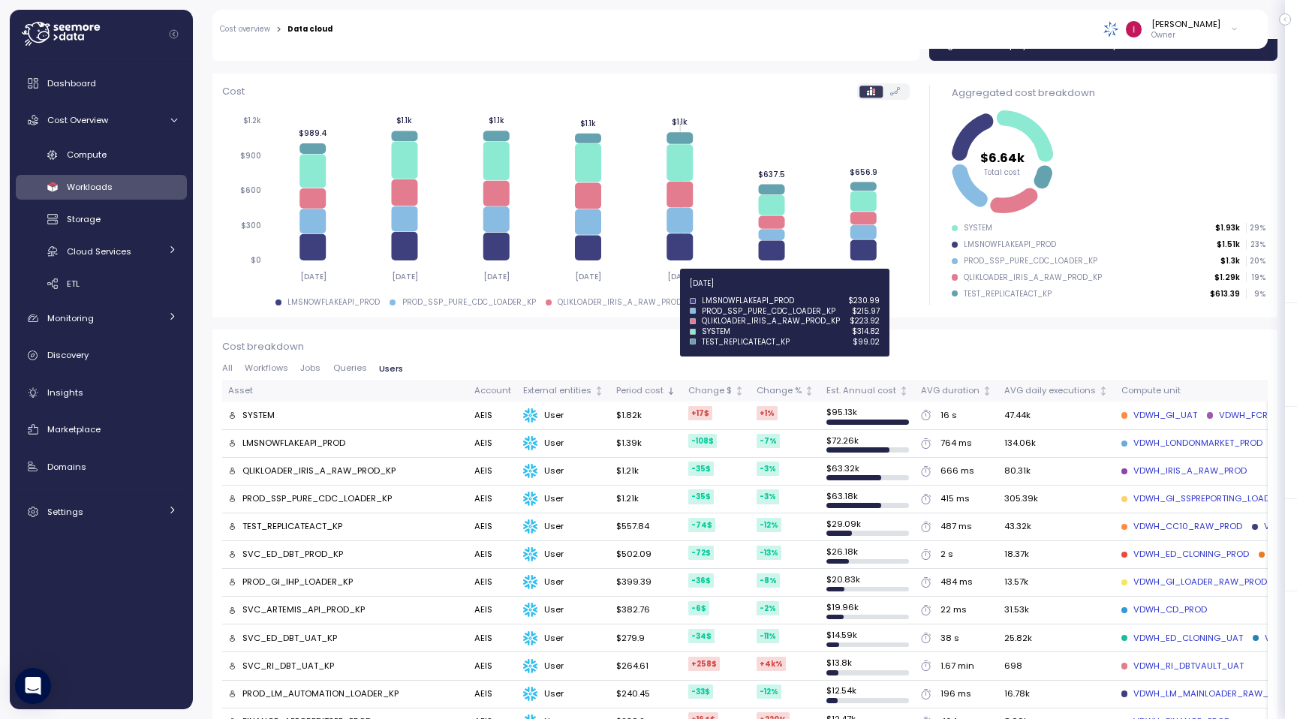
scroll to position [352, 0]
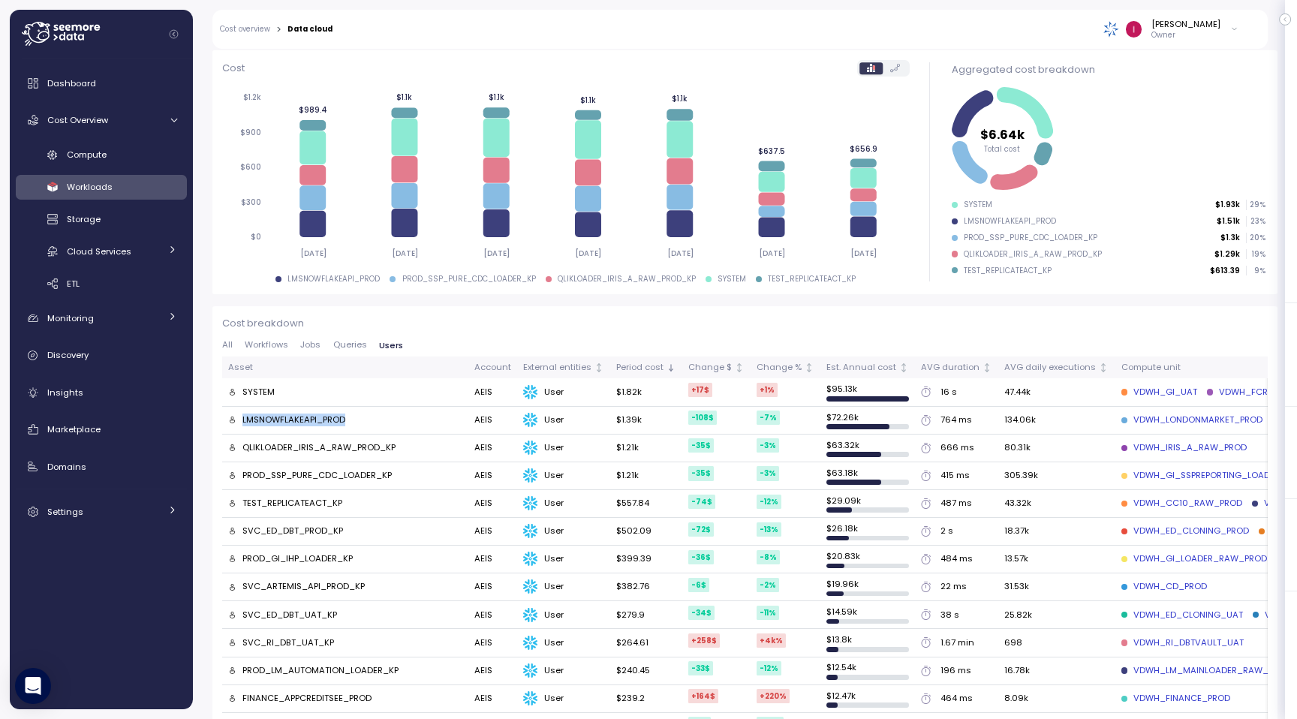
drag, startPoint x: 360, startPoint y: 423, endPoint x: 240, endPoint y: 416, distance: 120.3
click at [240, 415] on div "LMSNOWFLAKEAPI_PROD" at bounding box center [345, 421] width 234 height 14
copy div "LMSNOWFLAKEAPI_PROD"
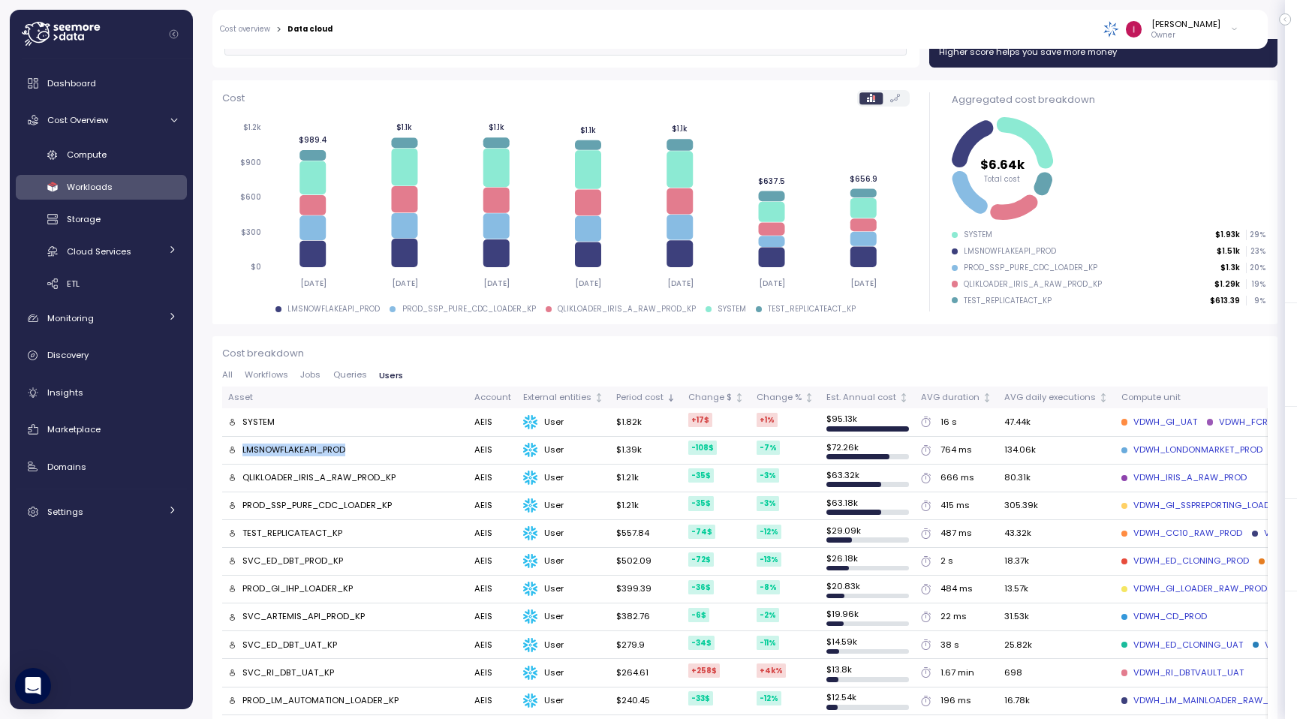
scroll to position [0, 0]
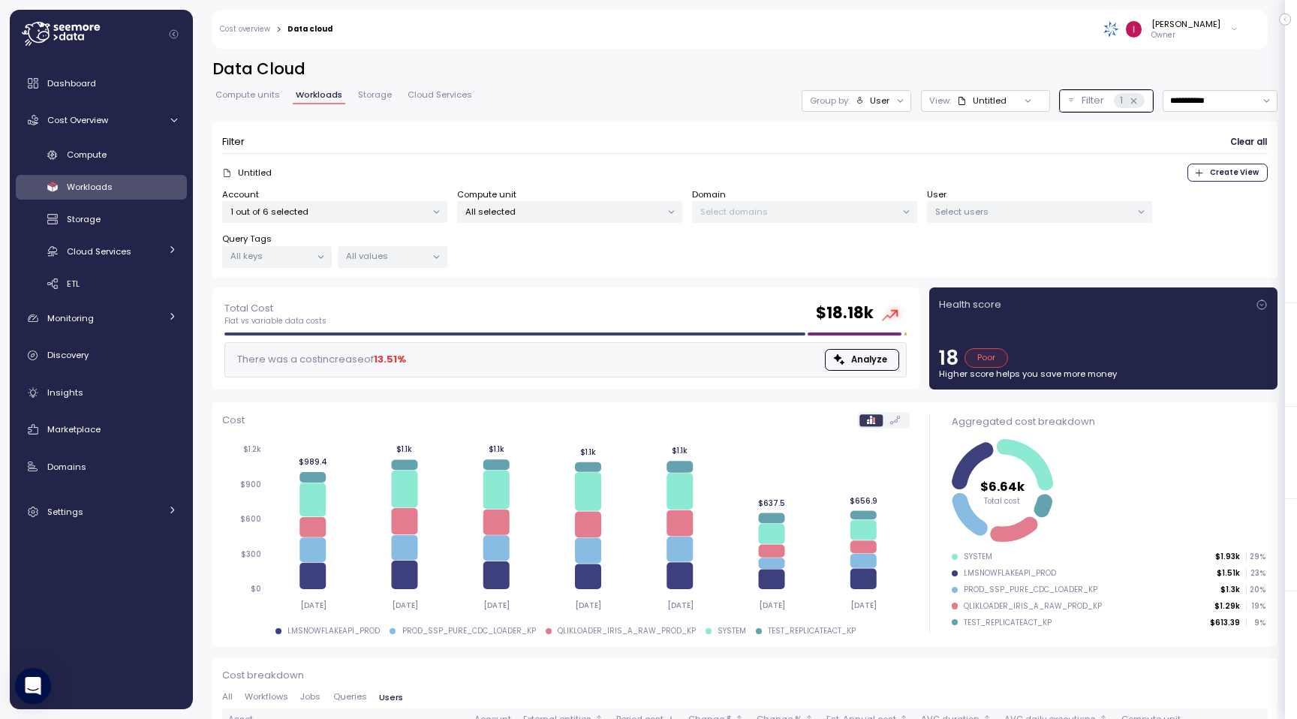
click at [1010, 209] on p "Select users" at bounding box center [1033, 212] width 196 height 12
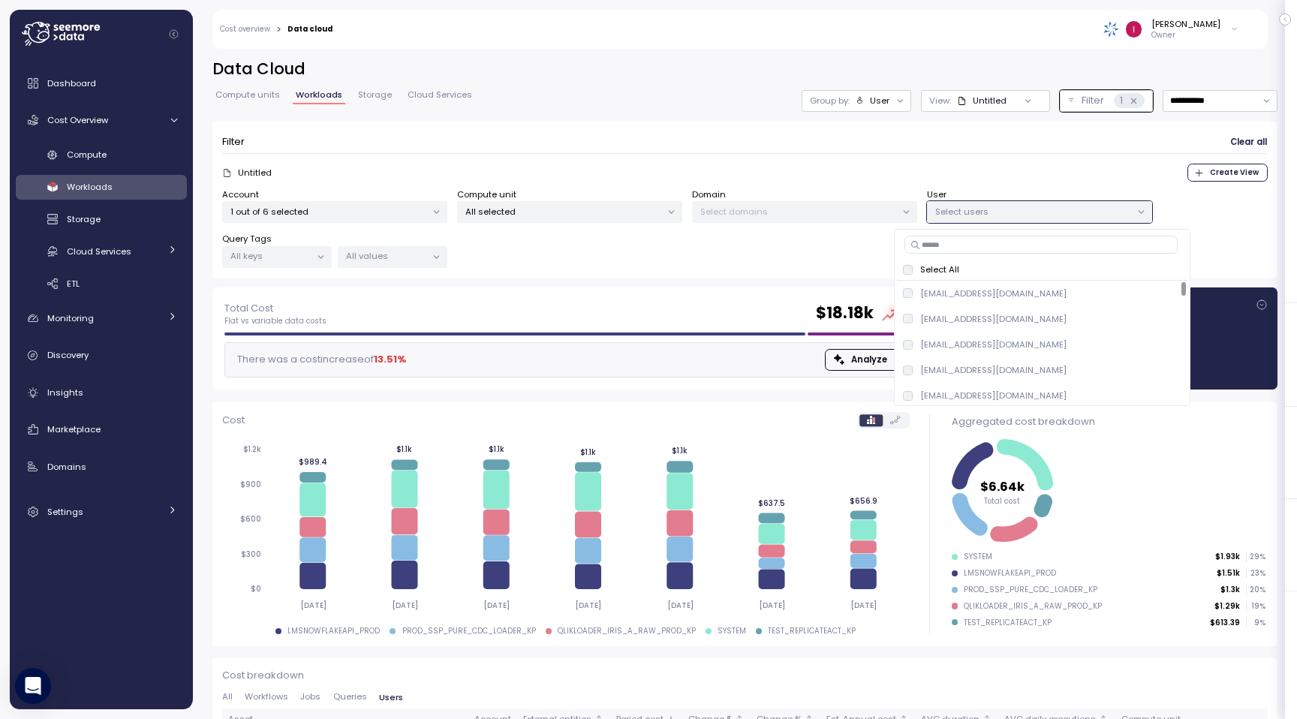
click at [1013, 179] on div "Untitled Create View" at bounding box center [745, 173] width 1046 height 18
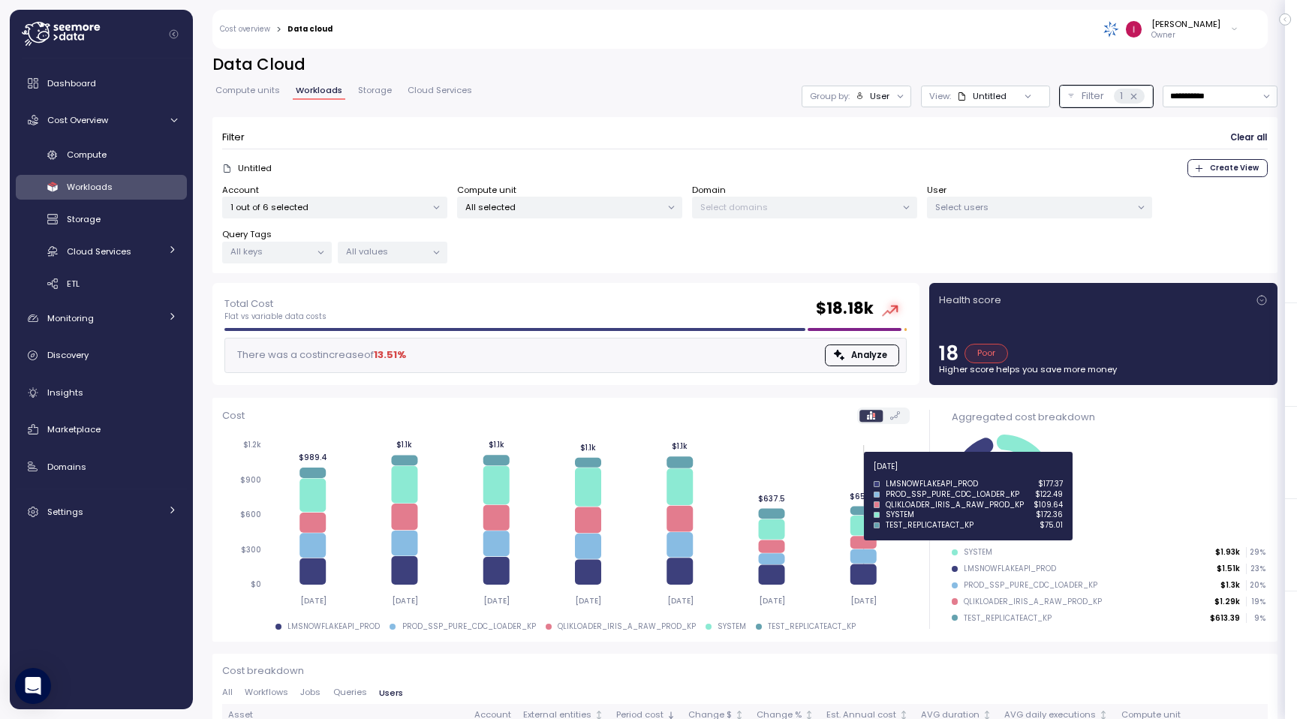
scroll to position [8, 0]
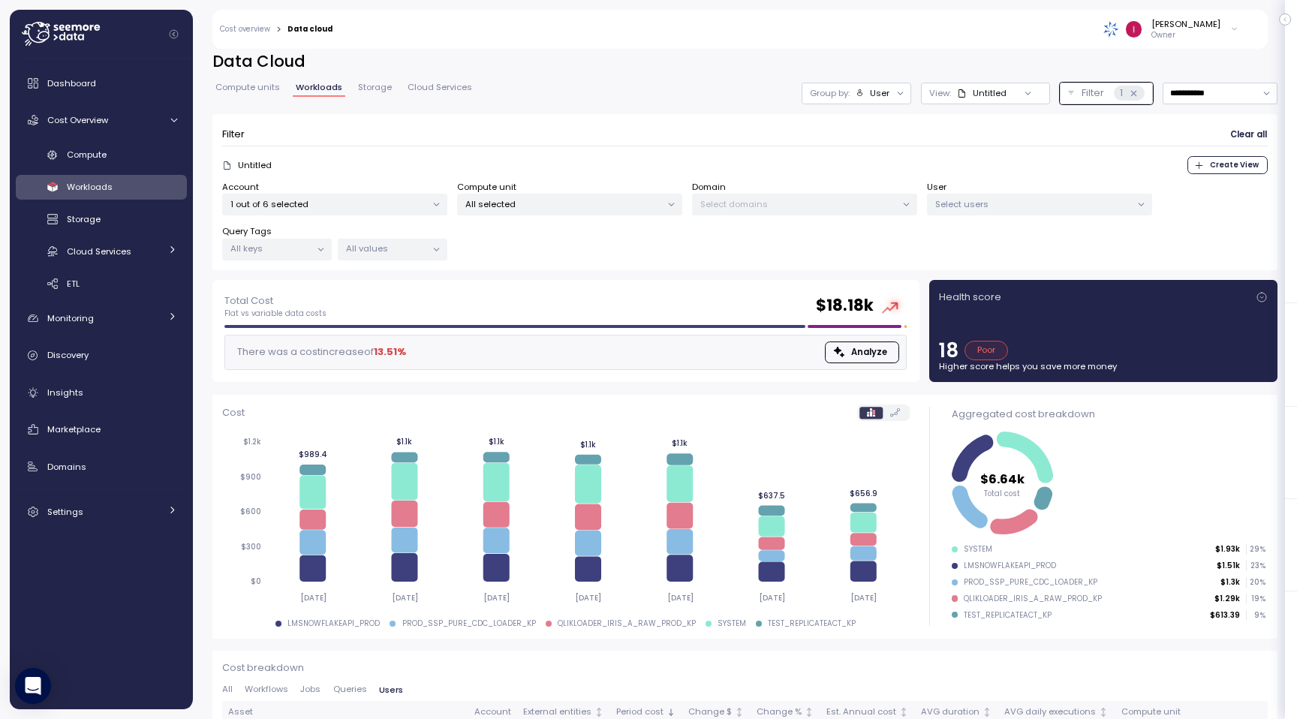
click at [763, 383] on div "Total Cost Flat vs variable data costs $ 18.18k There was a cost increase of 13…" at bounding box center [565, 331] width 717 height 112
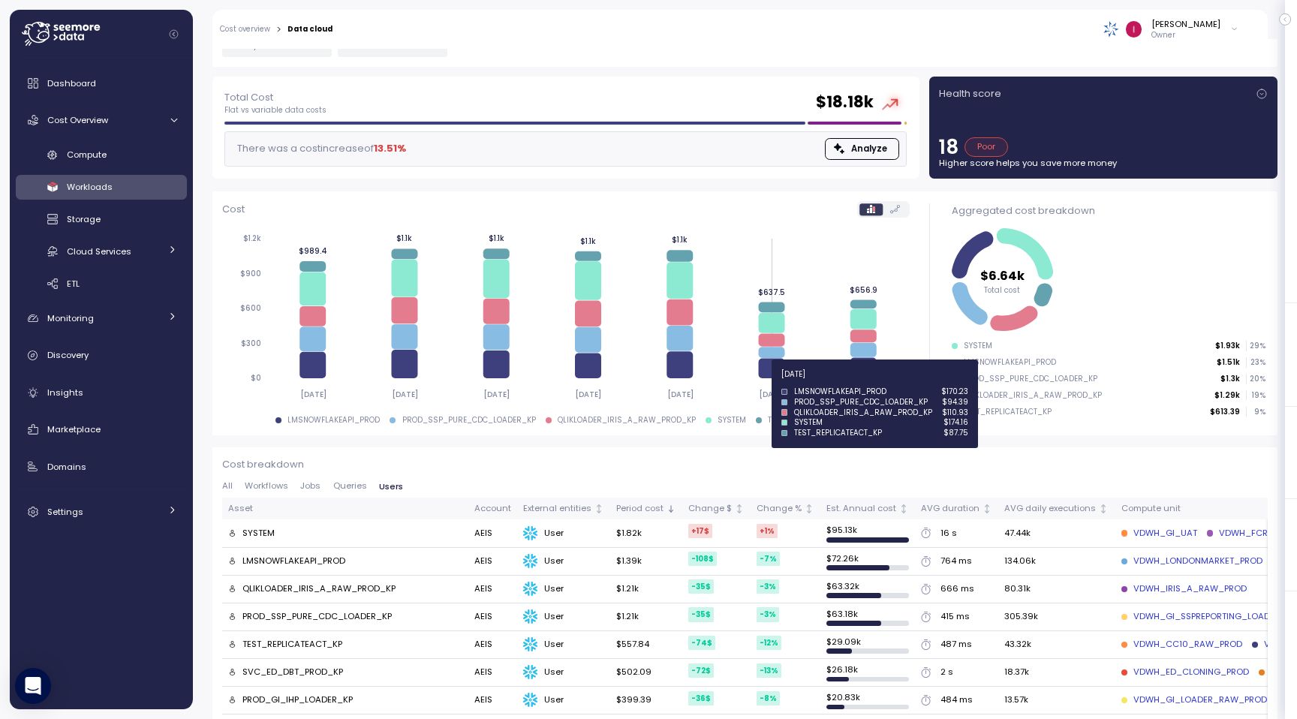
scroll to position [209, 0]
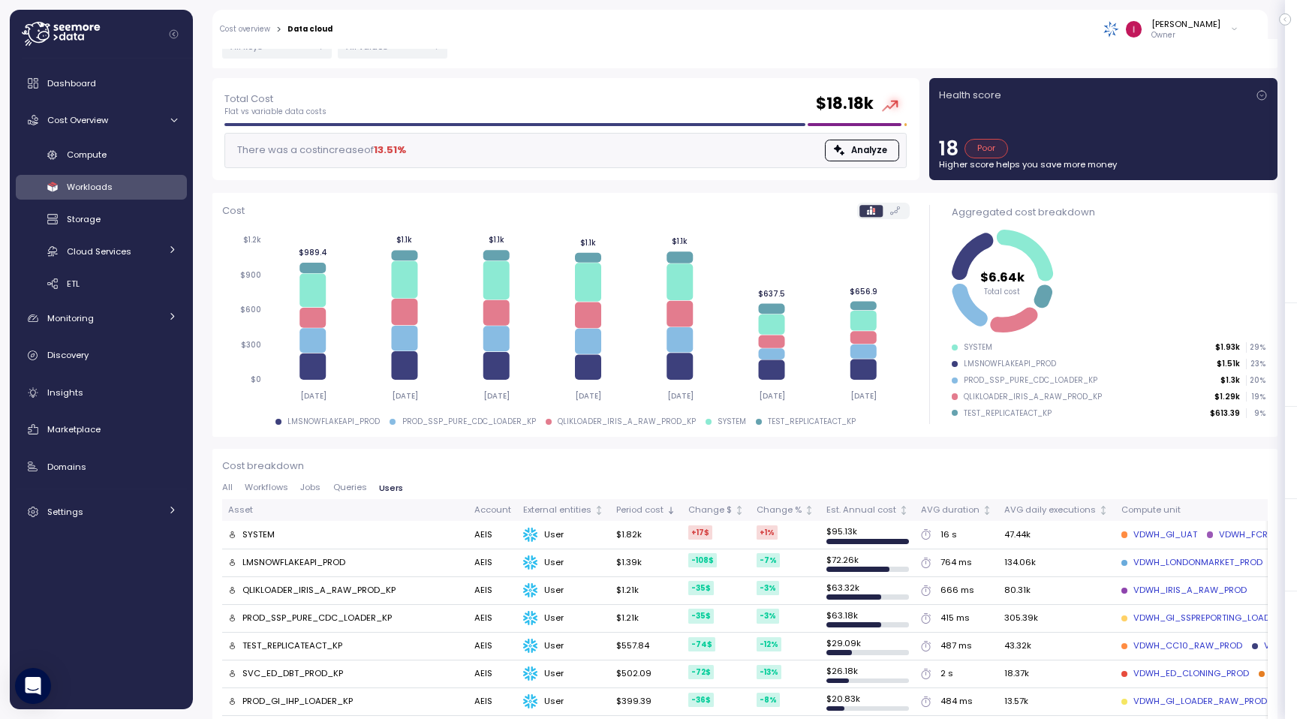
click at [638, 92] on div "Total Cost Flat vs variable data costs $ 18.18k" at bounding box center [565, 104] width 682 height 27
copy h2 "$"
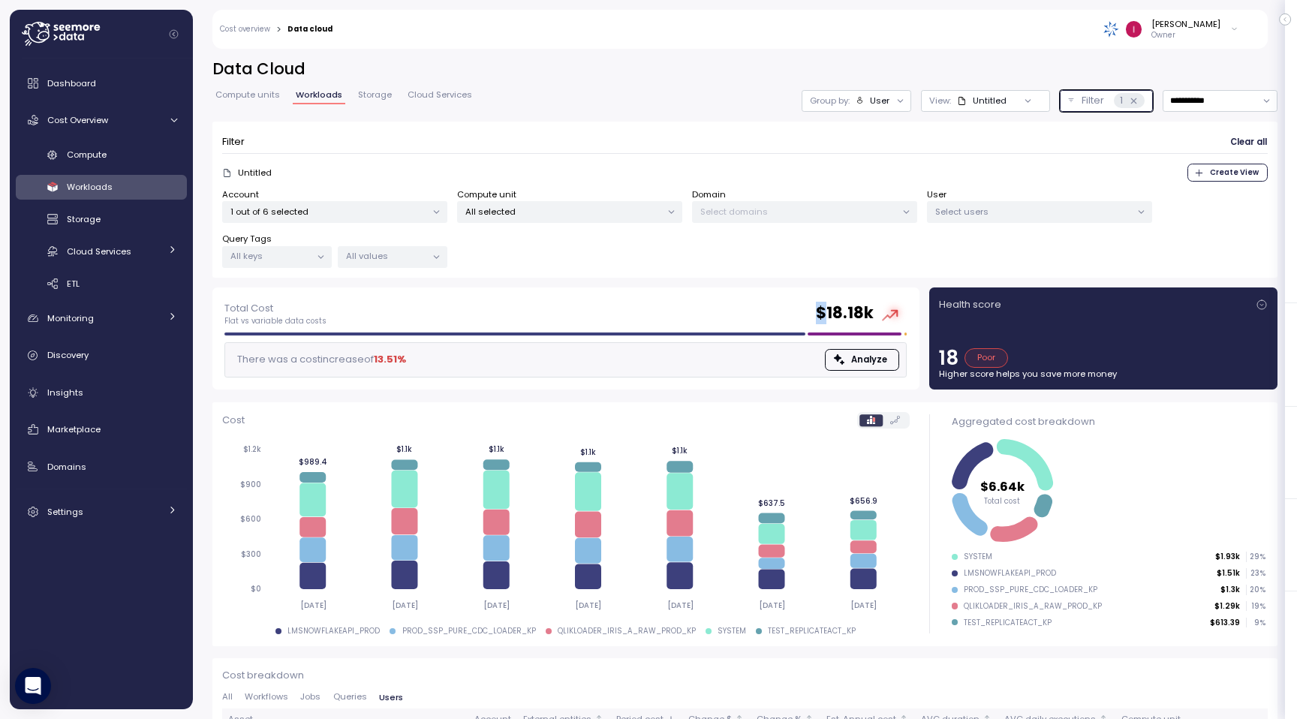
click at [1133, 100] on icon at bounding box center [1133, 100] width 5 height 5
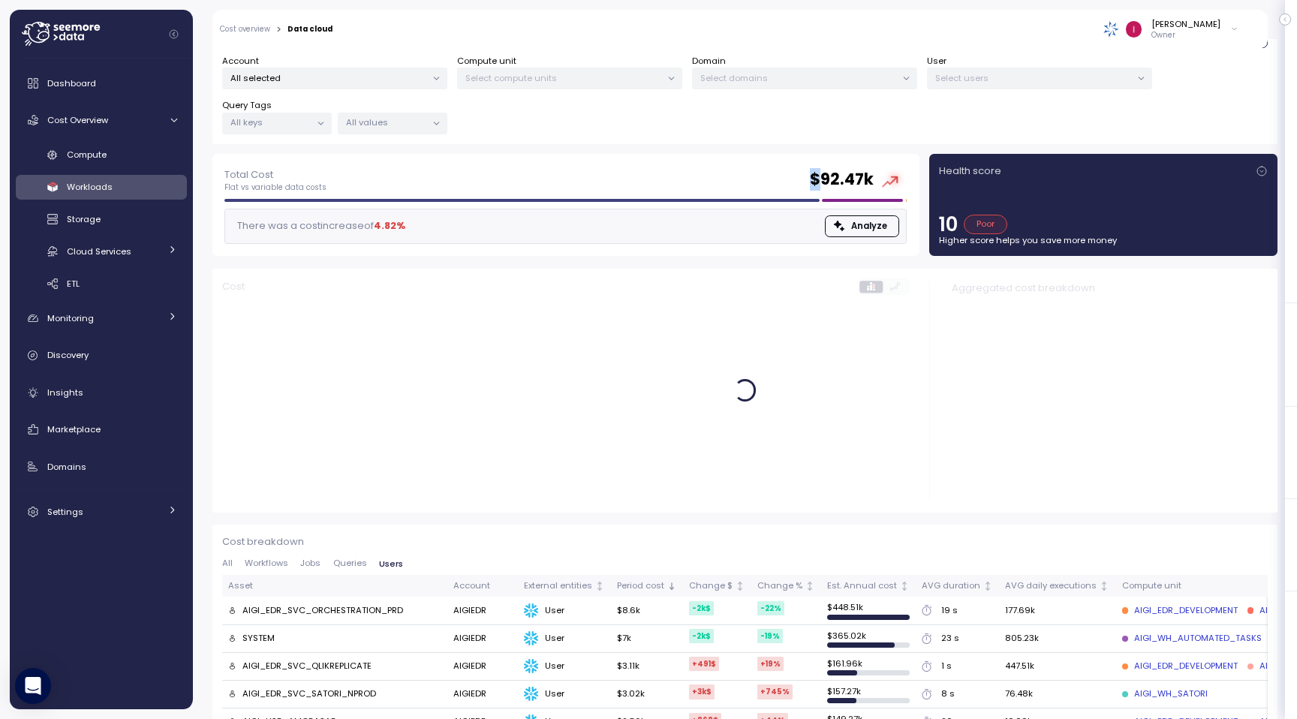
scroll to position [139, 0]
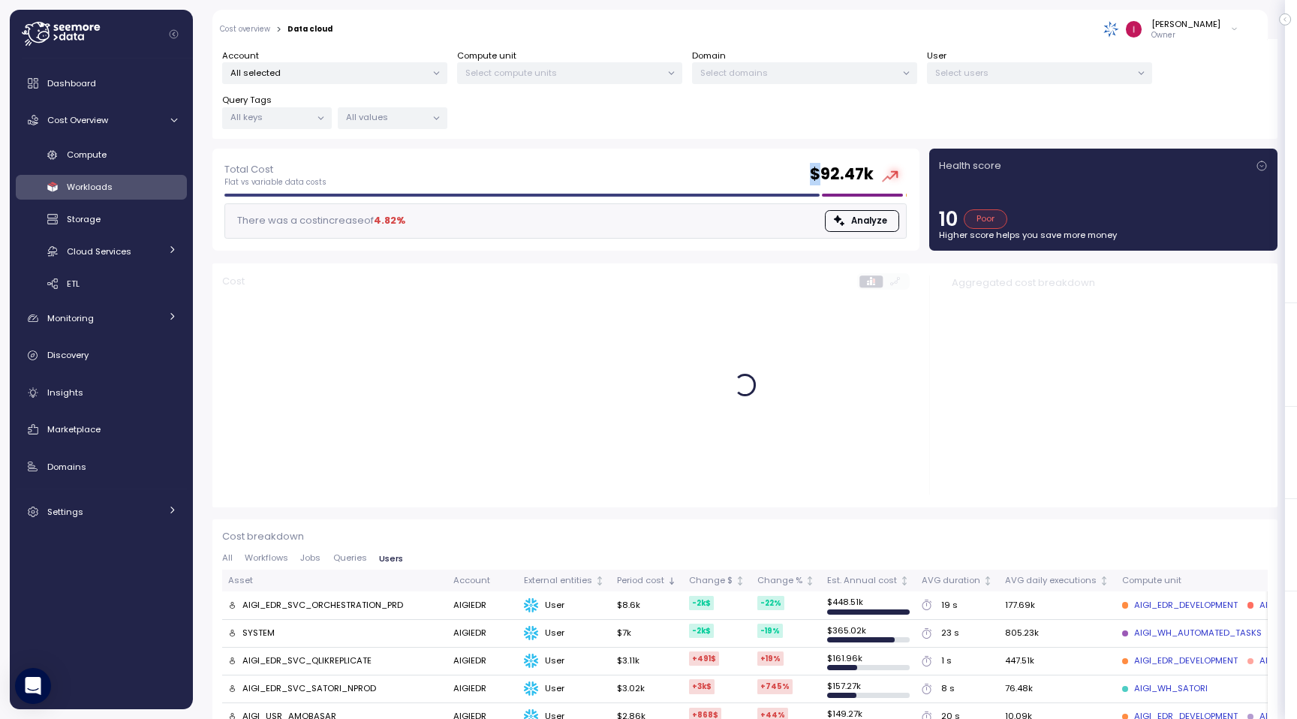
click at [724, 155] on div "Total Cost Flat vs variable data costs $ 92.47k There was a cost increase of 4.…" at bounding box center [565, 200] width 707 height 102
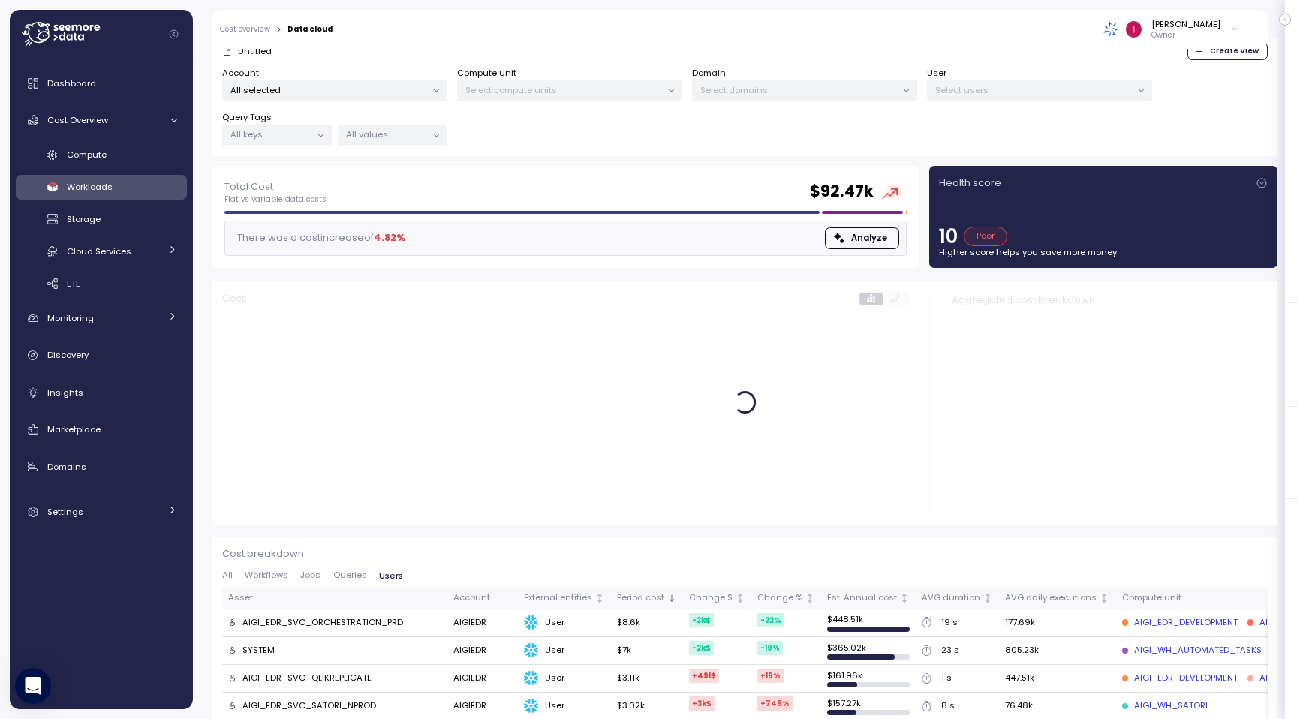
scroll to position [127, 0]
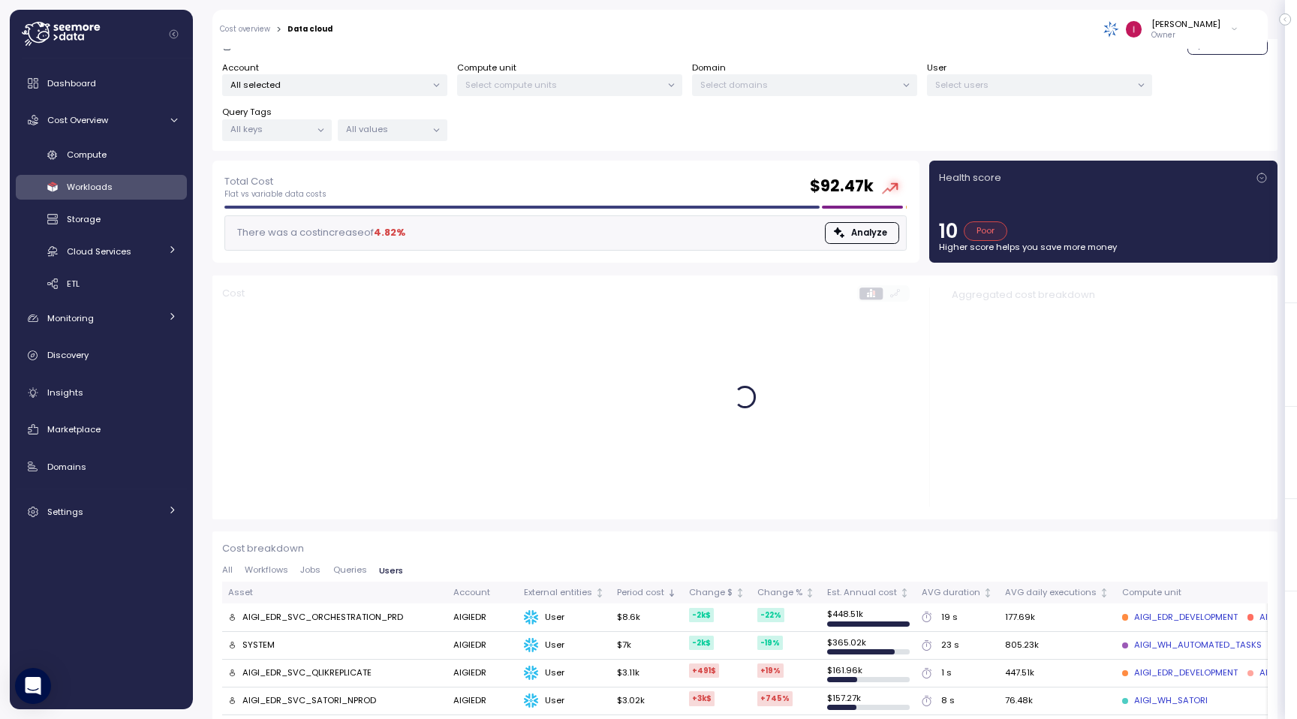
click at [360, 85] on p "All selected" at bounding box center [328, 85] width 196 height 12
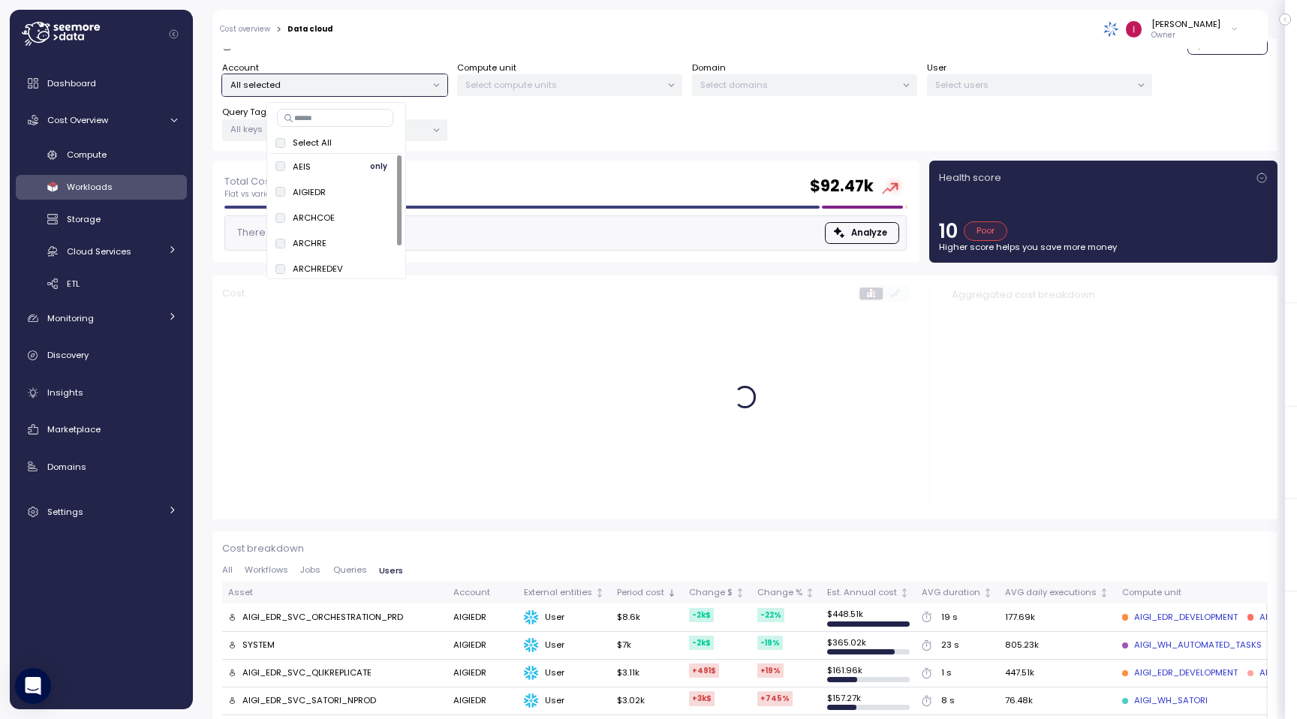
click at [374, 164] on span "only" at bounding box center [378, 166] width 17 height 17
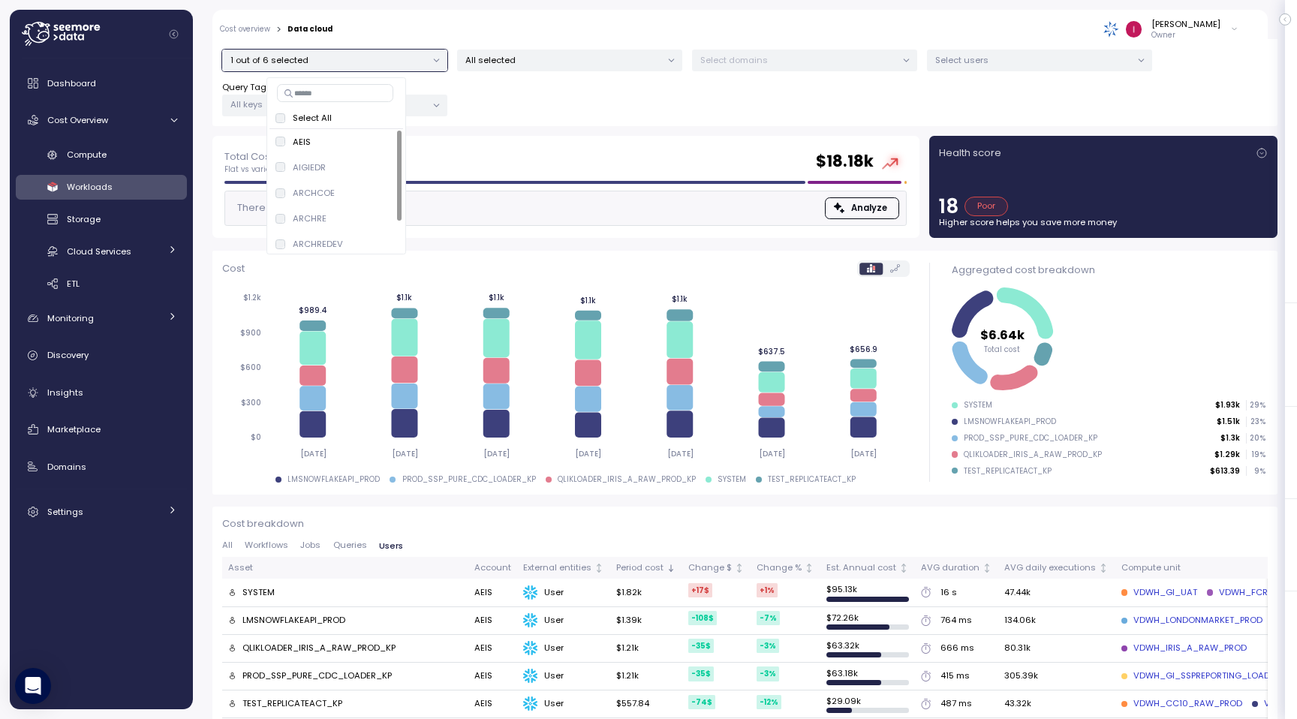
scroll to position [151, 0]
click at [528, 270] on div "Cost" at bounding box center [566, 269] width 688 height 17
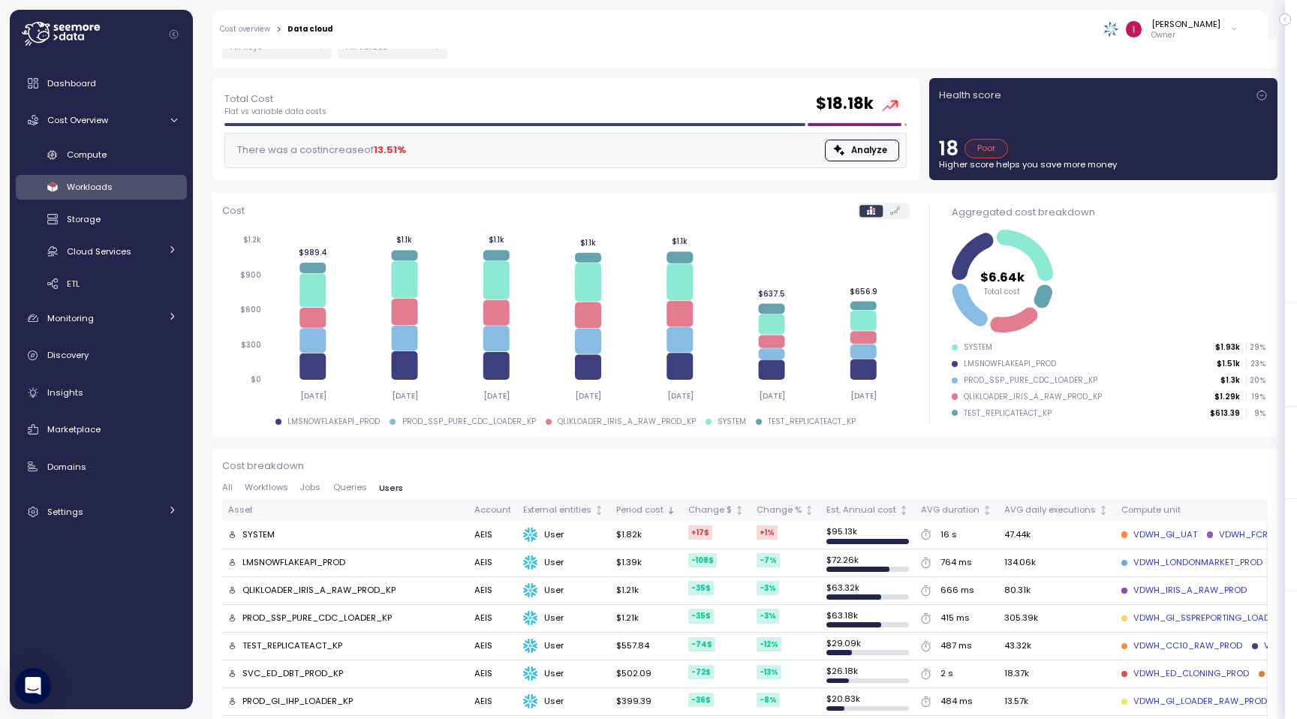
scroll to position [198, 0]
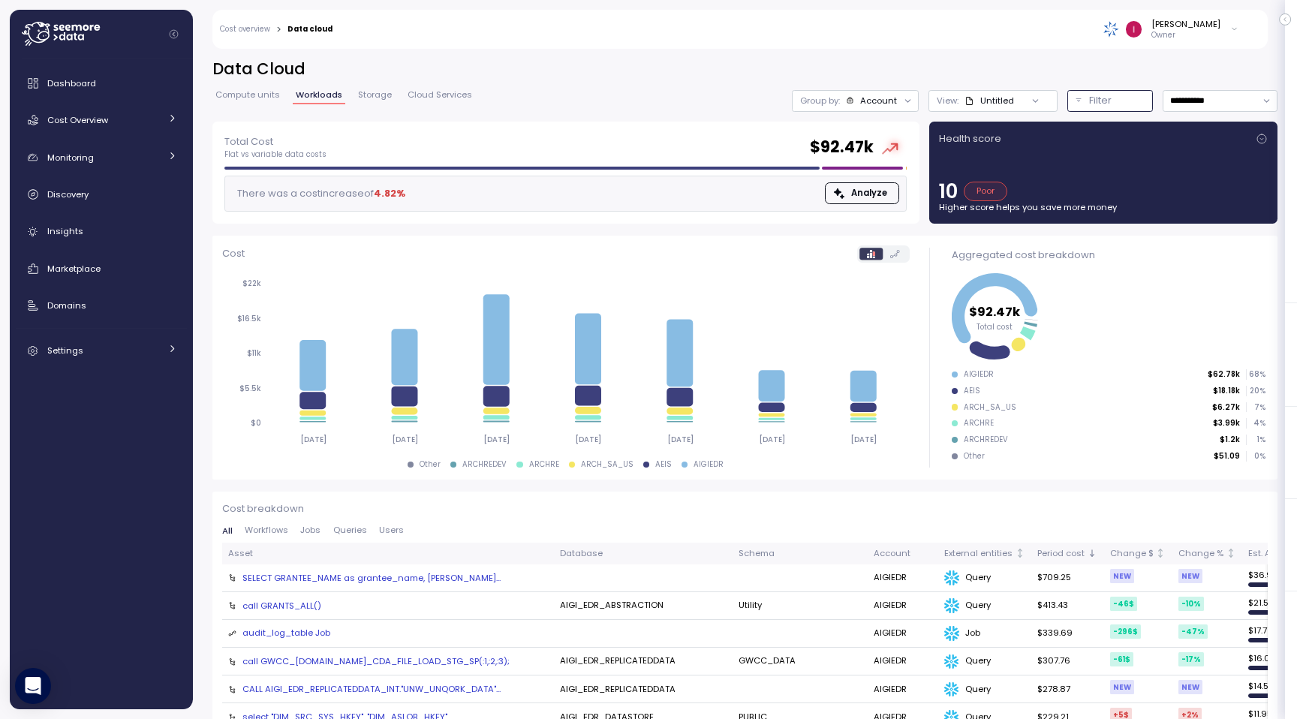
click at [1115, 110] on button "Filter" at bounding box center [1110, 101] width 86 height 22
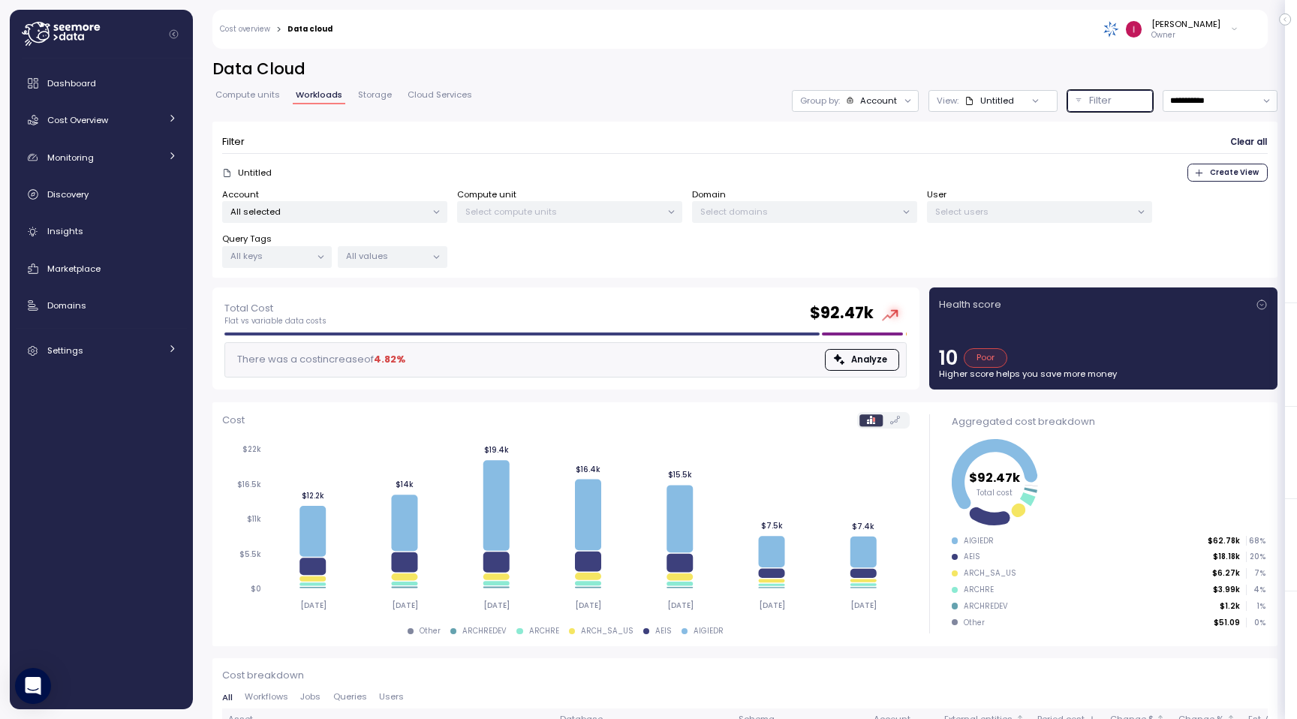
click at [392, 210] on p "All selected" at bounding box center [328, 212] width 196 height 12
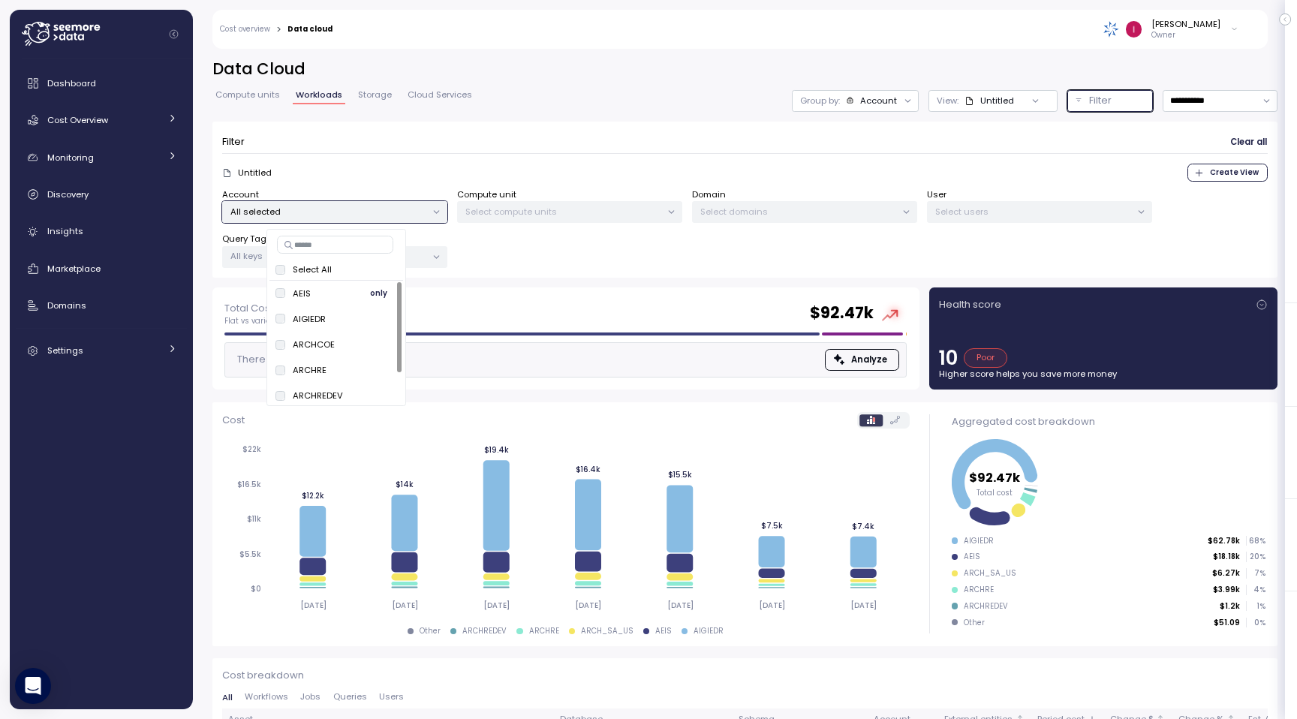
click at [328, 298] on div "AEIS only" at bounding box center [336, 294] width 122 height 18
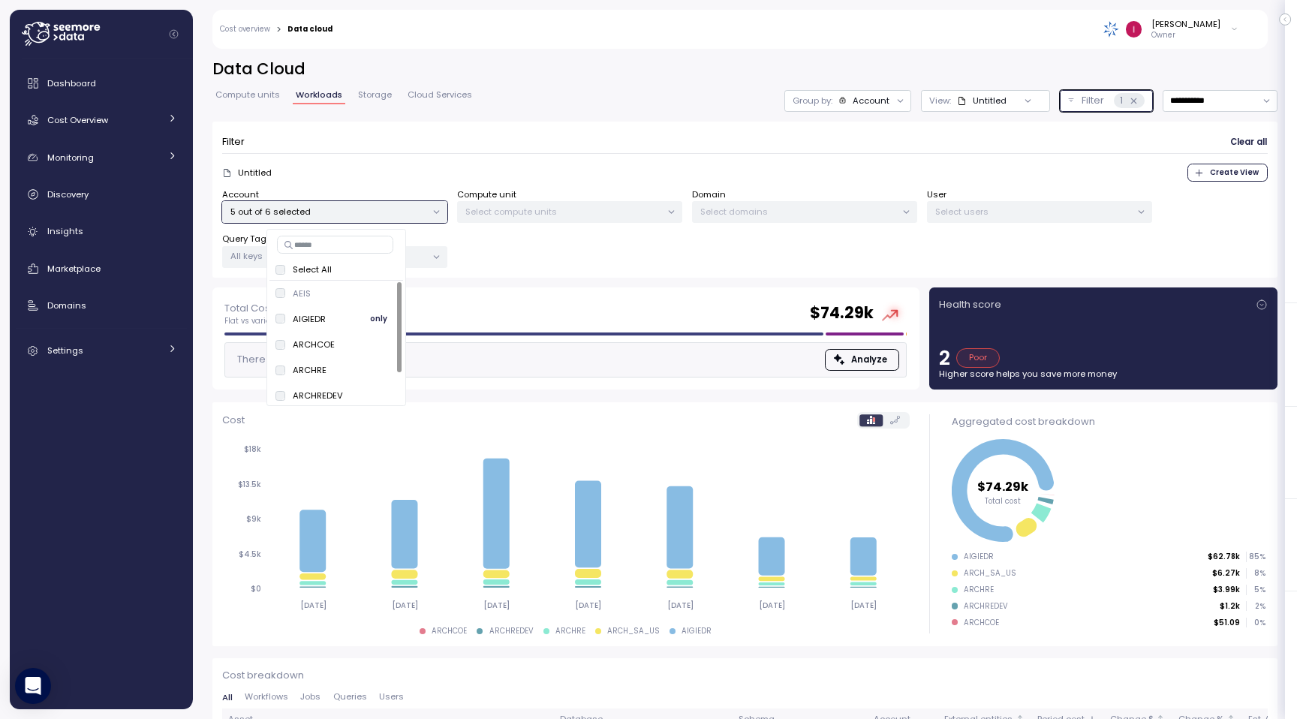
click at [370, 321] on span "only" at bounding box center [378, 319] width 17 height 17
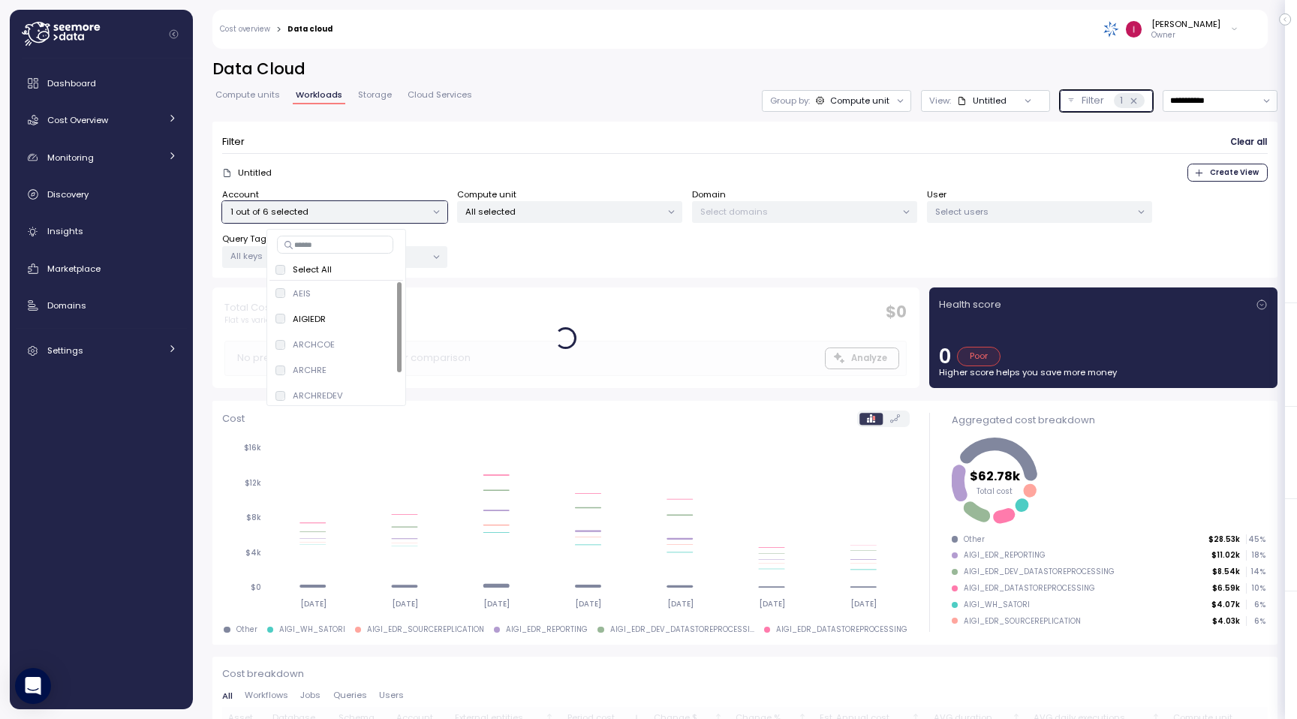
scroll to position [92, 0]
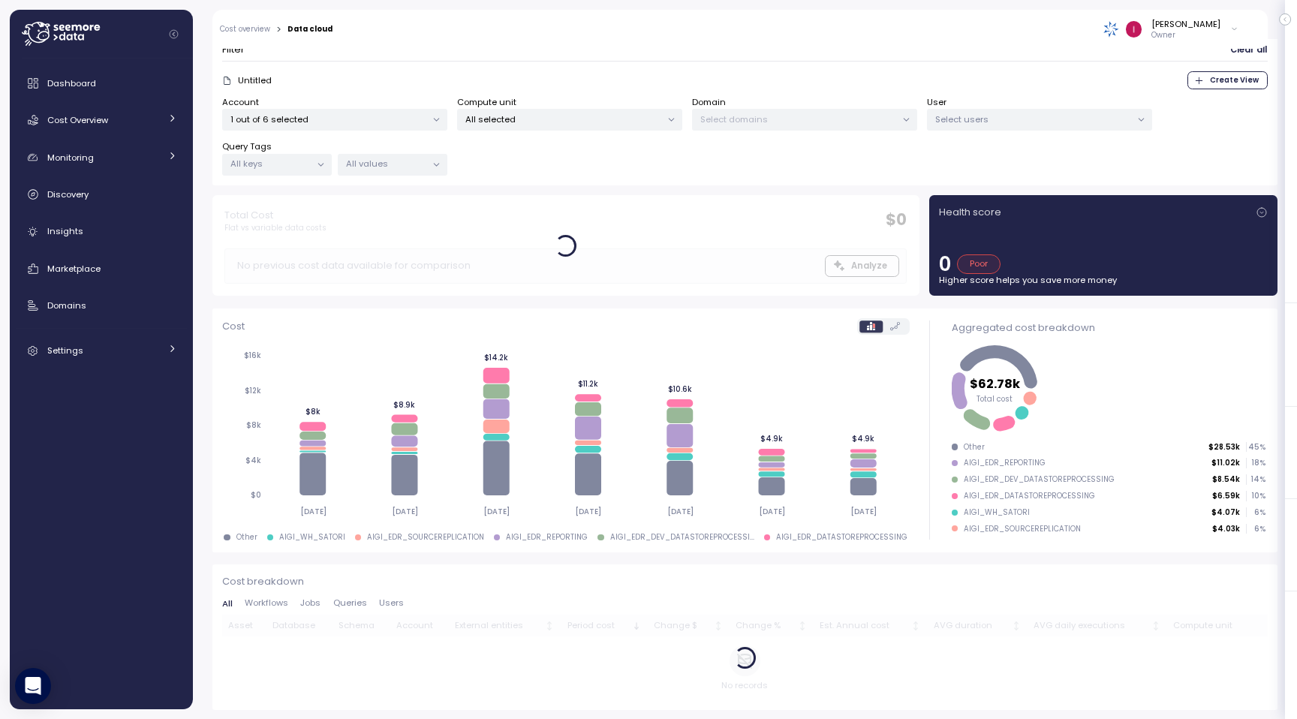
click at [498, 568] on div "Cost breakdown All Workflows Jobs Queries Users Asset Database Schema Account E…" at bounding box center [744, 637] width 1065 height 146
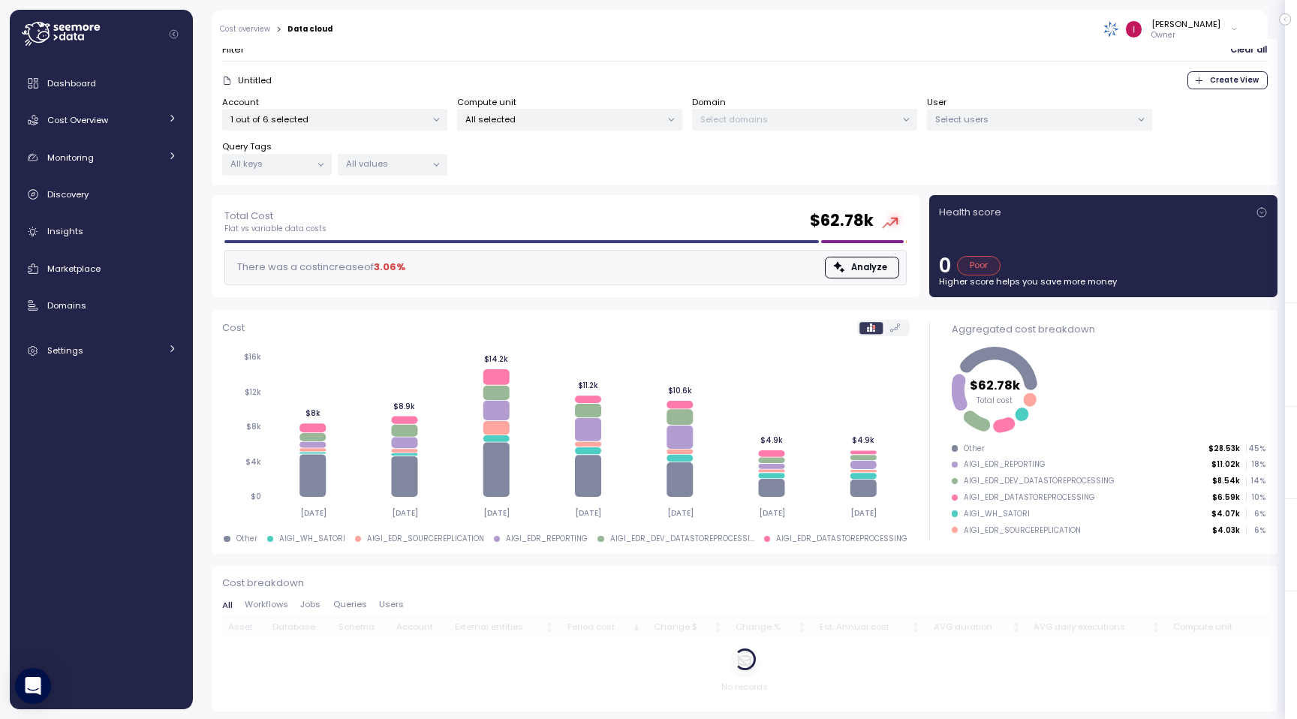
scroll to position [94, 0]
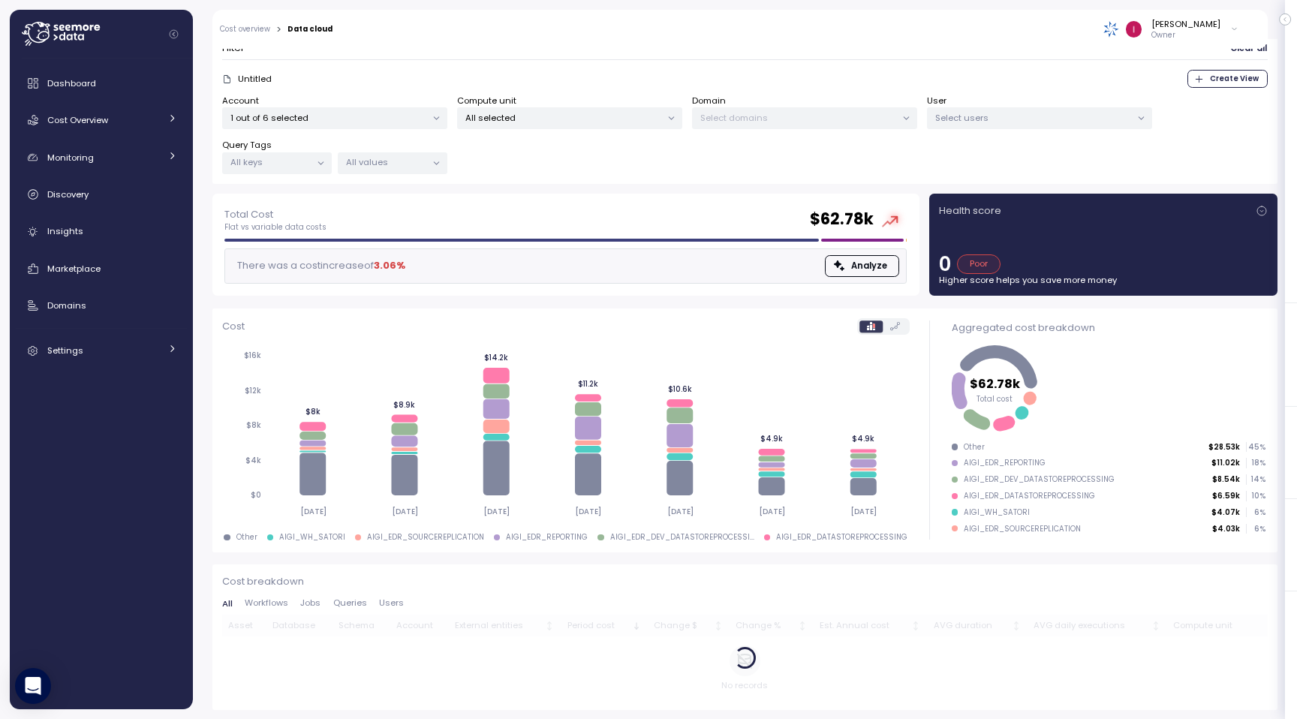
click at [397, 610] on div "All Workflows Jobs Queries Users" at bounding box center [745, 607] width 1046 height 17
click at [394, 607] on span "Users" at bounding box center [391, 603] width 25 height 8
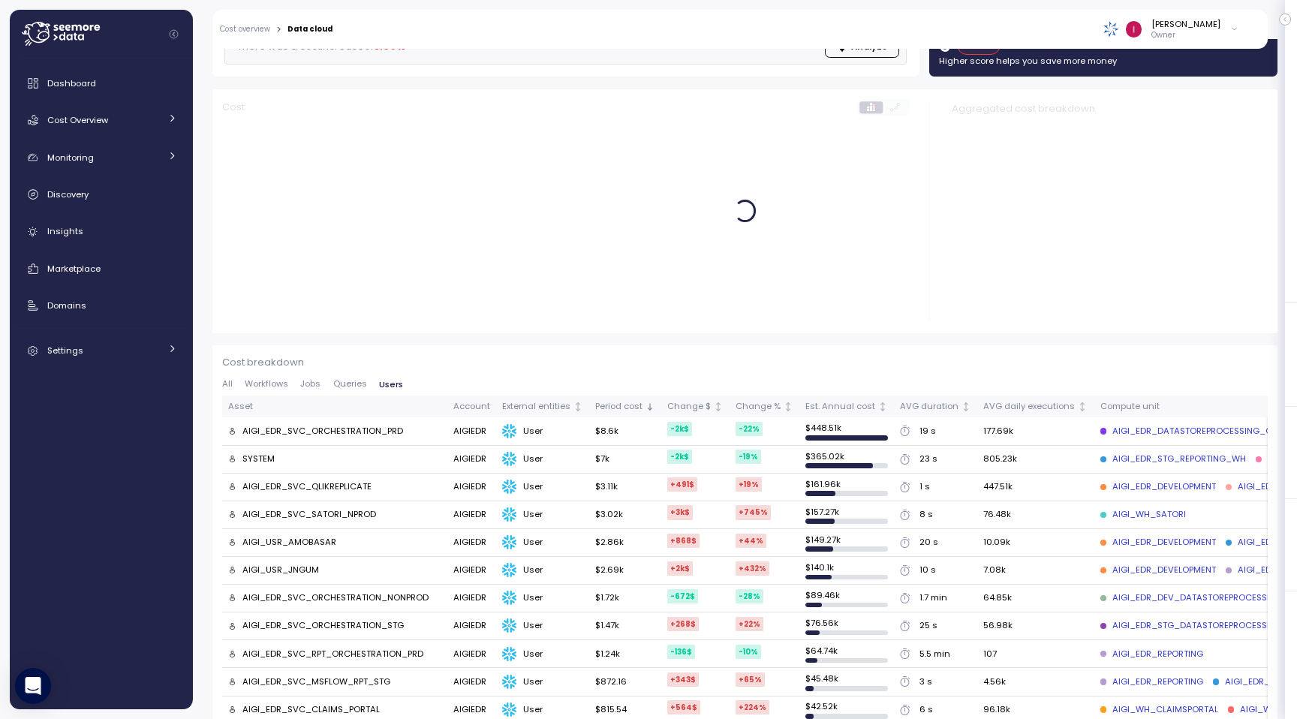
scroll to position [303, 0]
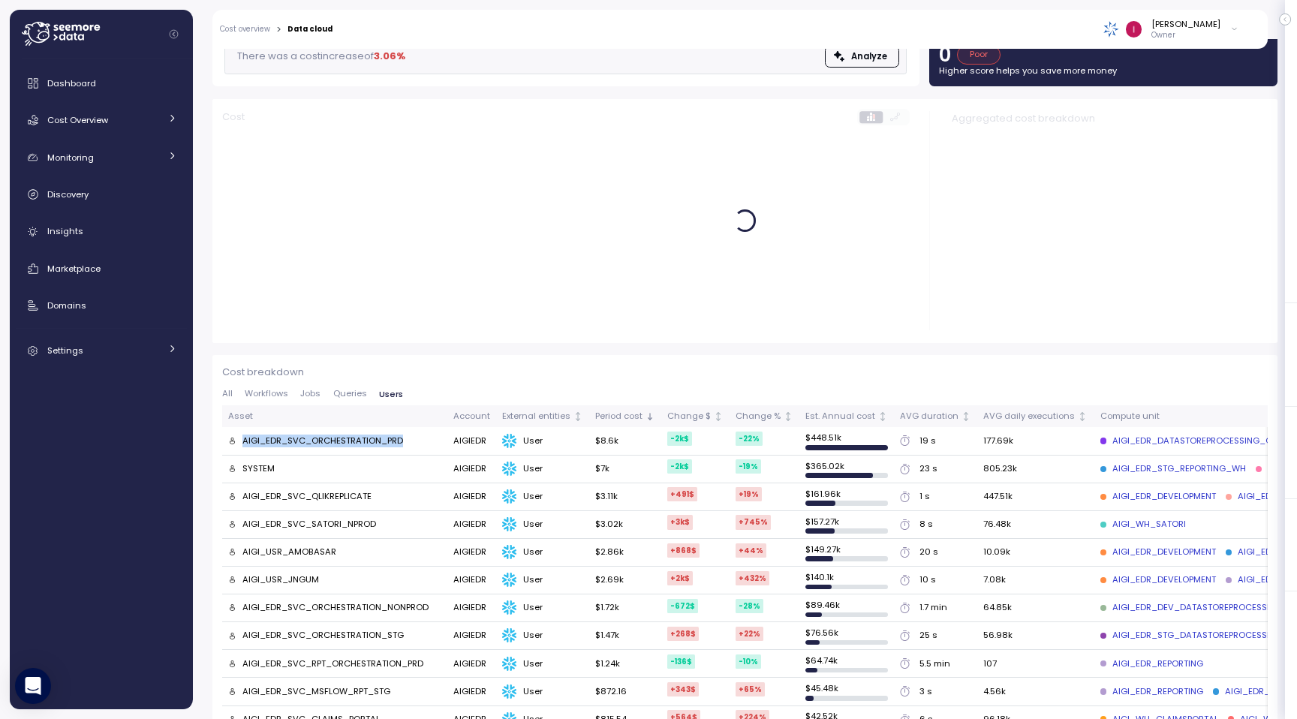
drag, startPoint x: 415, startPoint y: 440, endPoint x: 244, endPoint y: 440, distance: 171.2
click at [244, 440] on div "AIGI_EDR_SVC_ORCHESTRATION_PRD" at bounding box center [334, 442] width 213 height 14
copy div "AIGI_EDR_SVC_ORCHESTRATION_PRD"
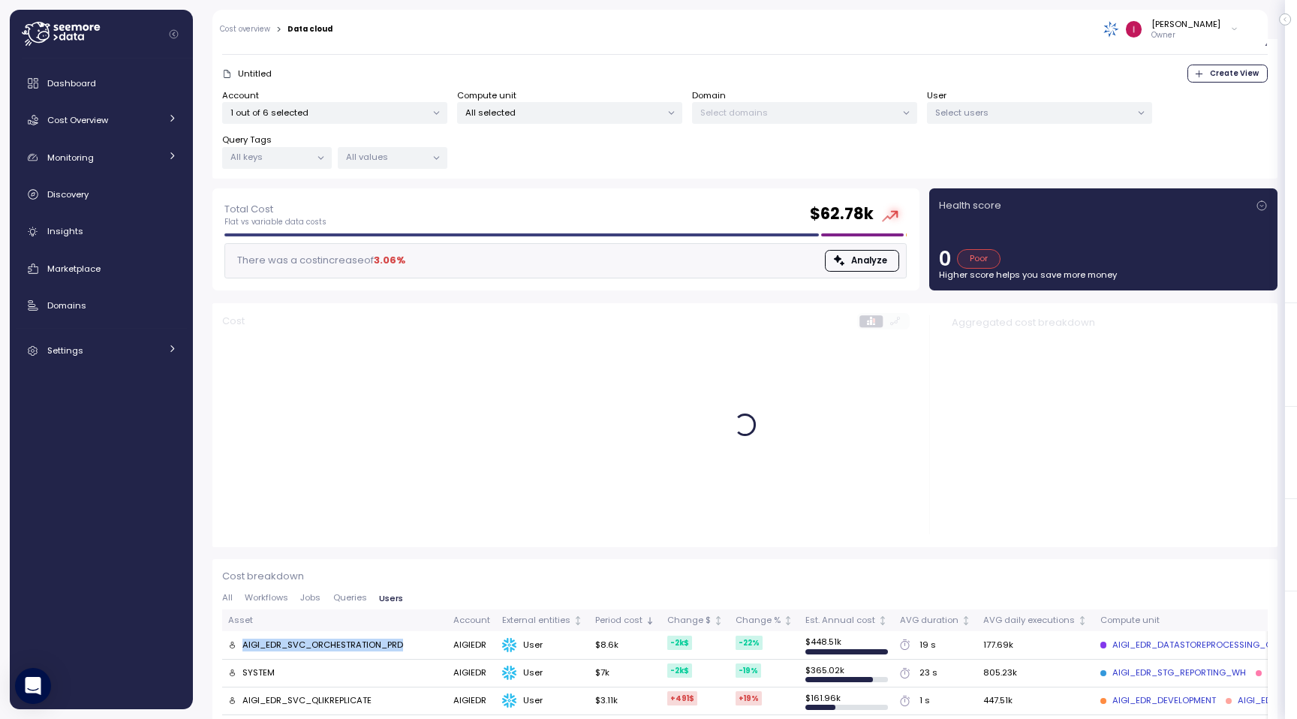
scroll to position [0, 0]
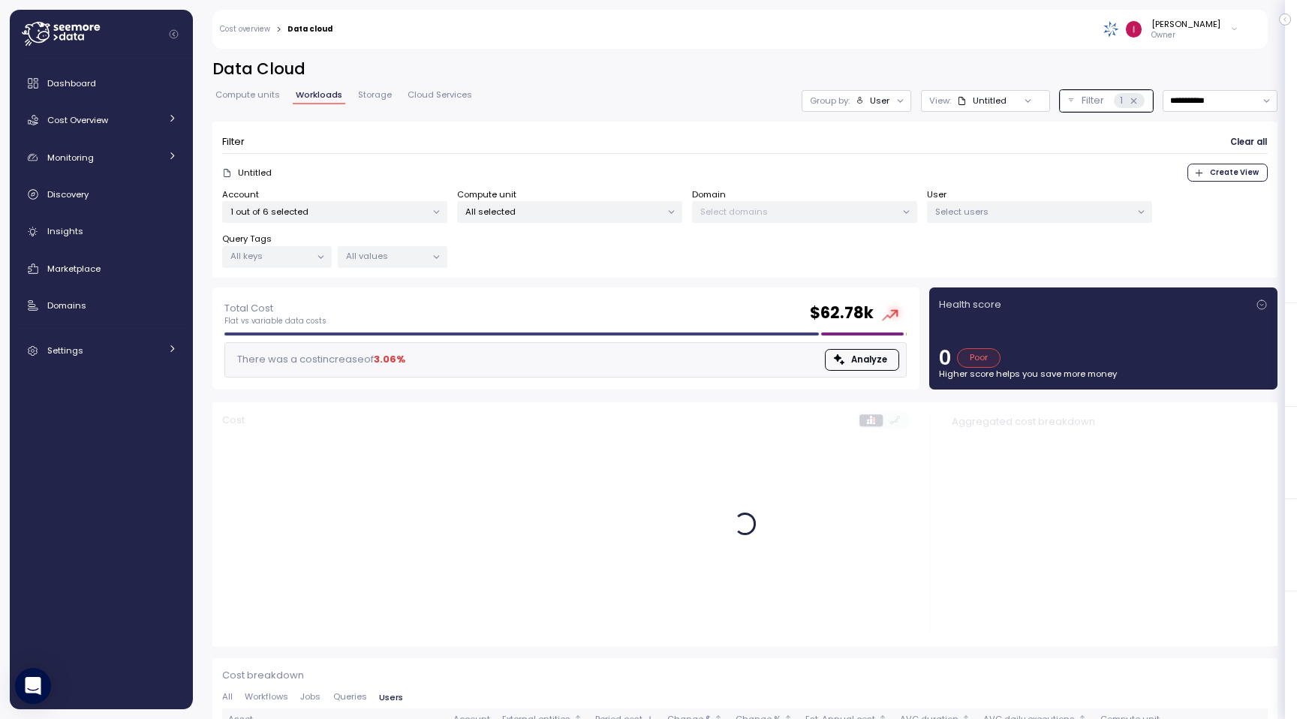
click at [1010, 209] on p "Select users" at bounding box center [1033, 212] width 196 height 12
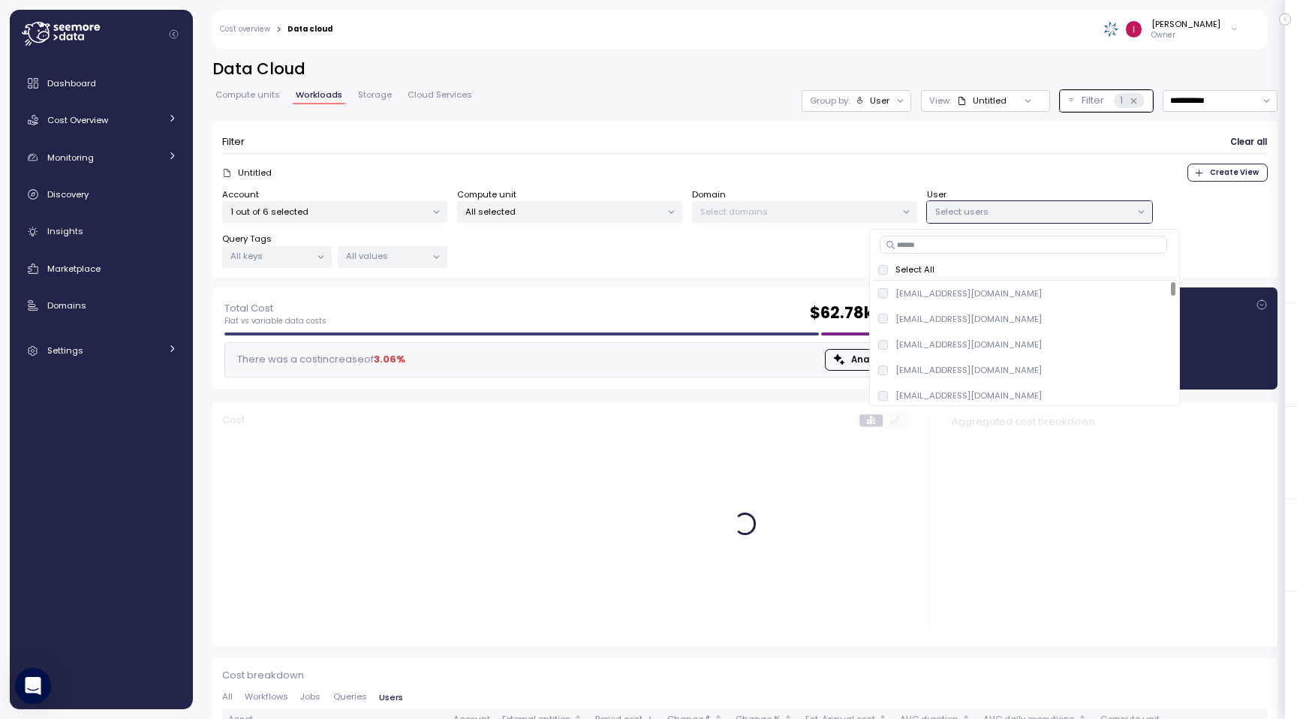
click at [992, 251] on input at bounding box center [1024, 245] width 288 height 18
paste input "**********"
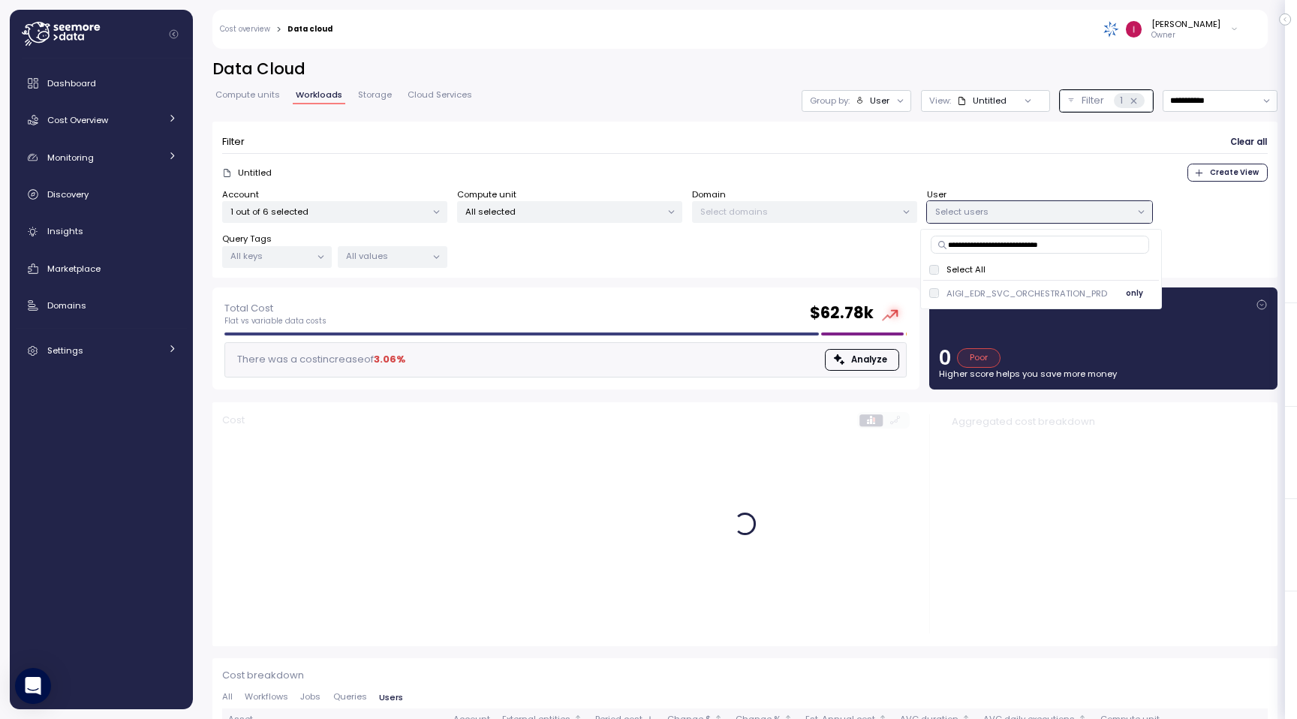
click at [995, 297] on p "AIGI_EDR_SVC_ORCHESTRATION_PRD" at bounding box center [1027, 294] width 161 height 12
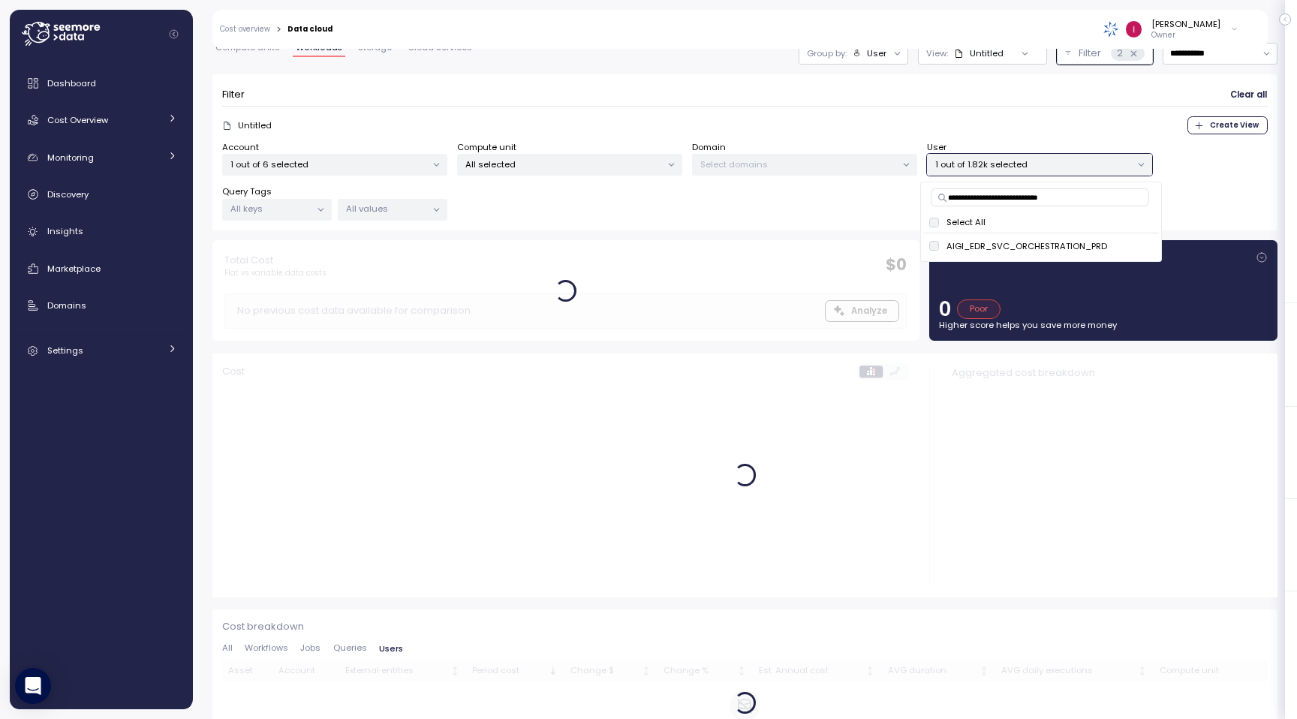
scroll to position [92, 0]
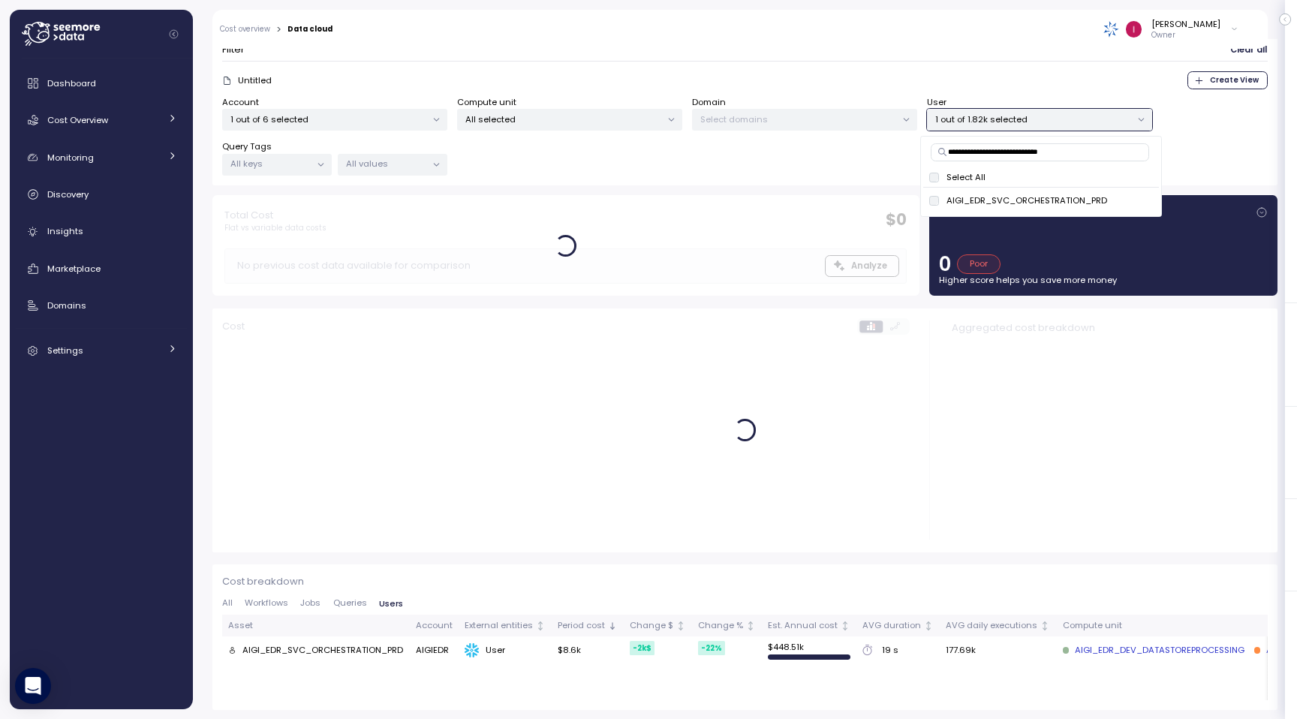
click at [667, 284] on div at bounding box center [565, 245] width 707 height 101
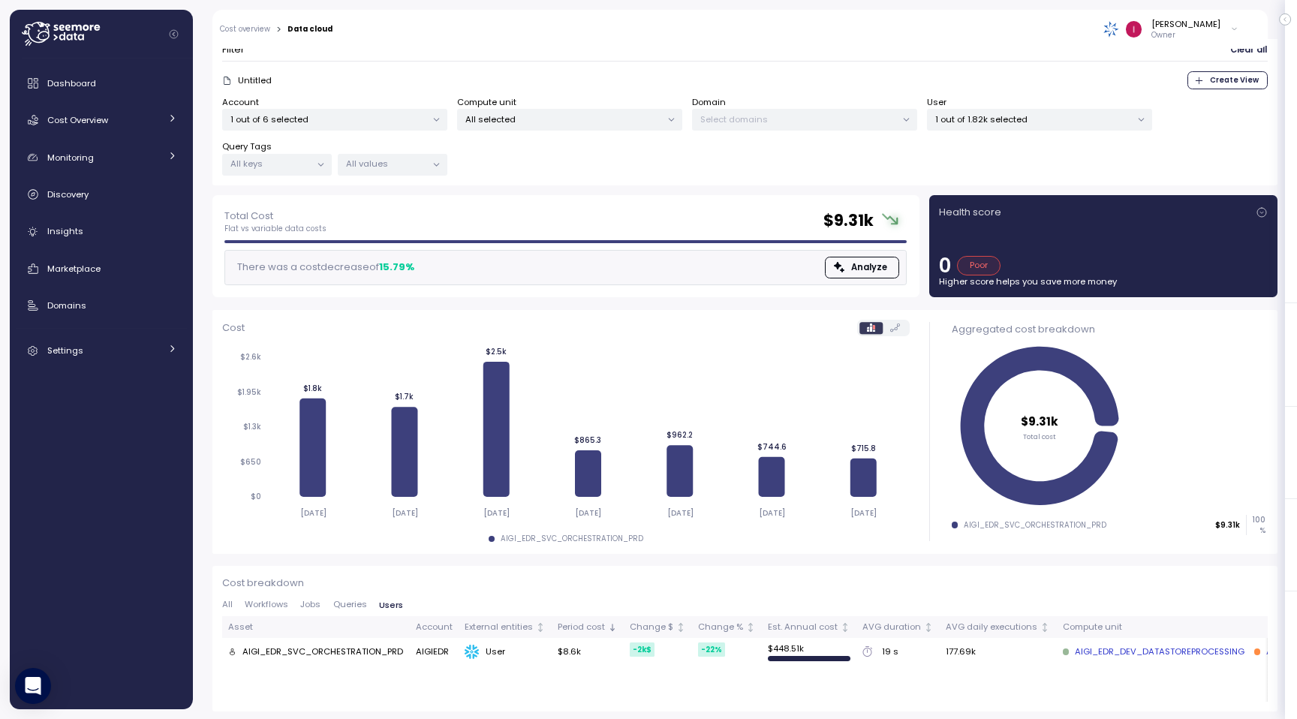
scroll to position [94, 0]
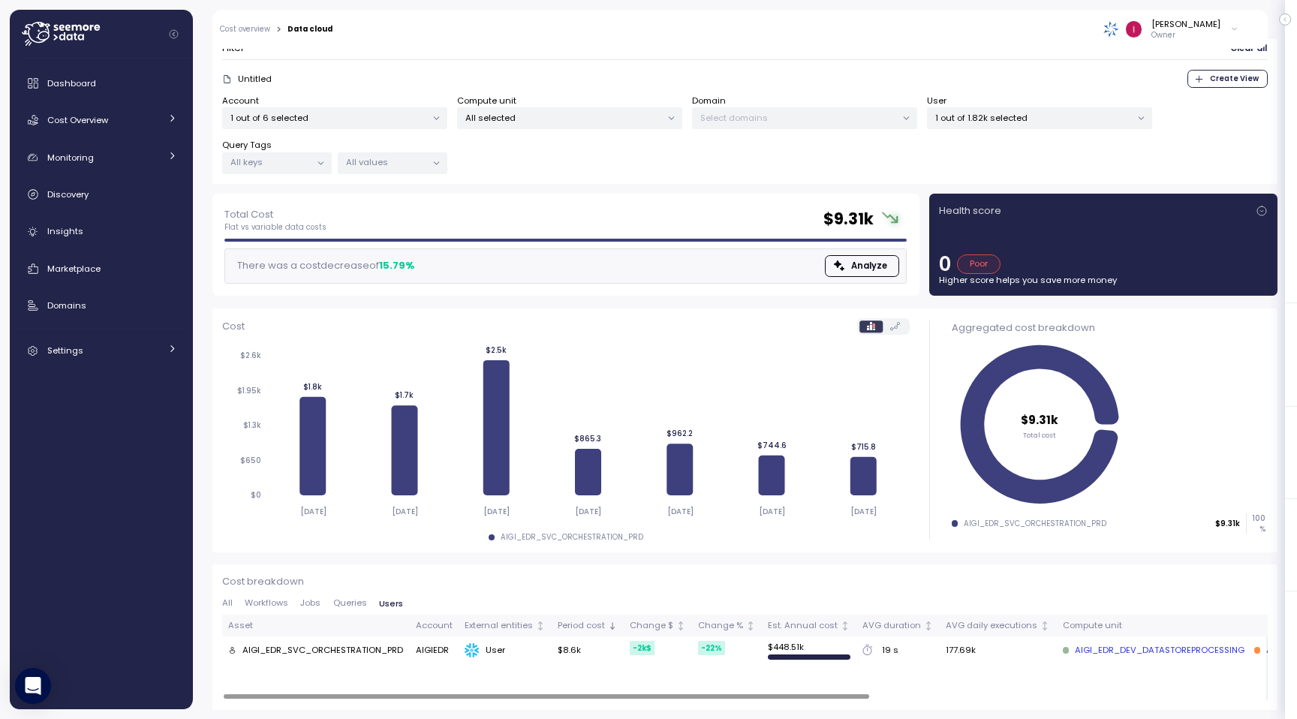
click at [348, 603] on span "Queries" at bounding box center [350, 603] width 34 height 8
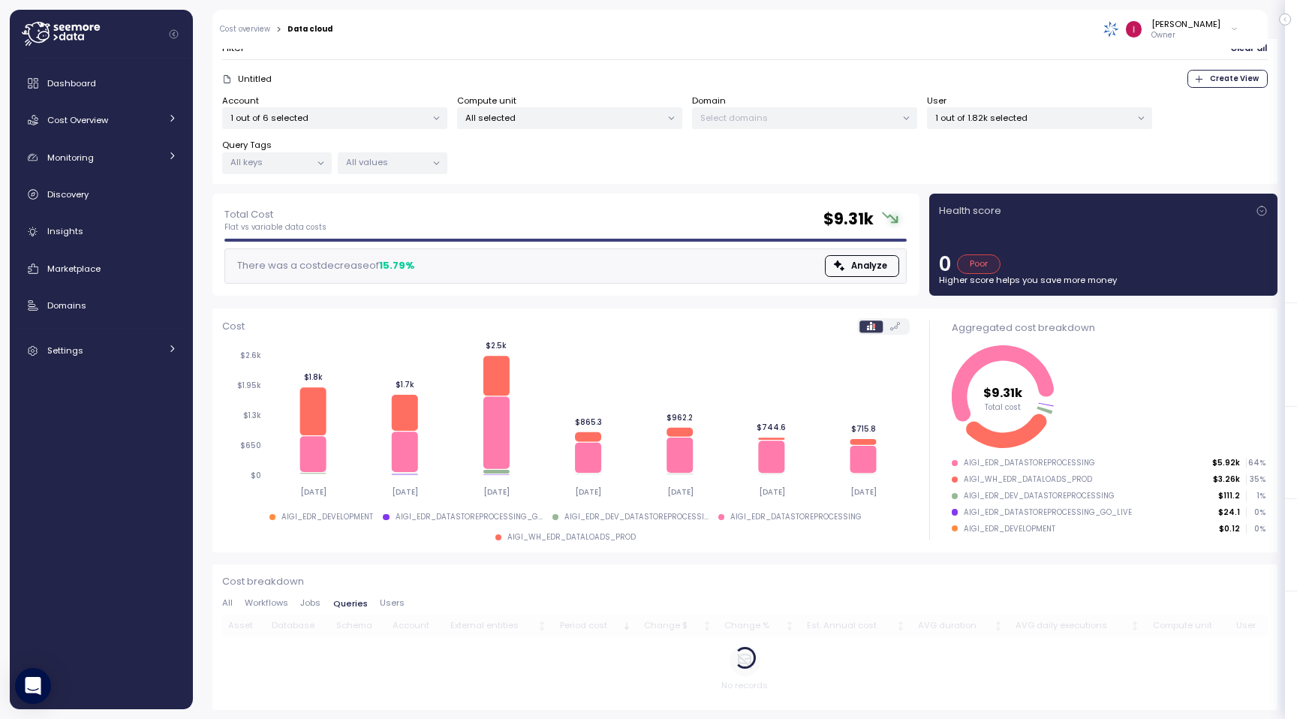
click at [314, 606] on span "Jobs" at bounding box center [310, 603] width 20 height 8
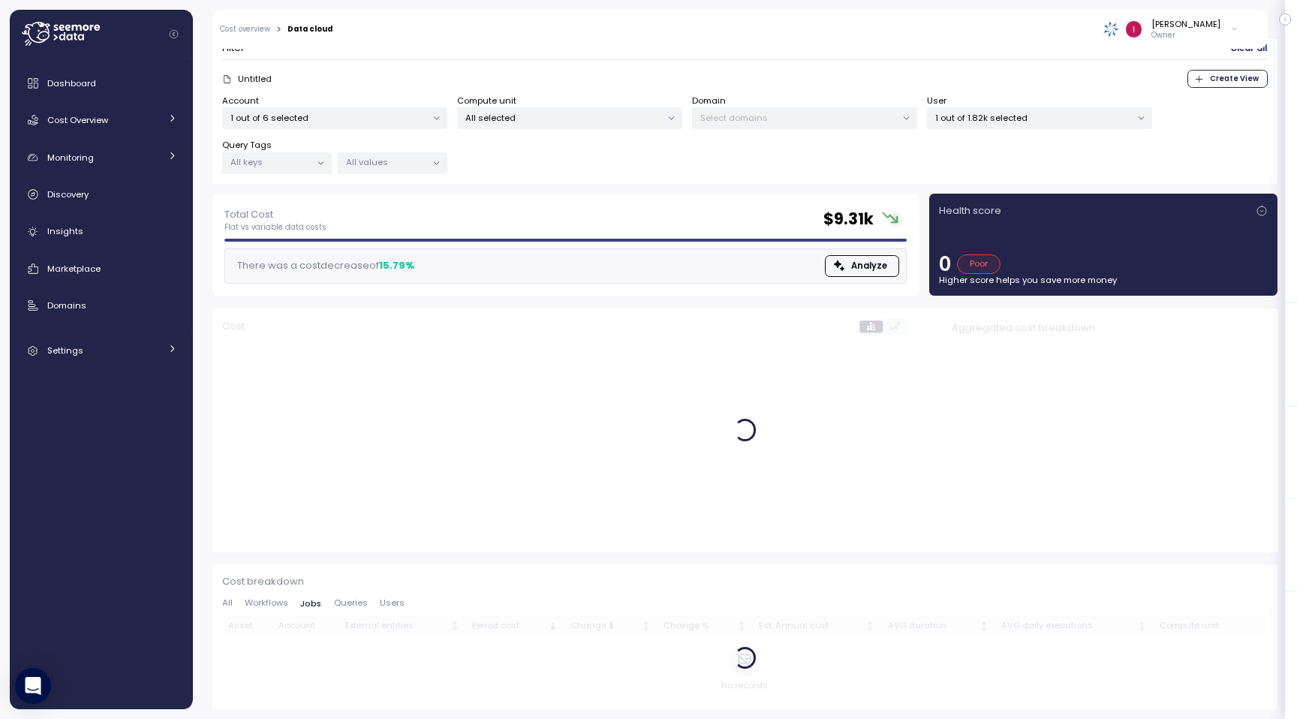
click at [356, 599] on span "Queries" at bounding box center [351, 603] width 34 height 8
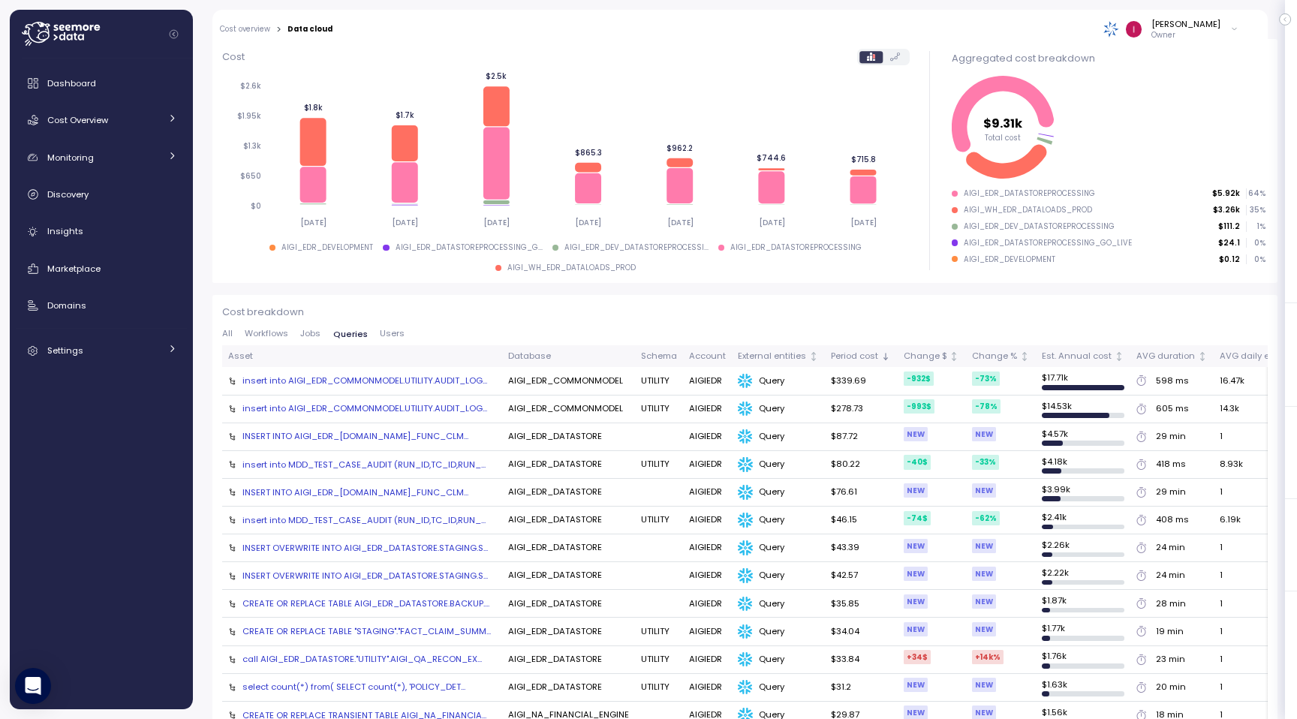
scroll to position [336, 0]
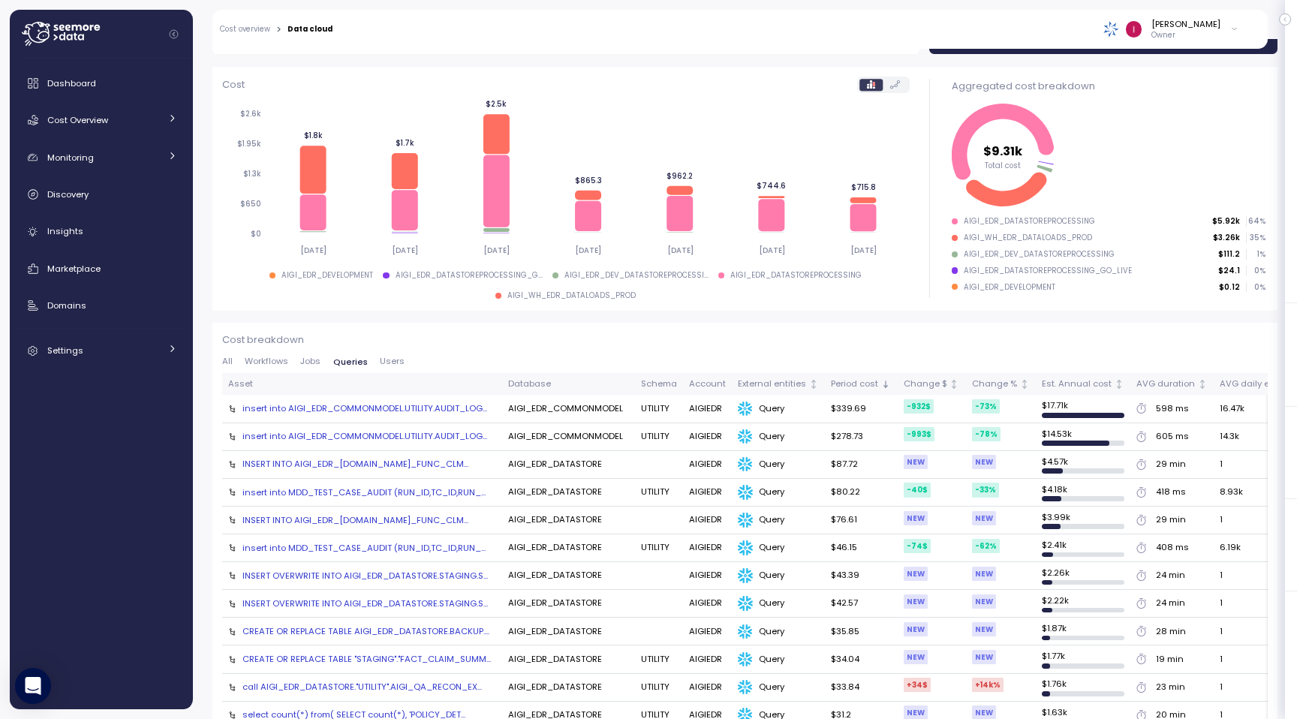
click at [310, 359] on span "Jobs" at bounding box center [310, 361] width 20 height 8
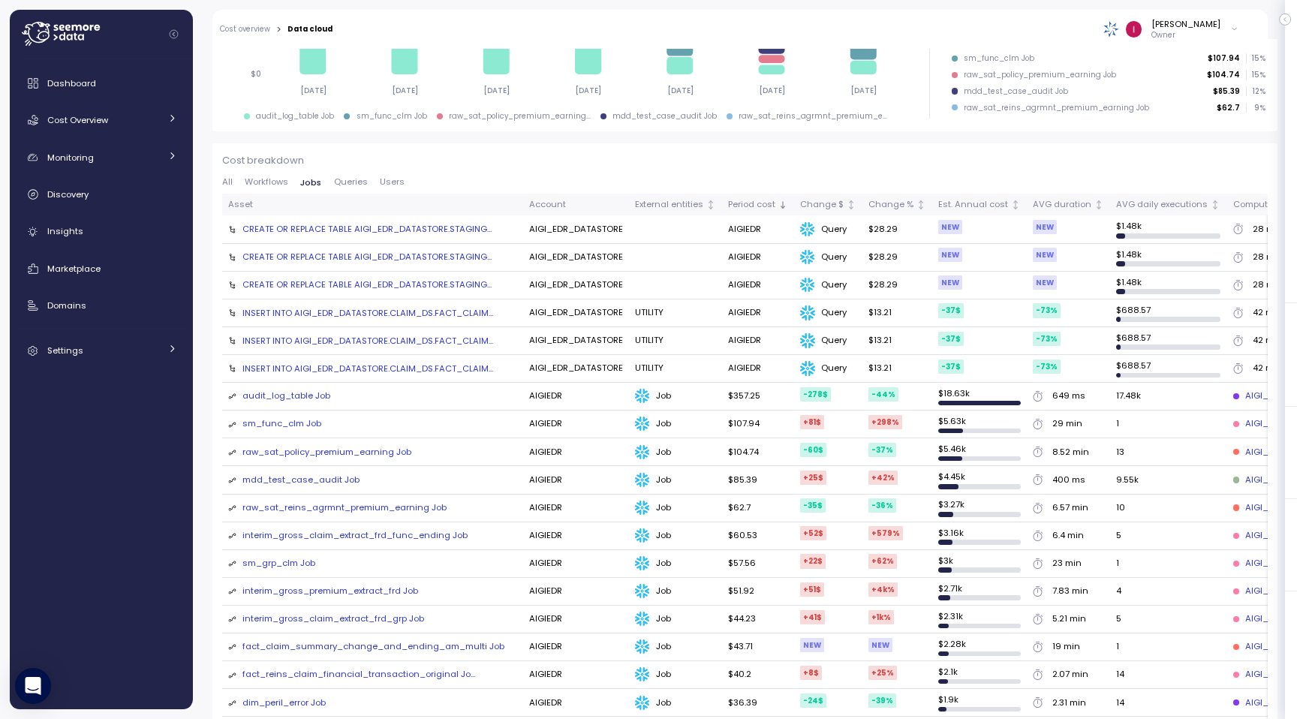
scroll to position [430, 0]
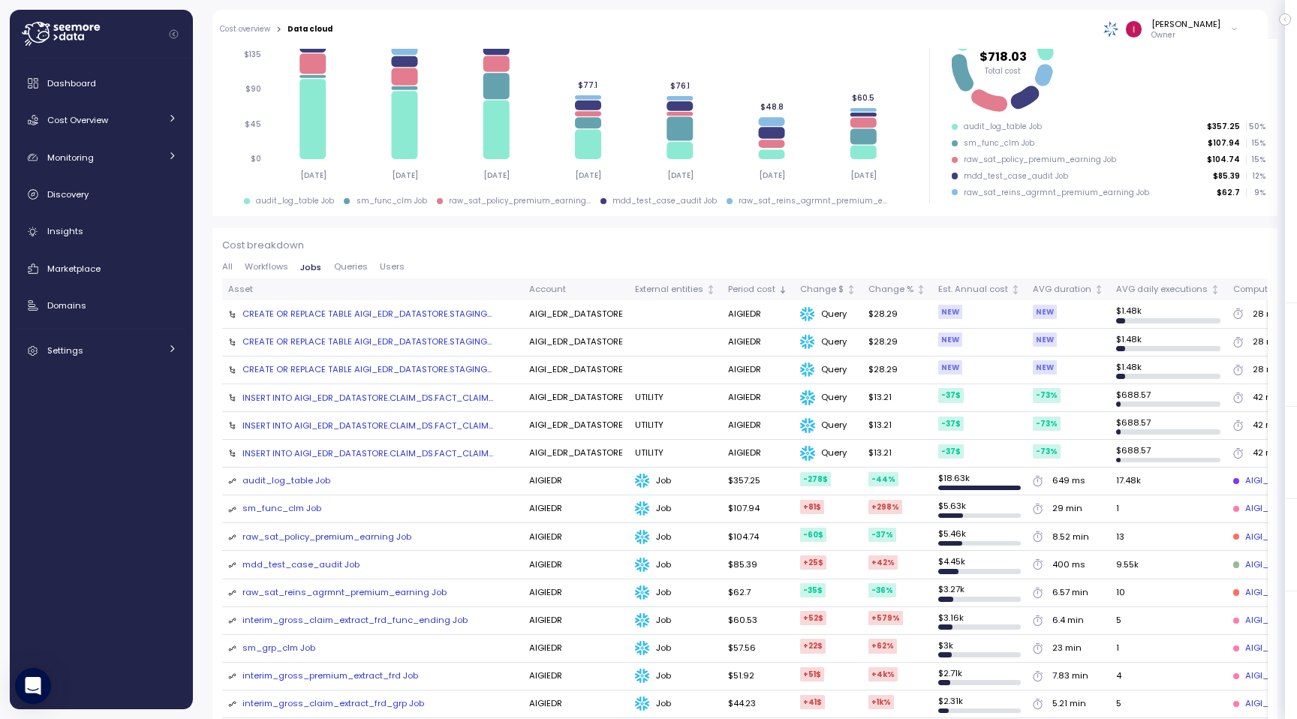
click at [280, 270] on span "Workflows" at bounding box center [267, 267] width 44 height 8
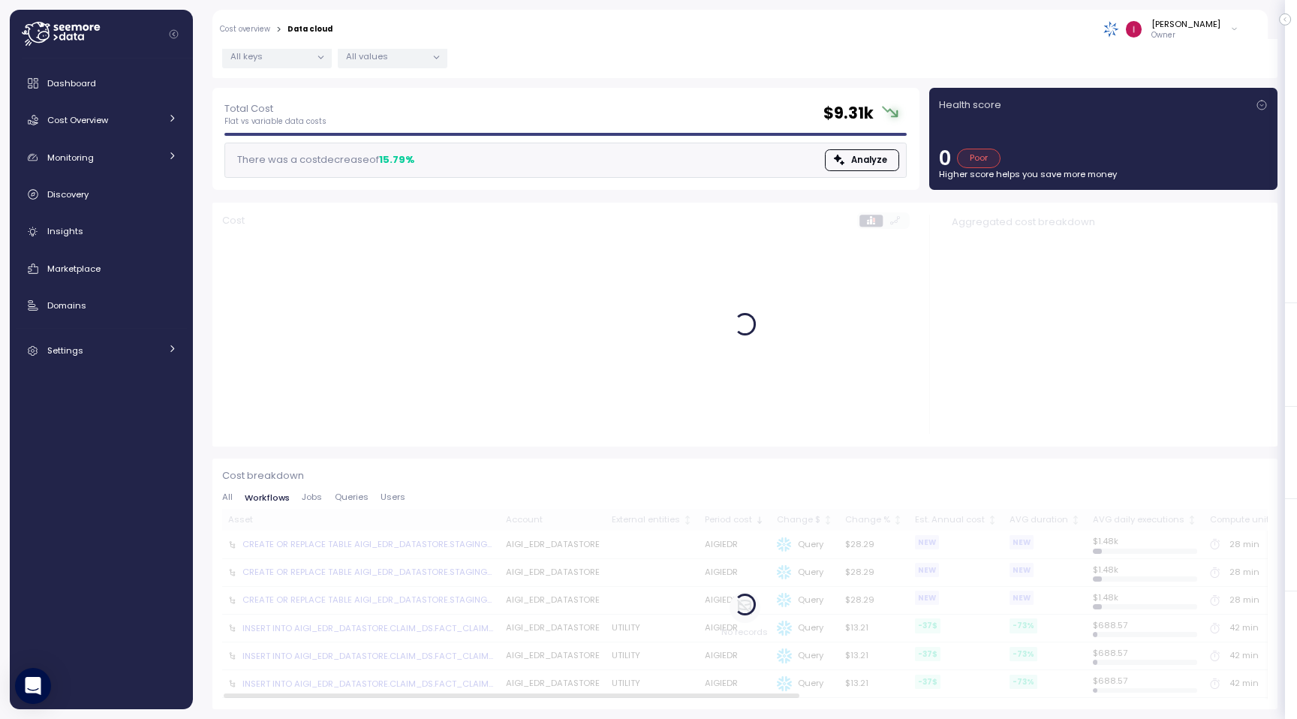
scroll to position [194, 0]
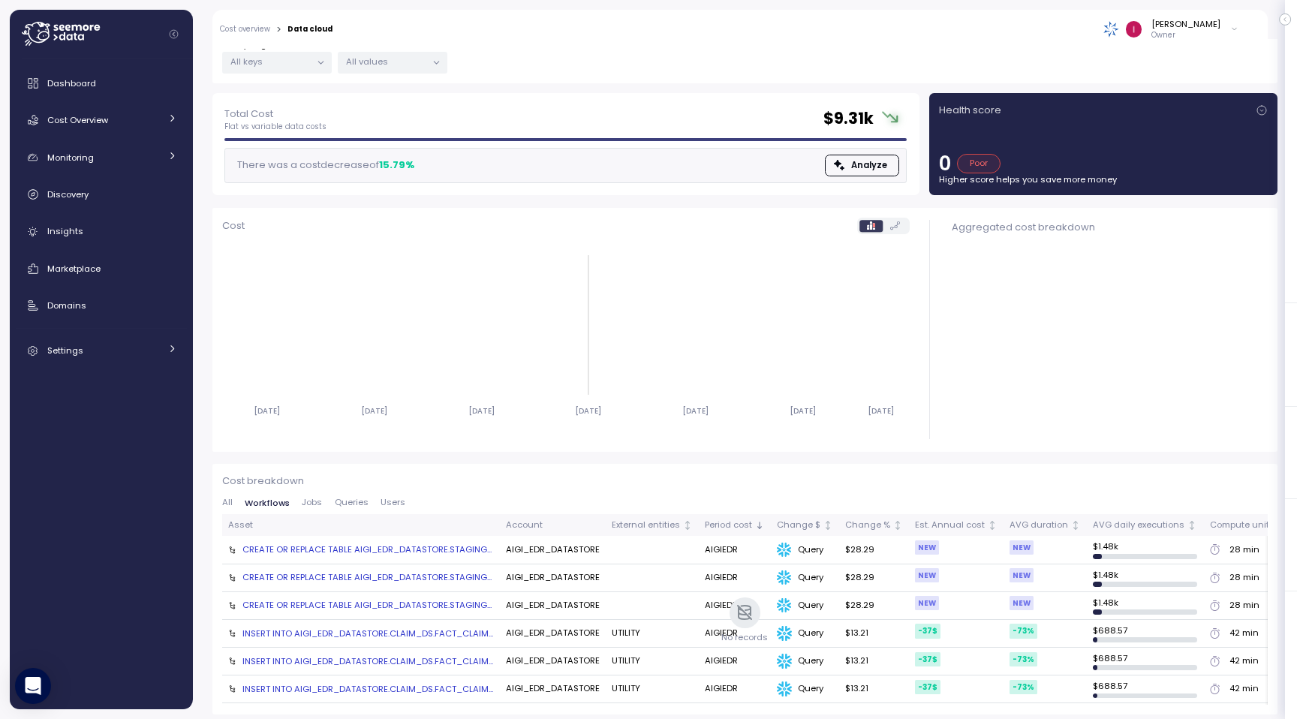
click at [550, 346] on icon "2025-09-01 2025-09-02 2025-09-03 2025-09-04 2025-09-05 2025-09-06 2025-09-07" at bounding box center [566, 332] width 688 height 185
click at [732, 470] on div "Cost breakdown All Workflows Jobs Queries Users Asset Account External entities…" at bounding box center [744, 589] width 1065 height 251
click at [313, 495] on div "Cost breakdown All Workflows Jobs Queries Users Asset Account External entities…" at bounding box center [745, 589] width 1046 height 231
click at [313, 502] on span "Jobs" at bounding box center [312, 502] width 20 height 8
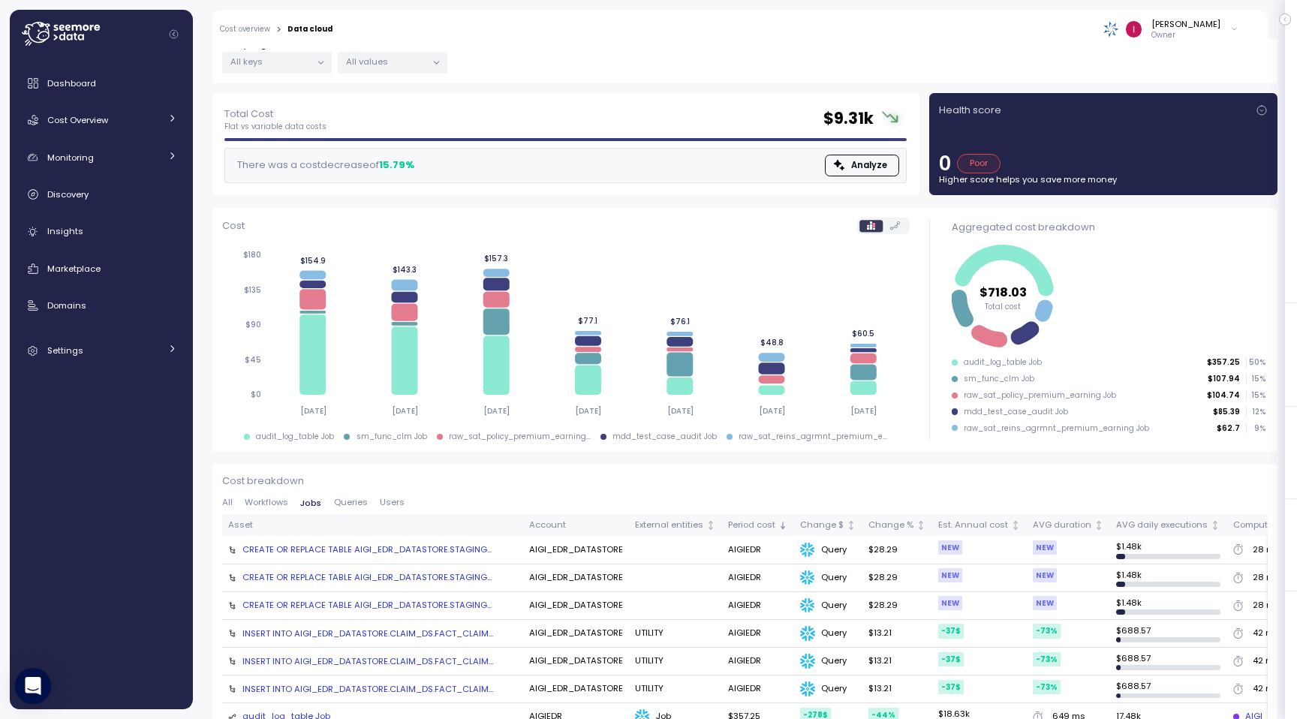
click at [279, 504] on span "Workflows" at bounding box center [267, 502] width 44 height 8
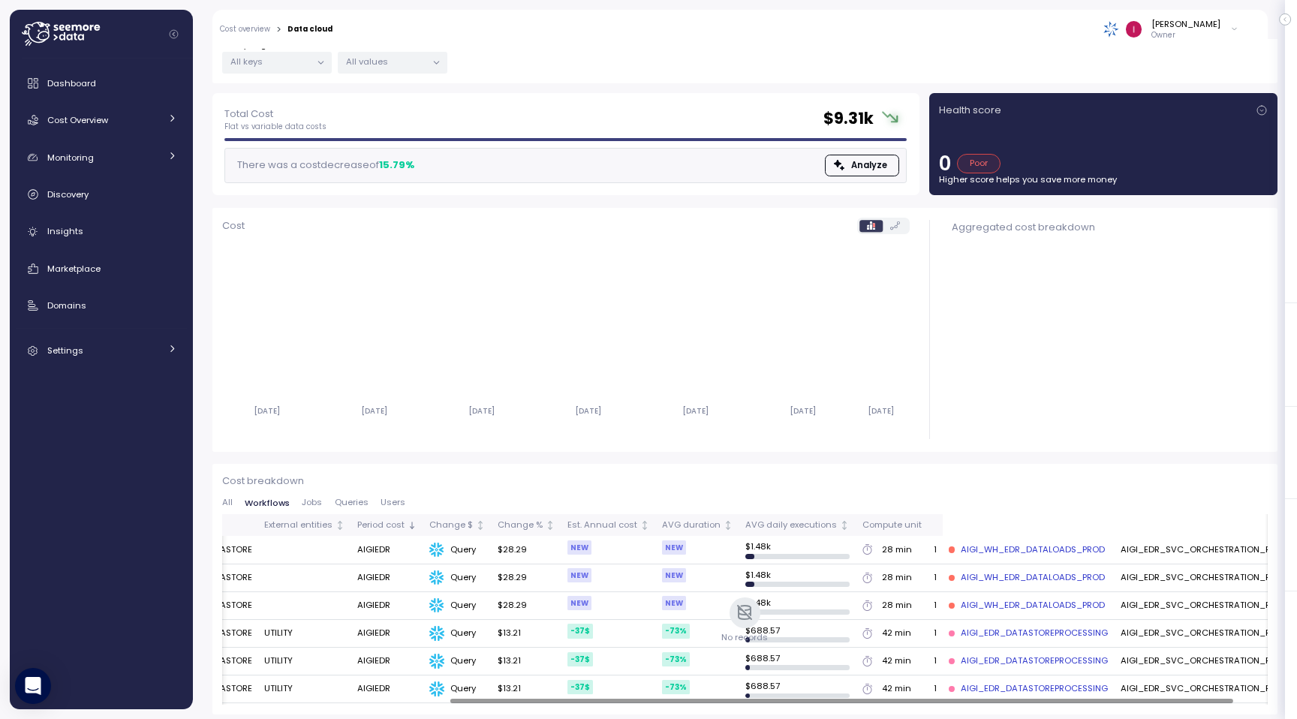
scroll to position [0, 0]
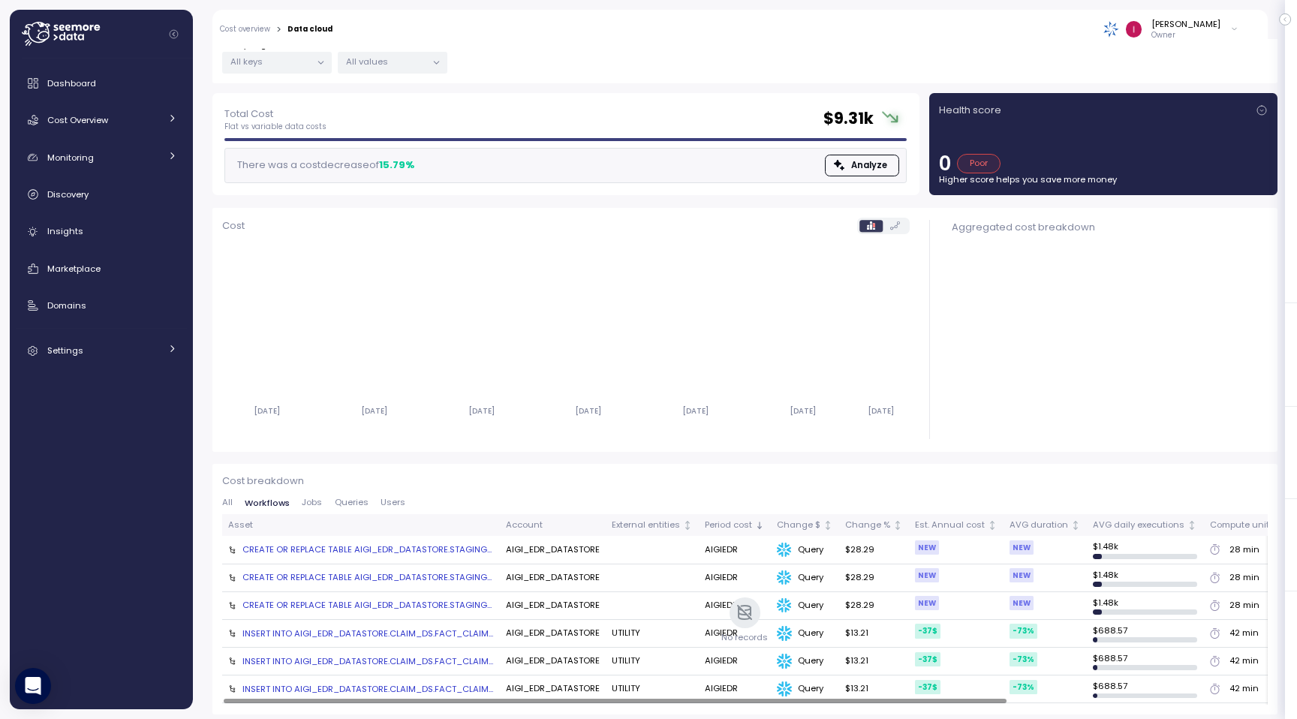
click at [730, 703] on div at bounding box center [615, 701] width 783 height 5
click at [310, 507] on span "Jobs" at bounding box center [312, 502] width 20 height 8
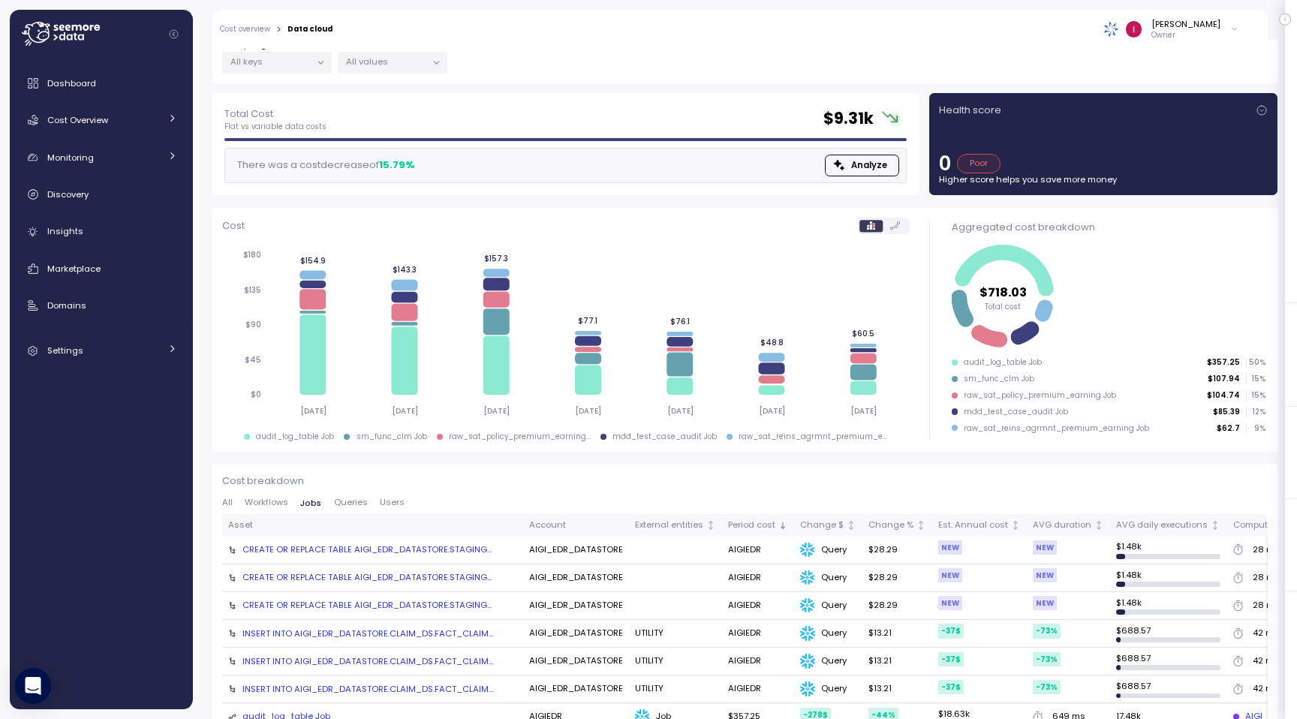
click at [339, 501] on span "Queries" at bounding box center [351, 502] width 34 height 8
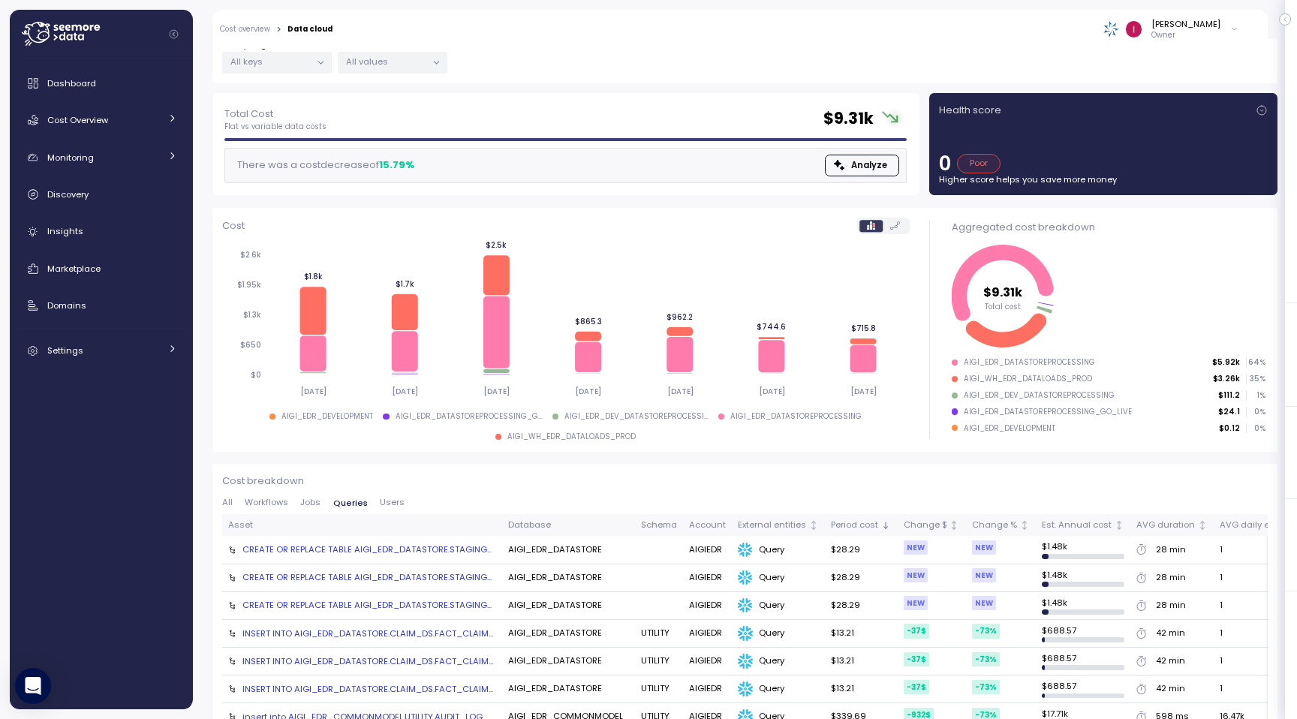
click at [222, 502] on span "All" at bounding box center [227, 502] width 11 height 8
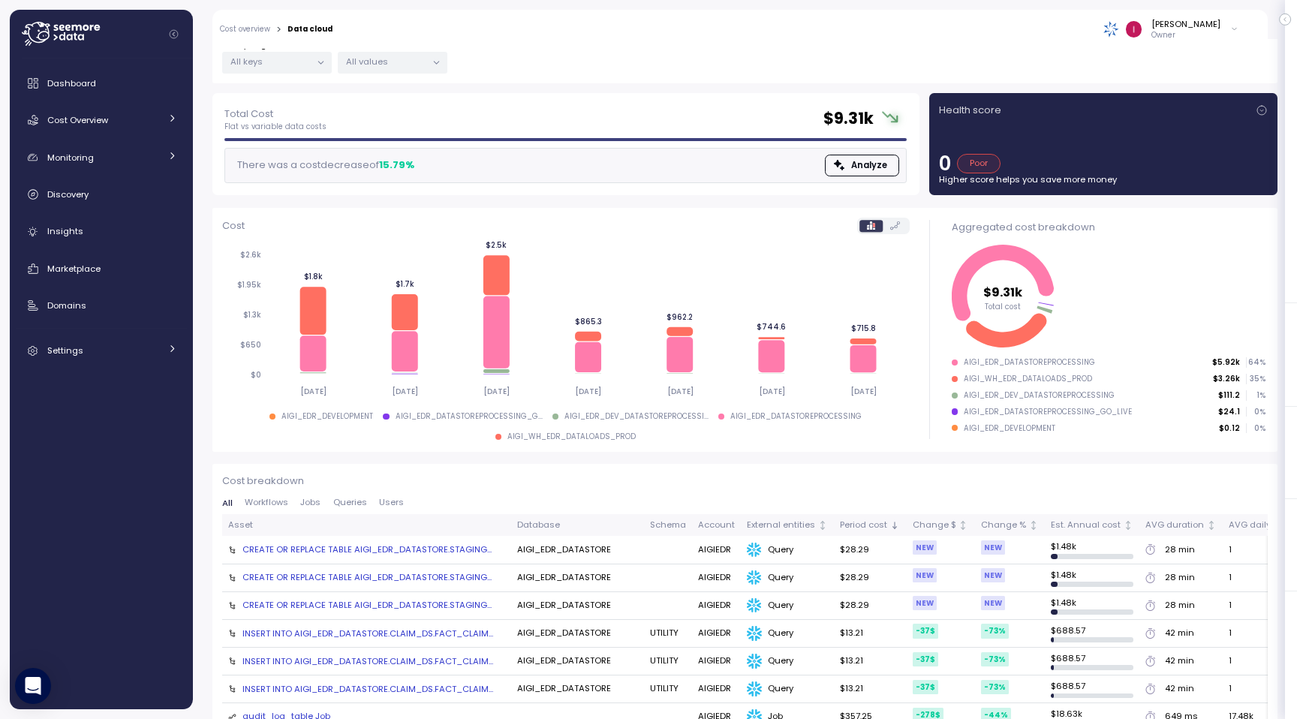
click at [278, 501] on span "Workflows" at bounding box center [267, 502] width 44 height 8
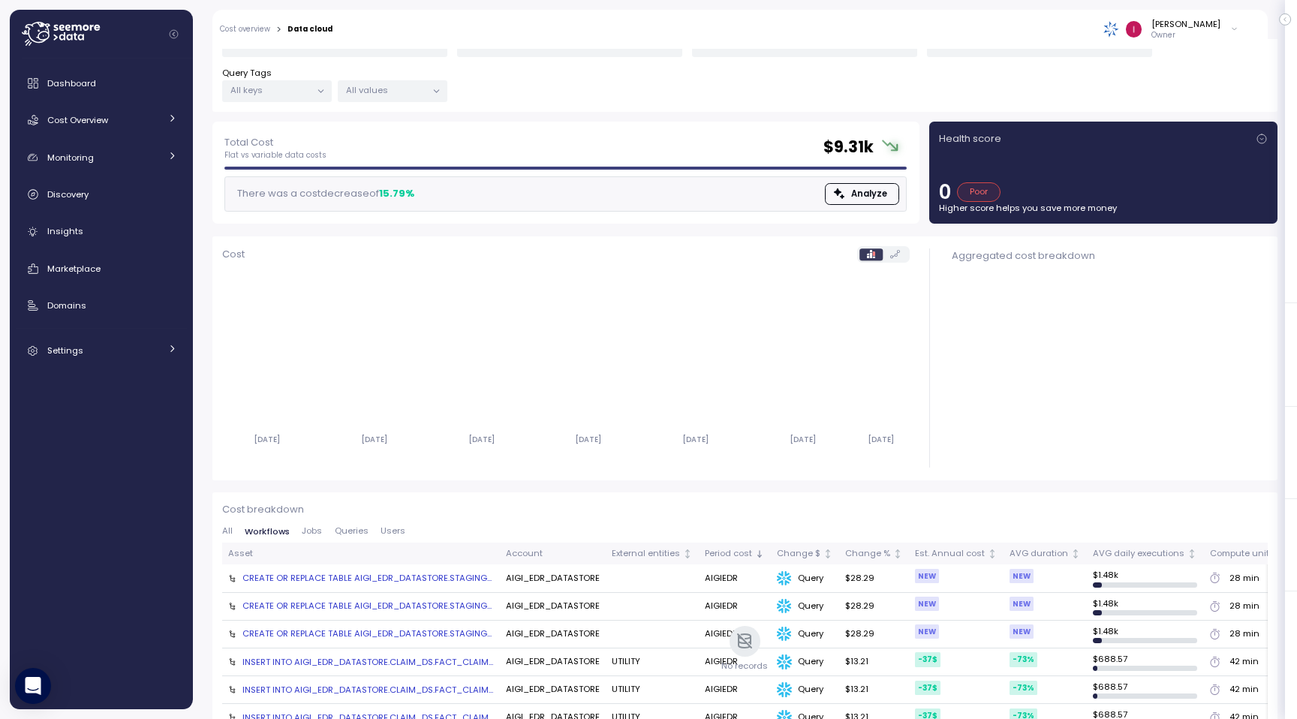
scroll to position [151, 0]
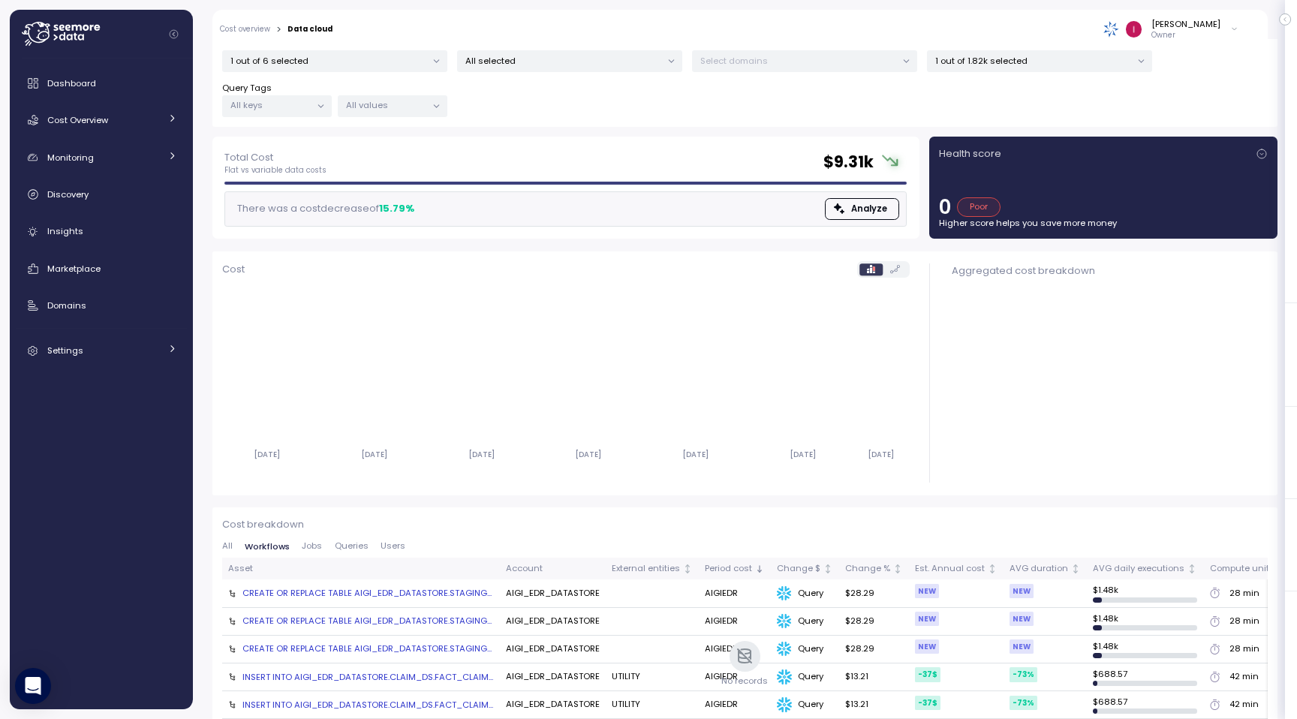
click at [995, 60] on p "1 out of 1.82k selected" at bounding box center [1033, 61] width 196 height 12
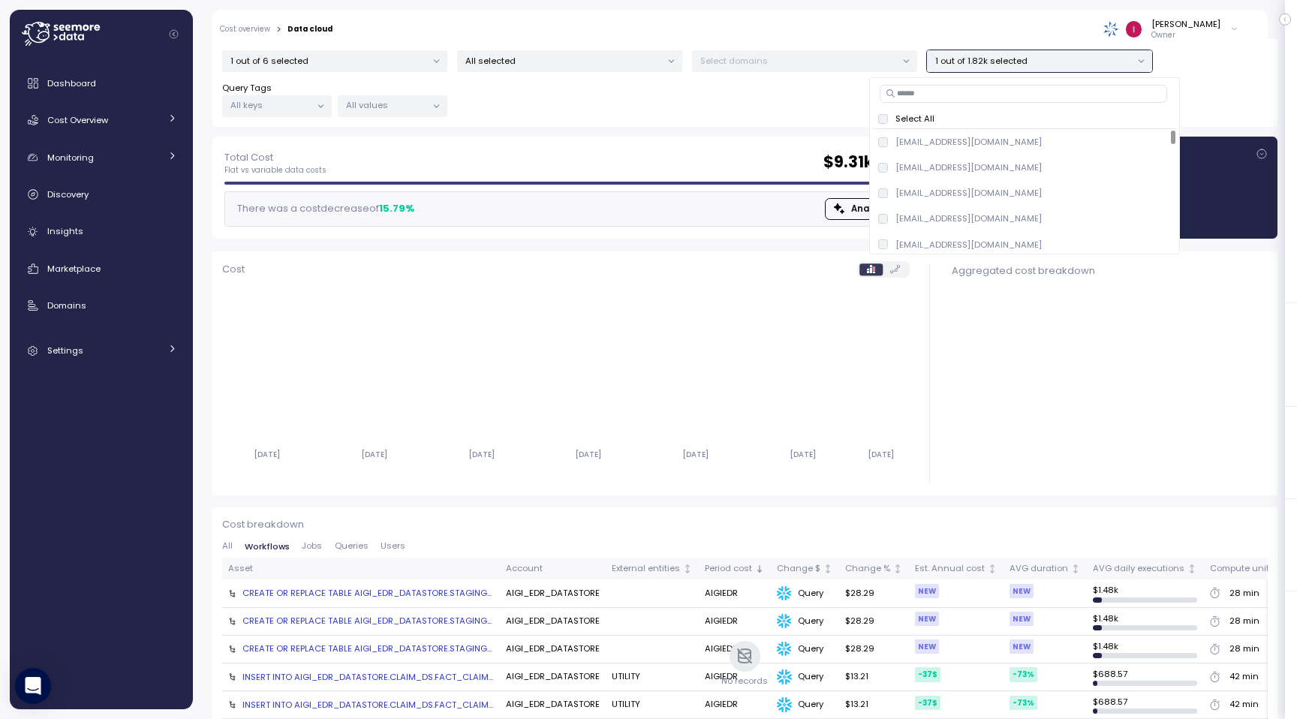
click at [953, 93] on input at bounding box center [1024, 94] width 288 height 18
paste input "**********"
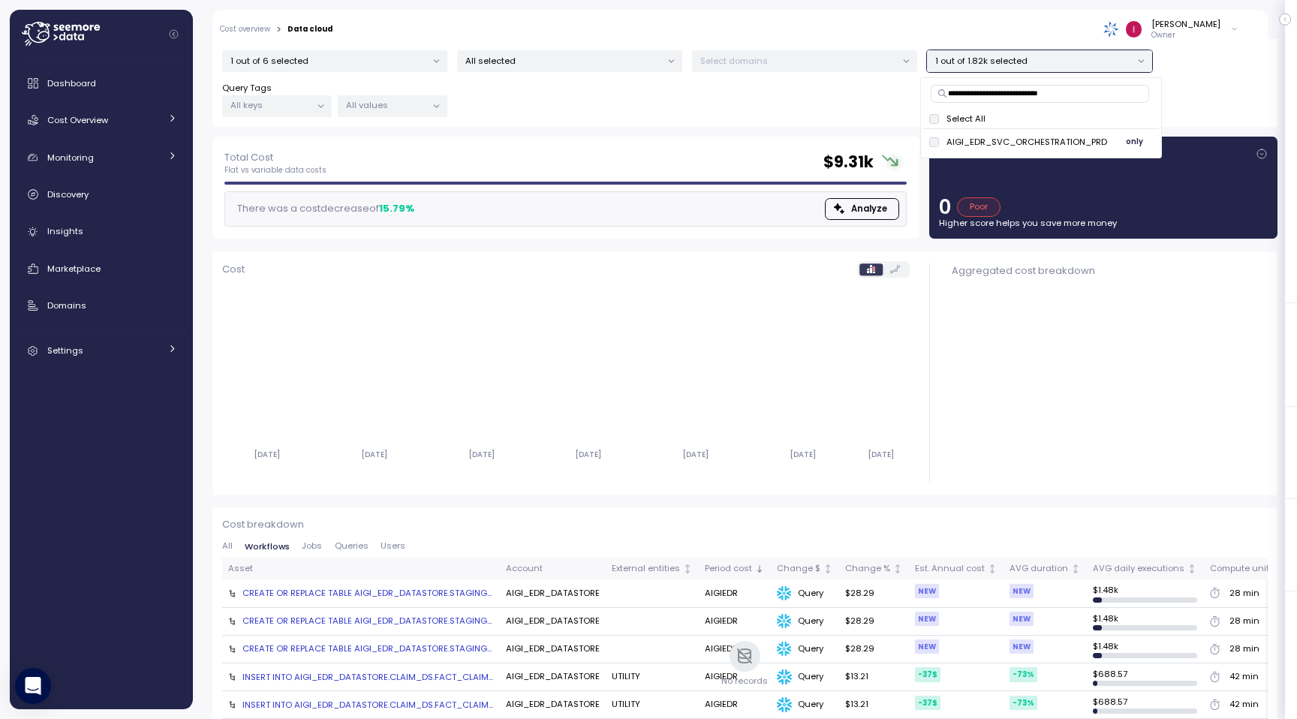
click at [941, 143] on div "AIGI_EDR_SVC_ORCHESTRATION_PRD" at bounding box center [1018, 142] width 178 height 12
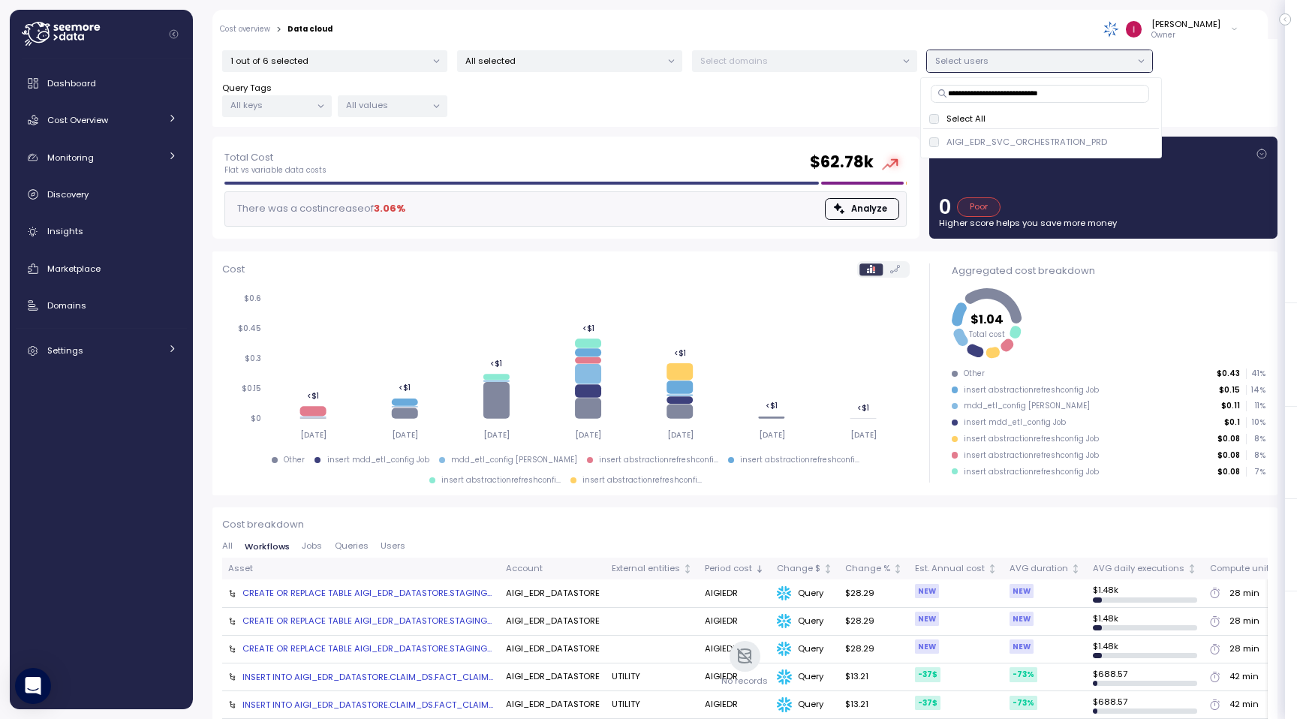
type input "**********"
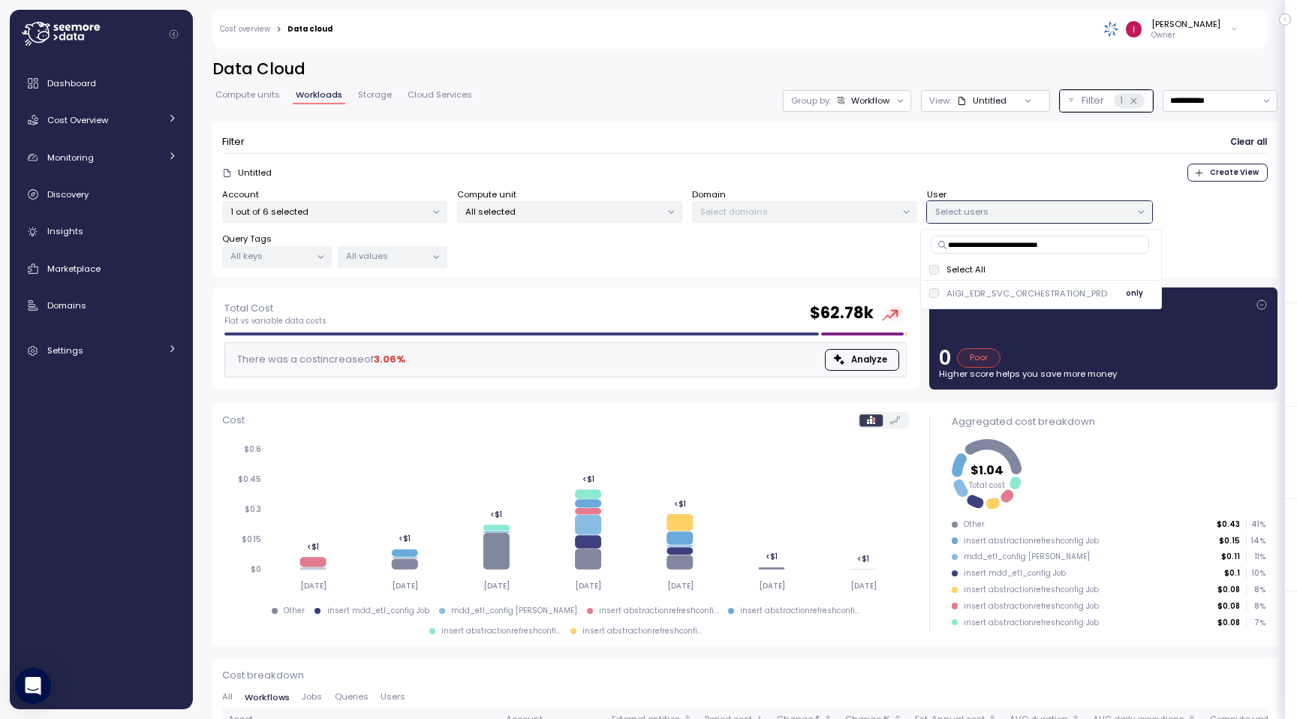
click at [955, 291] on p "AIGI_EDR_SVC_ORCHESTRATION_PRD" at bounding box center [1027, 294] width 161 height 12
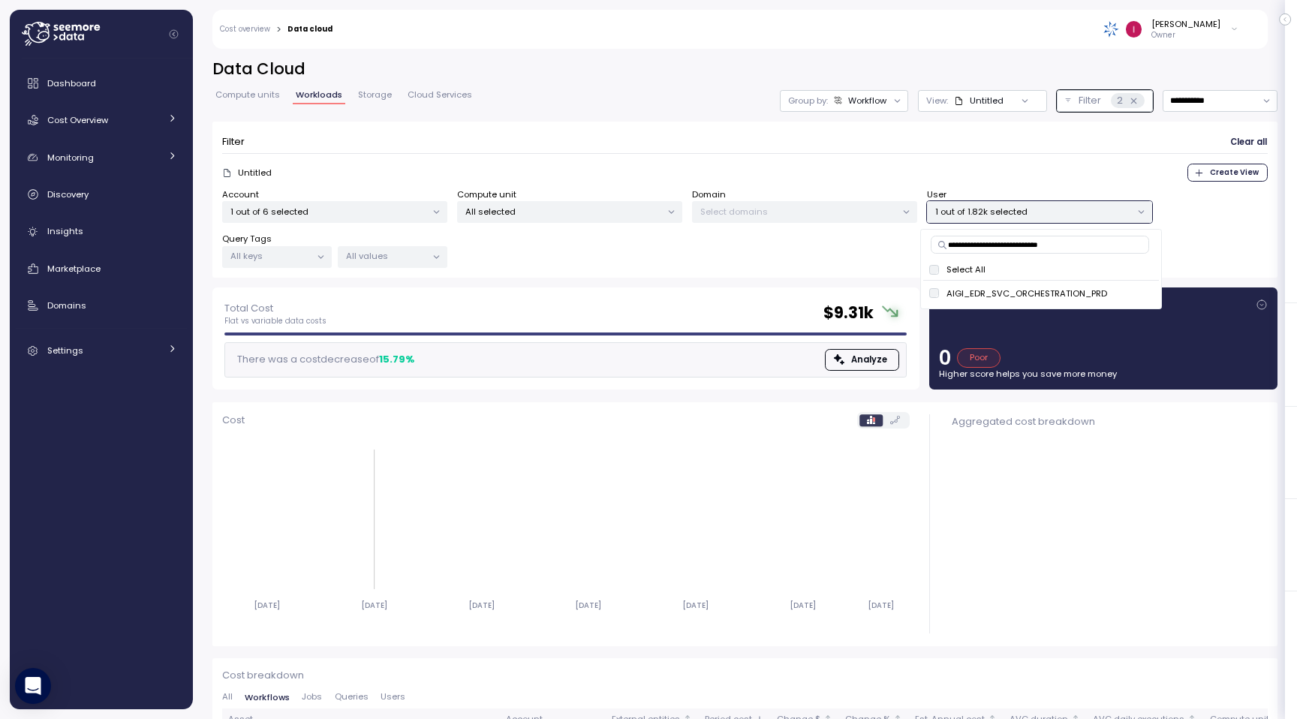
scroll to position [194, 0]
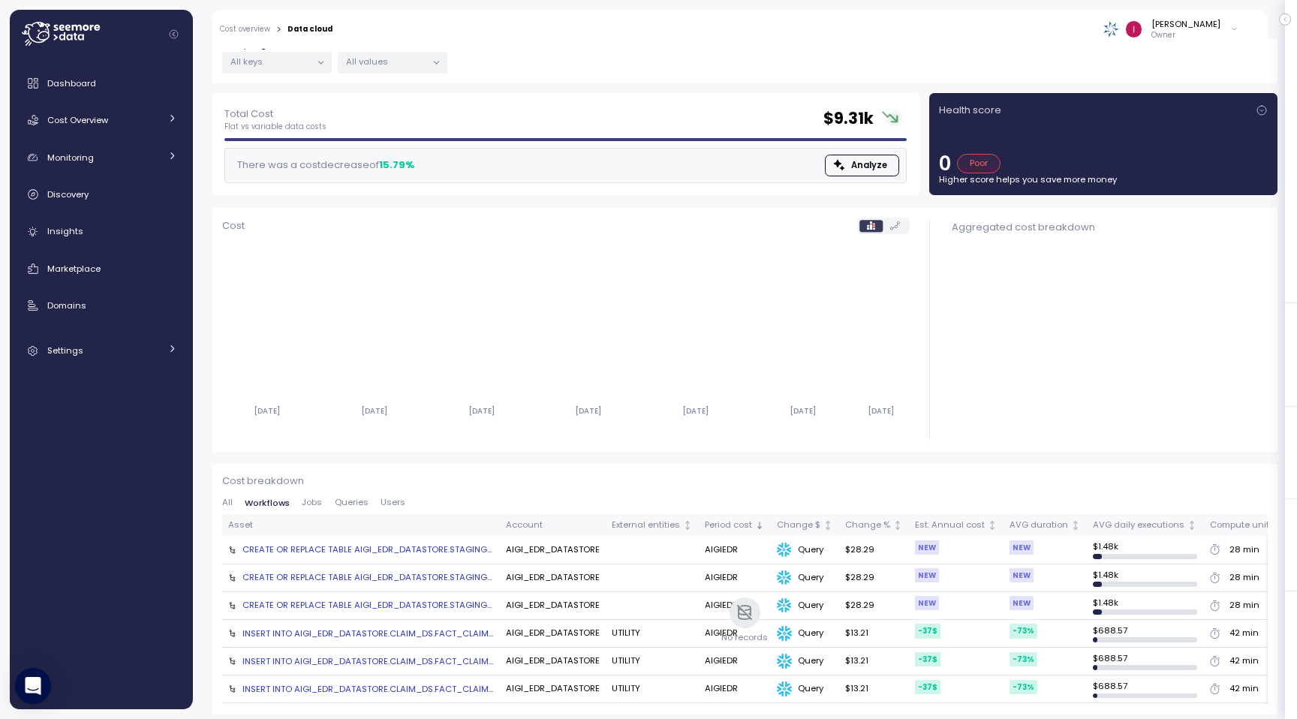
click at [305, 501] on span "Jobs" at bounding box center [312, 502] width 20 height 8
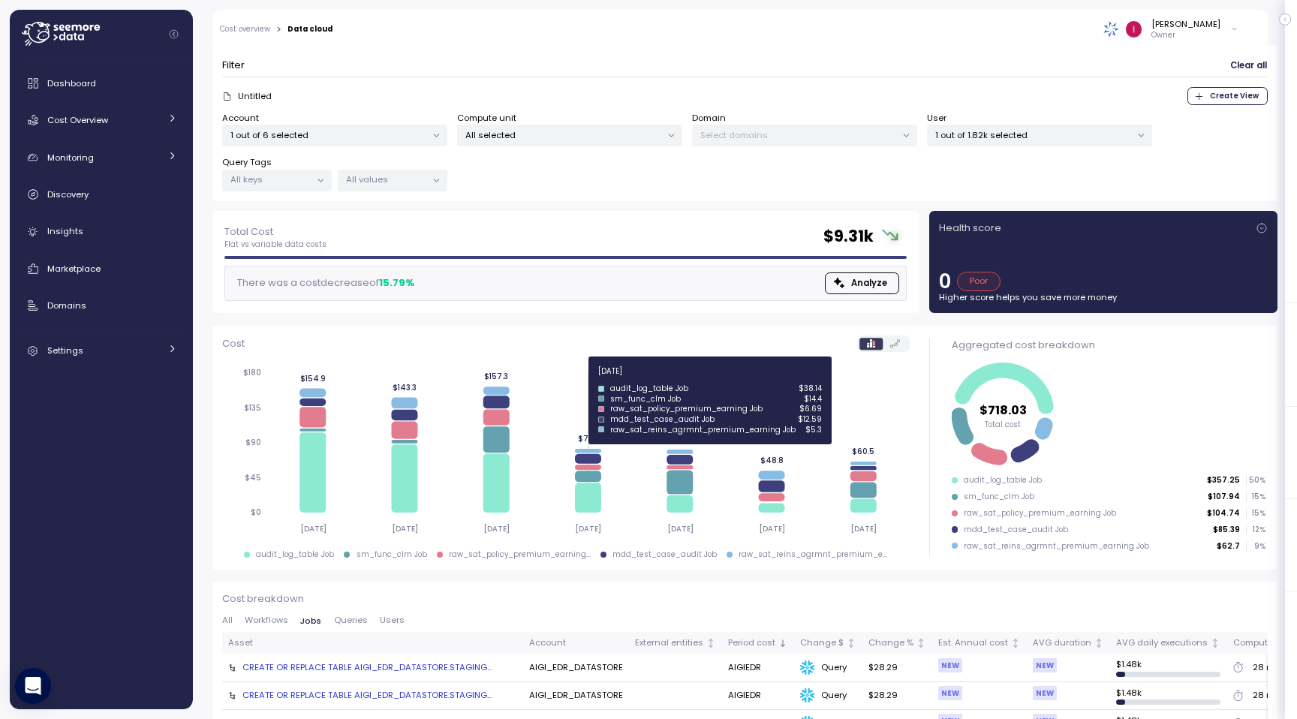
scroll to position [41, 0]
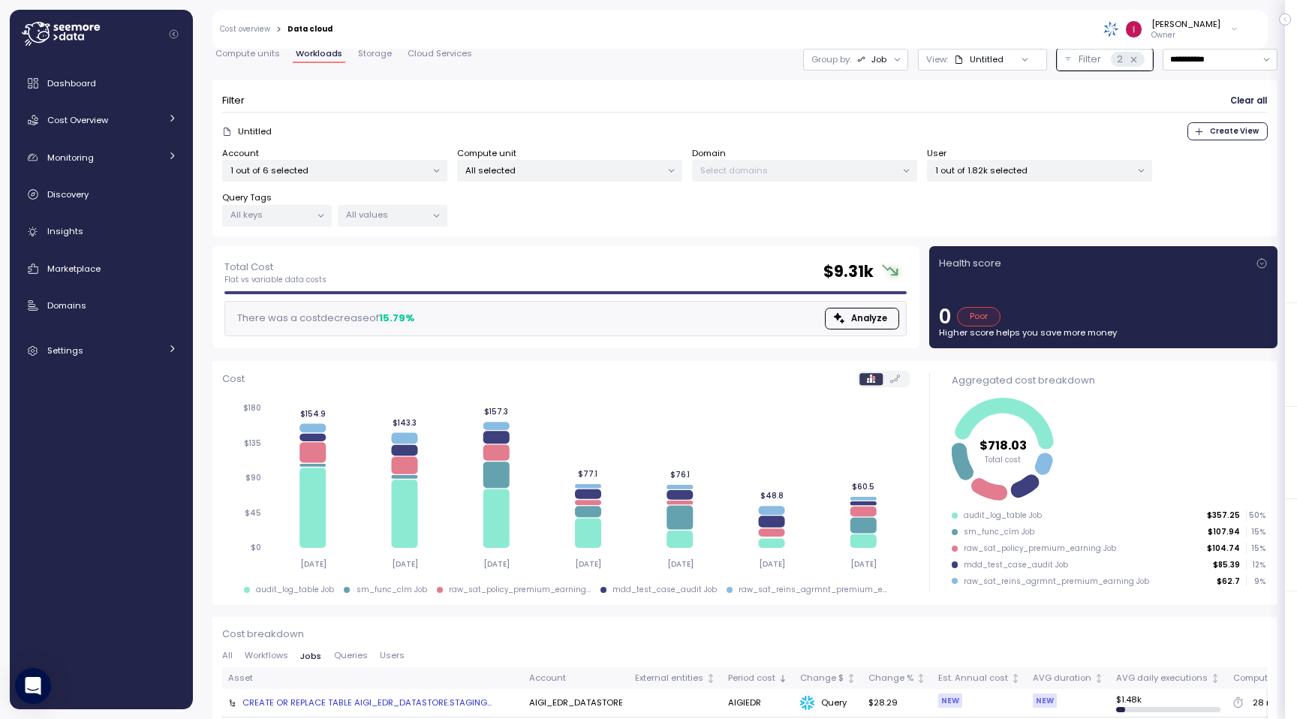
click at [344, 653] on span "Queries" at bounding box center [351, 656] width 34 height 8
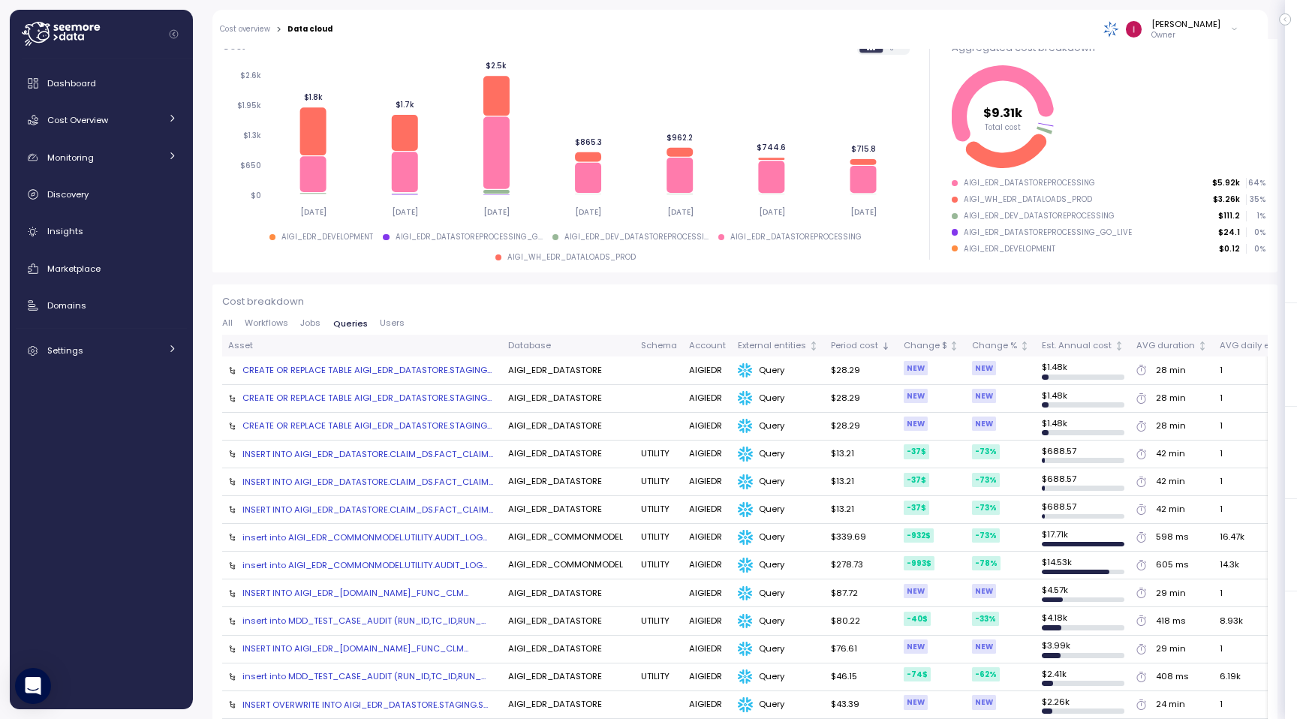
scroll to position [336, 0]
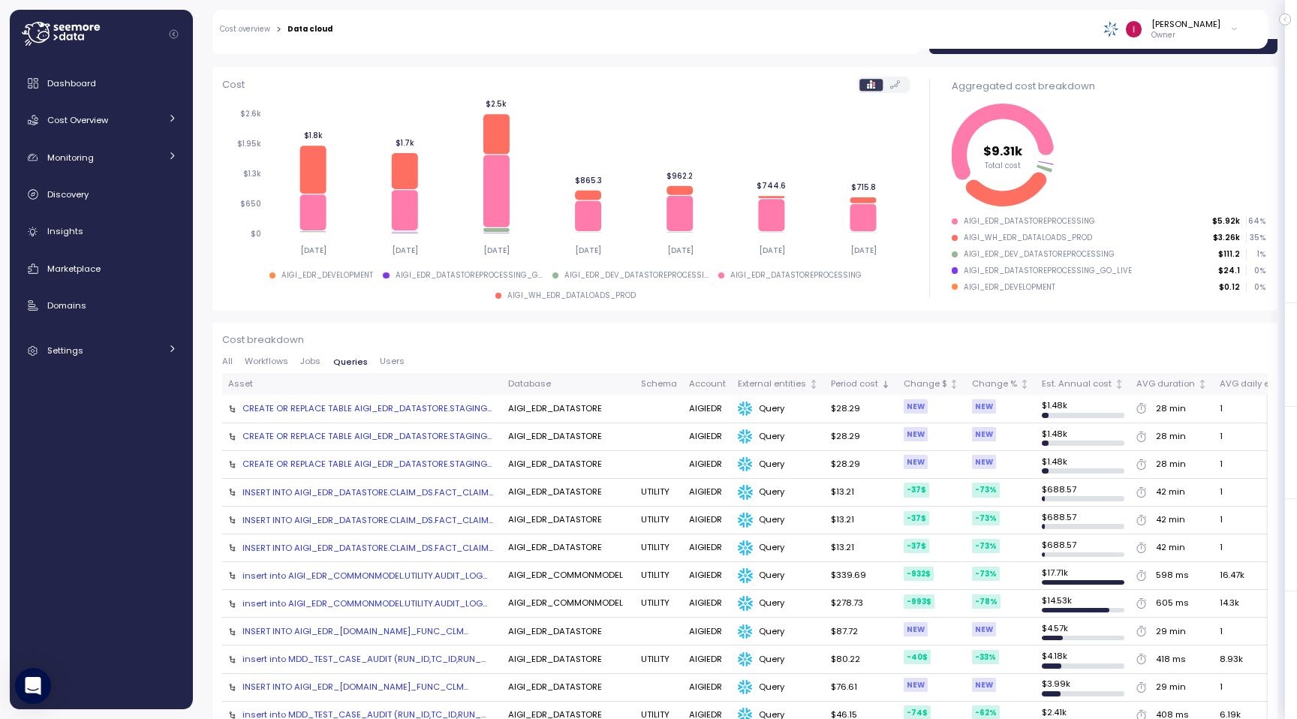
click at [386, 360] on span "Users" at bounding box center [392, 361] width 25 height 8
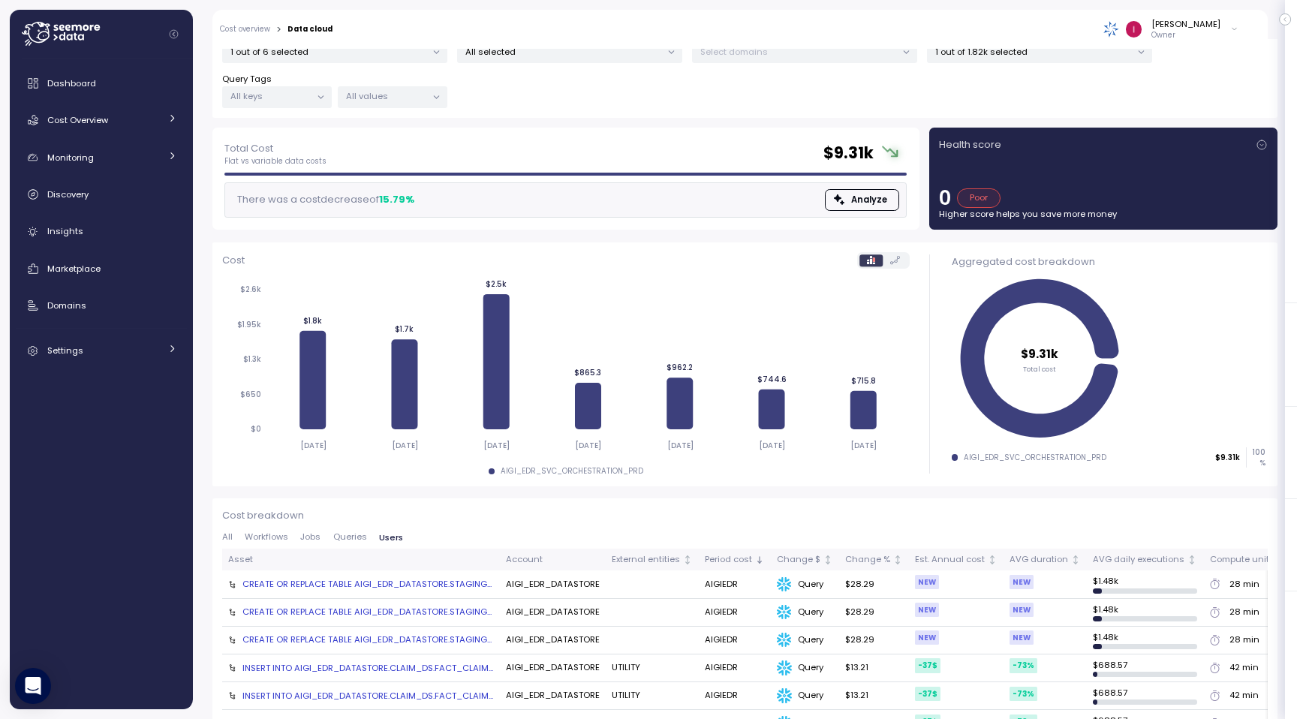
scroll to position [149, 0]
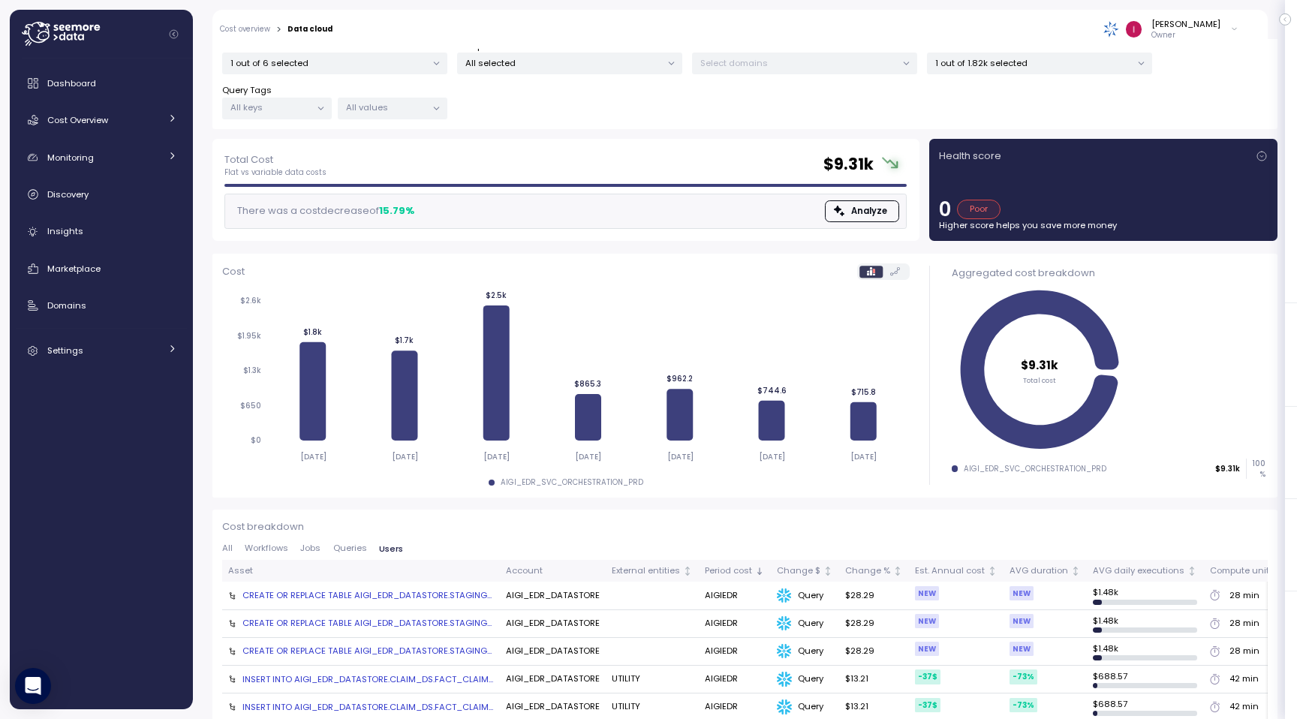
click at [346, 547] on span "Queries" at bounding box center [350, 548] width 34 height 8
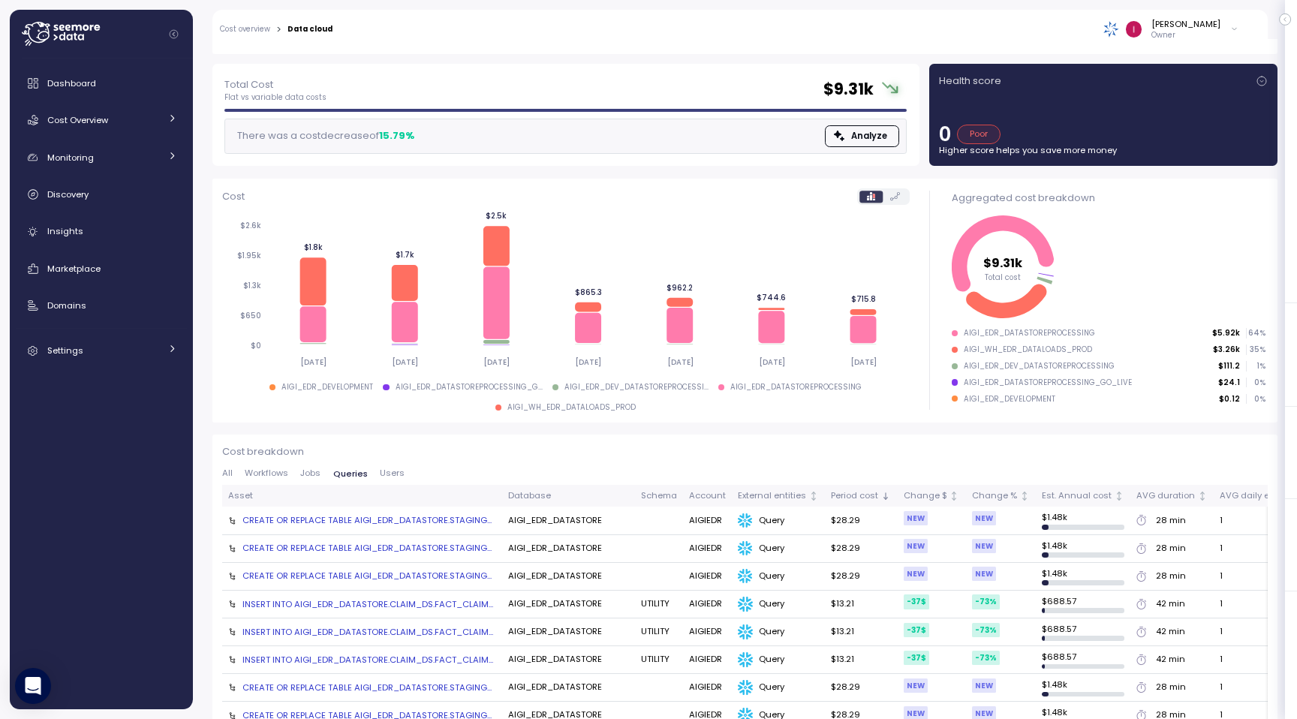
scroll to position [196, 0]
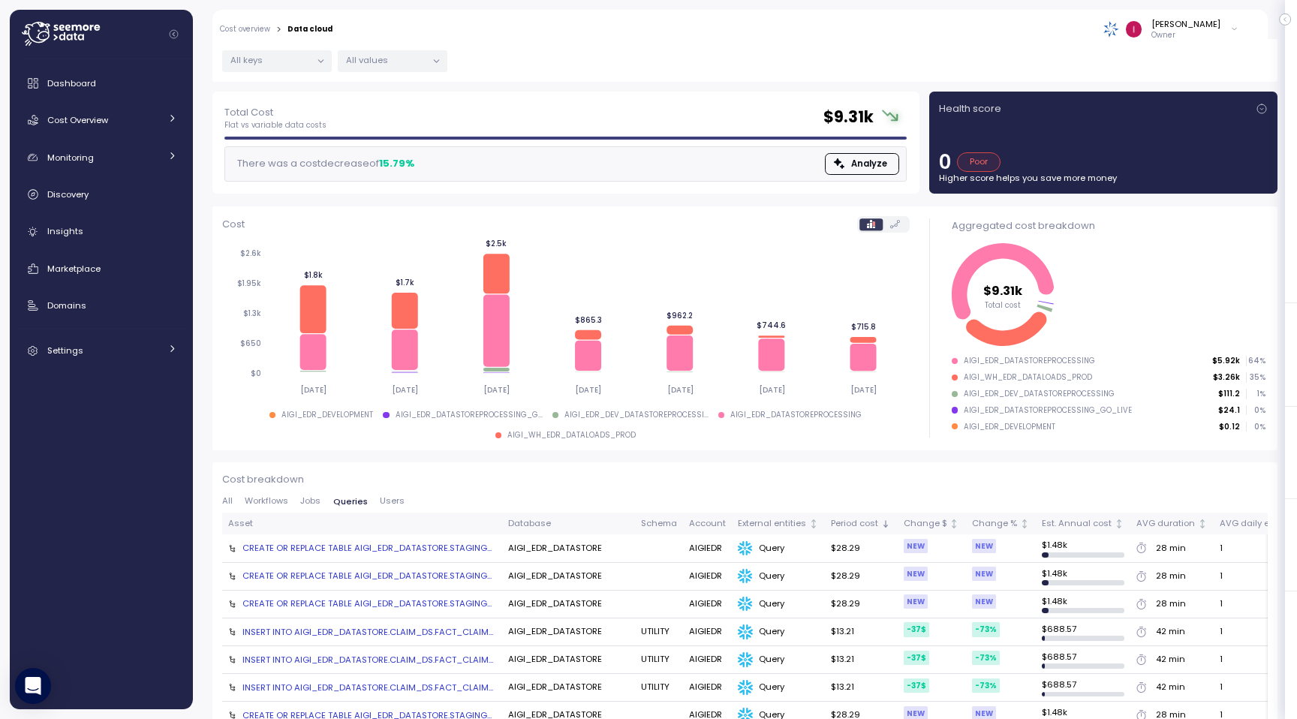
click at [314, 500] on span "Jobs" at bounding box center [310, 501] width 20 height 8
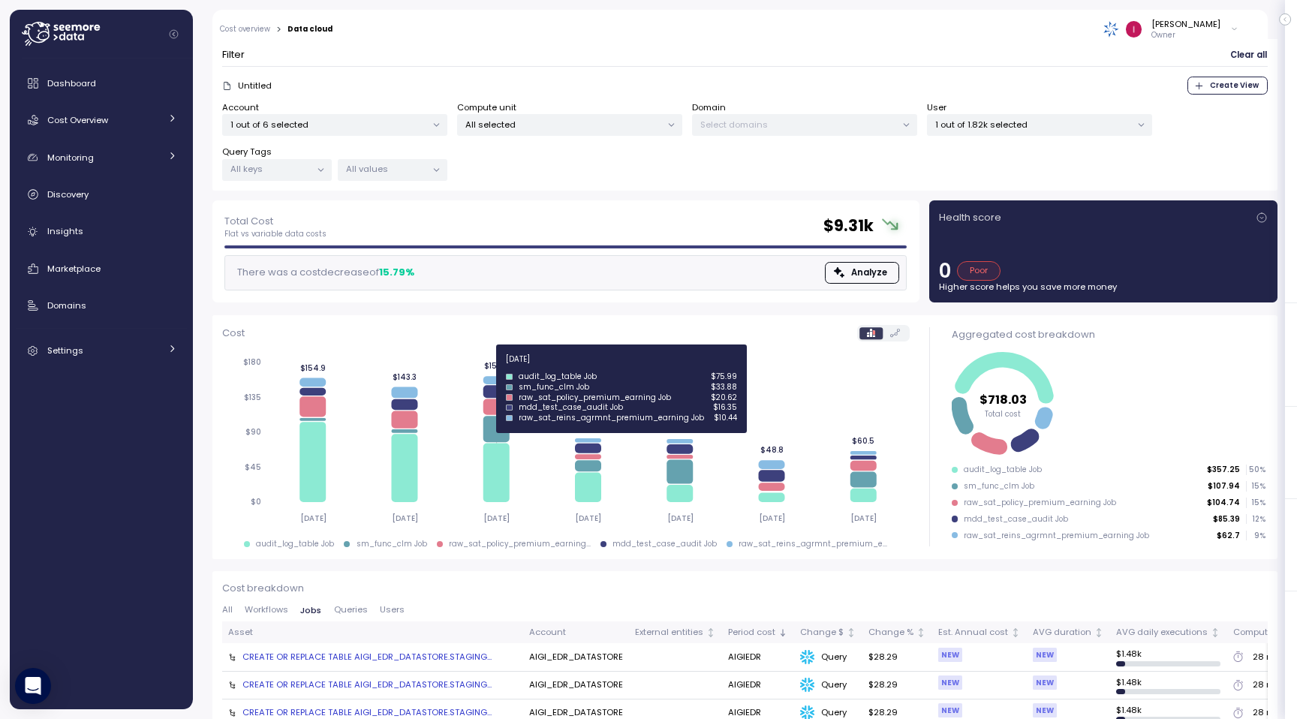
scroll to position [0, 0]
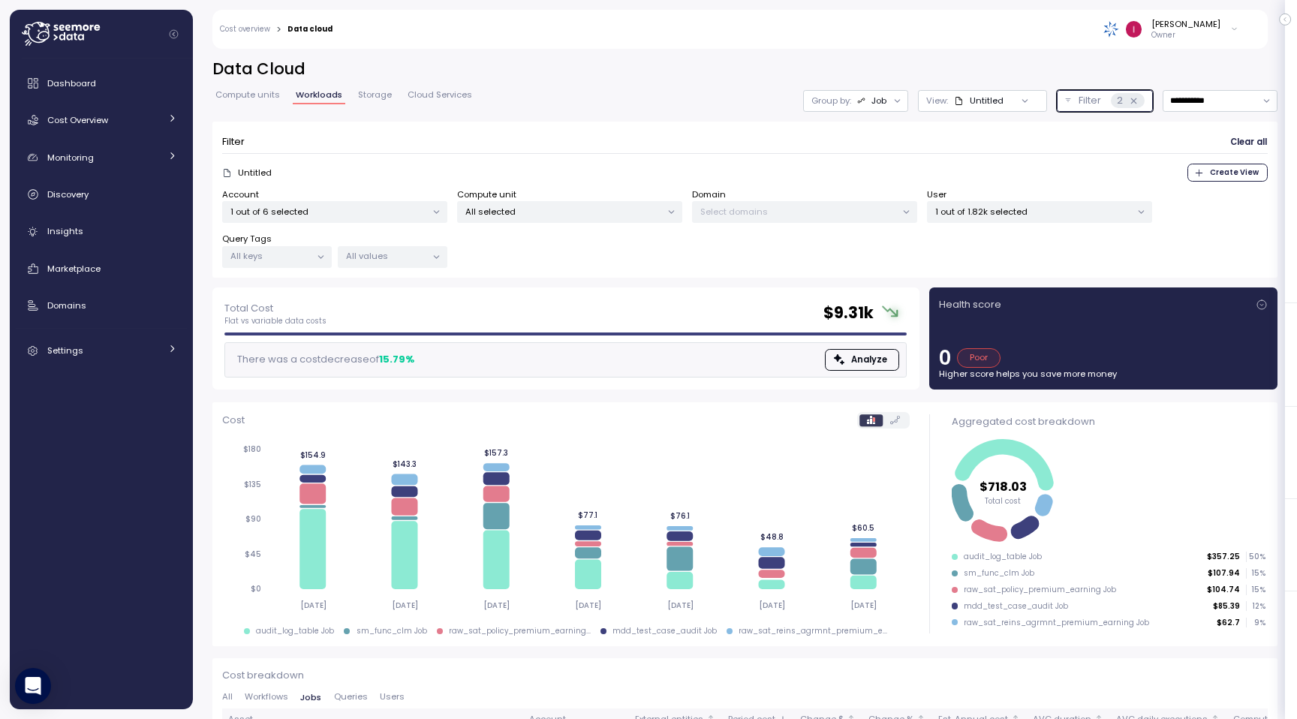
click at [1130, 101] on icon at bounding box center [1134, 101] width 10 height 10
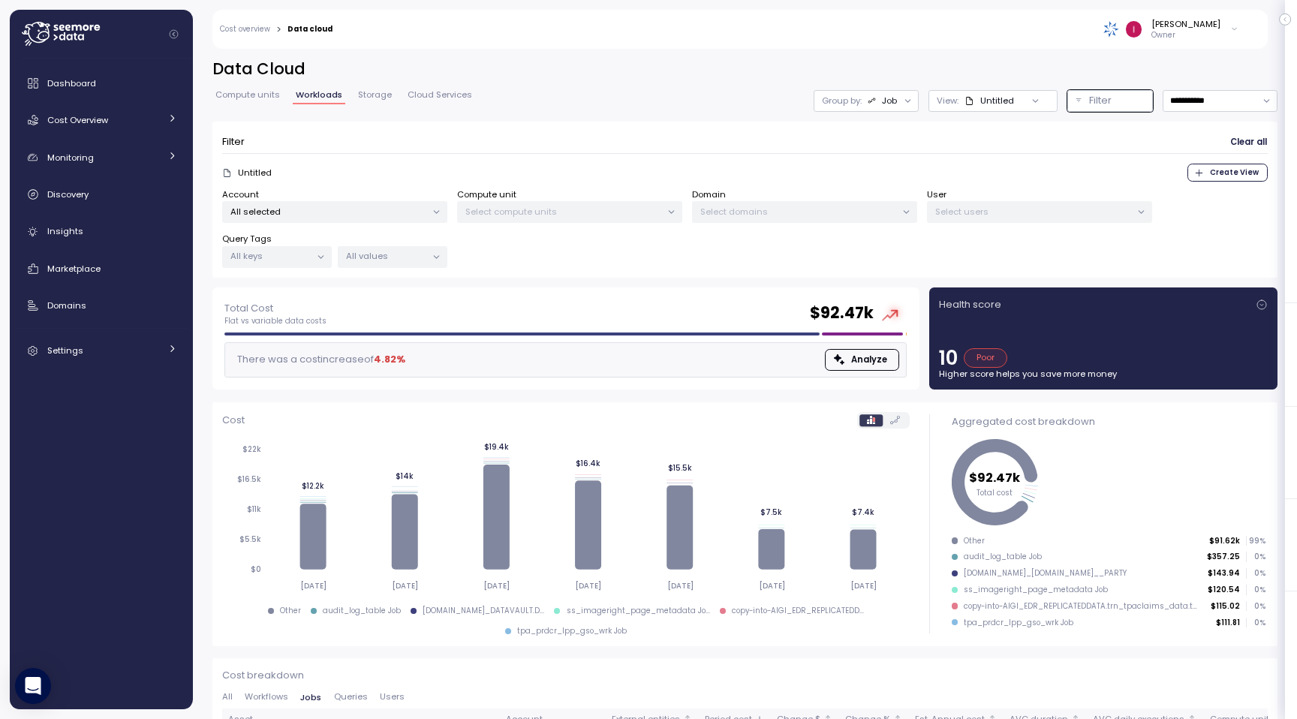
click at [310, 194] on div "Account All selected" at bounding box center [334, 205] width 225 height 35
click at [310, 207] on p "All selected" at bounding box center [328, 212] width 196 height 12
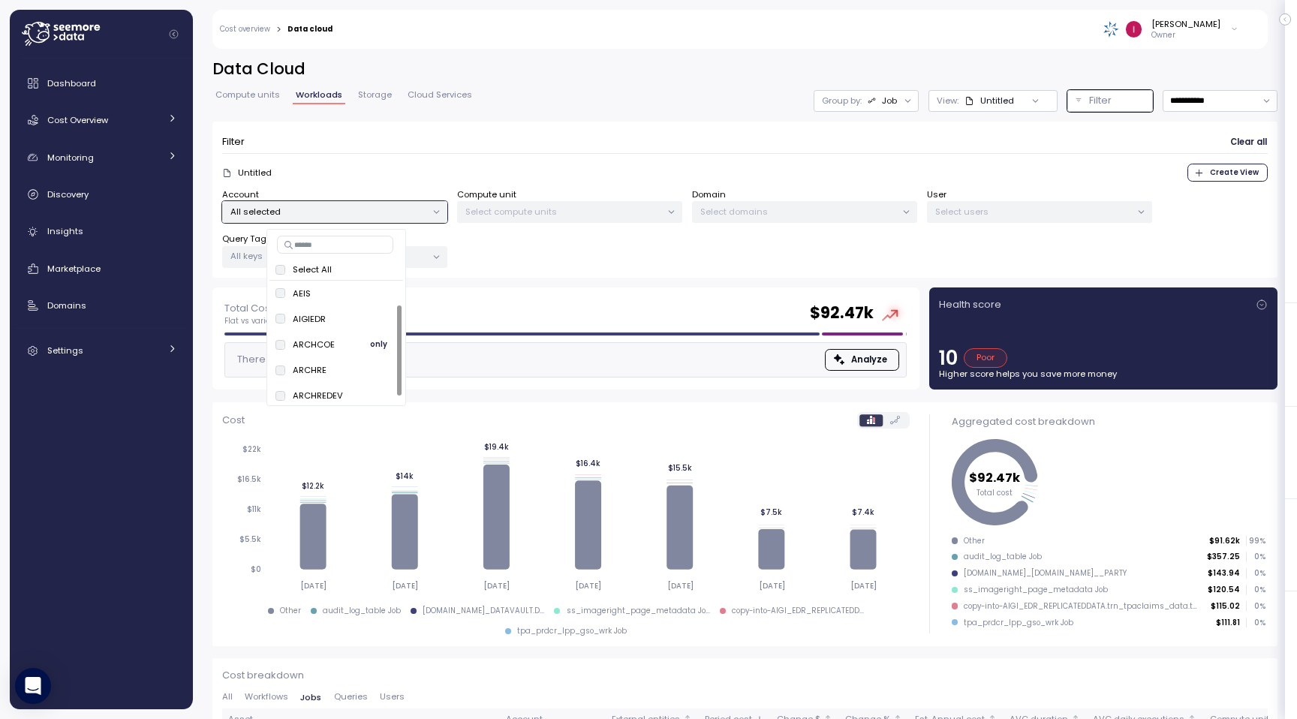
scroll to position [32, 0]
click at [281, 372] on div "ARCHREDEV only" at bounding box center [336, 364] width 122 height 18
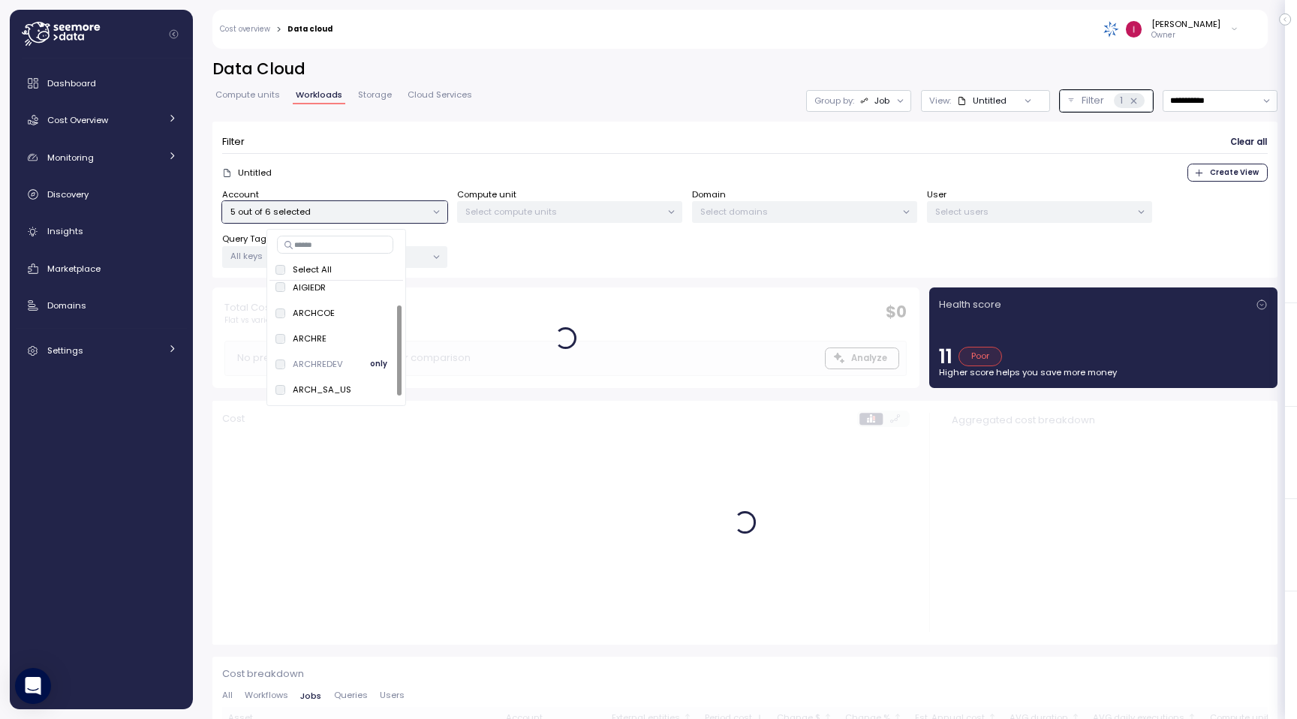
click at [281, 372] on div "ARCHREDEV only" at bounding box center [336, 364] width 122 height 18
click at [373, 342] on span "only" at bounding box center [378, 344] width 17 height 17
click at [677, 242] on div "Account 1 out of 6 selected Compute unit All selected Domain Select domains Use…" at bounding box center [745, 228] width 1046 height 80
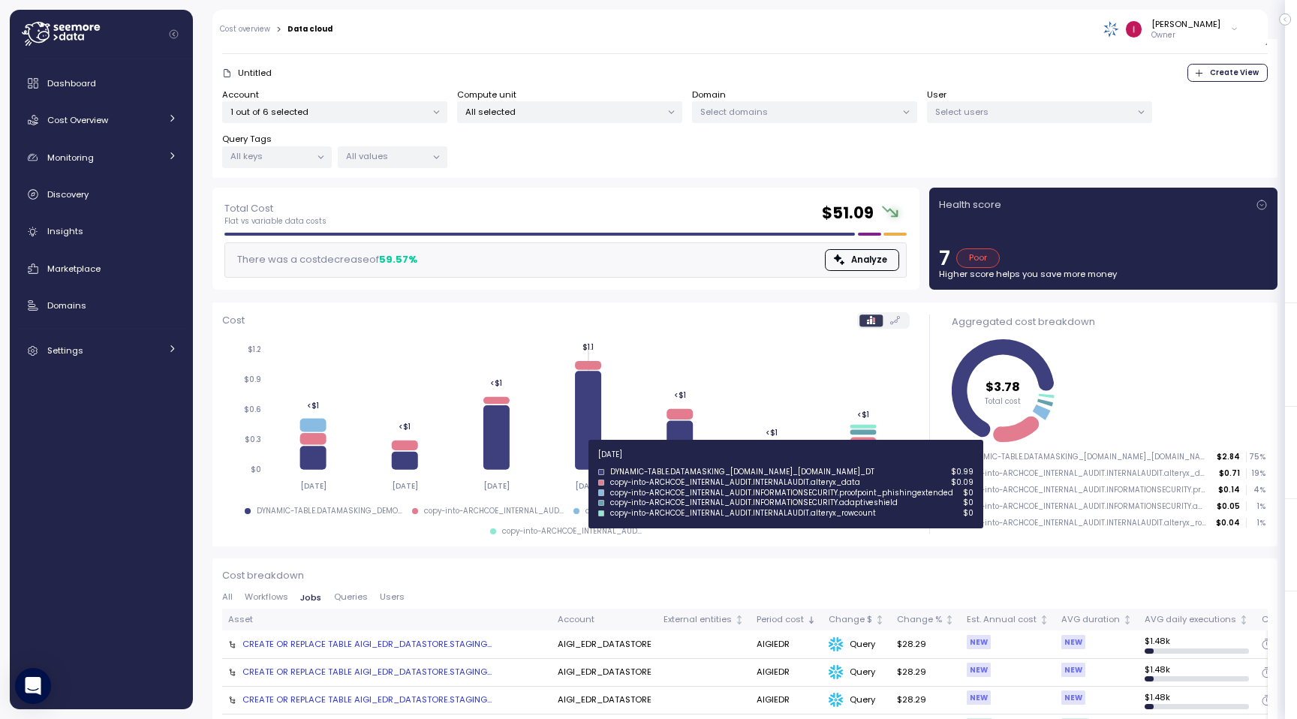
scroll to position [98, 0]
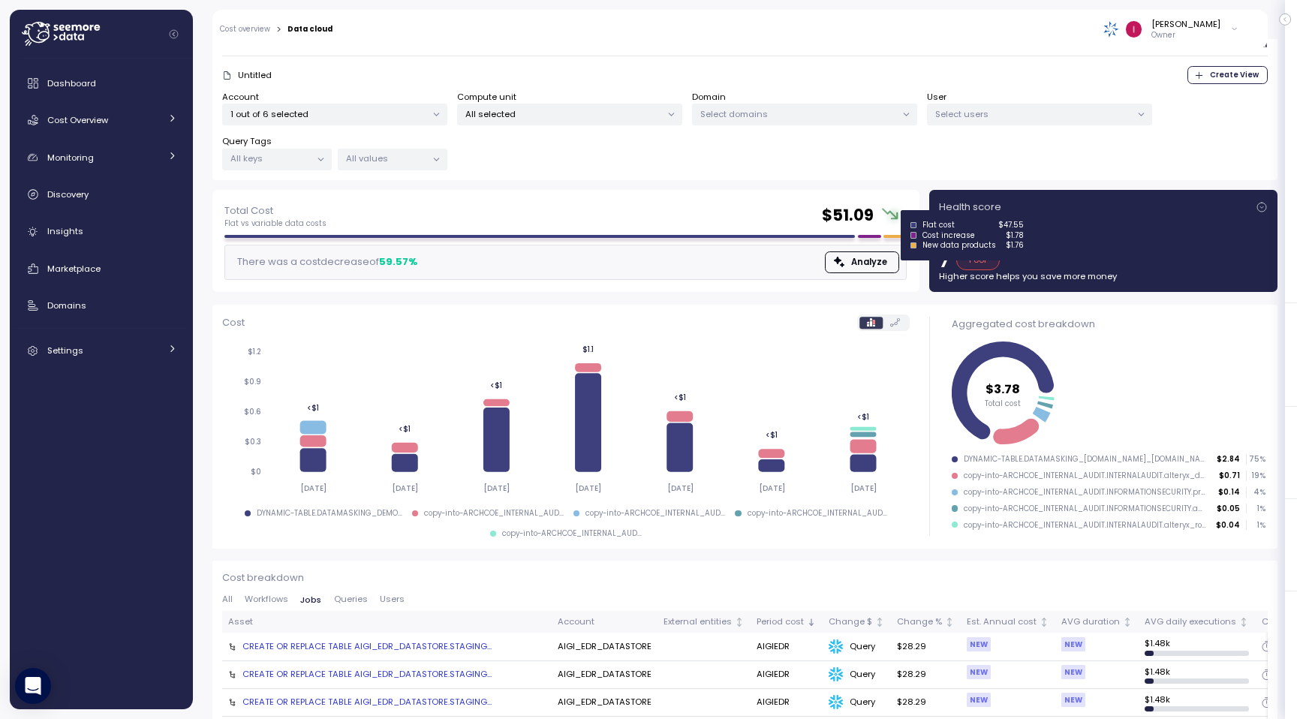
click at [893, 235] on div at bounding box center [895, 236] width 23 height 3
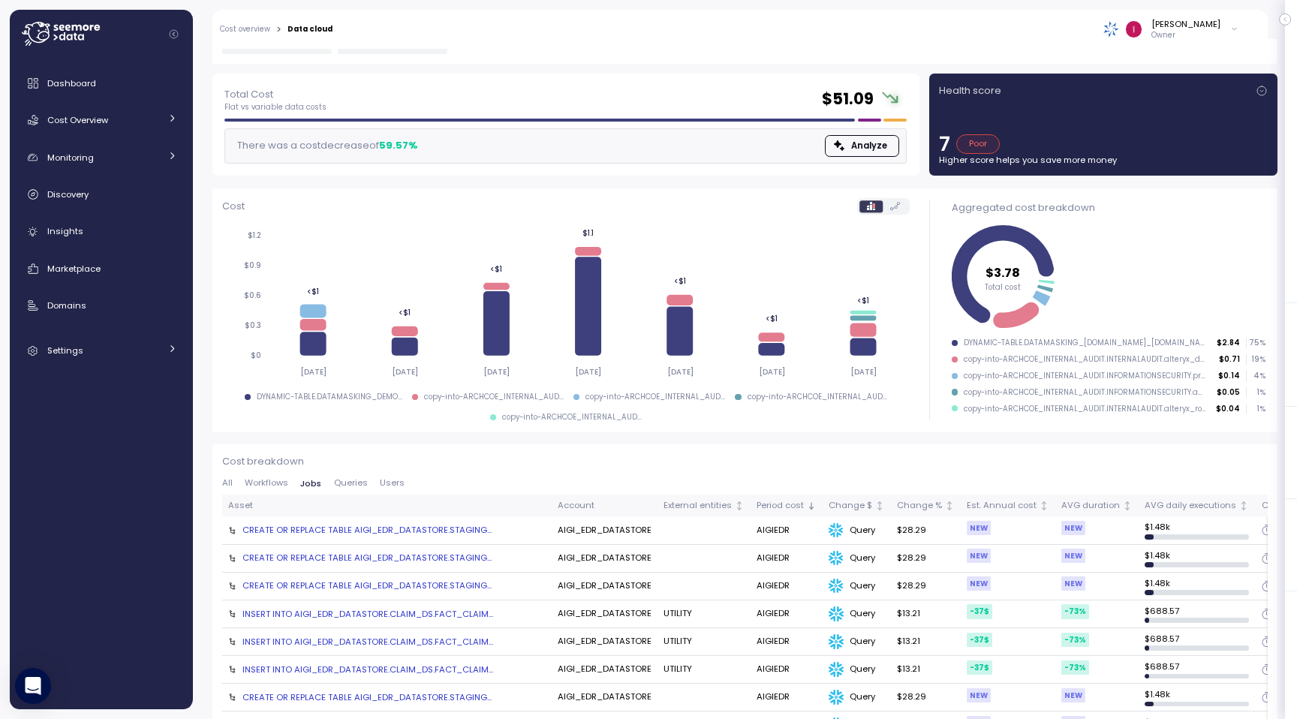
scroll to position [234, 0]
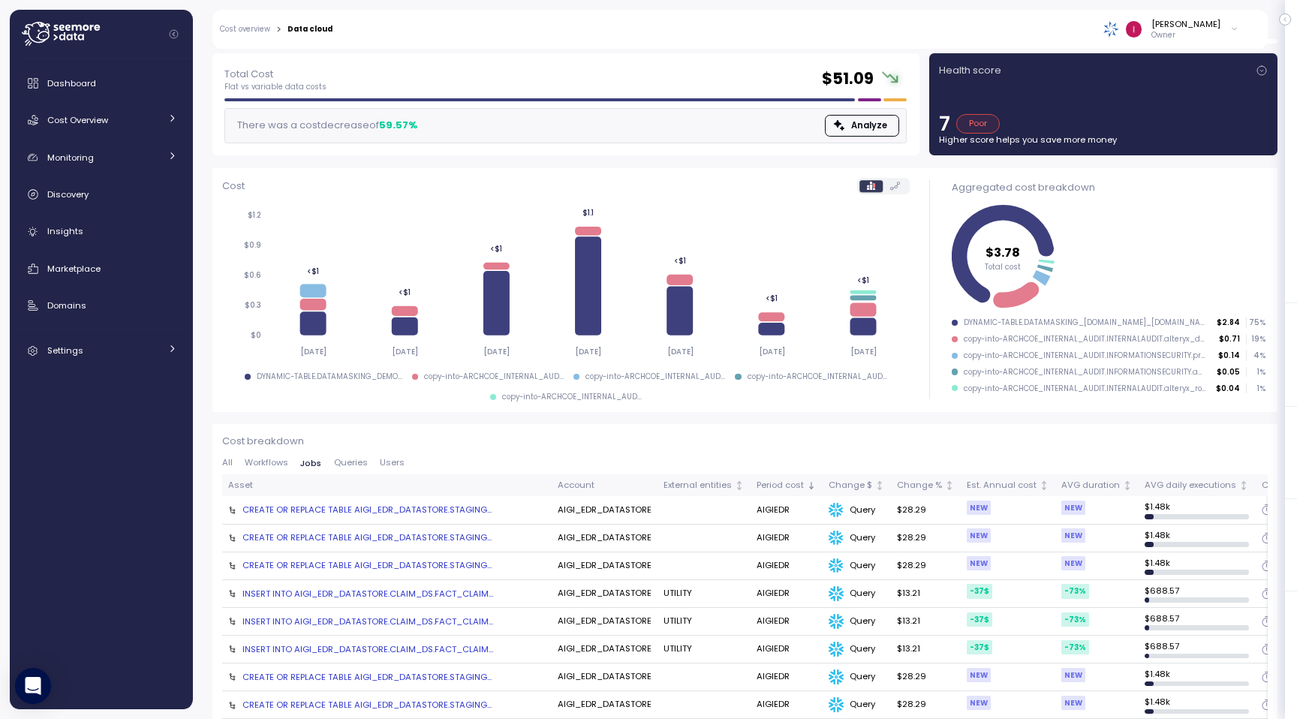
click at [355, 461] on span "Queries" at bounding box center [351, 463] width 34 height 8
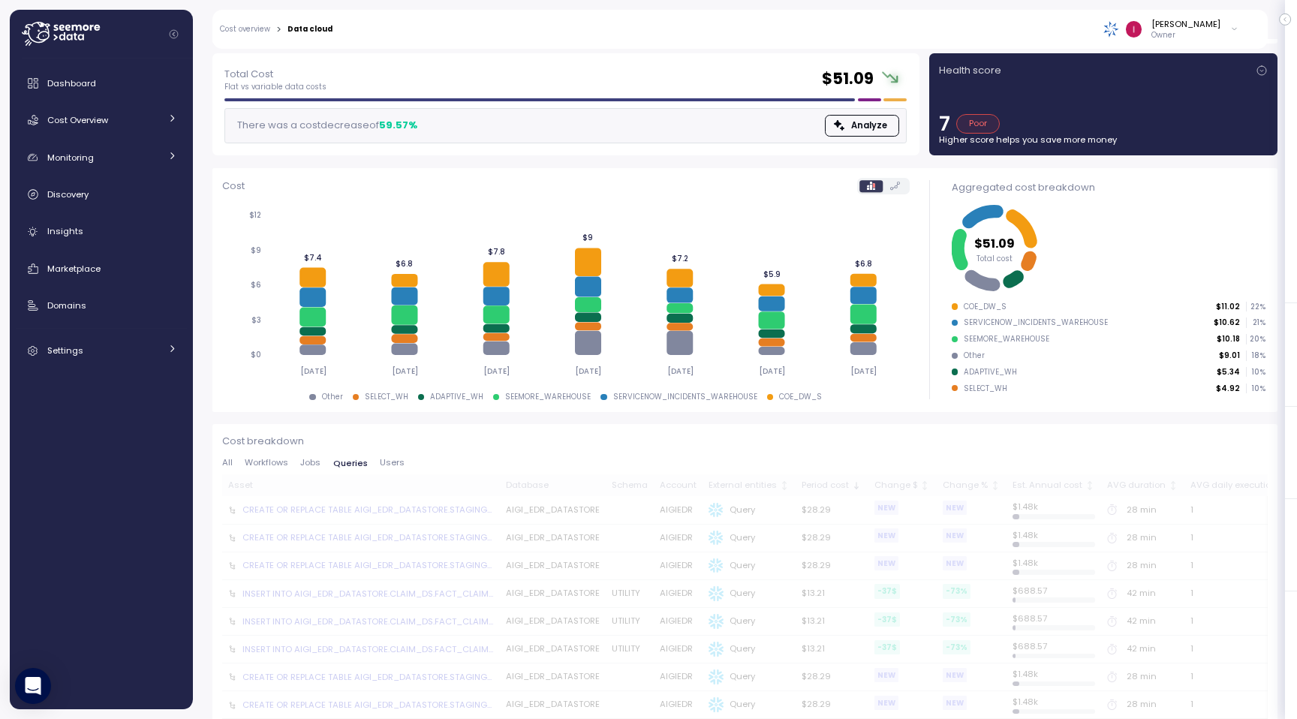
click at [298, 462] on button "Jobs" at bounding box center [310, 464] width 32 height 10
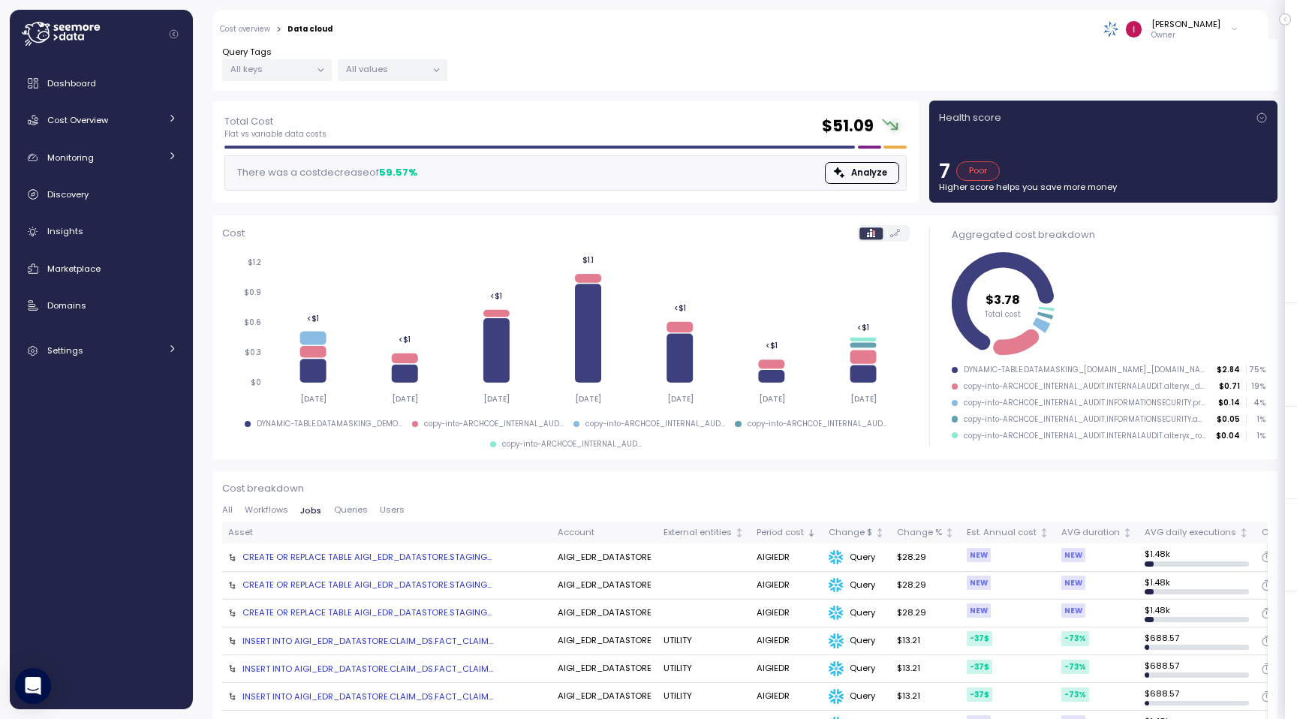
scroll to position [197, 0]
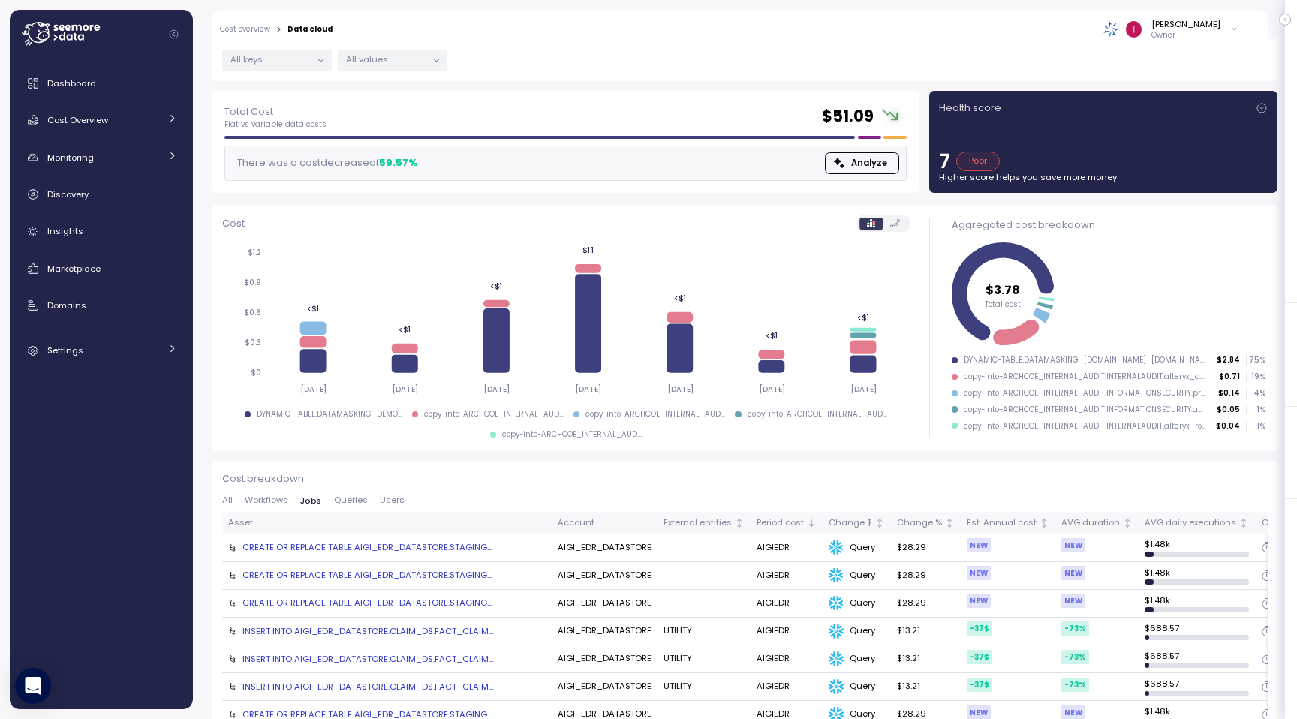
click at [275, 507] on div "All Workflows Jobs Queries Users" at bounding box center [745, 504] width 1046 height 17
click at [275, 497] on span "Workflows" at bounding box center [267, 500] width 44 height 8
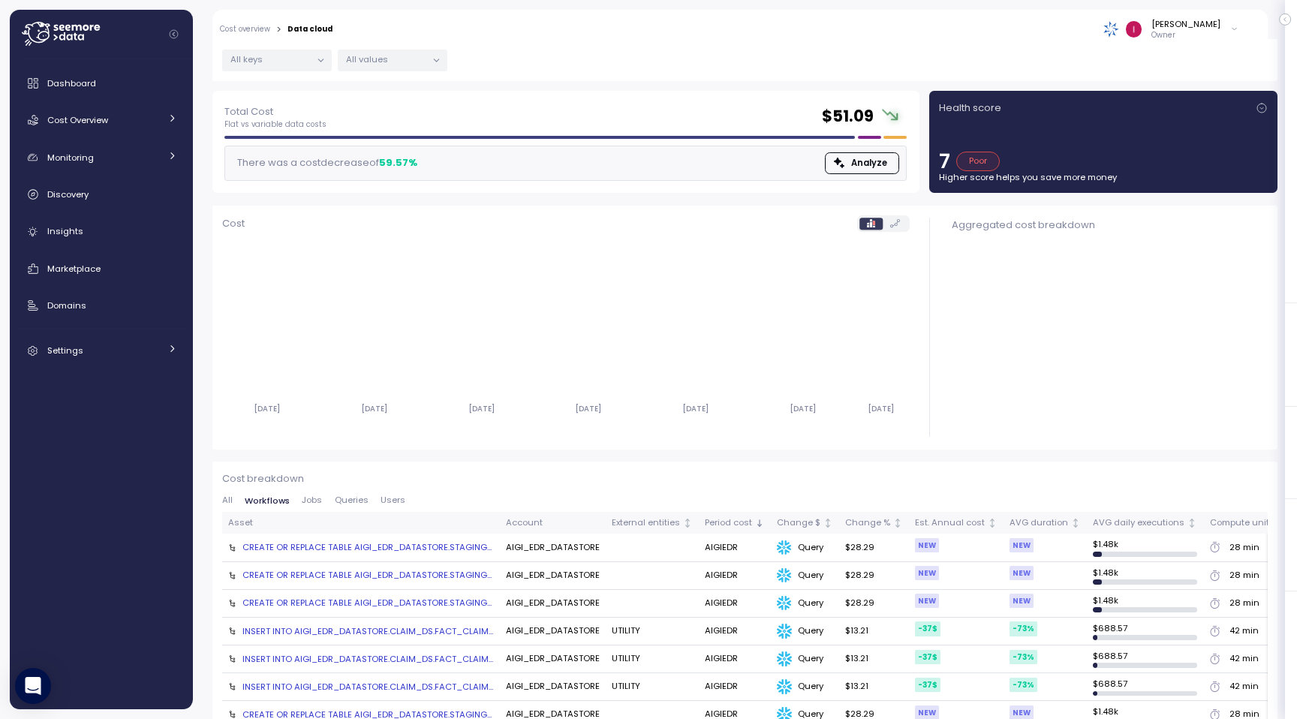
click at [310, 500] on span "Jobs" at bounding box center [312, 500] width 20 height 8
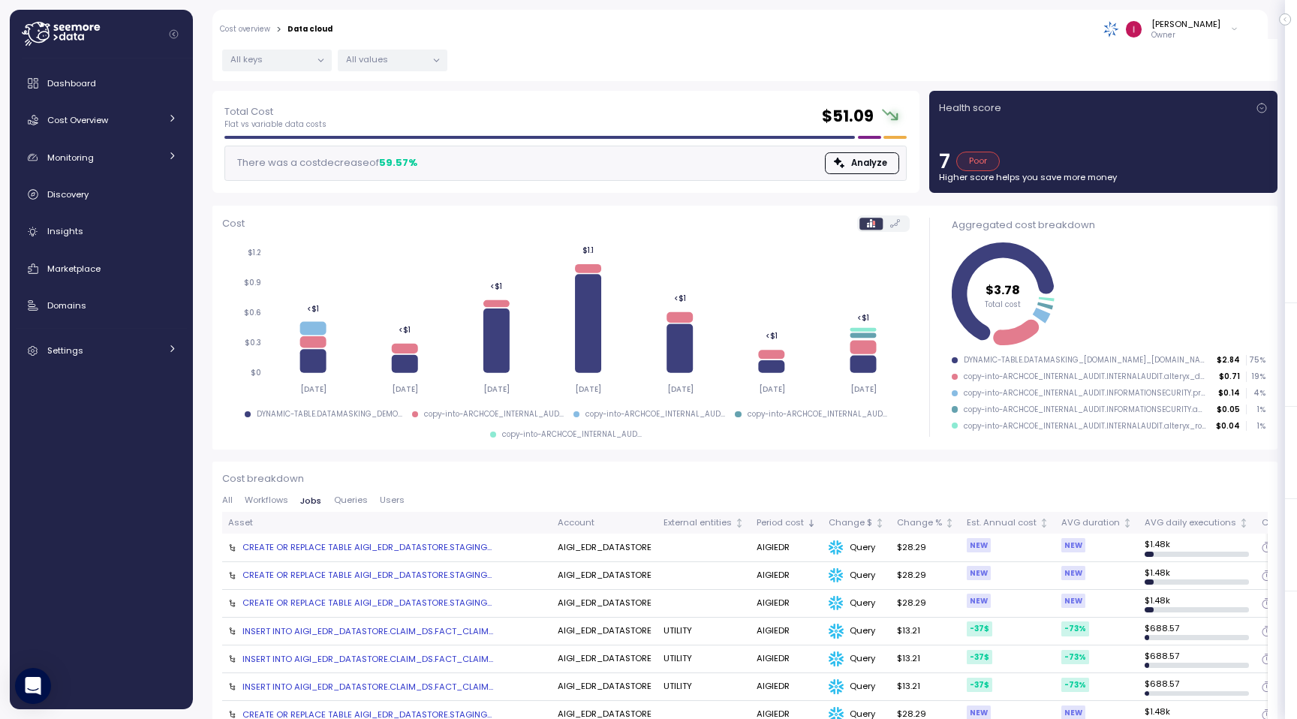
click at [278, 502] on span "Workflows" at bounding box center [267, 500] width 44 height 8
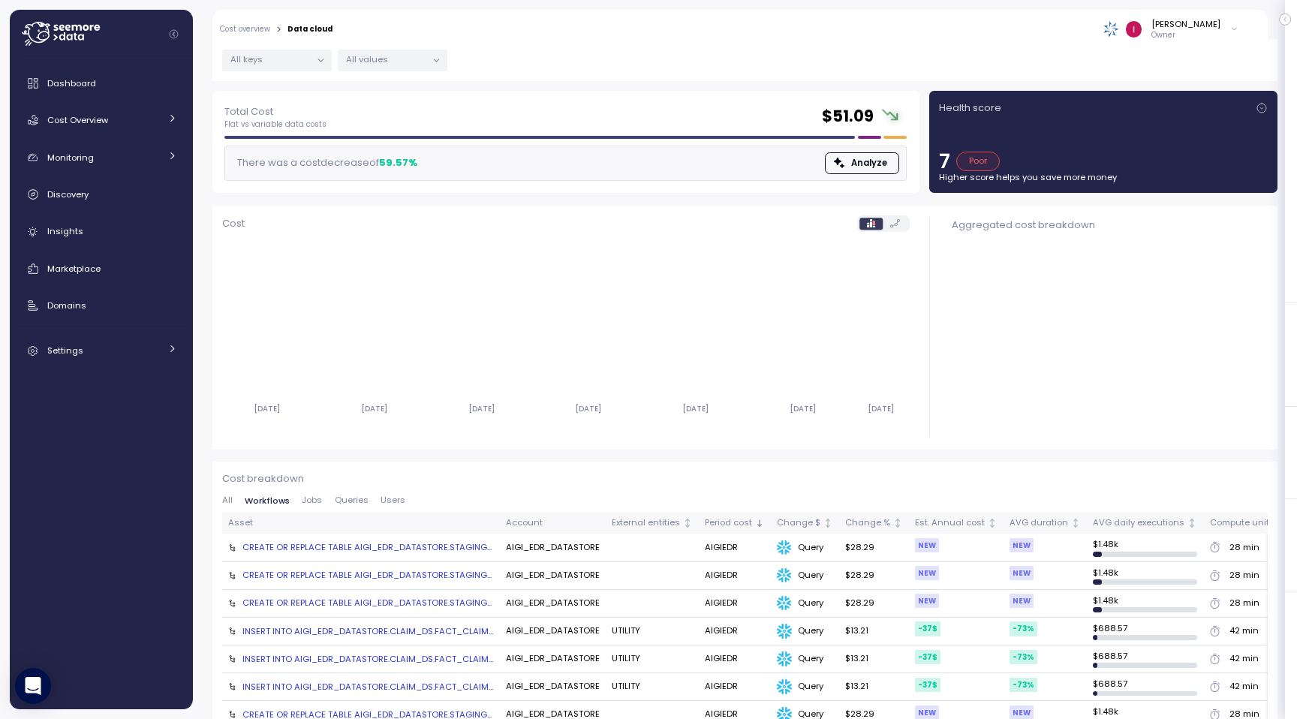
click at [313, 499] on span "Jobs" at bounding box center [312, 500] width 20 height 8
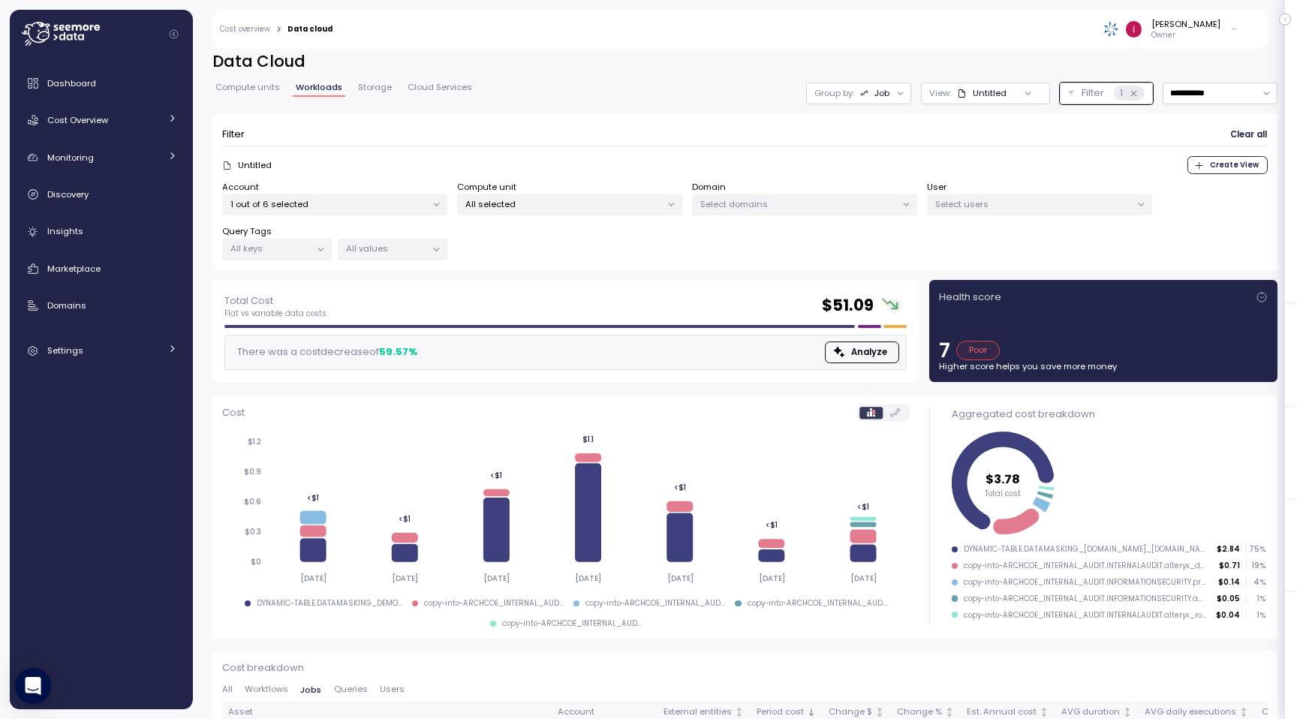
scroll to position [0, 0]
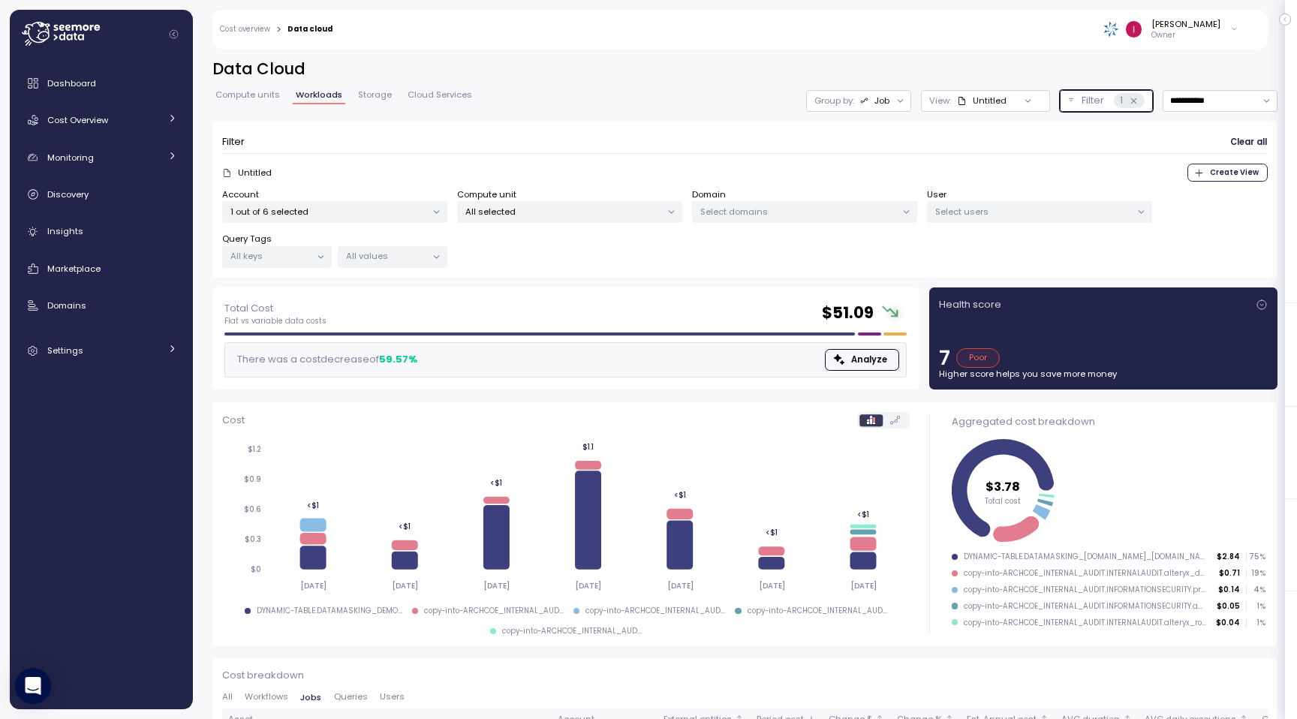
click at [1133, 102] on icon at bounding box center [1134, 101] width 10 height 10
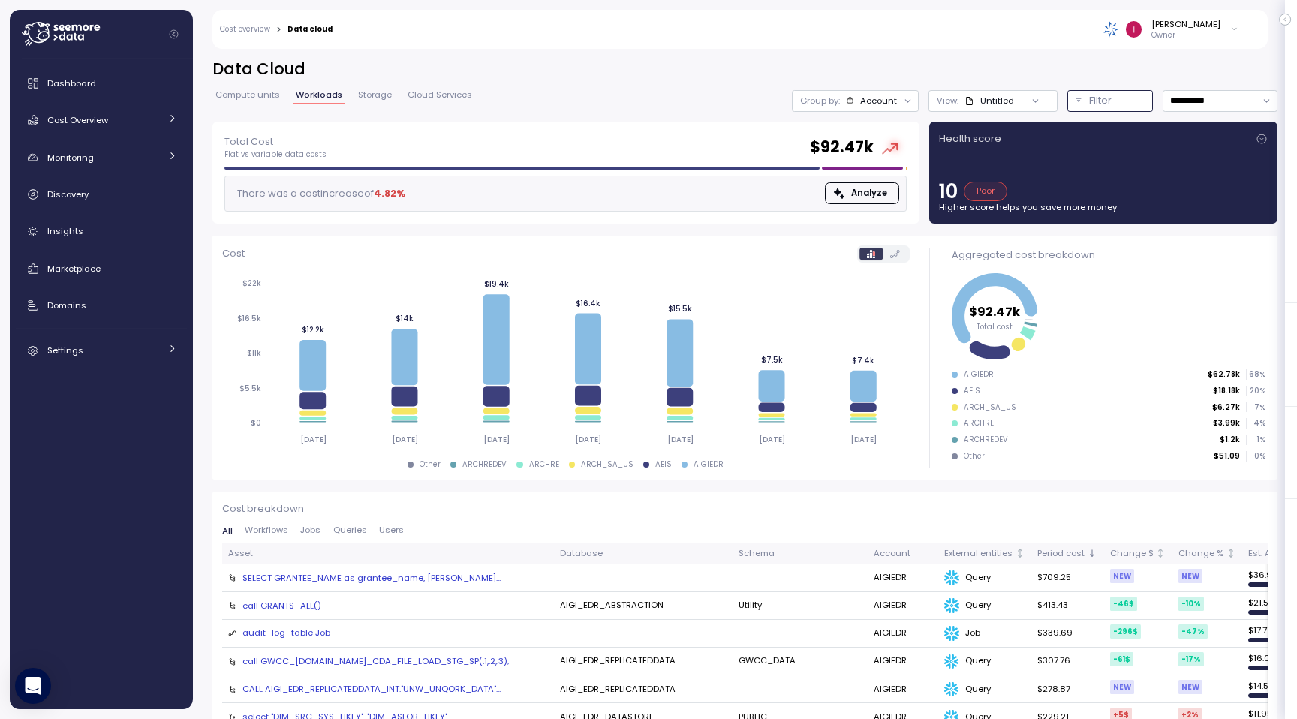
click at [1109, 102] on p "Filter" at bounding box center [1100, 100] width 23 height 15
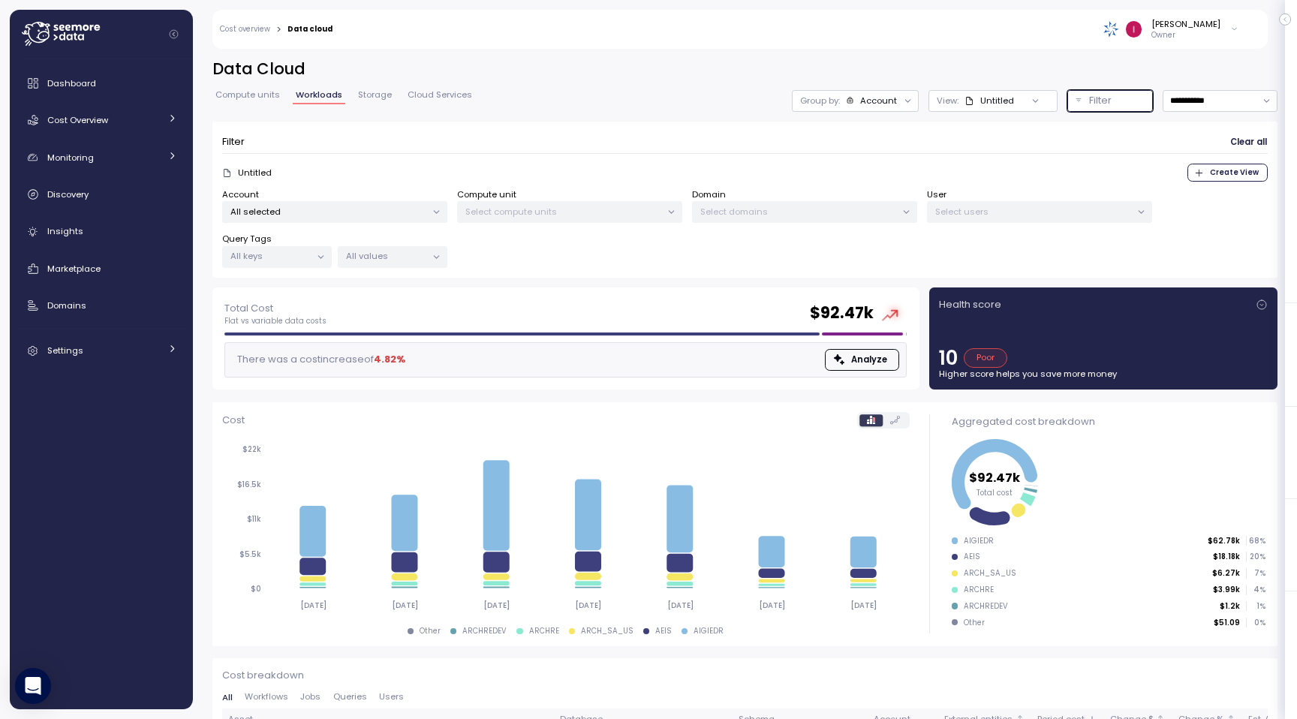
click at [287, 201] on div "All selected" at bounding box center [334, 212] width 225 height 22
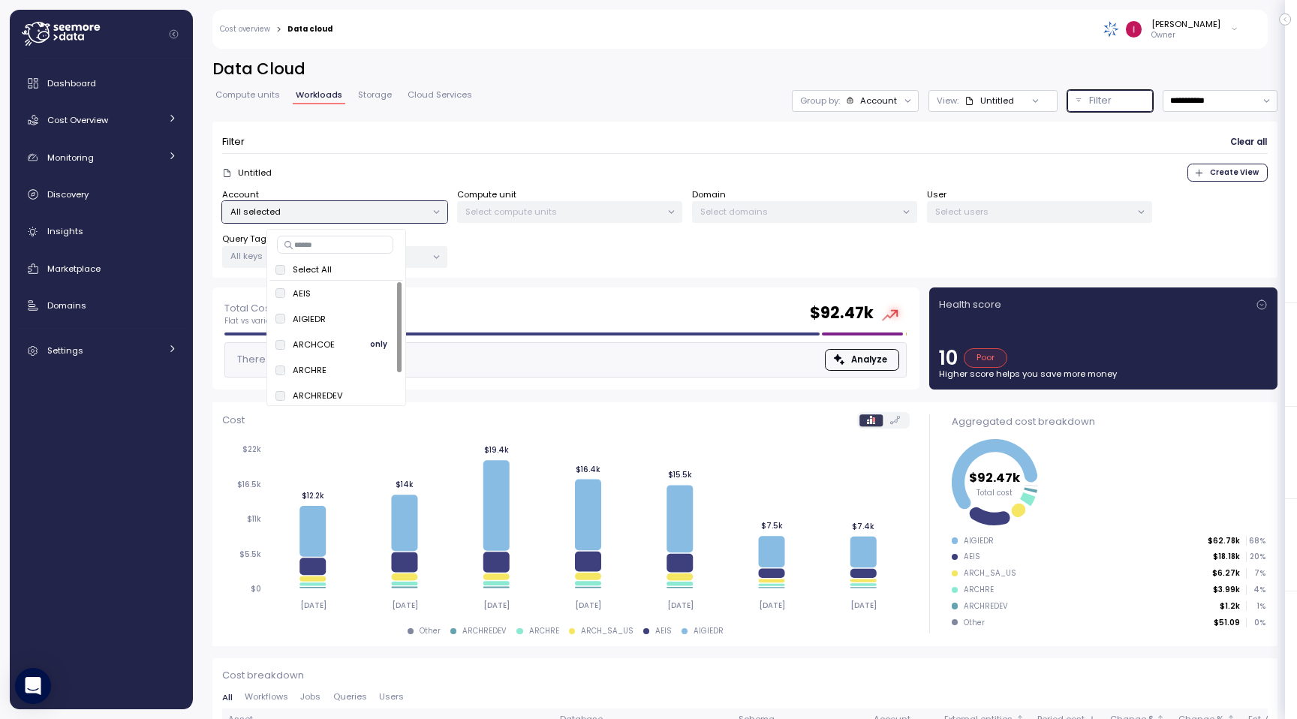
click at [374, 347] on span "only" at bounding box center [378, 344] width 17 height 17
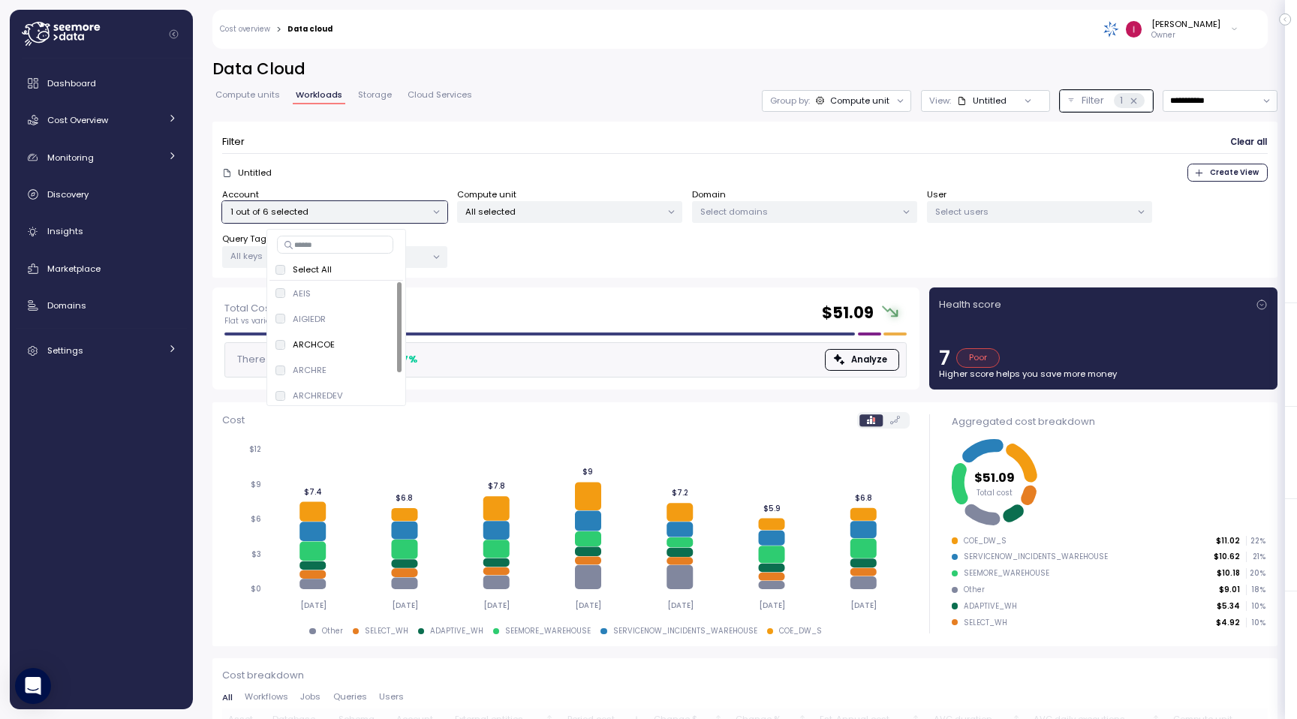
click at [469, 351] on div "There was a cost decrease of 59.57 % Analyze" at bounding box center [565, 360] width 682 height 36
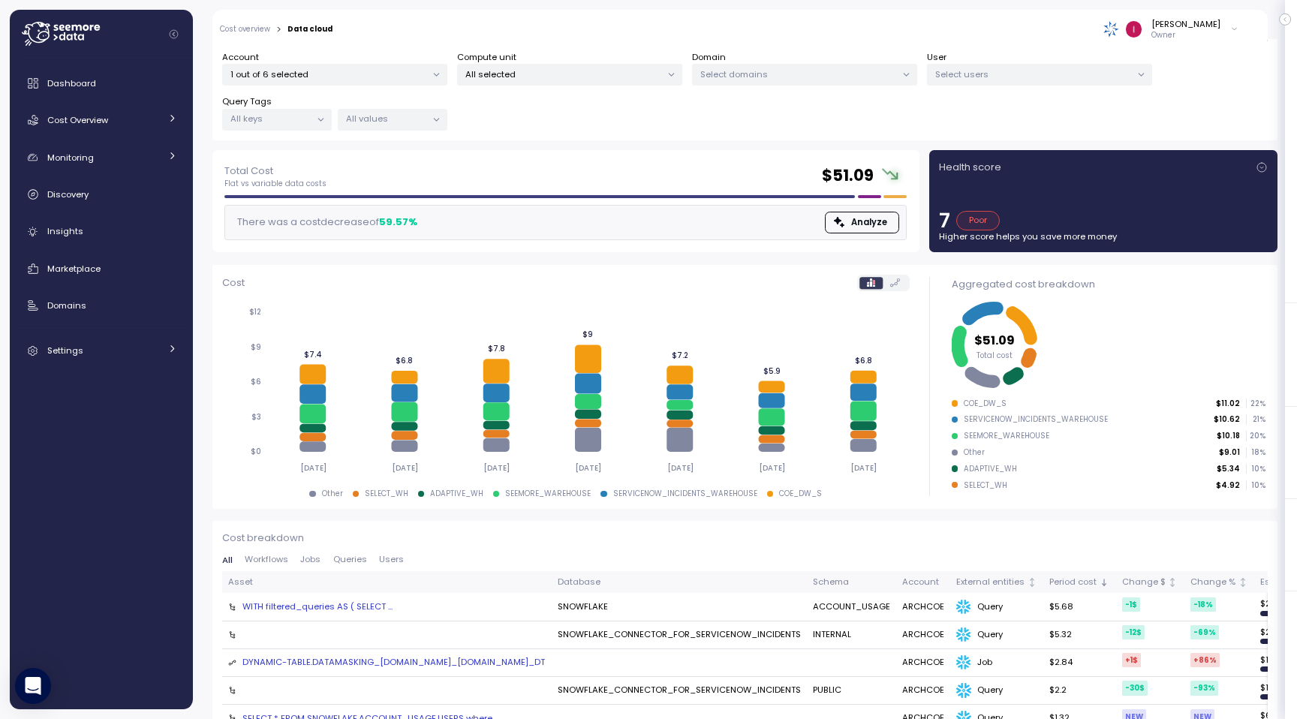
scroll to position [194, 0]
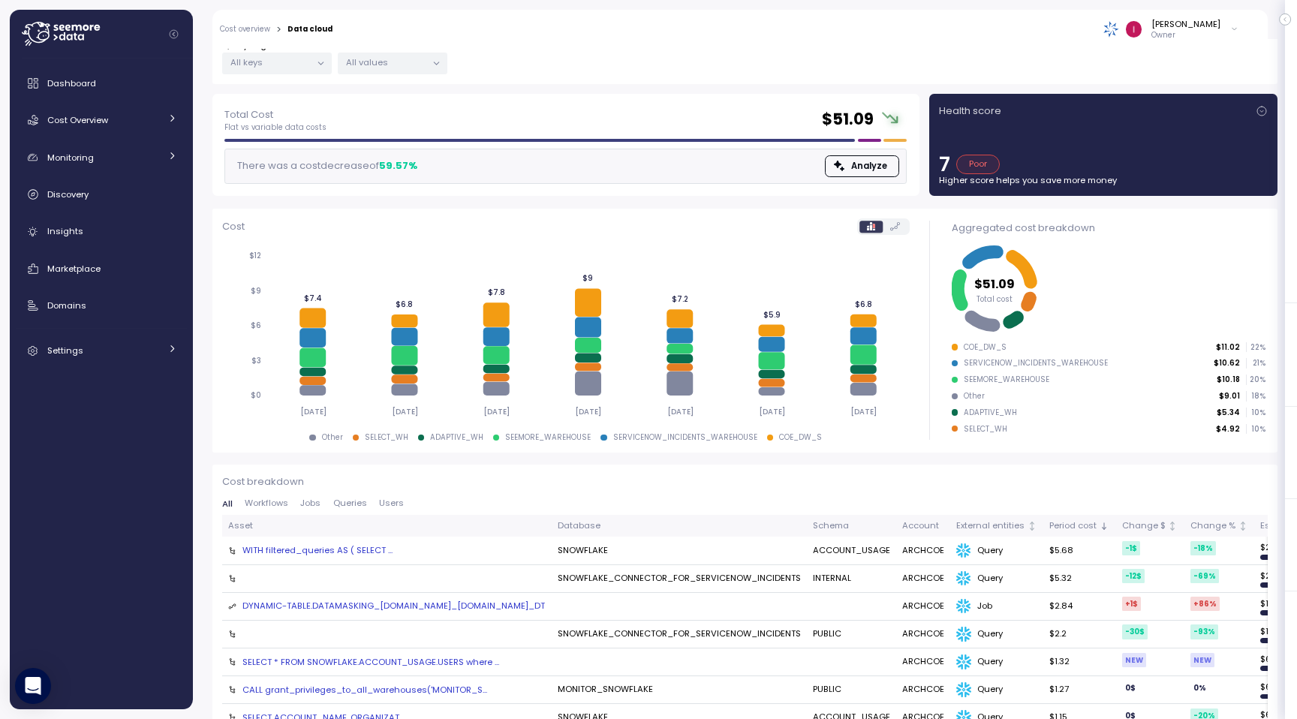
click at [282, 507] on span "Workflows" at bounding box center [267, 503] width 44 height 8
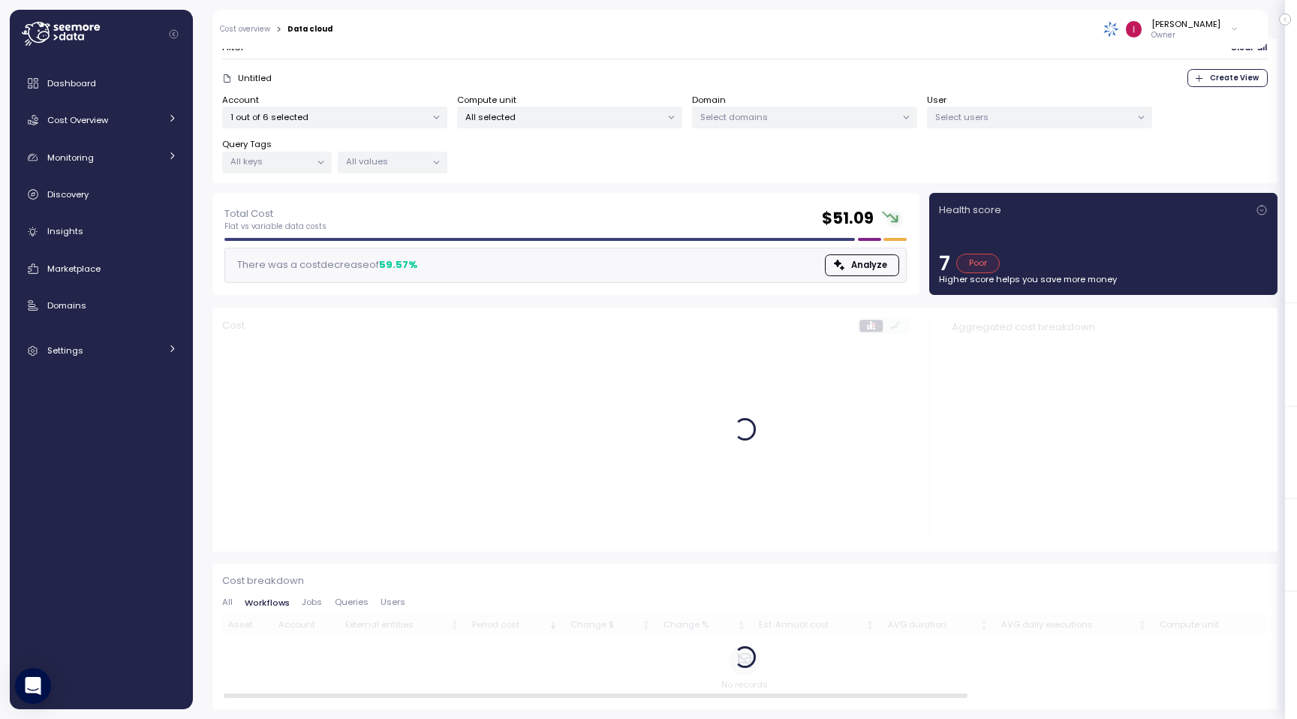
scroll to position [94, 0]
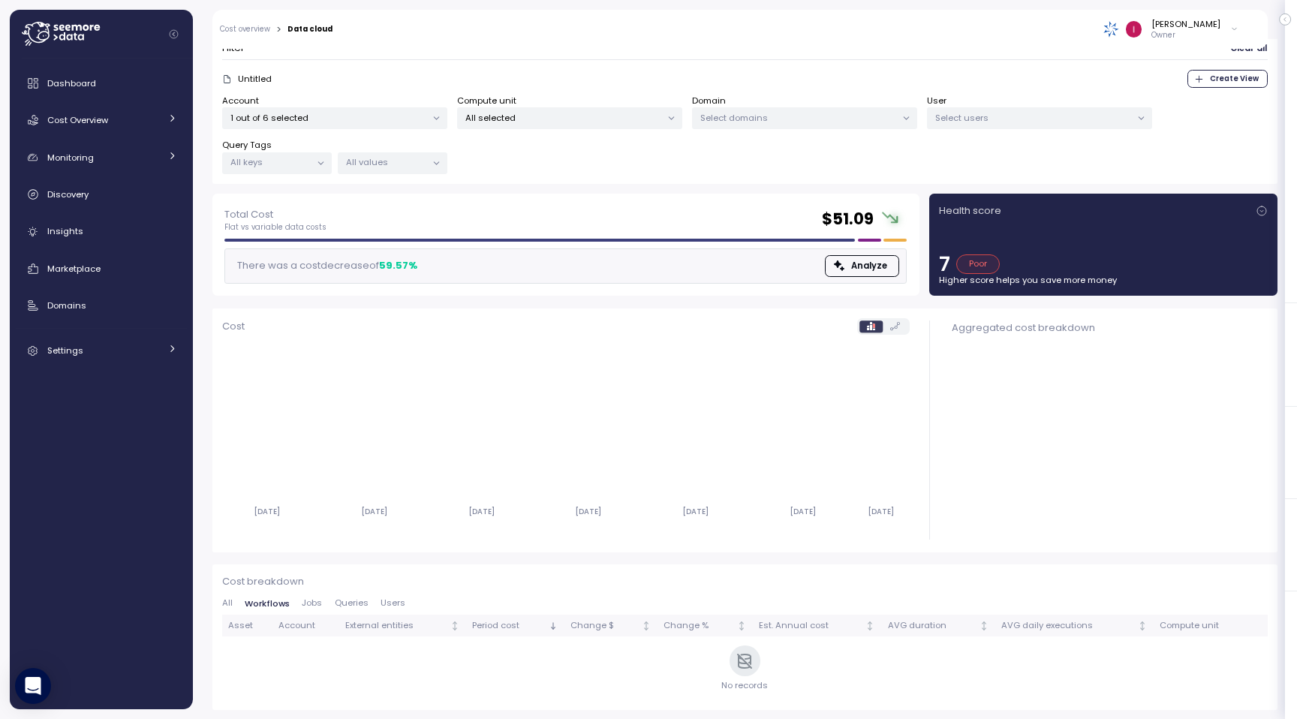
click at [322, 603] on button "Jobs" at bounding box center [312, 604] width 32 height 10
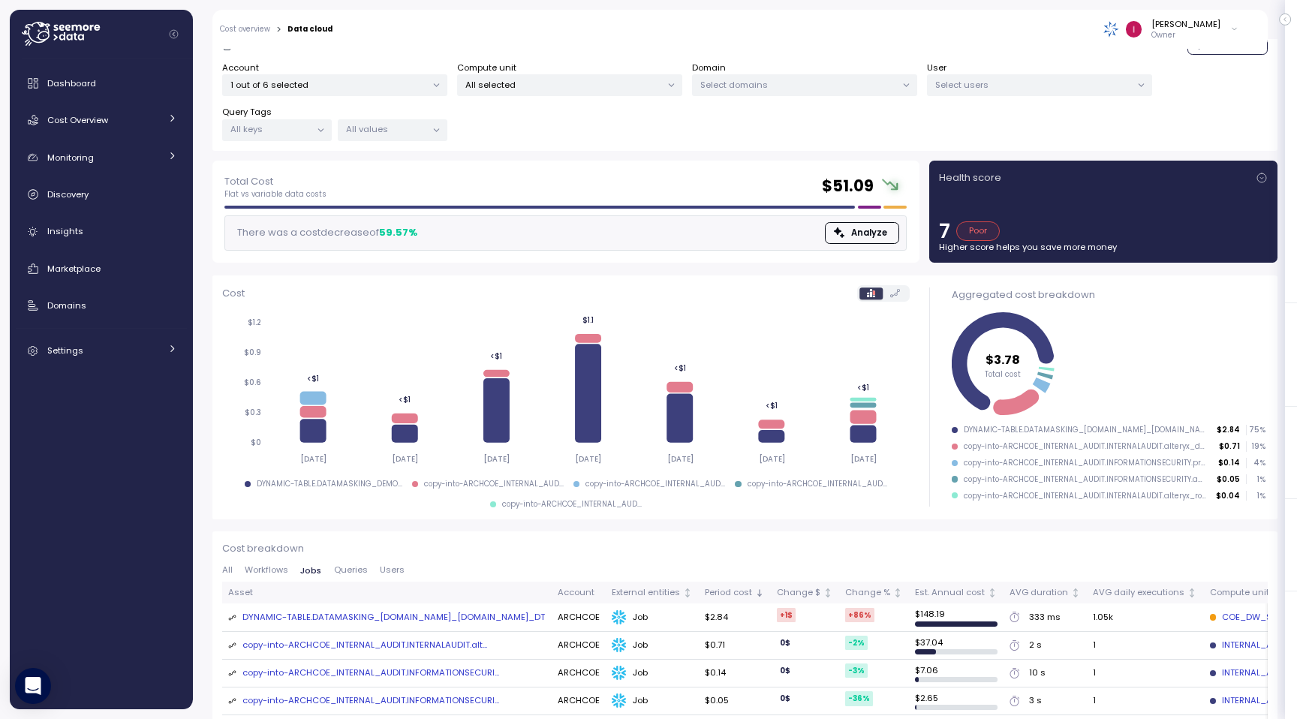
scroll to position [236, 0]
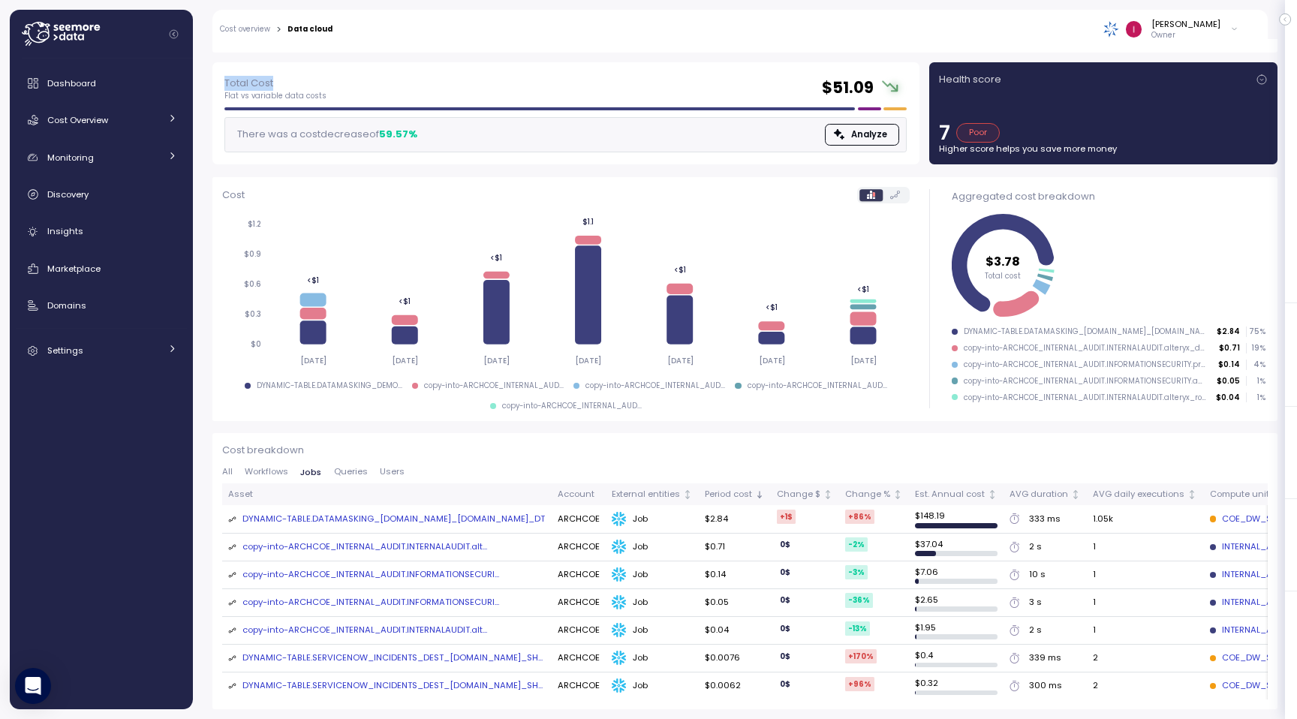
drag, startPoint x: 285, startPoint y: 70, endPoint x: 226, endPoint y: 69, distance: 58.6
click at [226, 76] on p "Total Cost" at bounding box center [275, 83] width 102 height 15
copy p "Total Cost"
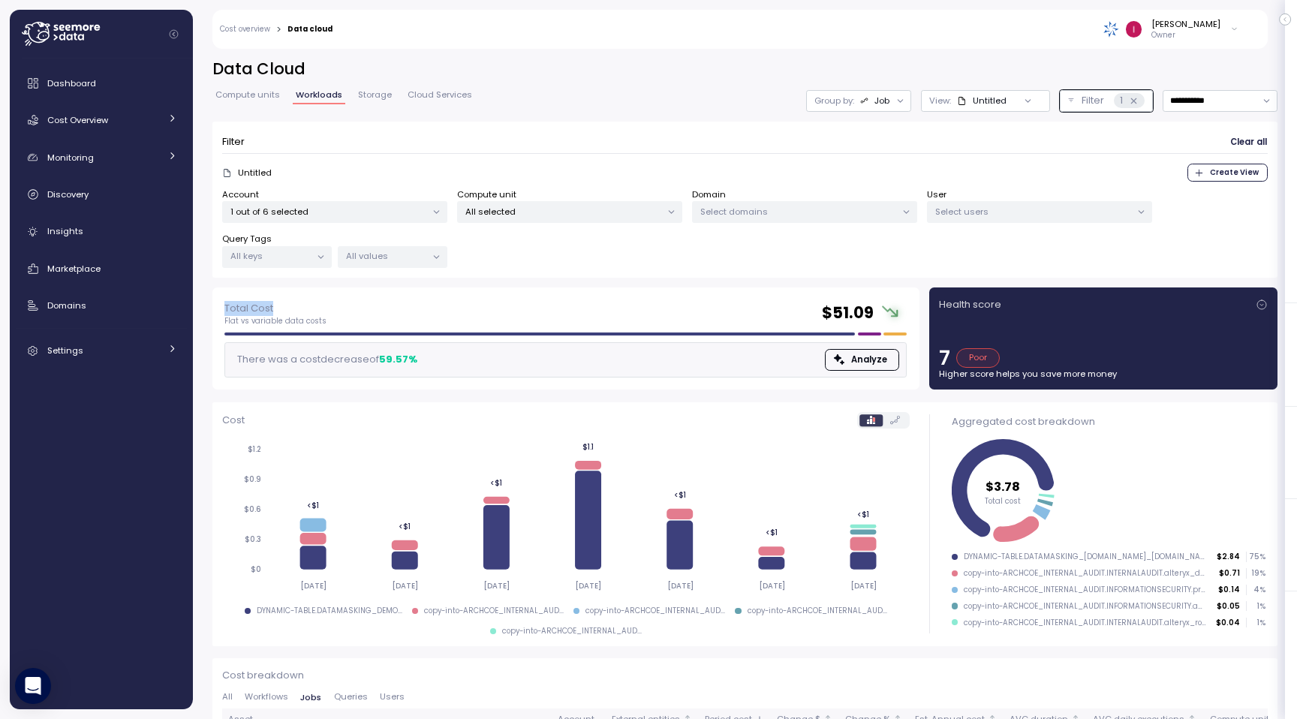
click at [1073, 206] on p "Select users" at bounding box center [1033, 212] width 196 height 12
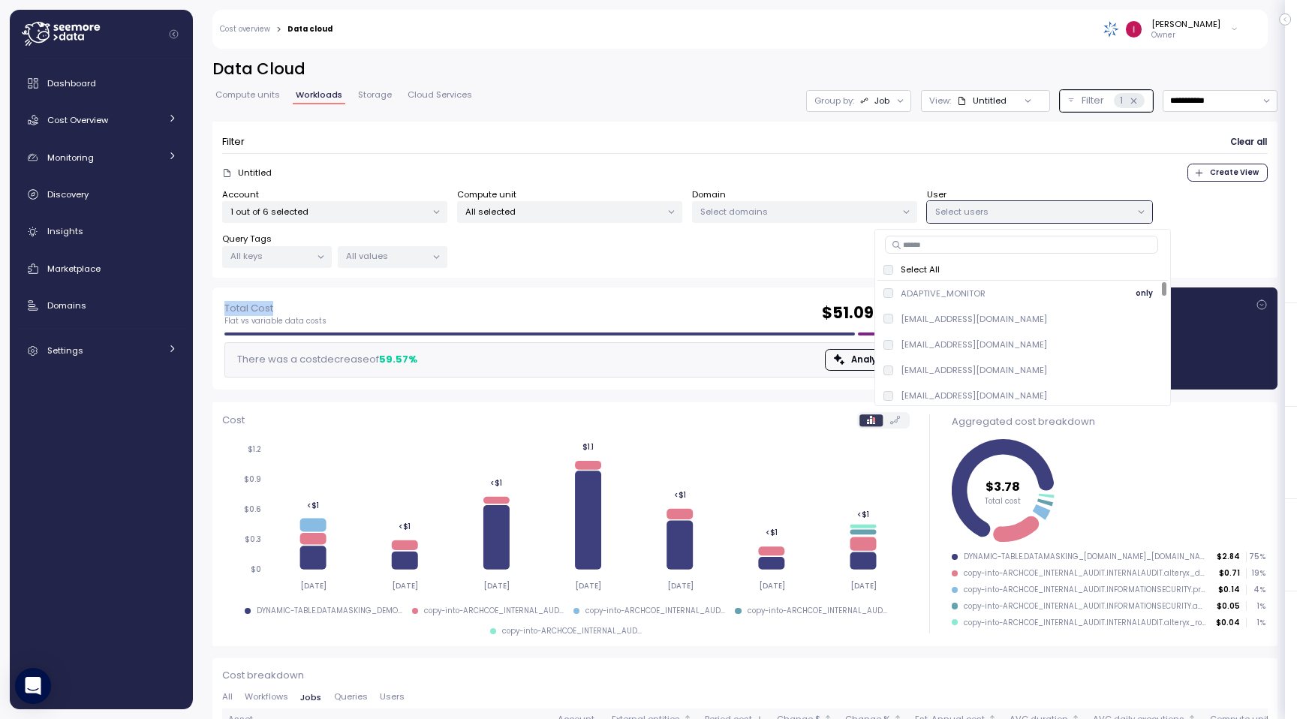
click at [1153, 294] on span "only" at bounding box center [1144, 293] width 17 height 17
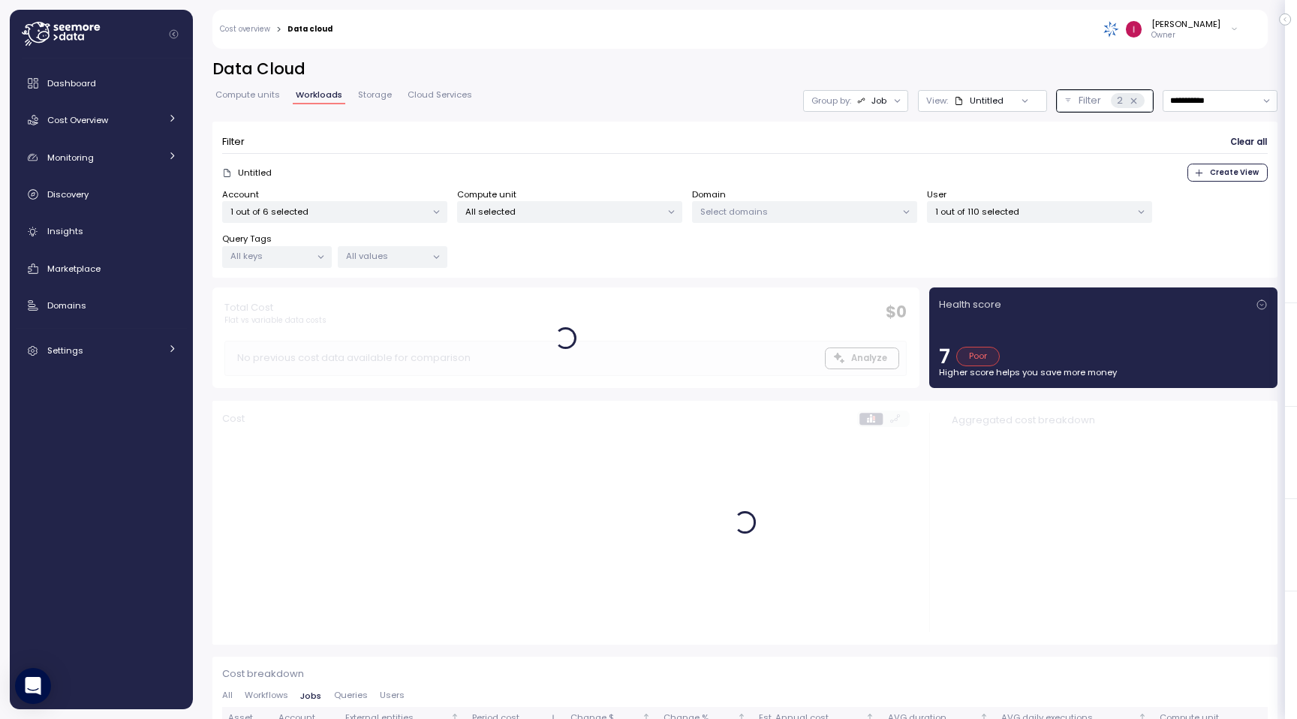
click at [607, 300] on div at bounding box center [565, 338] width 707 height 101
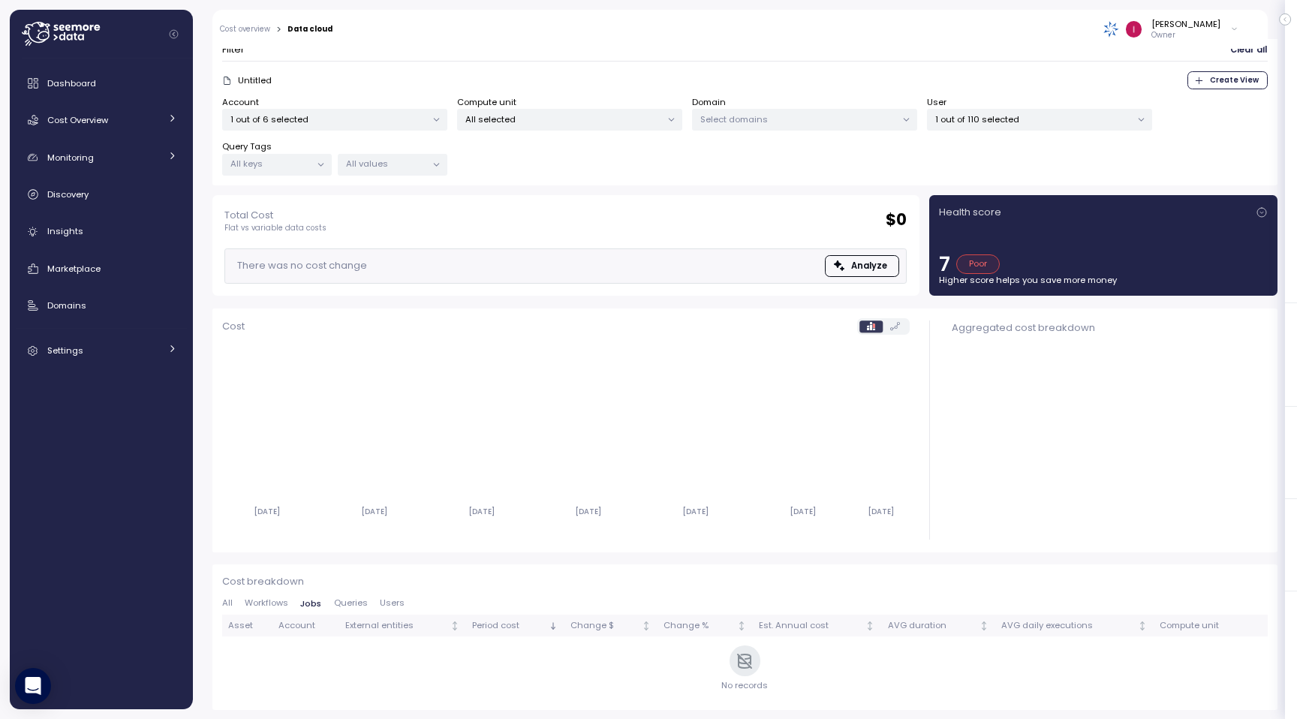
click at [1052, 115] on p "1 out of 110 selected" at bounding box center [1033, 119] width 196 height 12
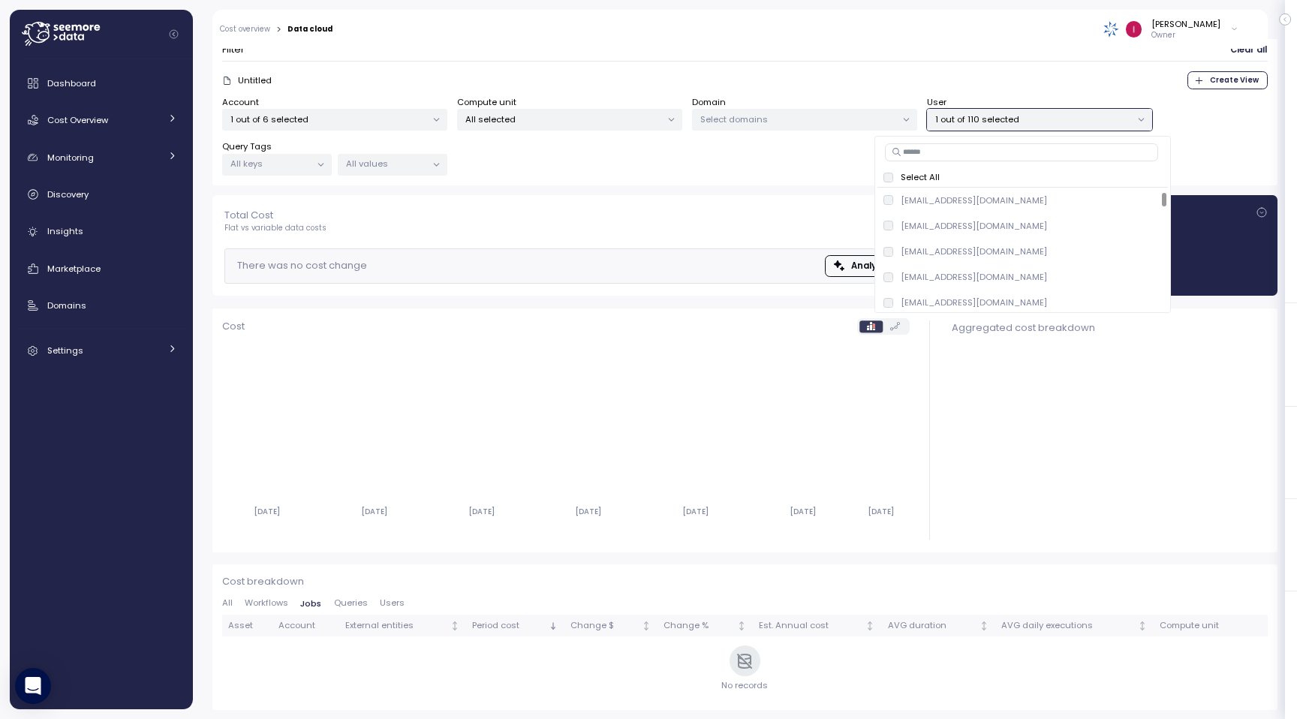
scroll to position [0, 0]
click at [974, 153] on input at bounding box center [1021, 152] width 273 height 18
paste input "**********"
type input "**********"
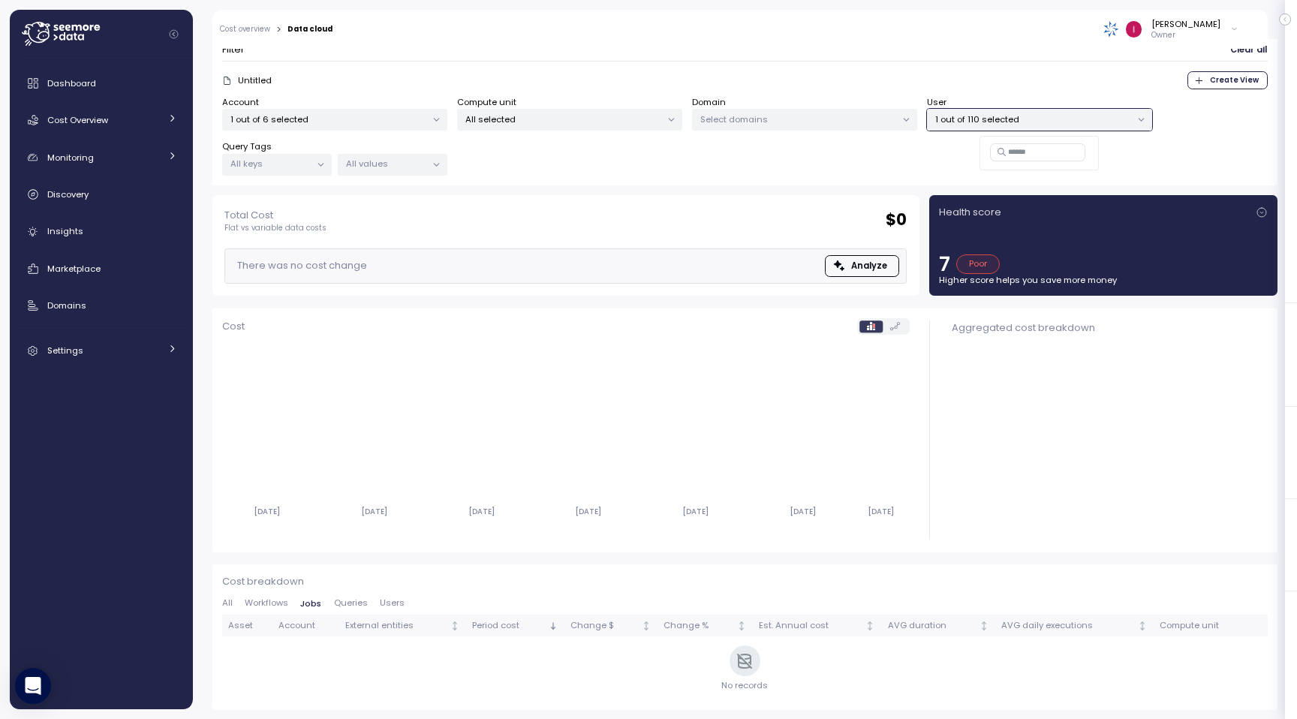
click at [1010, 107] on div "User 1 out of 110 selected" at bounding box center [1039, 113] width 225 height 35
click at [1007, 124] on div "1 out of 110 selected" at bounding box center [1039, 120] width 225 height 22
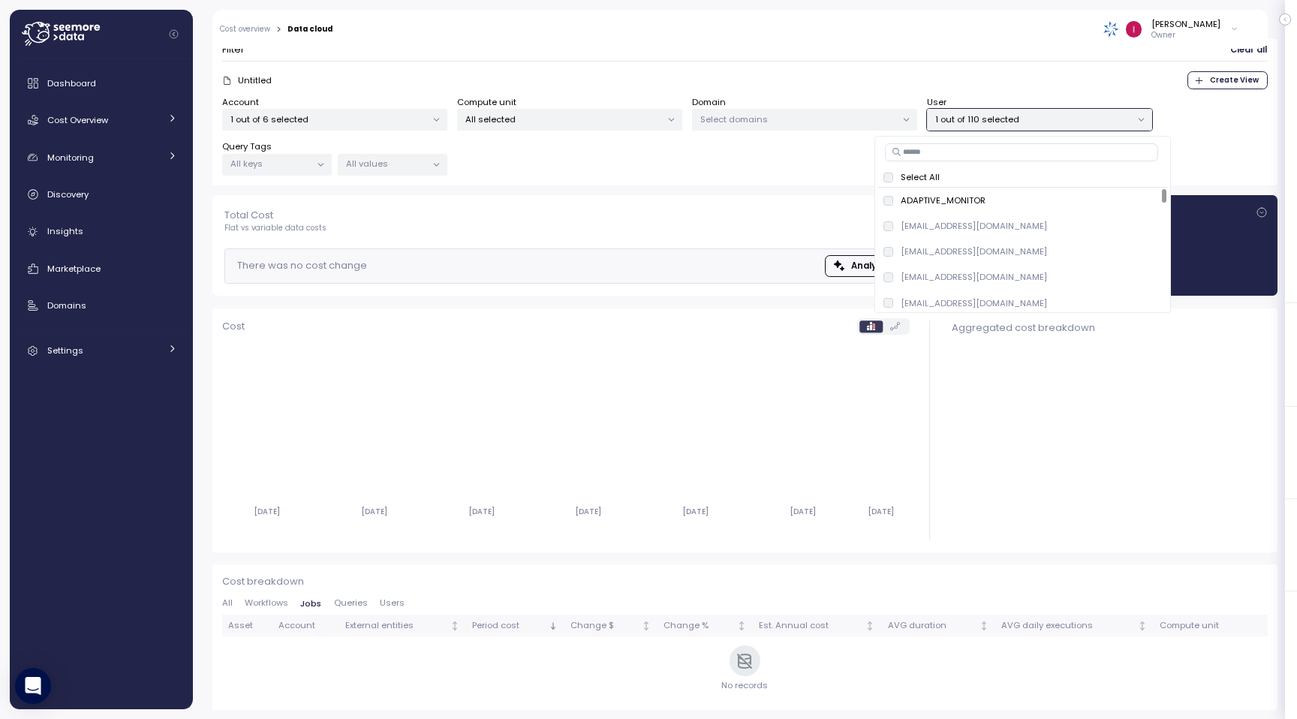
click at [953, 155] on input at bounding box center [1021, 152] width 273 height 18
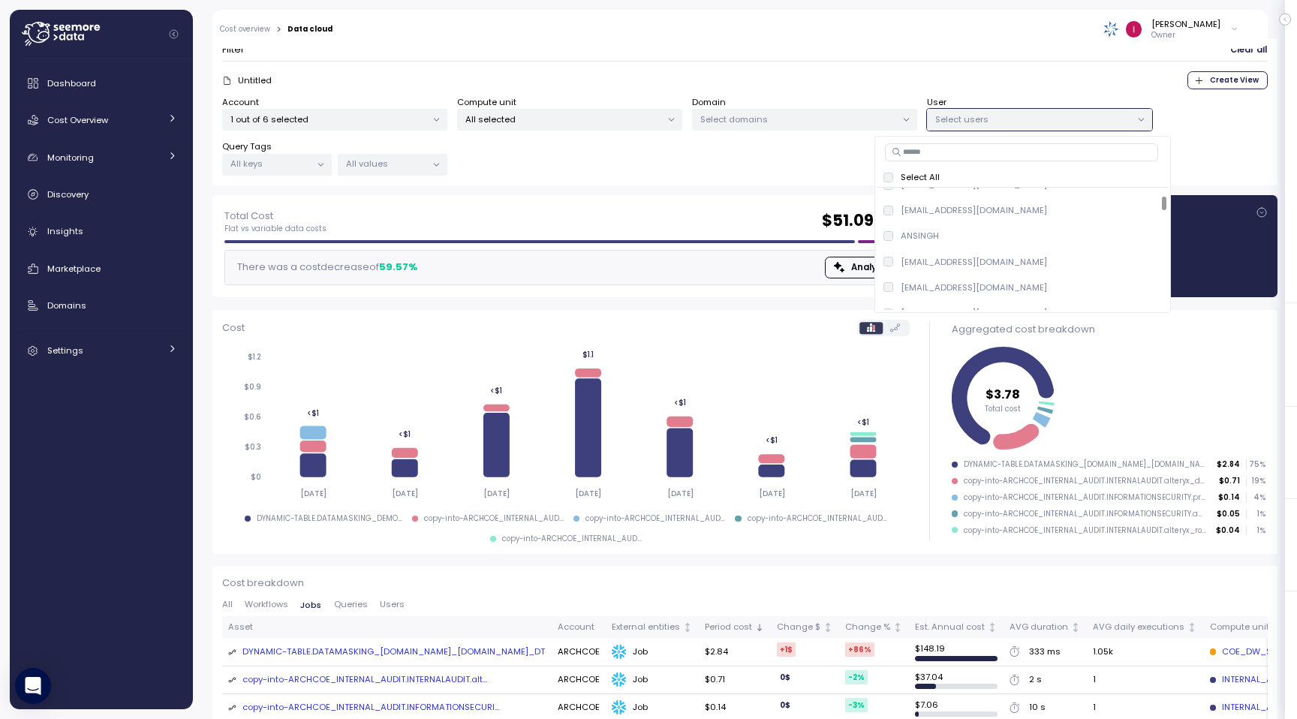
scroll to position [252, 0]
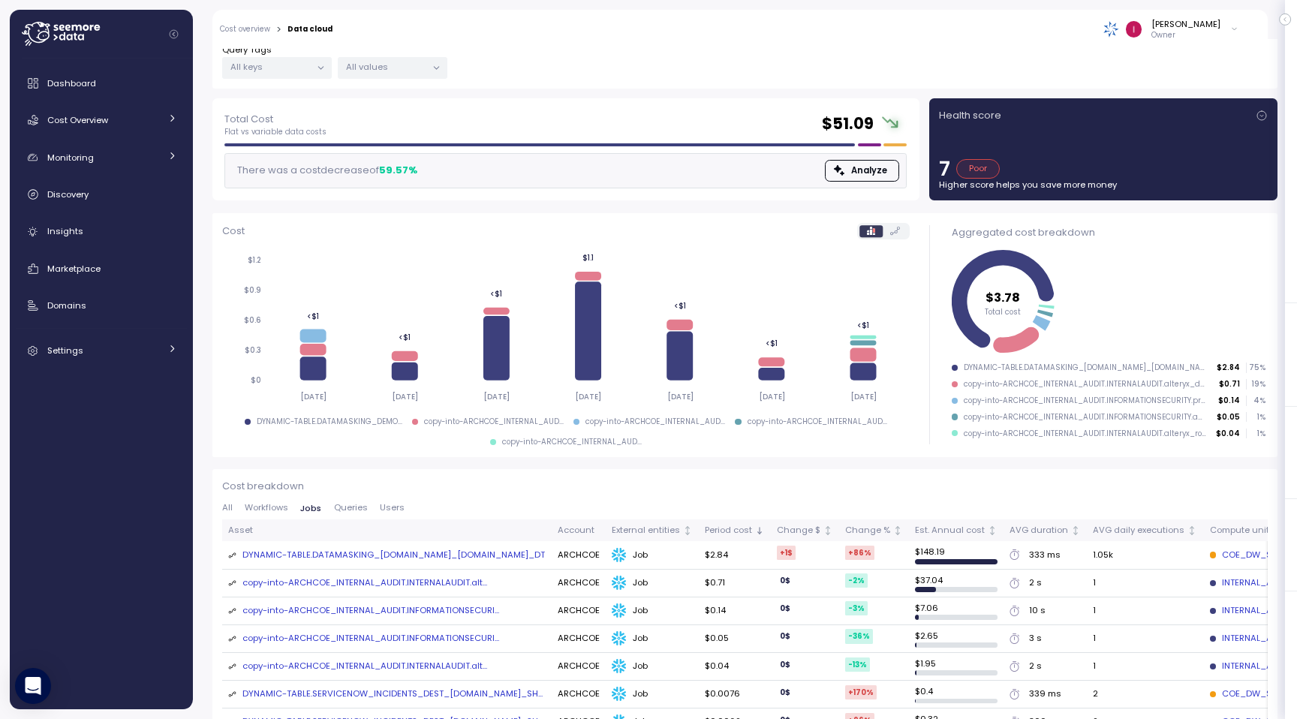
click at [392, 512] on span "Users" at bounding box center [392, 508] width 25 height 8
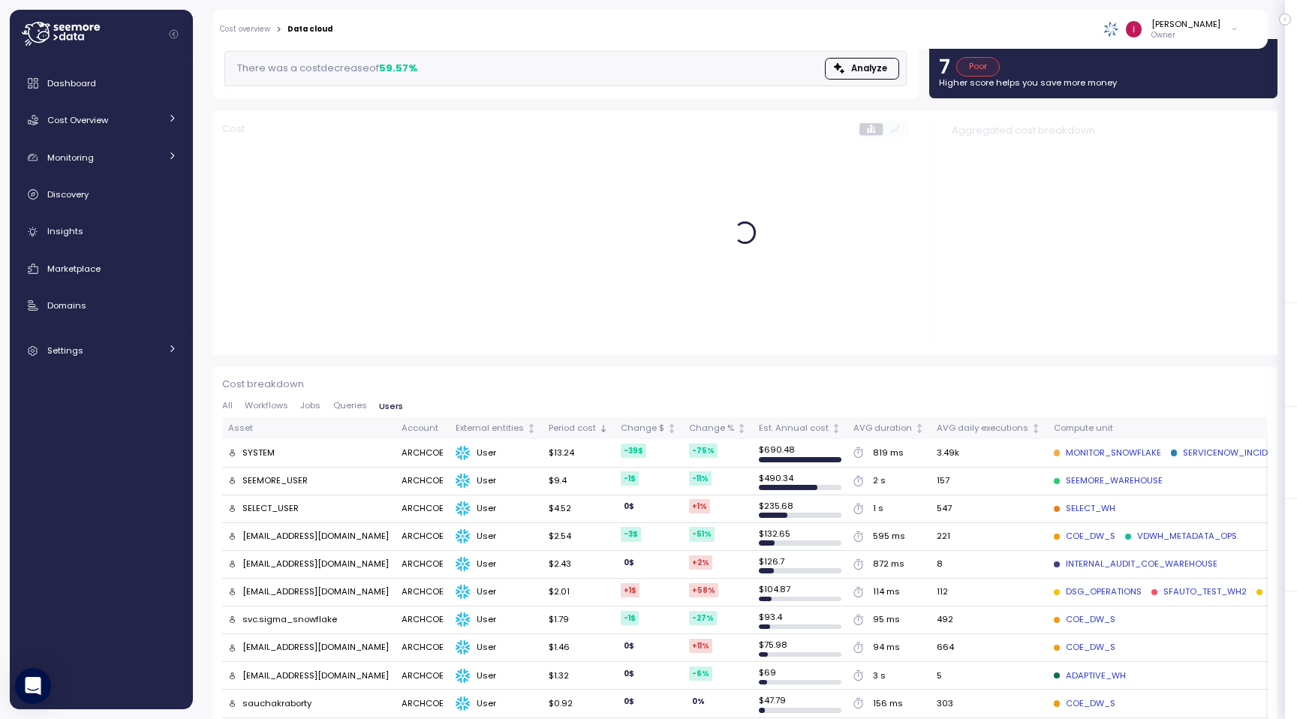
scroll to position [310, 0]
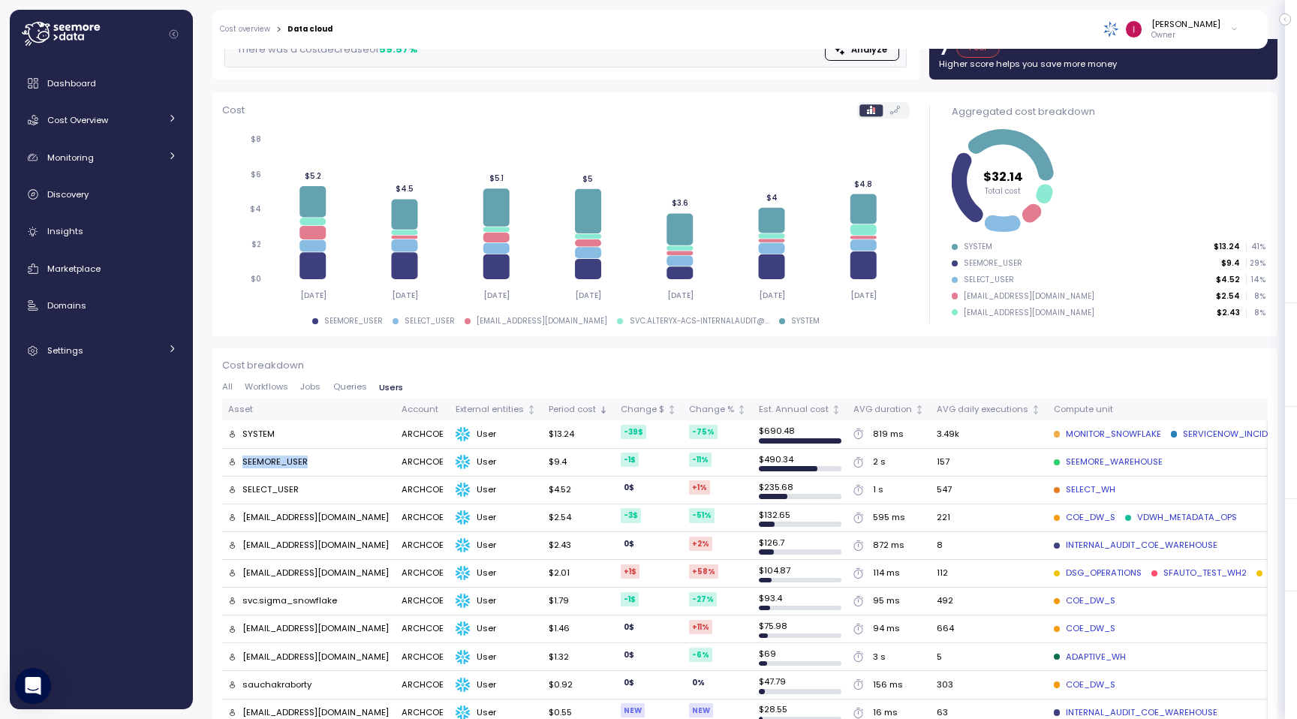
drag, startPoint x: 315, startPoint y: 465, endPoint x: 244, endPoint y: 460, distance: 71.5
click at [244, 460] on div "SEEMORE_USER" at bounding box center [308, 463] width 161 height 14
copy div "SEEMORE_USER"
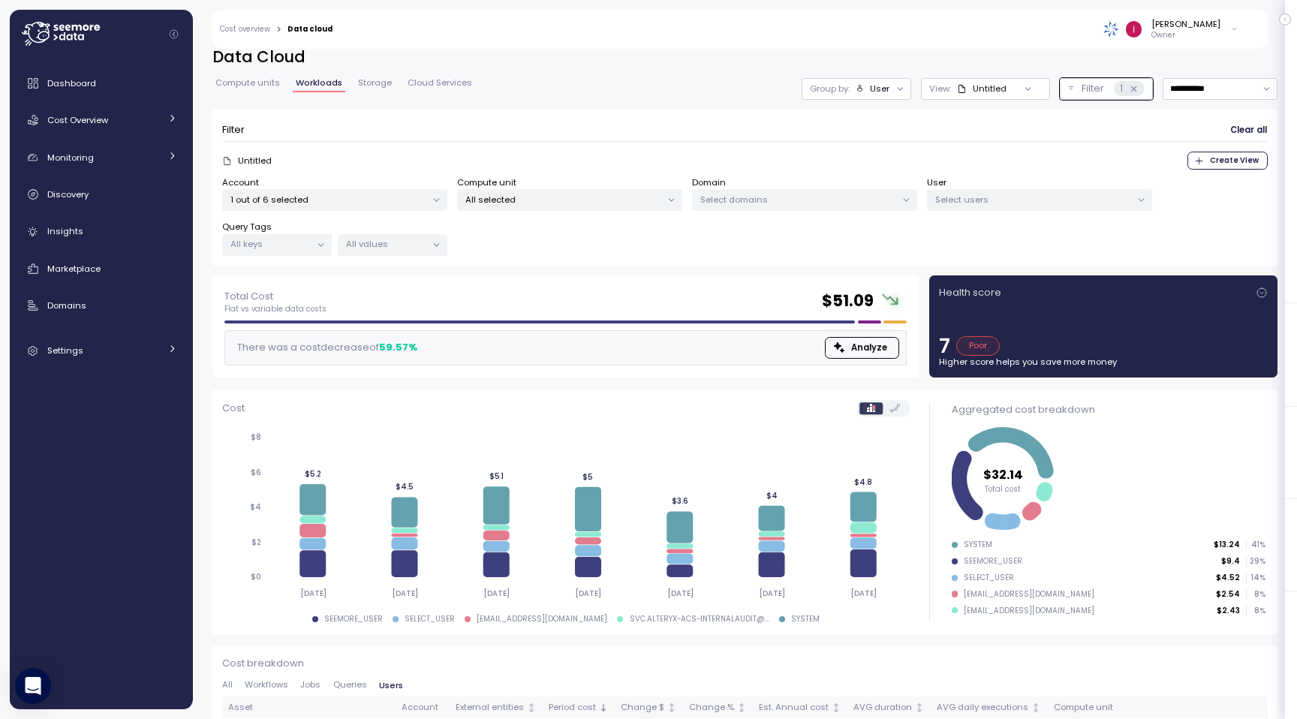
scroll to position [0, 0]
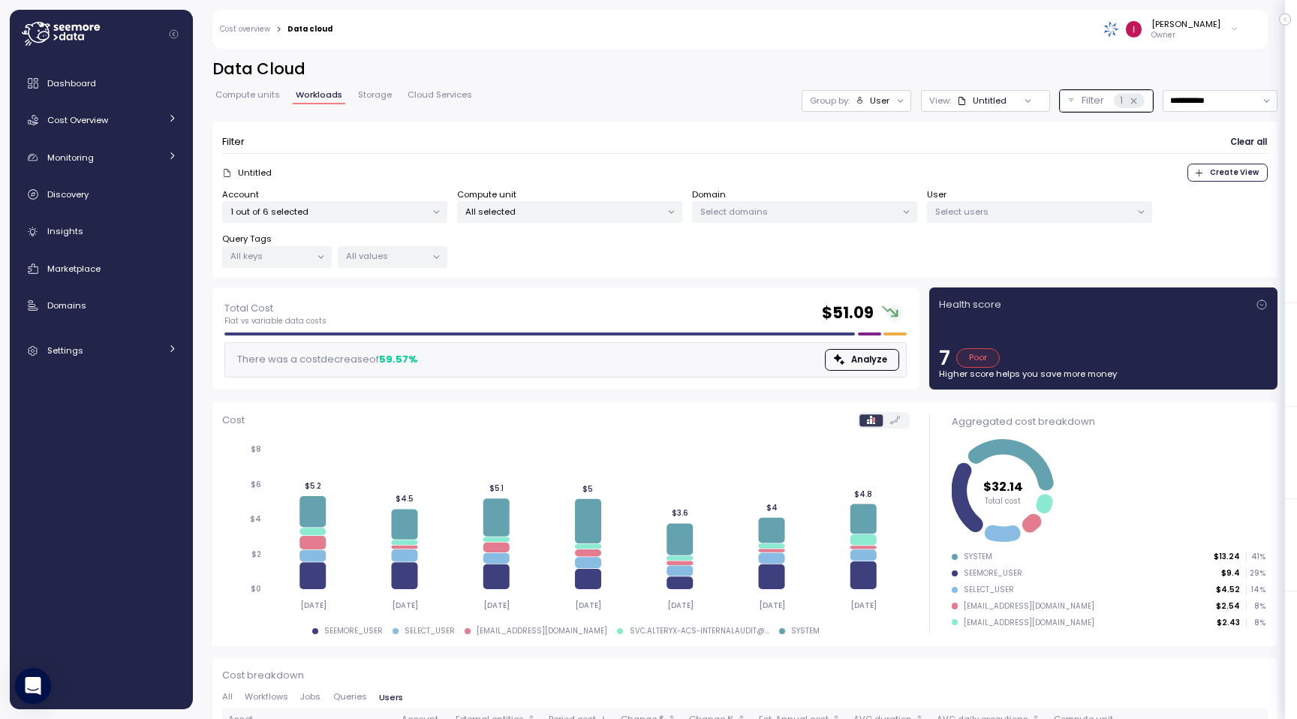
click at [971, 215] on p "Select users" at bounding box center [1033, 212] width 196 height 12
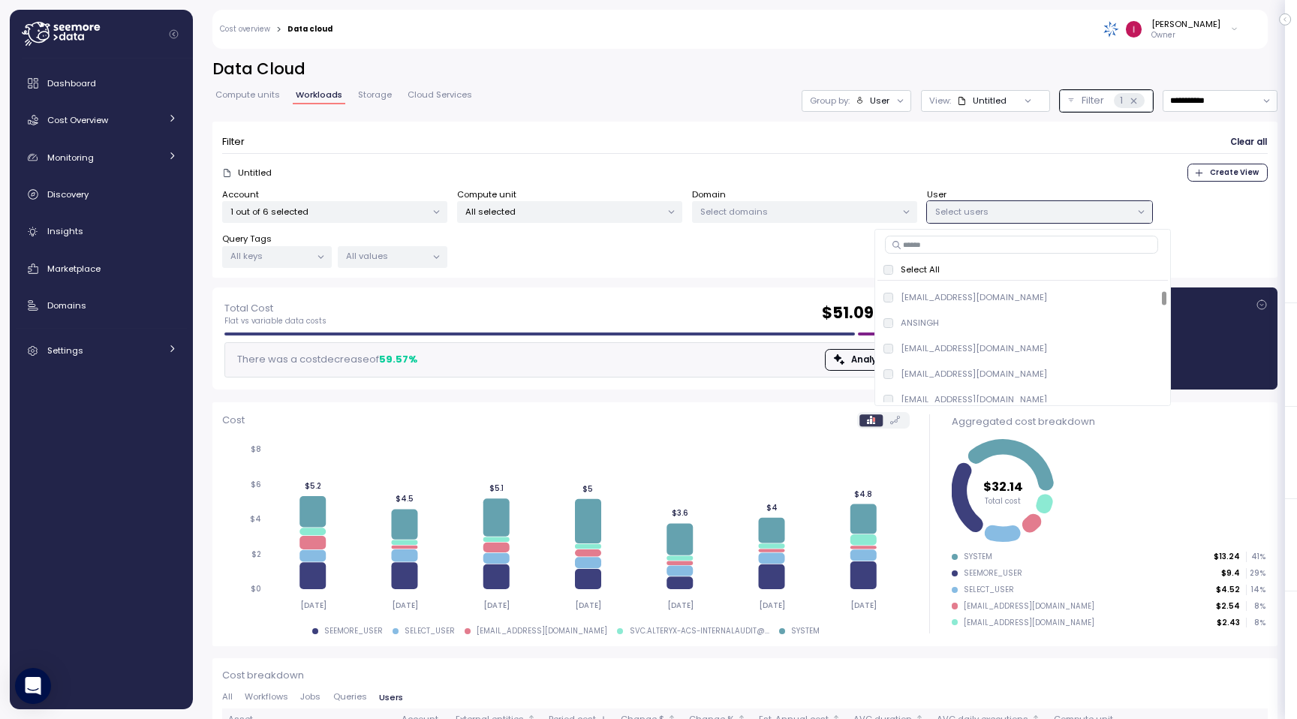
click at [942, 250] on input at bounding box center [1021, 245] width 273 height 18
paste input "**********"
type input "**********"
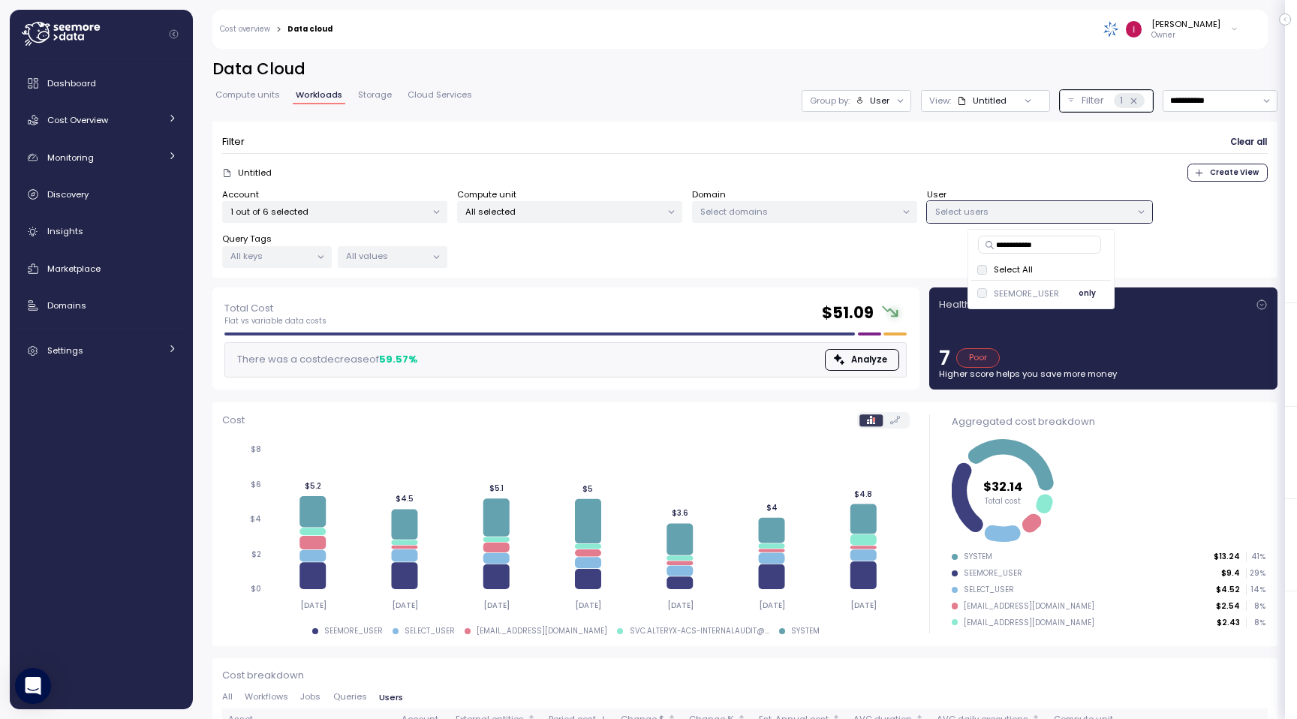
click at [1081, 297] on span "only" at bounding box center [1087, 293] width 17 height 17
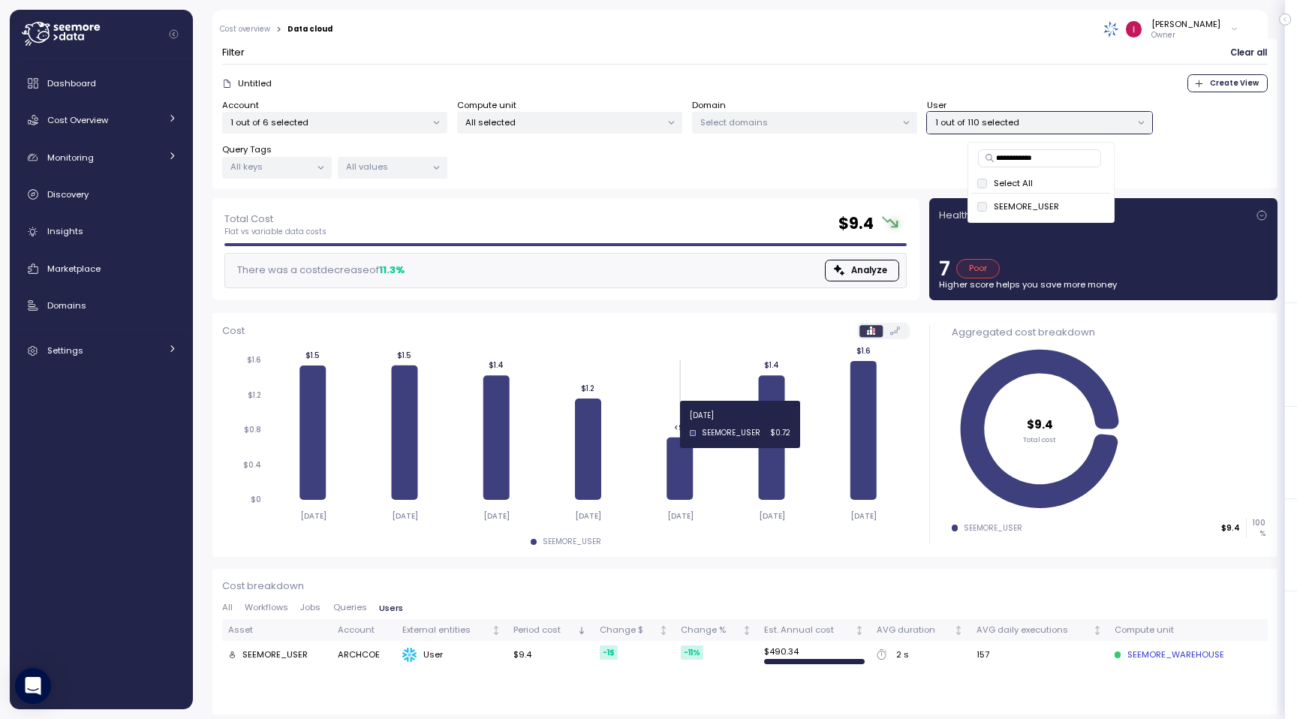
scroll to position [94, 0]
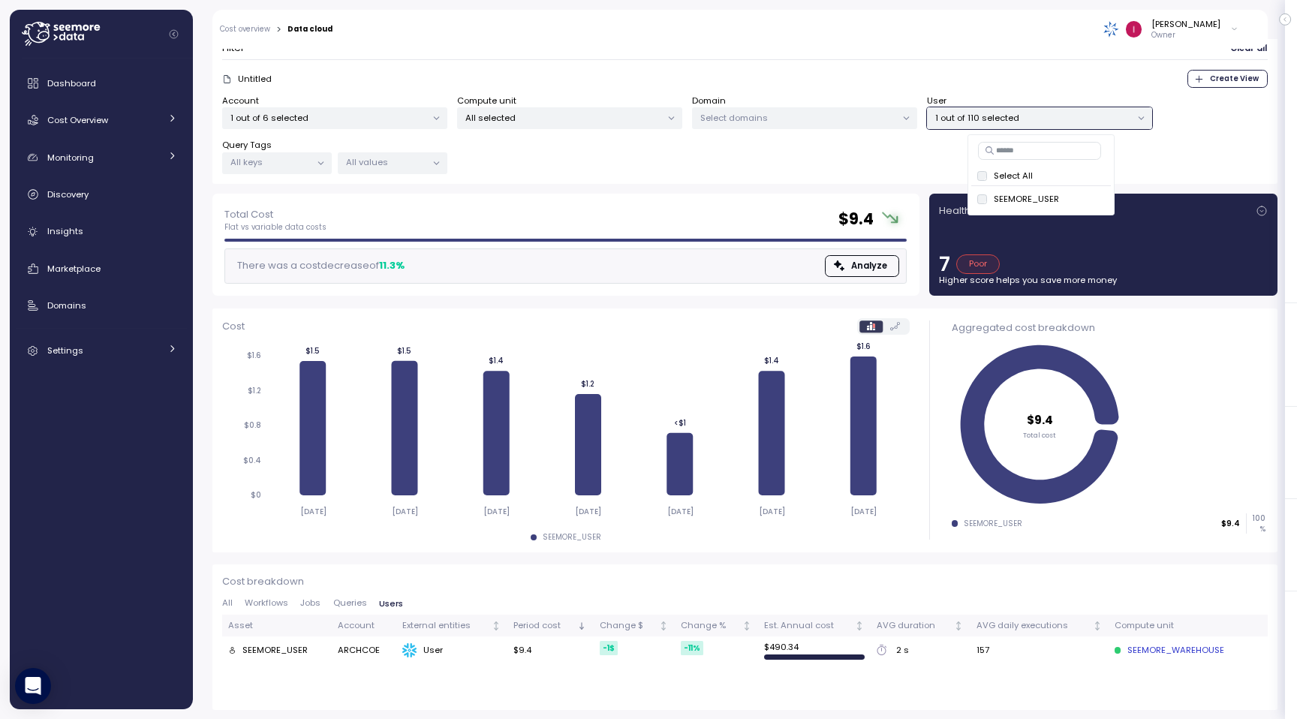
click at [354, 607] on span "Queries" at bounding box center [350, 603] width 34 height 8
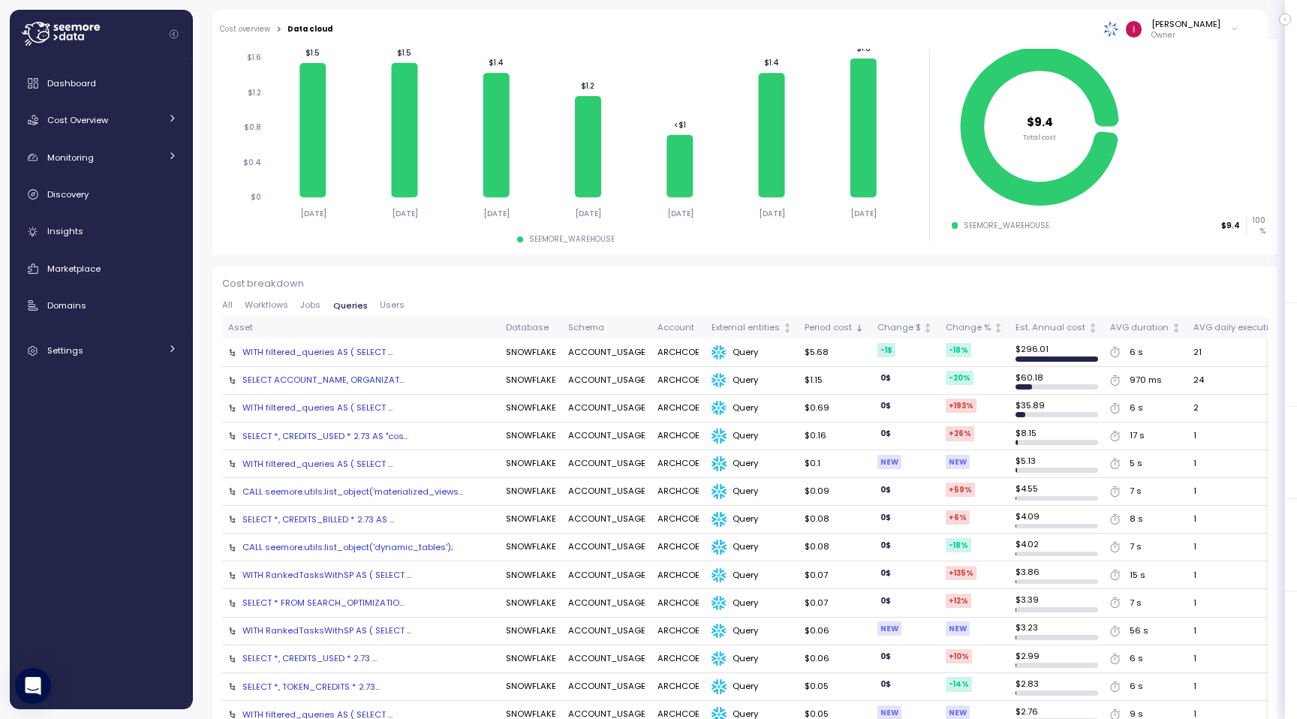
scroll to position [390, 0]
click at [310, 310] on span "Jobs" at bounding box center [310, 307] width 20 height 8
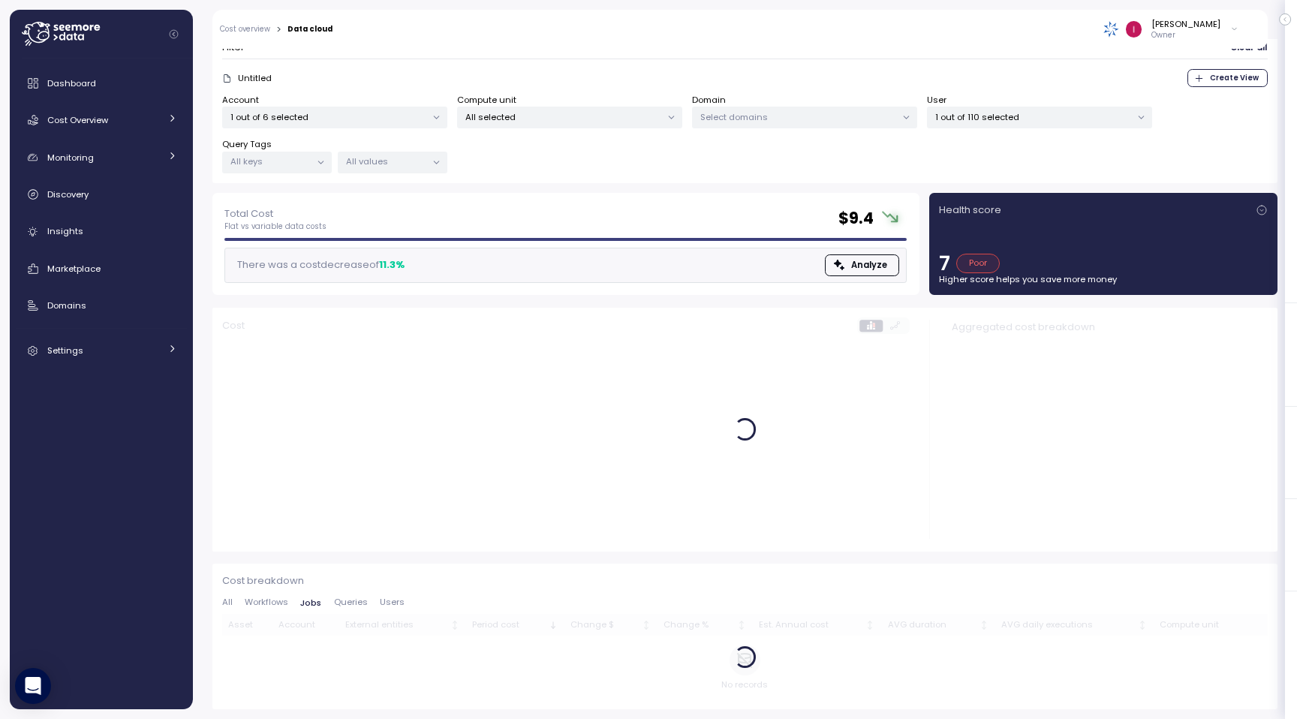
scroll to position [94, 0]
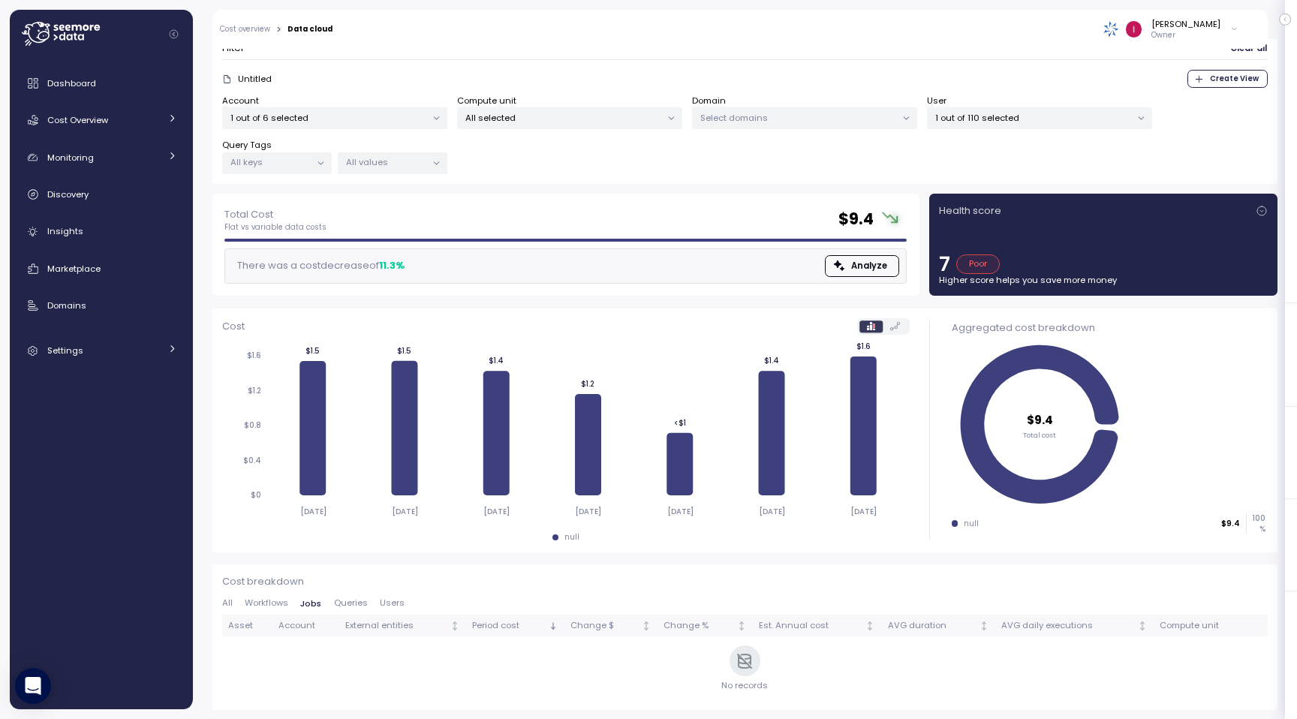
click at [273, 598] on div "Cost breakdown All Workflows Jobs Queries Users Asset Account External entities…" at bounding box center [745, 637] width 1046 height 126
click at [275, 602] on span "Workflows" at bounding box center [267, 603] width 44 height 8
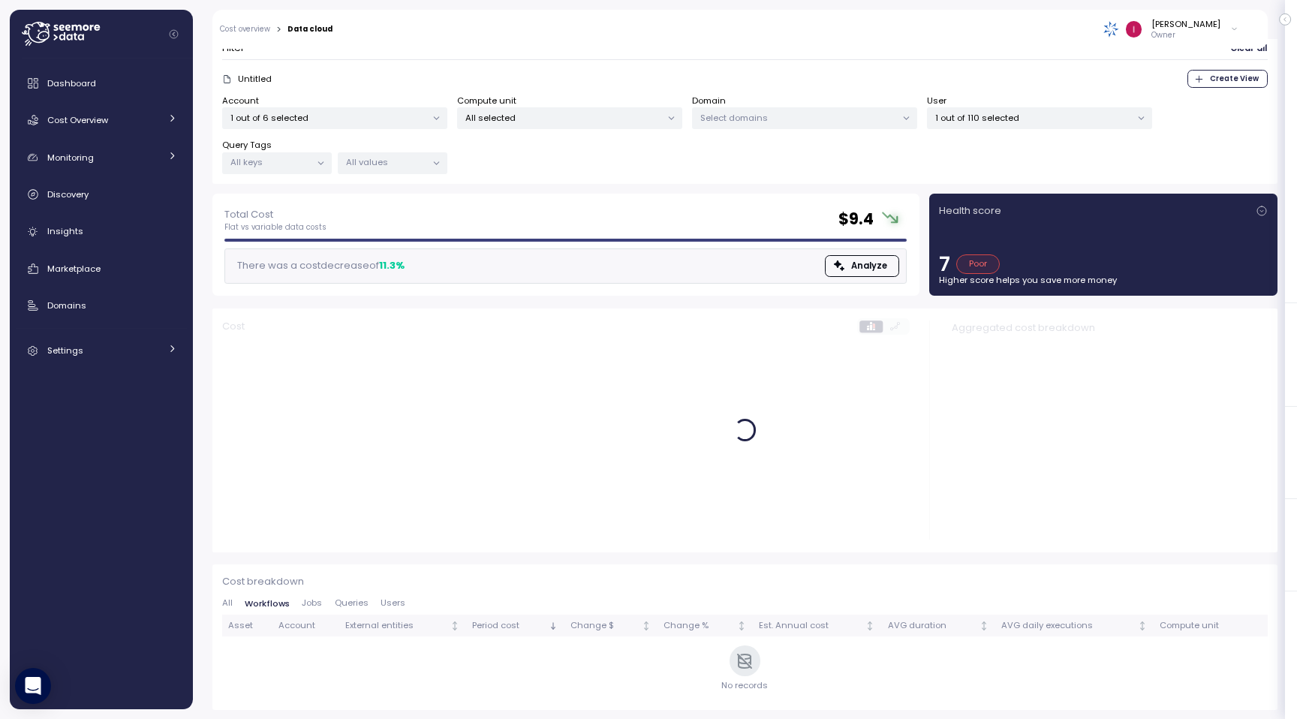
click at [230, 606] on span "All" at bounding box center [227, 603] width 11 height 8
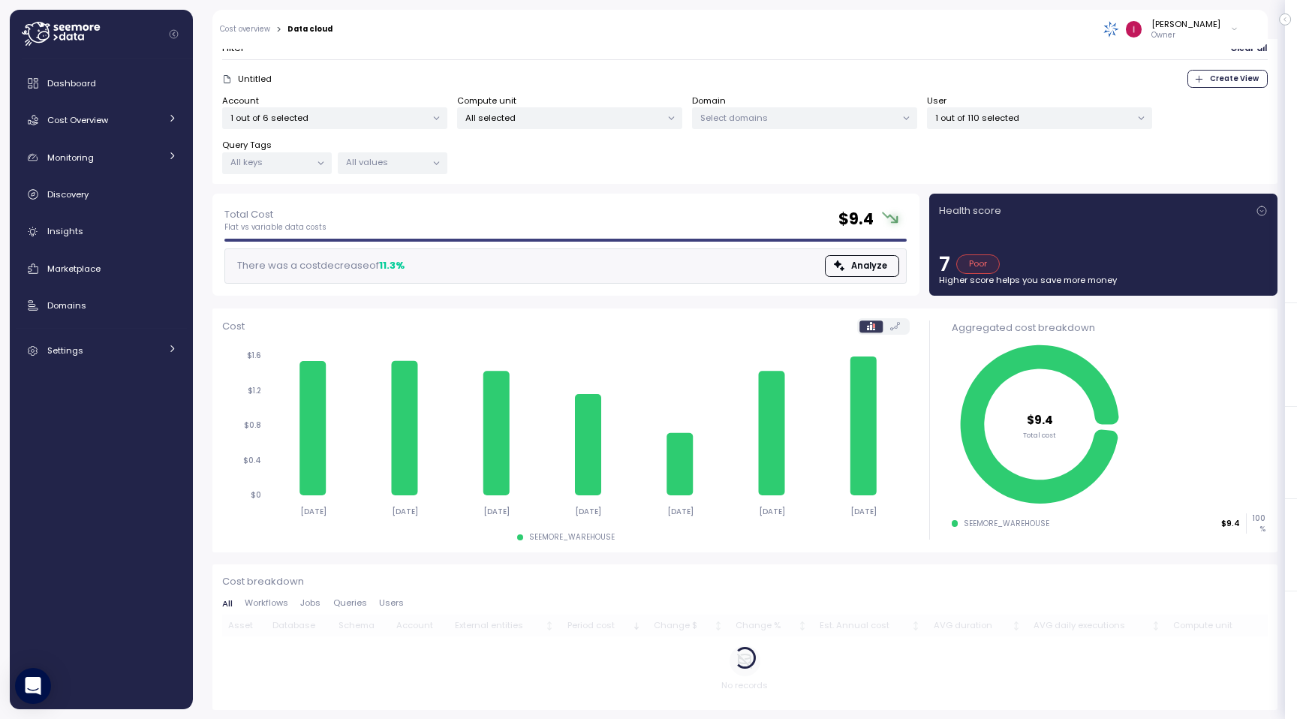
click at [373, 601] on button "Users" at bounding box center [391, 604] width 37 height 10
